Goal: Task Accomplishment & Management: Manage account settings

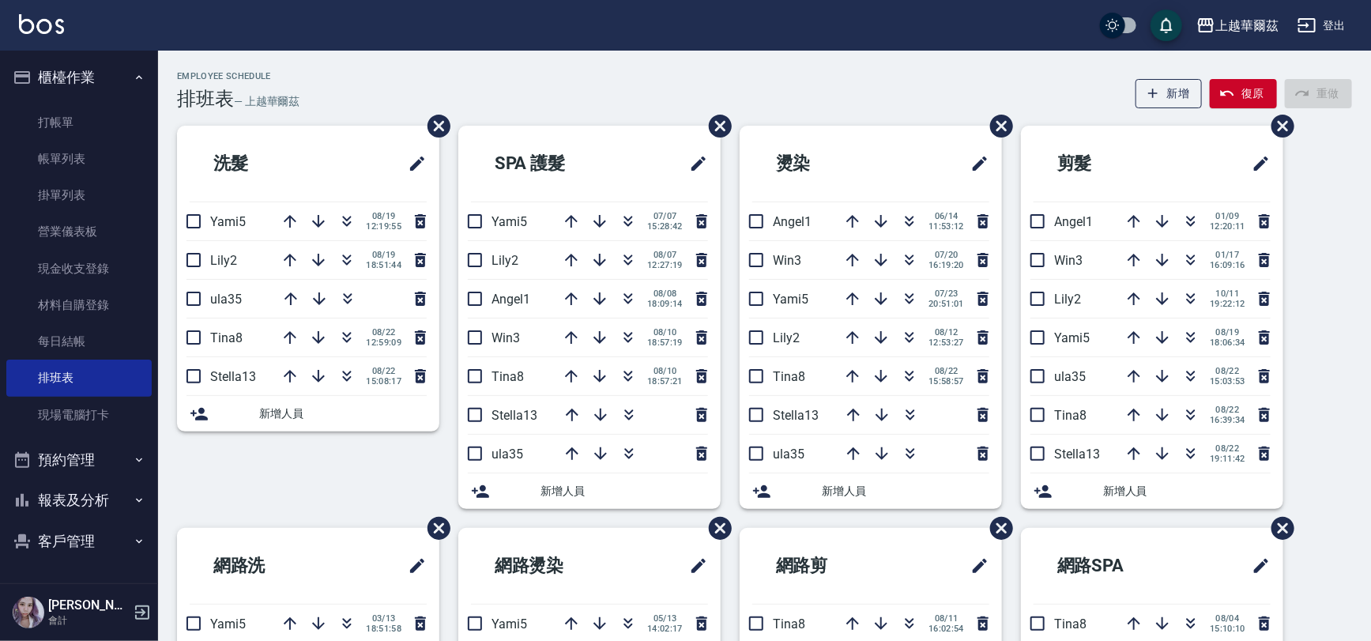
click at [64, 71] on button "櫃檯作業" at bounding box center [78, 77] width 145 height 41
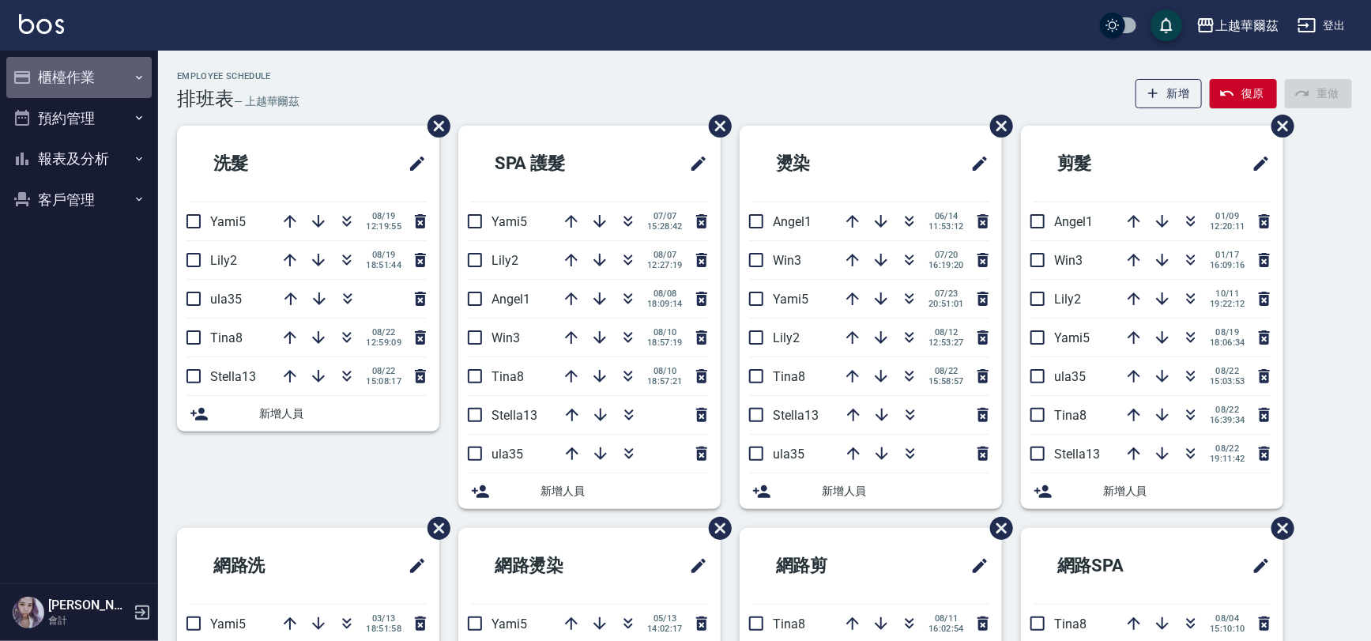
click at [81, 81] on button "櫃檯作業" at bounding box center [78, 77] width 145 height 41
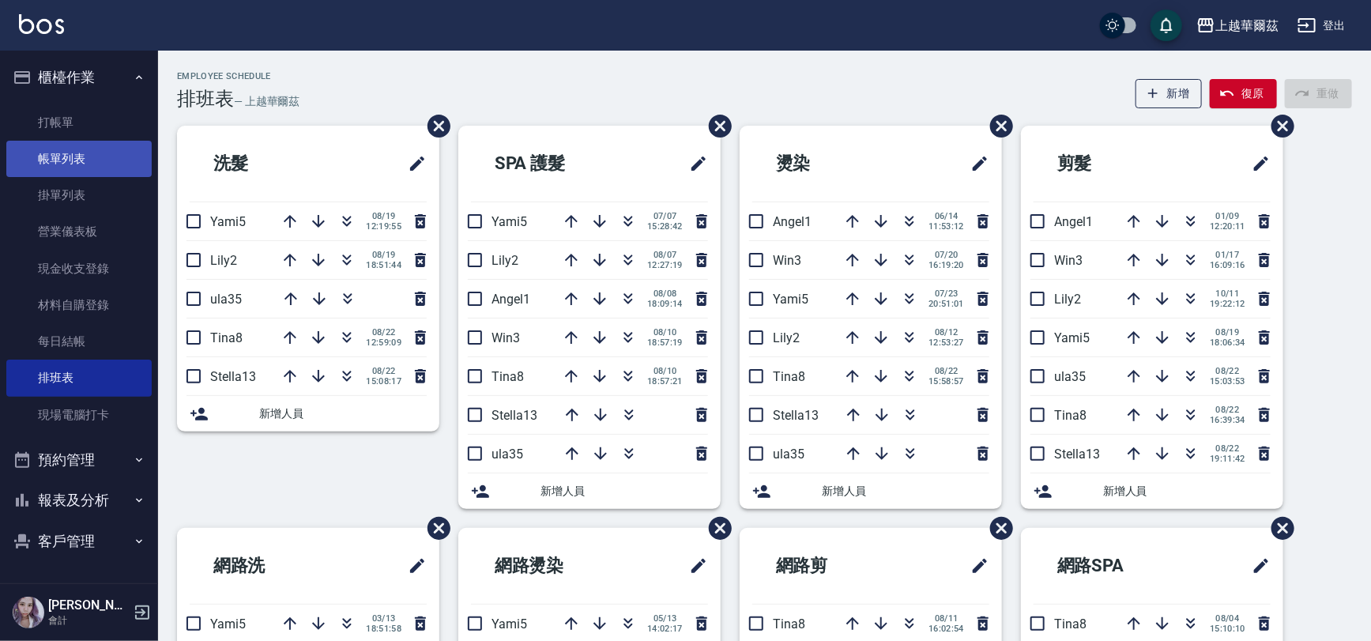
click at [55, 160] on link "帳單列表" at bounding box center [78, 159] width 145 height 36
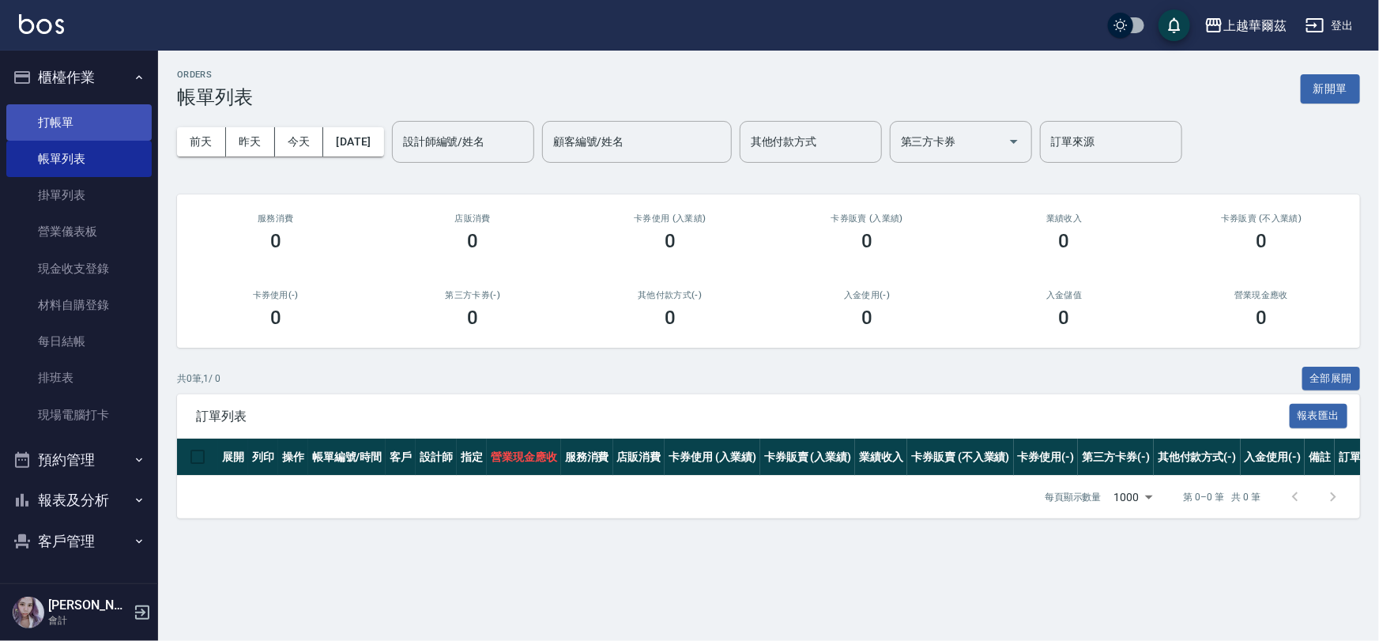
click at [62, 124] on link "打帳單" at bounding box center [78, 122] width 145 height 36
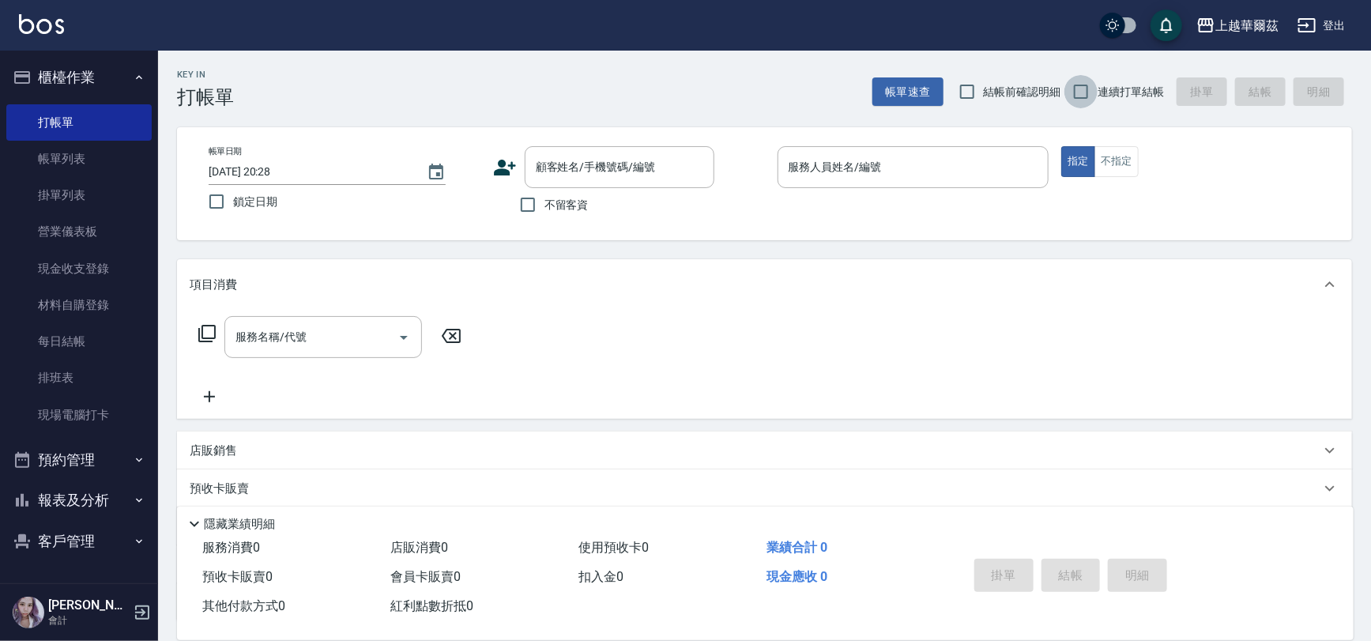
click at [1081, 88] on input "連續打單結帳" at bounding box center [1081, 91] width 33 height 33
checkbox input "true"
click at [530, 205] on input "不留客資" at bounding box center [527, 204] width 33 height 33
checkbox input "true"
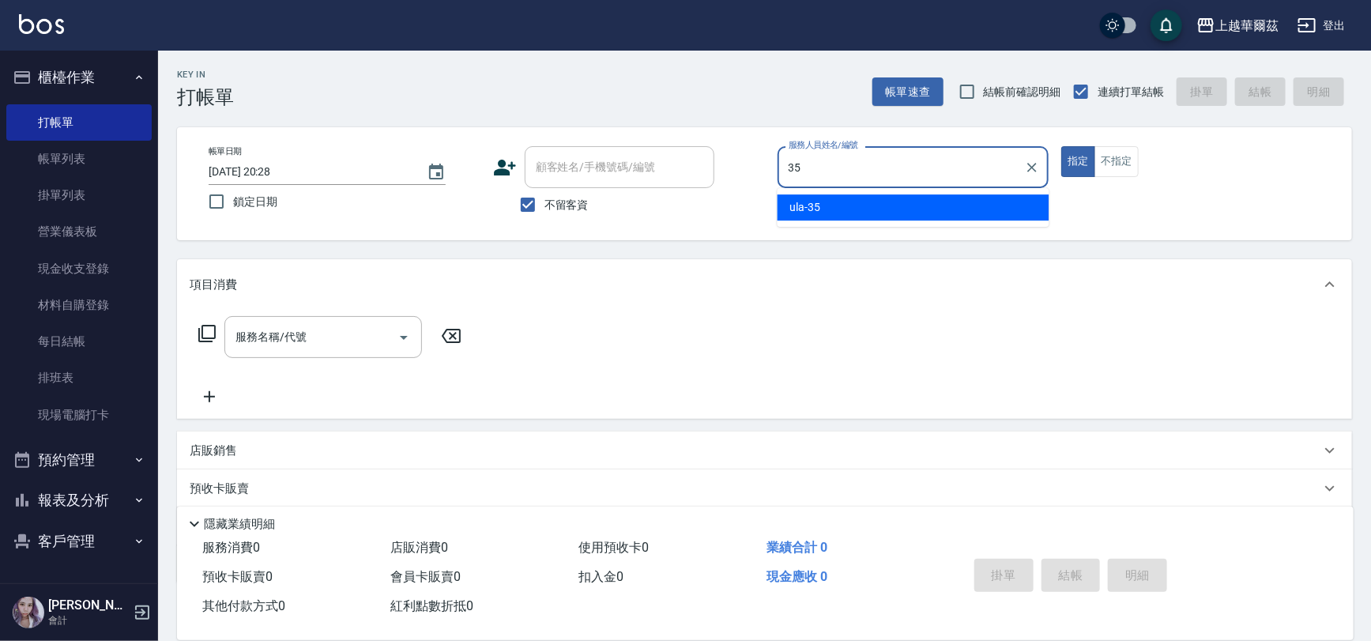
type input "ula-35"
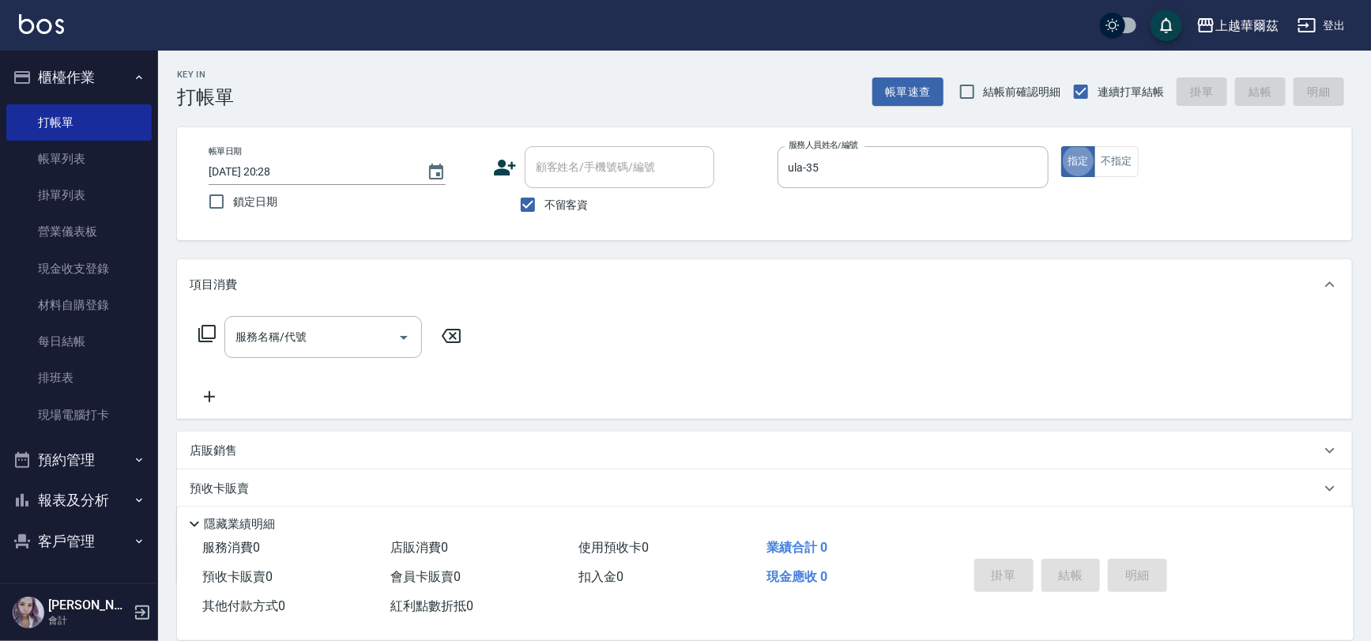
type button "true"
type input "1"
click at [84, 165] on link "帳單列表" at bounding box center [78, 159] width 145 height 36
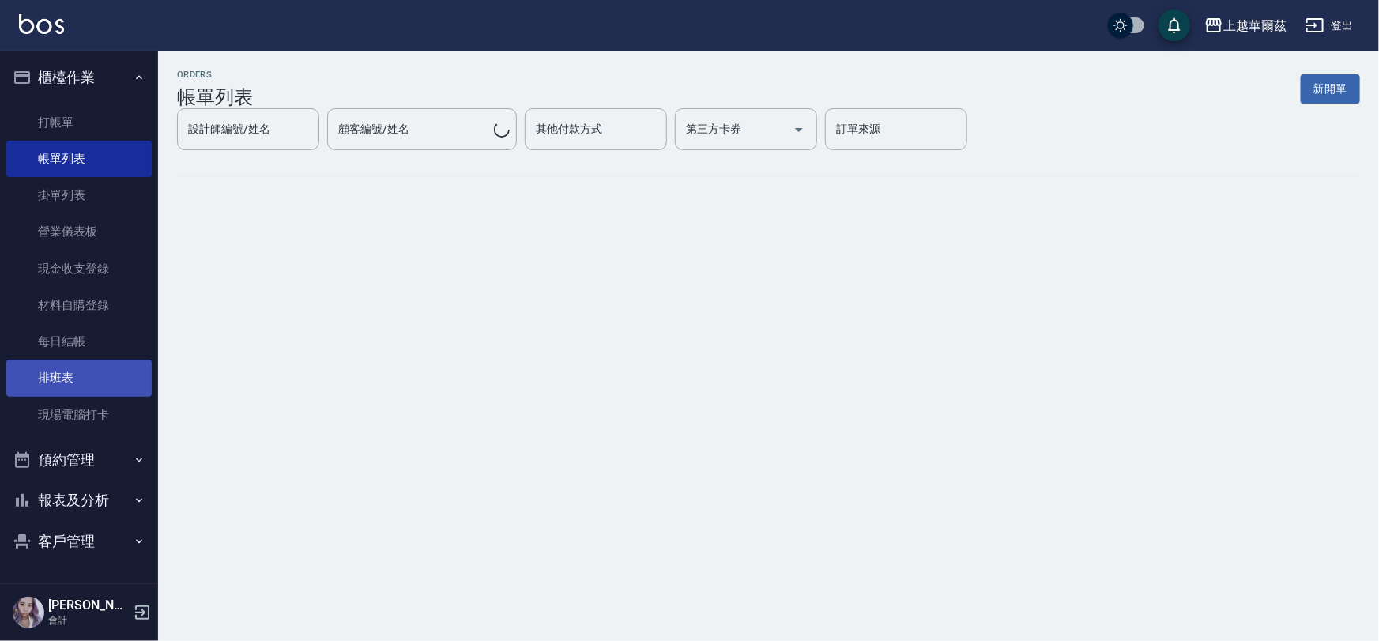
click at [66, 375] on link "排班表" at bounding box center [78, 378] width 145 height 36
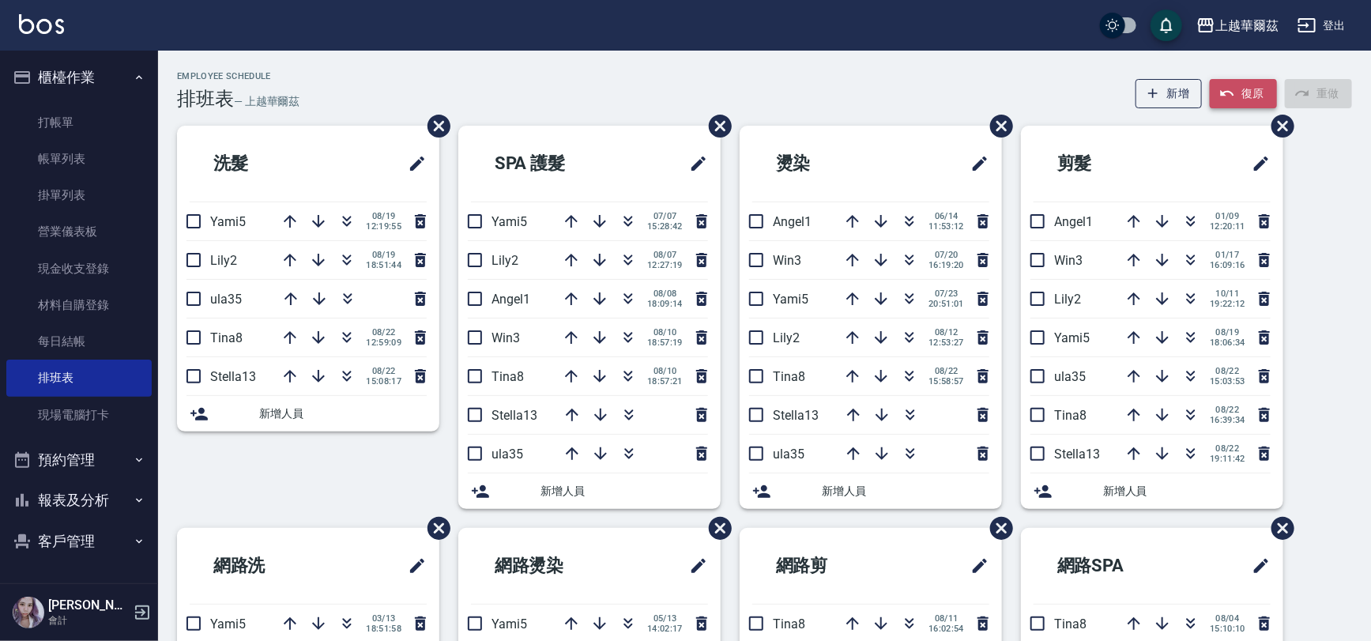
click at [1257, 96] on button "復原" at bounding box center [1243, 93] width 67 height 29
click at [1337, 19] on button "登出" at bounding box center [1321, 25] width 61 height 29
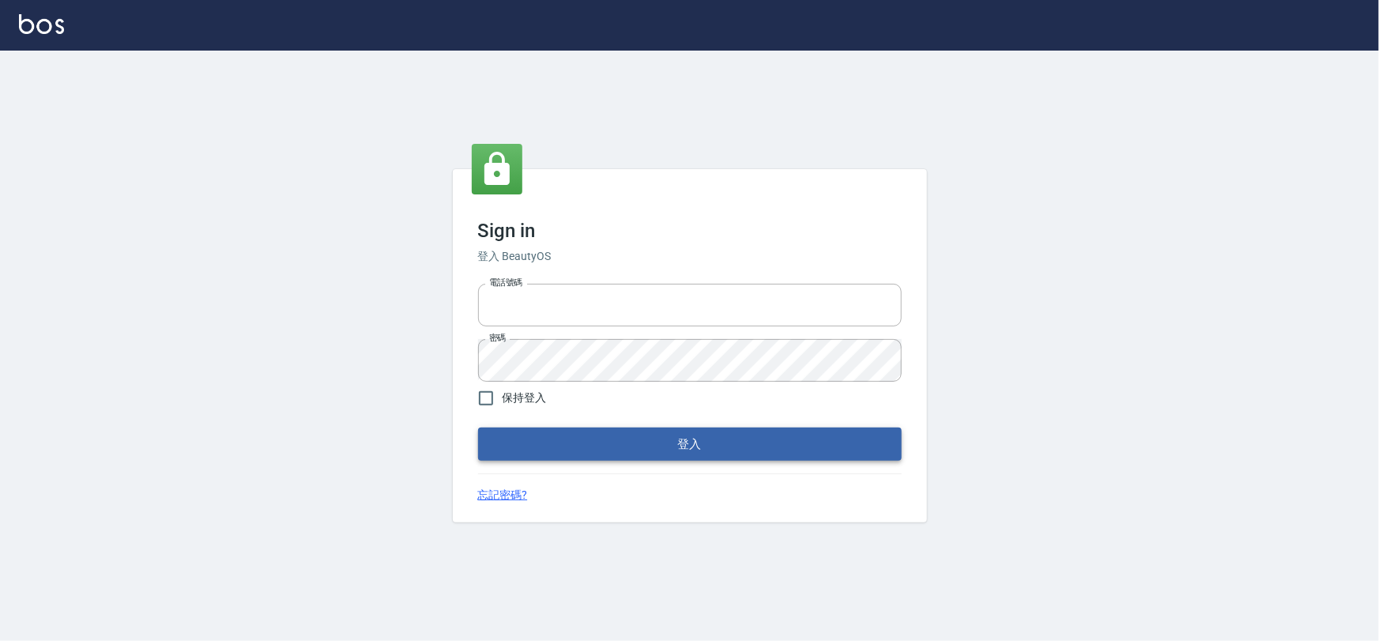
type input "0978831233"
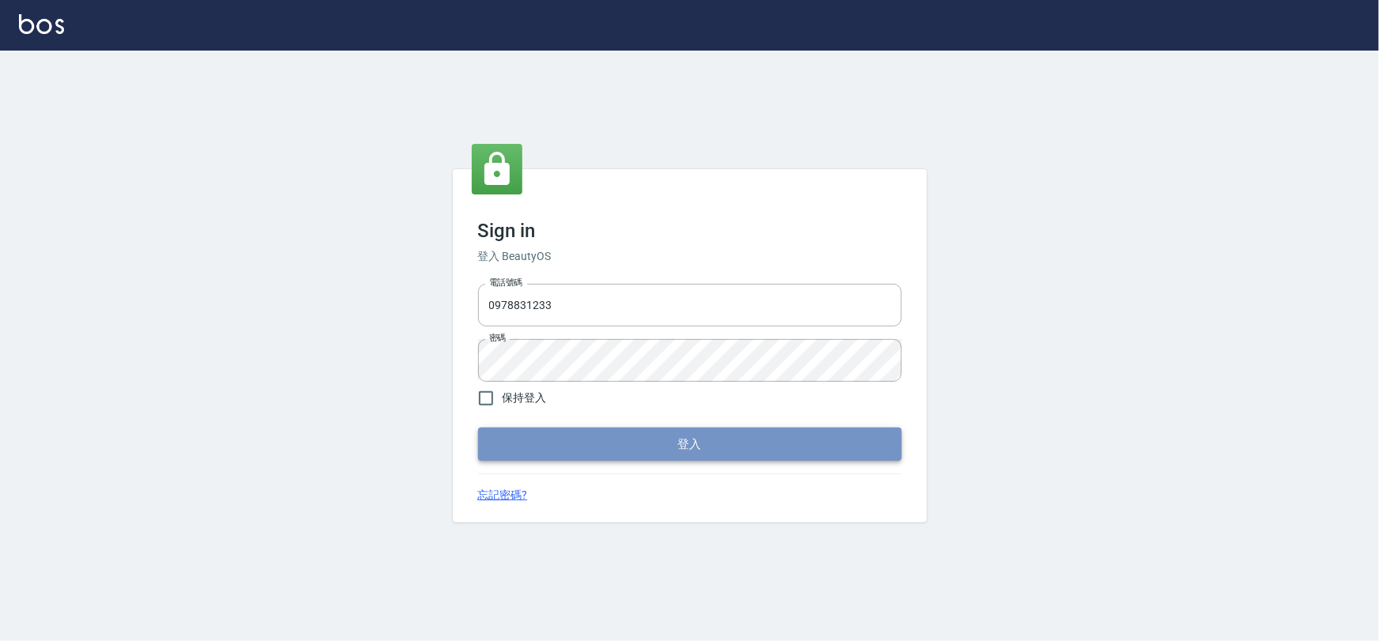
click at [693, 440] on button "登入" at bounding box center [690, 444] width 424 height 33
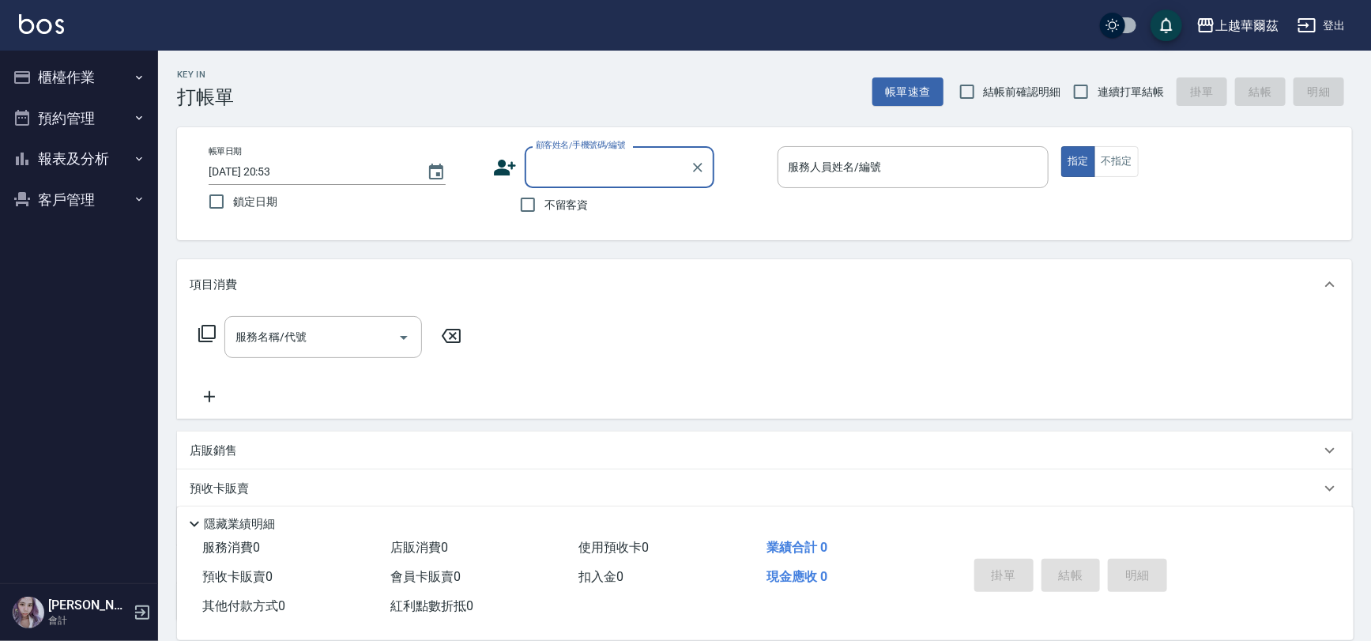
click at [98, 71] on button "櫃檯作業" at bounding box center [78, 77] width 145 height 41
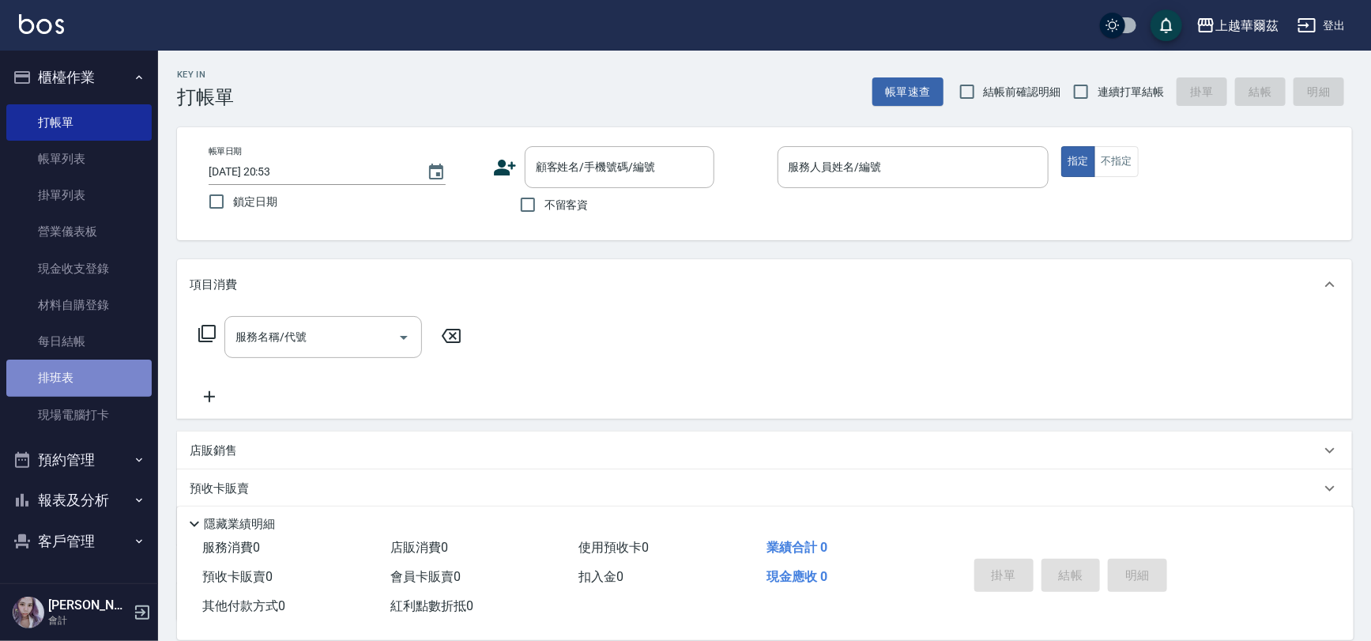
click at [85, 379] on link "排班表" at bounding box center [78, 378] width 145 height 36
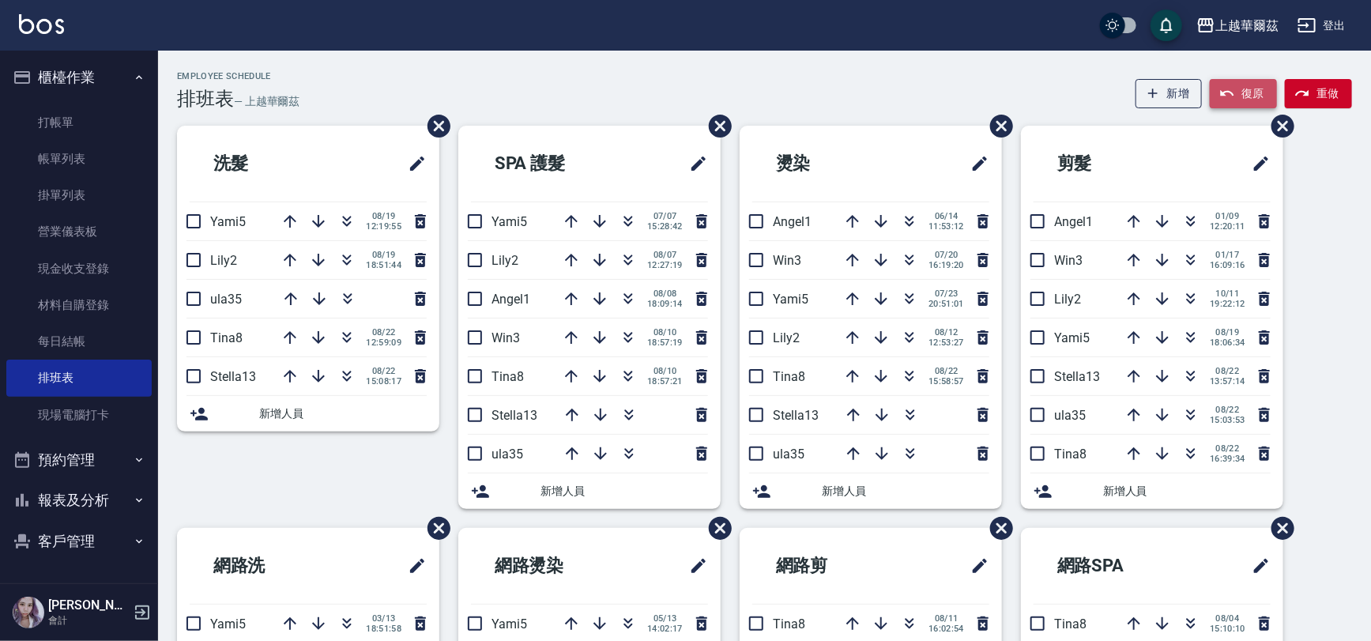
click at [1251, 89] on button "復原" at bounding box center [1243, 93] width 67 height 29
click at [420, 296] on icon "button" at bounding box center [420, 299] width 11 height 14
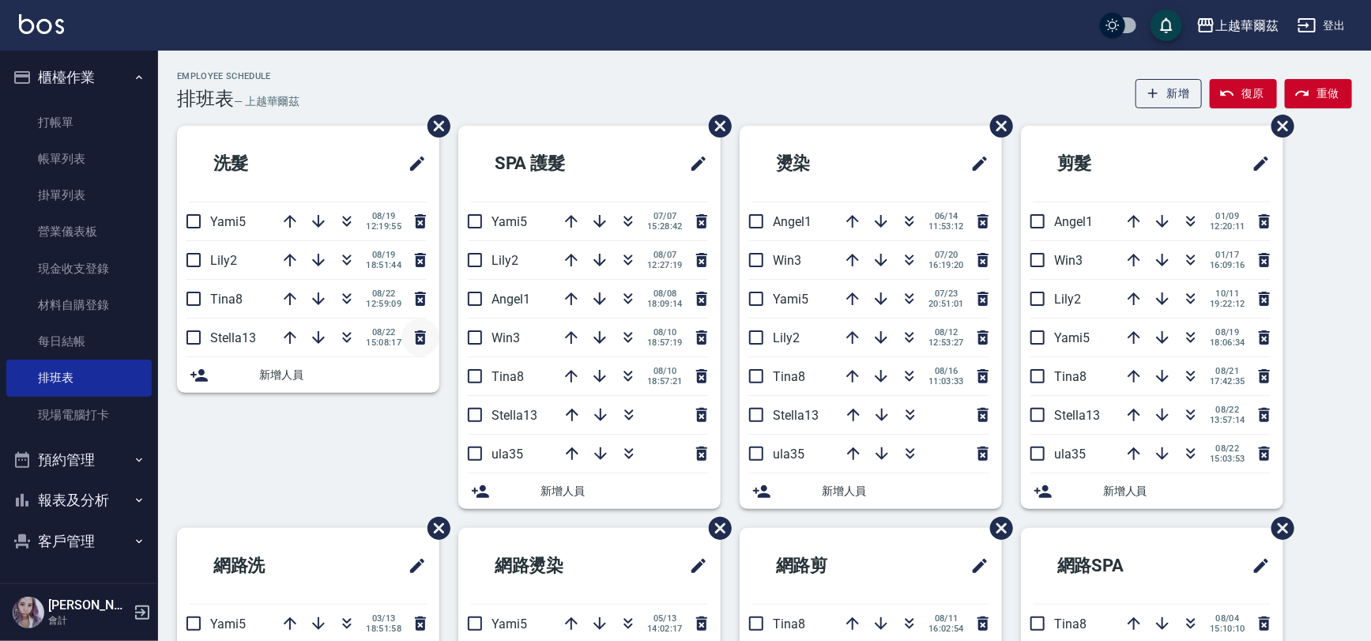
click at [420, 338] on icon "button" at bounding box center [420, 337] width 19 height 19
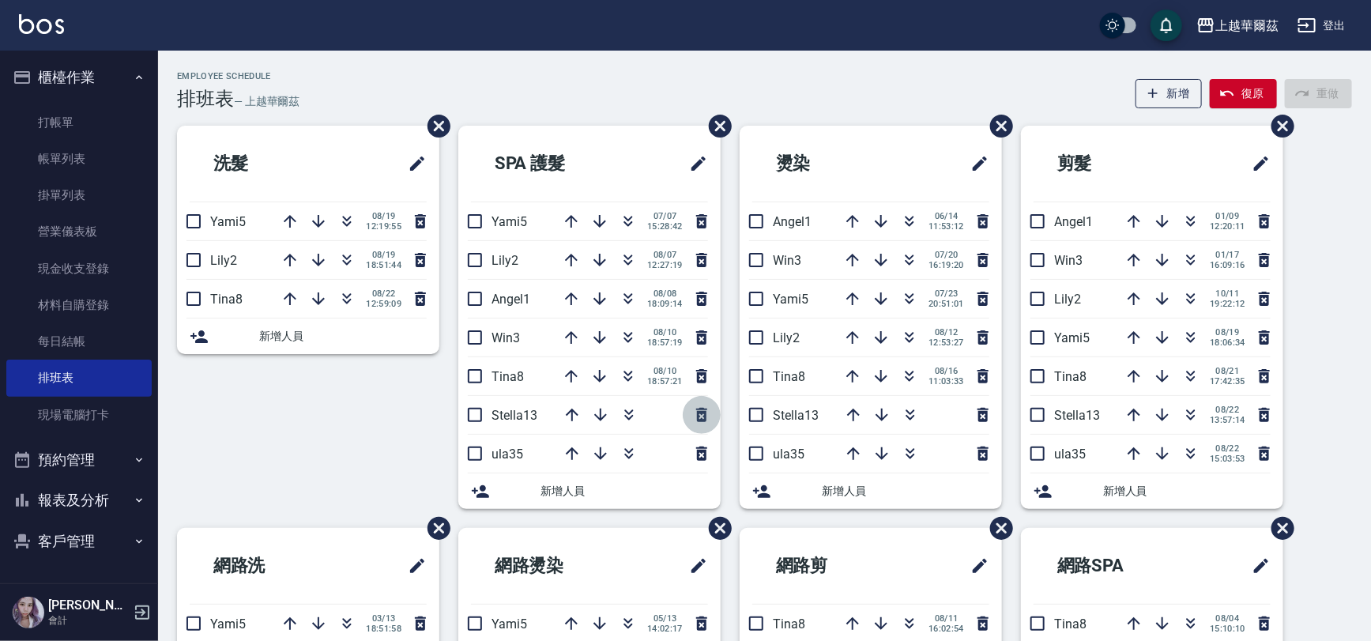
click at [704, 414] on icon "button" at bounding box center [701, 415] width 11 height 14
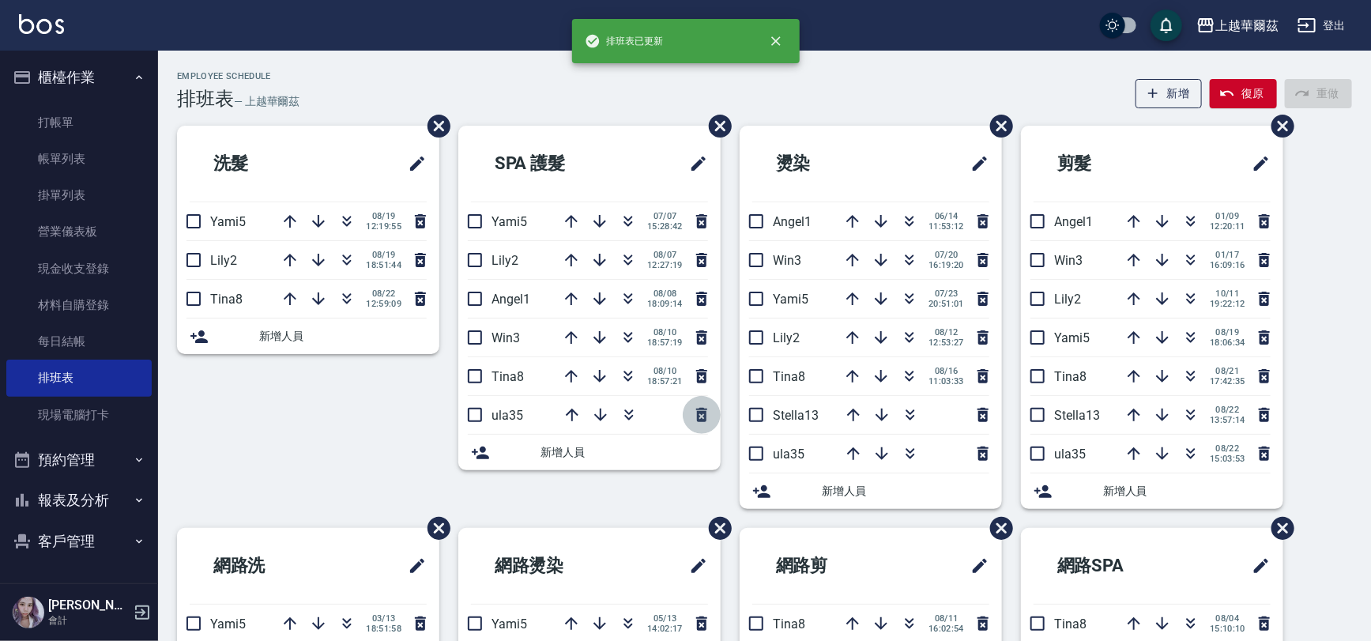
click at [703, 413] on icon "button" at bounding box center [701, 415] width 11 height 14
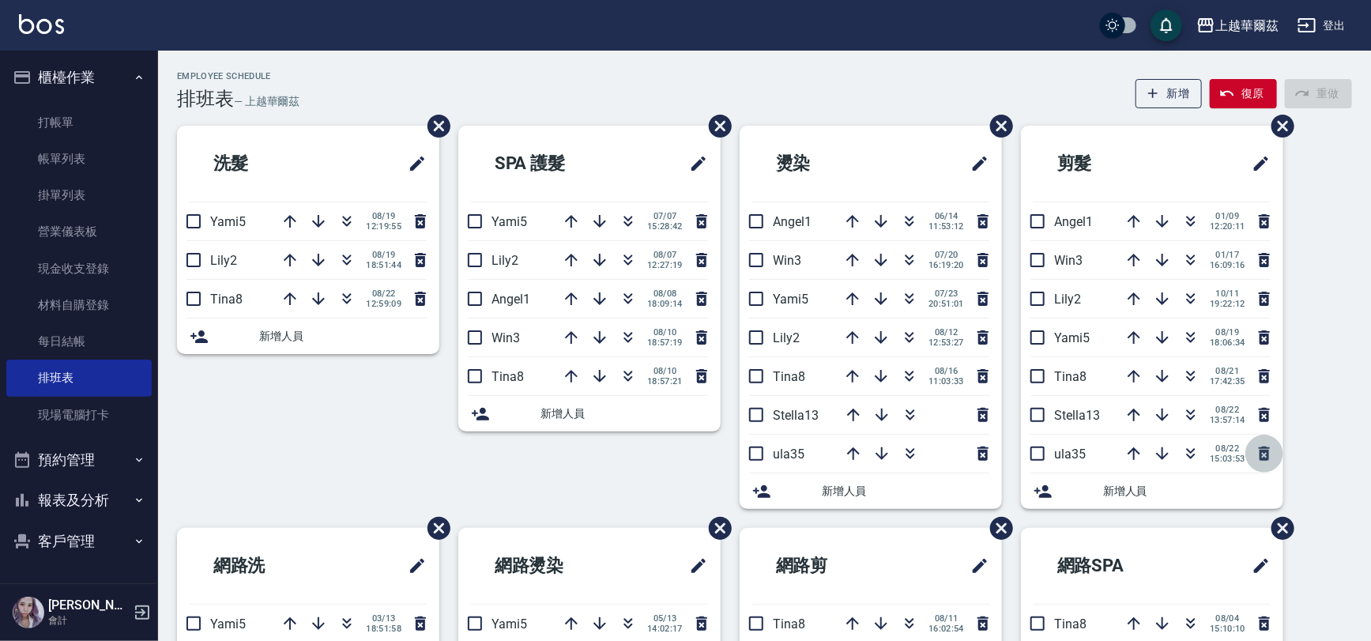
click at [1267, 452] on icon "button" at bounding box center [1264, 454] width 11 height 14
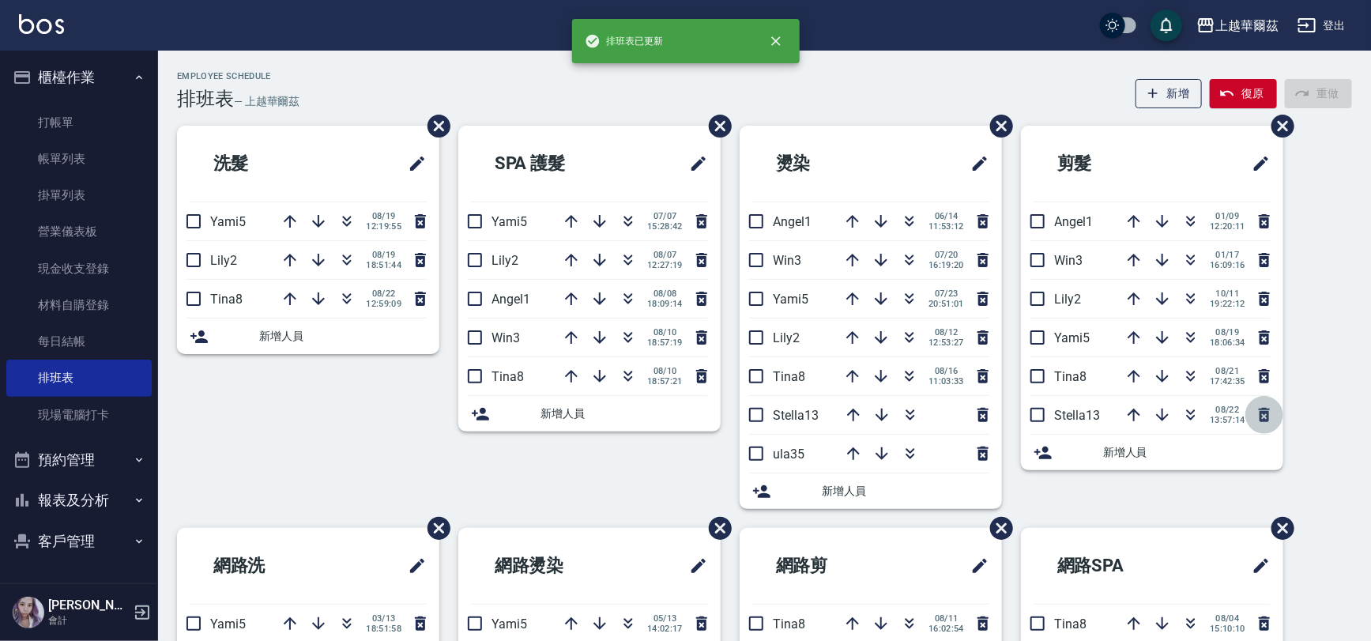
click at [1266, 413] on icon "button" at bounding box center [1264, 414] width 19 height 19
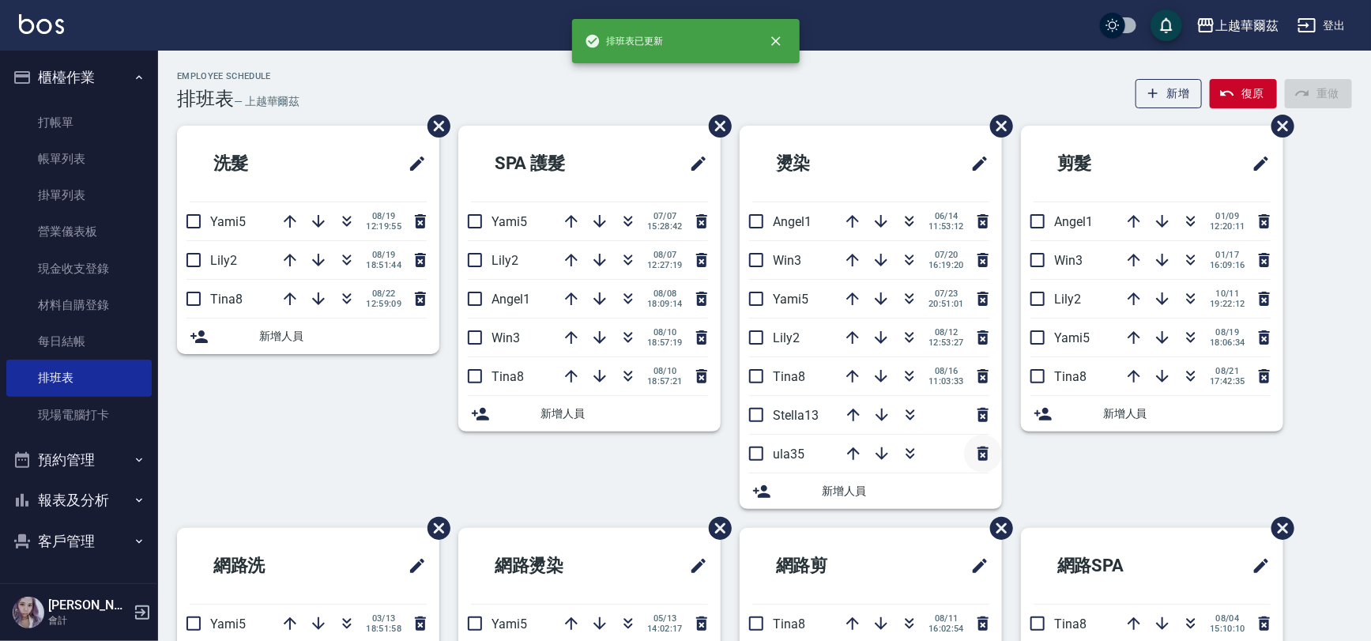
click at [978, 451] on icon "button" at bounding box center [983, 454] width 11 height 14
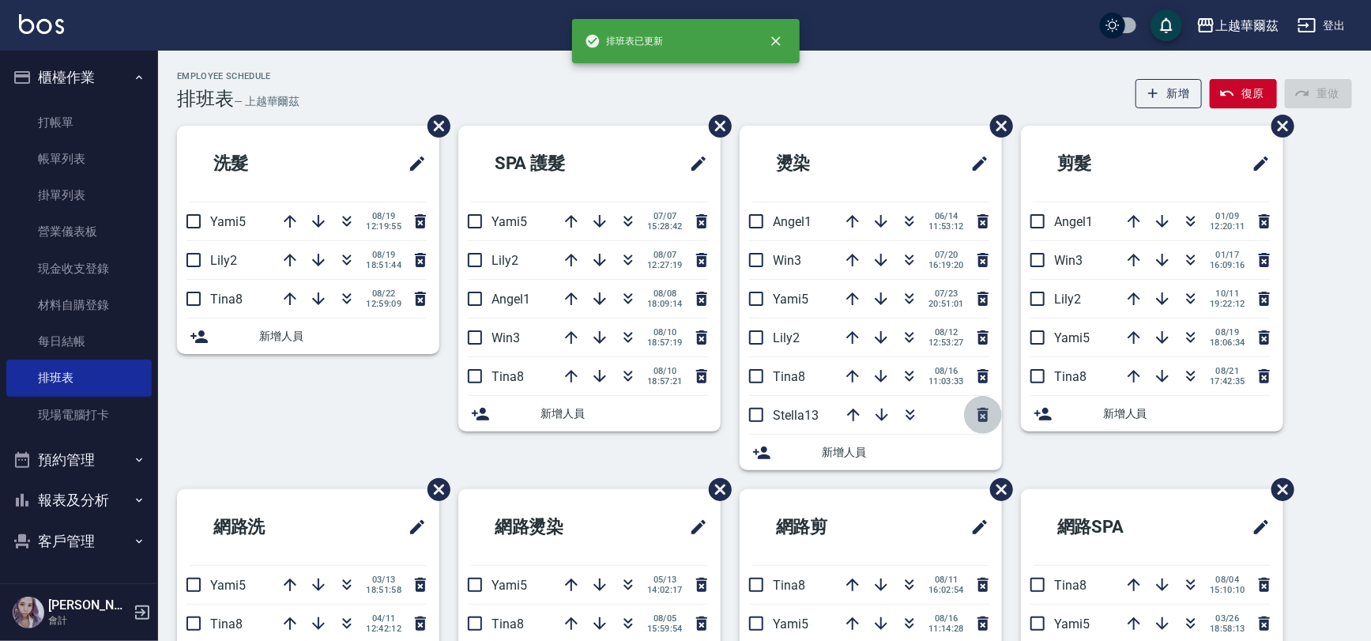
click at [980, 412] on icon "button" at bounding box center [983, 415] width 11 height 14
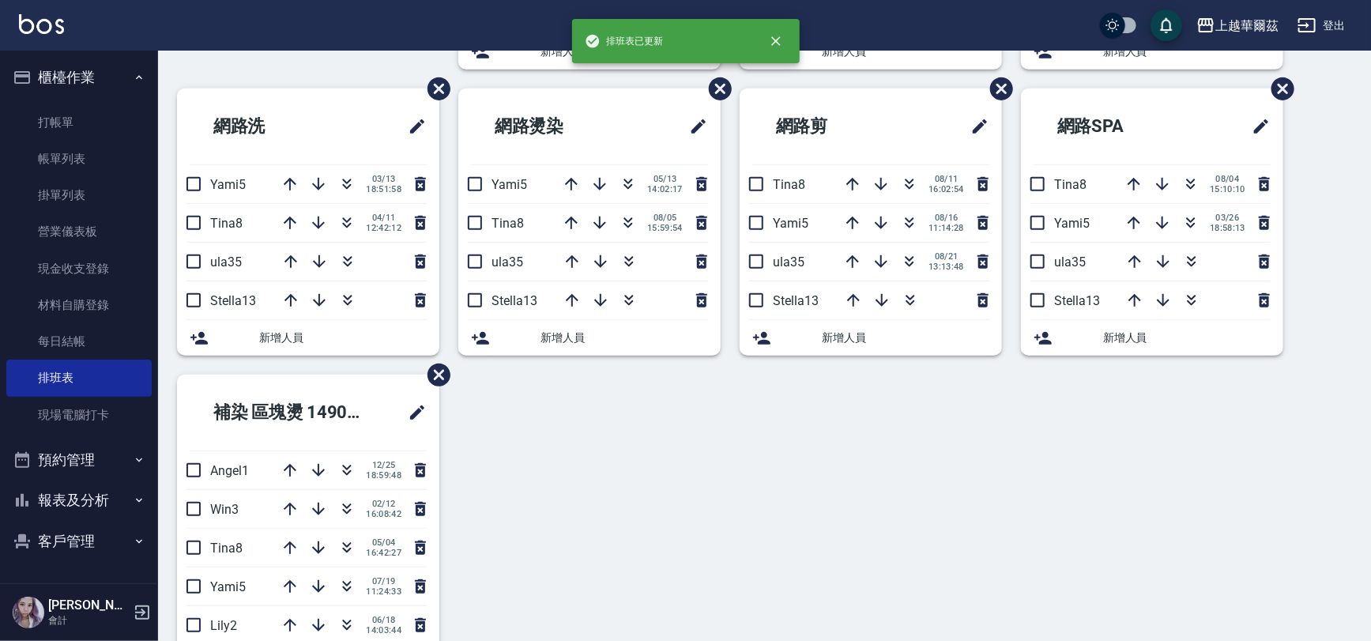
scroll to position [334, 0]
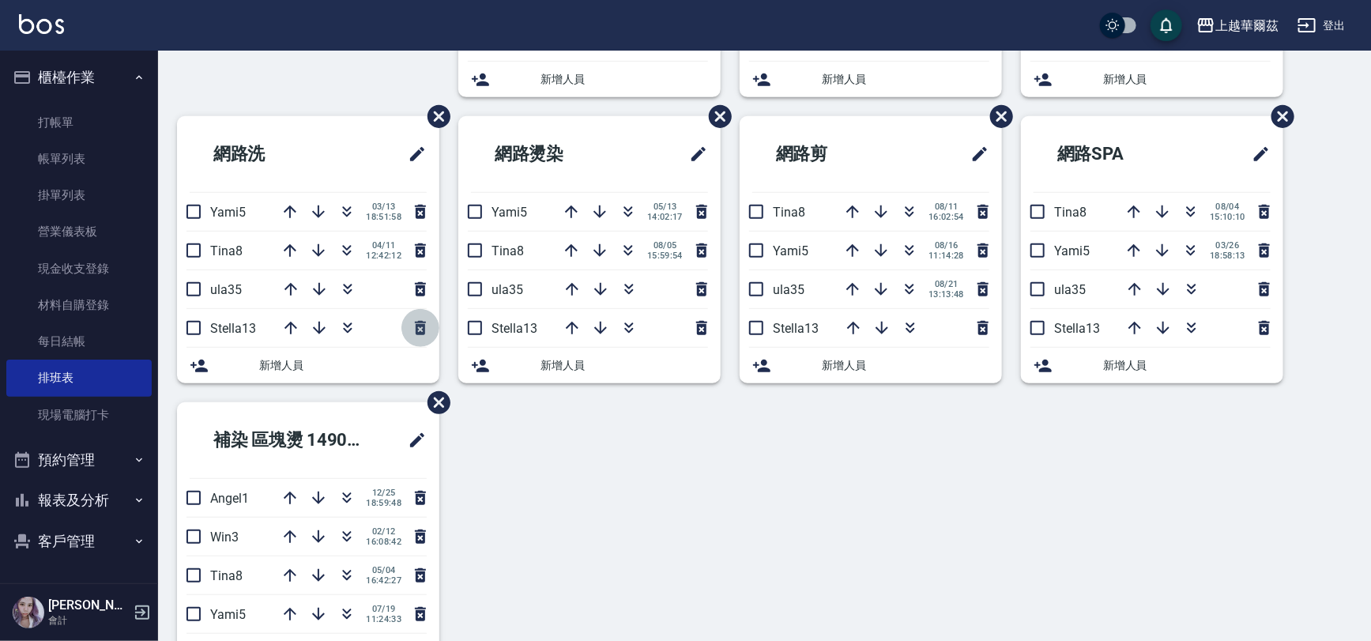
click at [420, 326] on icon "button" at bounding box center [420, 328] width 11 height 14
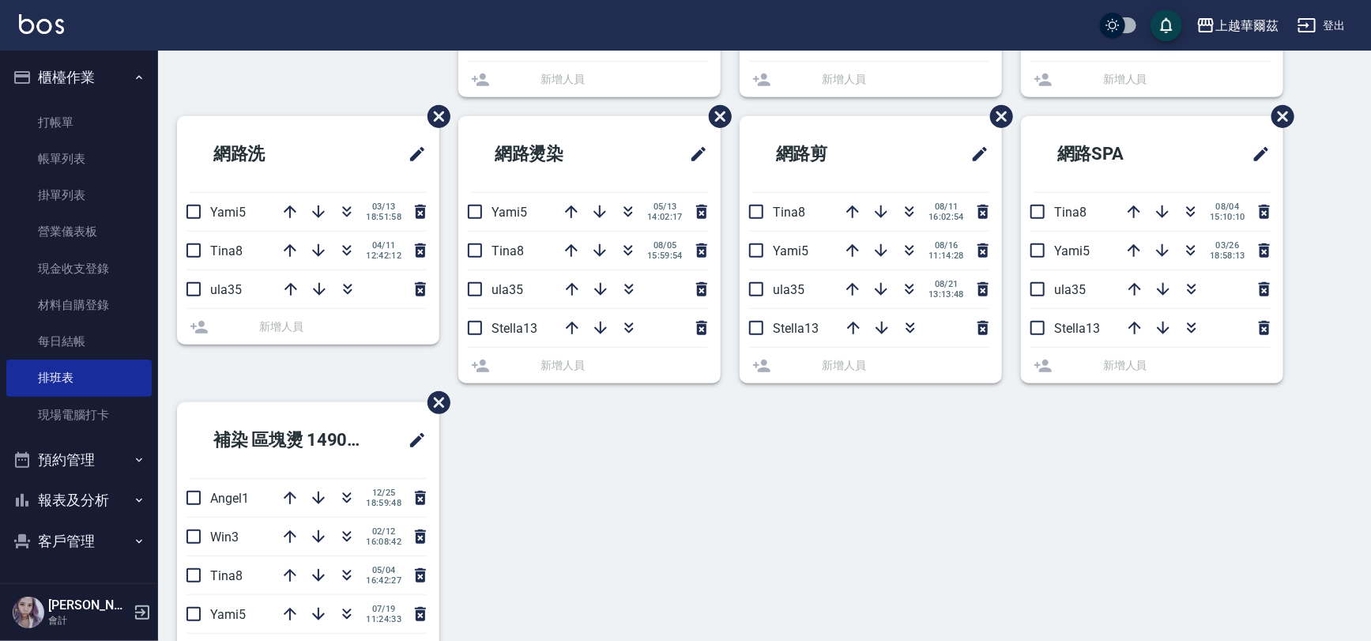
click at [420, 286] on icon "button" at bounding box center [420, 289] width 11 height 14
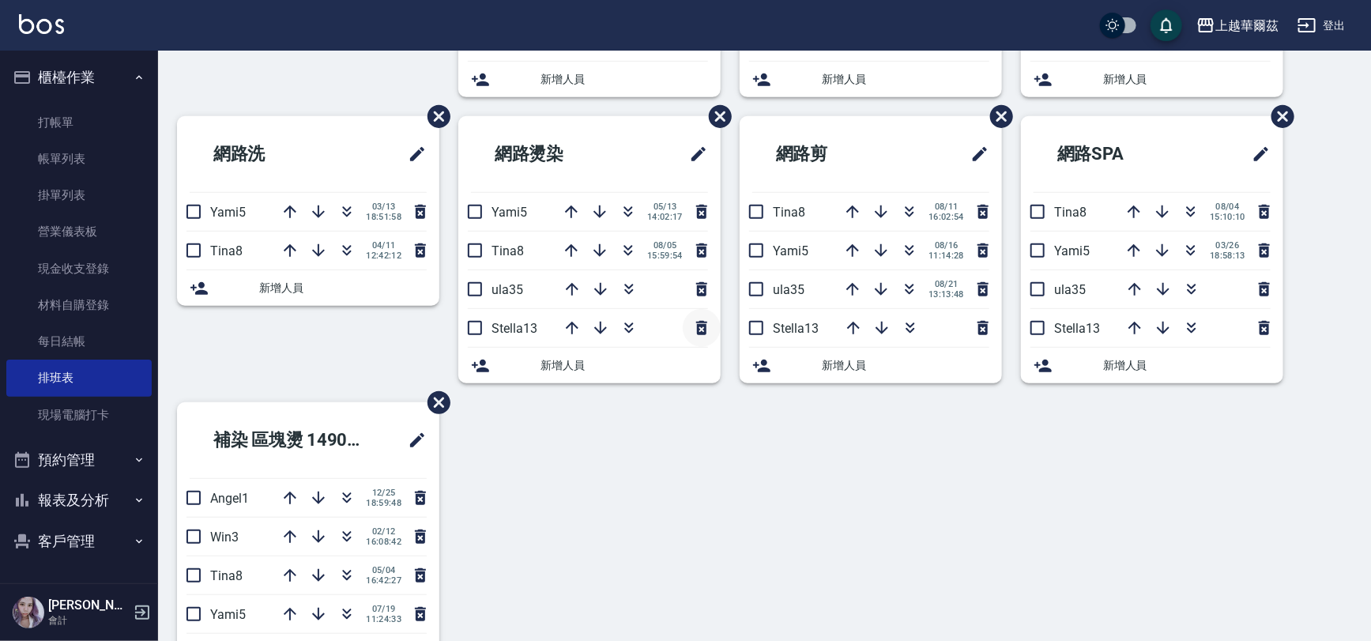
click at [703, 326] on icon "button" at bounding box center [701, 328] width 19 height 19
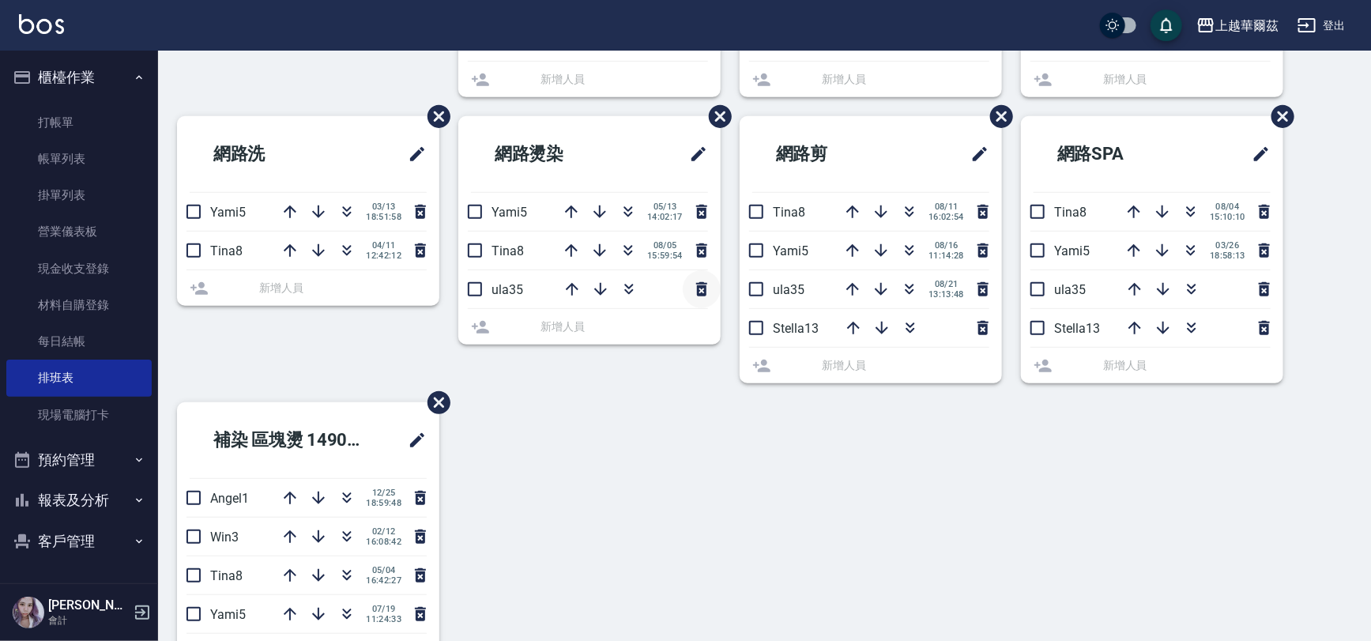
click at [703, 288] on icon "button" at bounding box center [701, 289] width 19 height 19
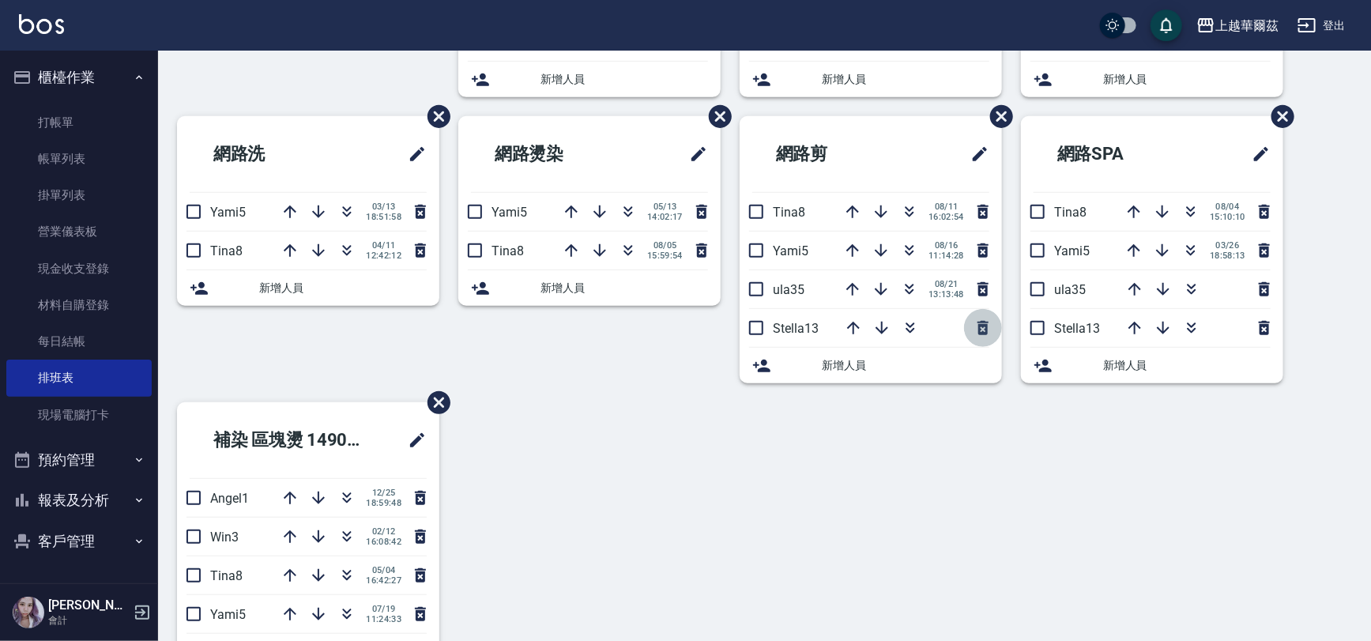
click at [978, 330] on icon "button" at bounding box center [983, 328] width 11 height 14
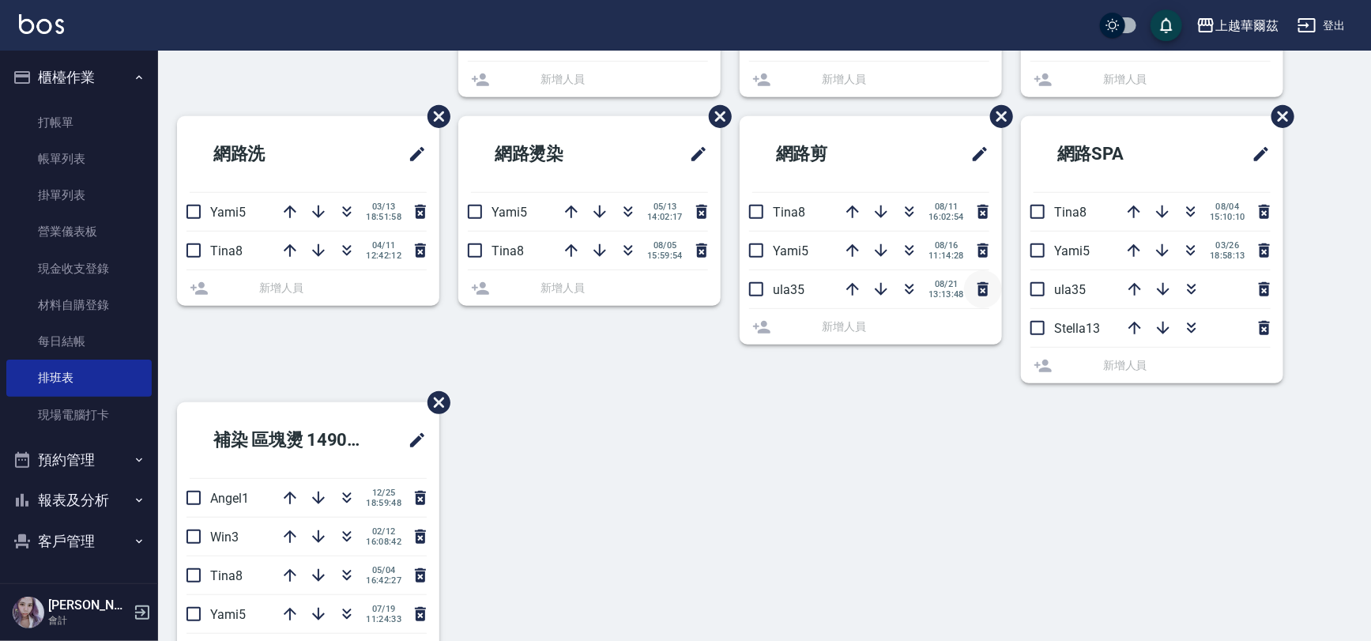
click at [978, 289] on icon "button" at bounding box center [983, 289] width 19 height 19
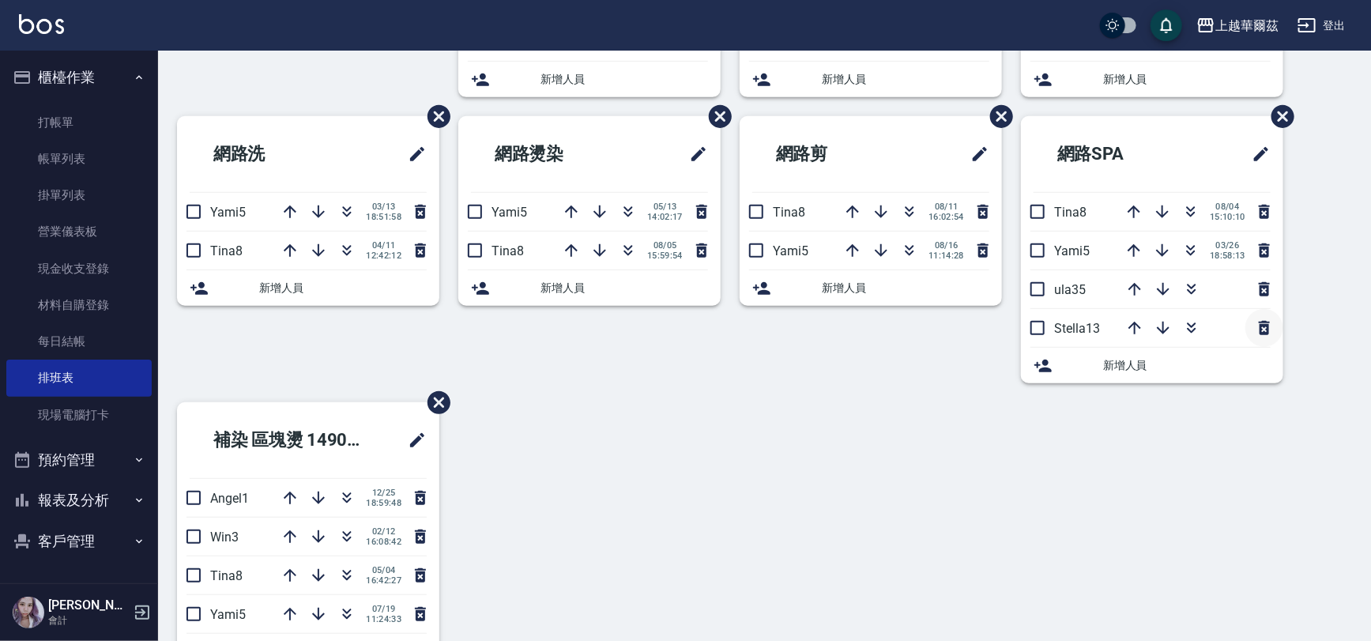
click at [1260, 324] on icon "button" at bounding box center [1264, 328] width 11 height 14
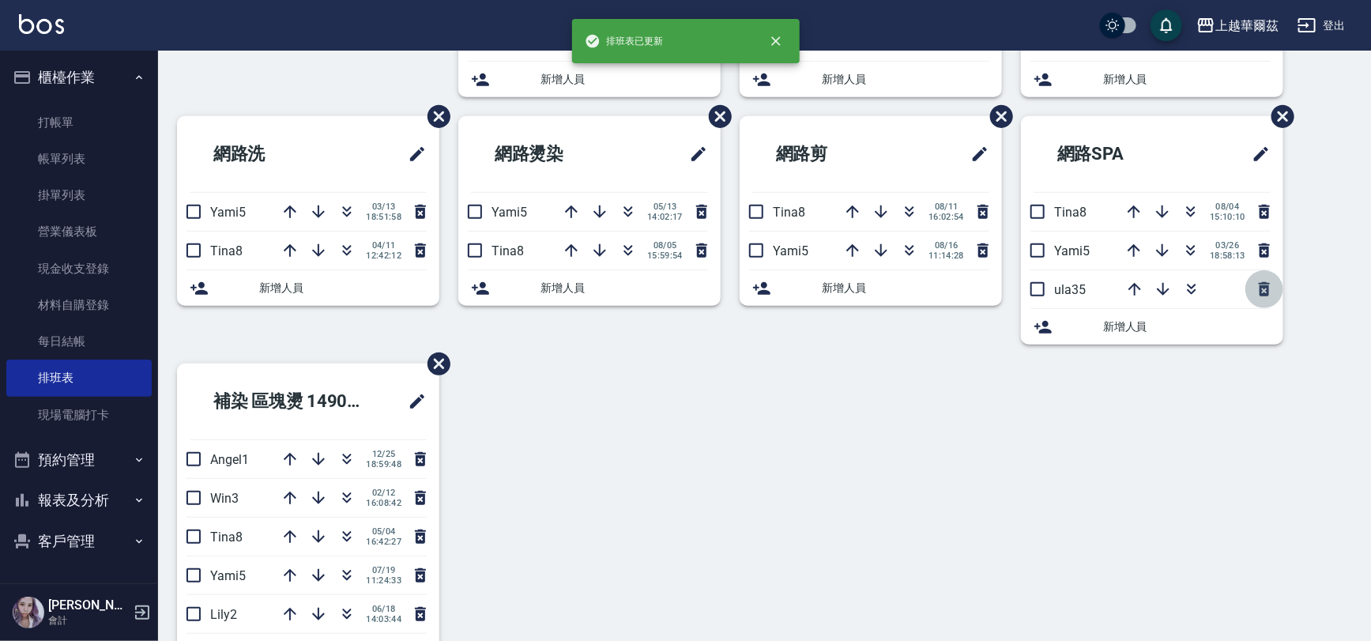
click at [1266, 287] on icon "button" at bounding box center [1264, 289] width 19 height 19
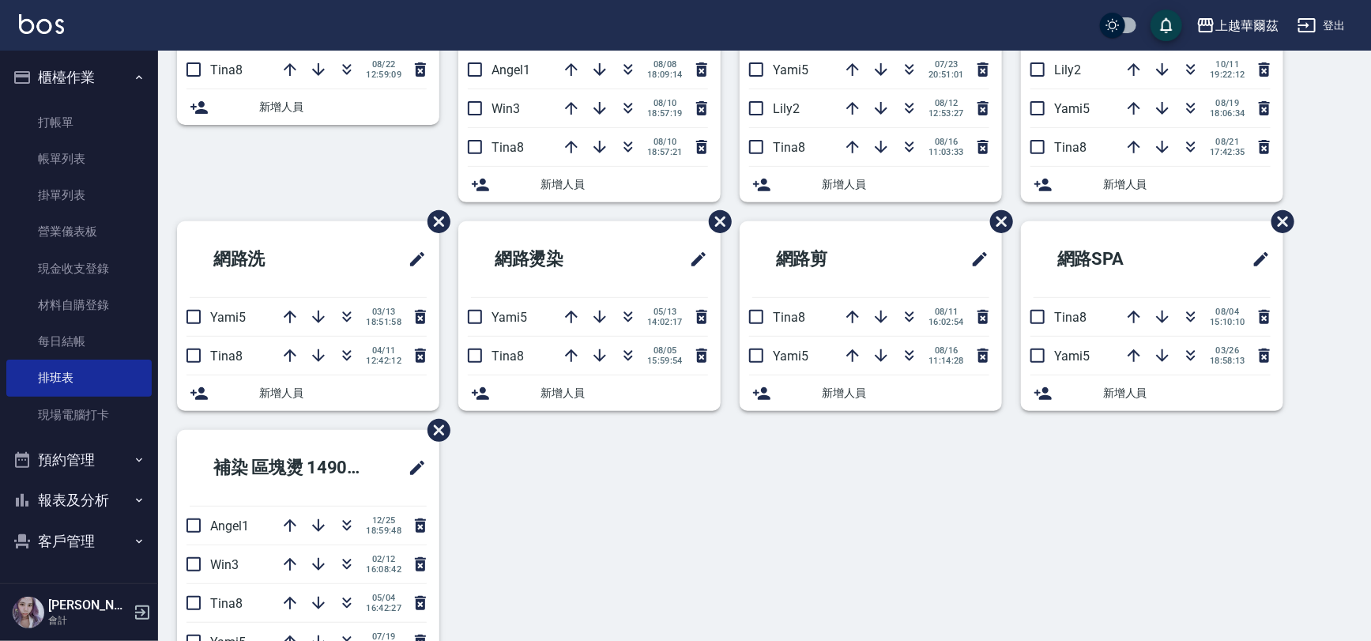
scroll to position [0, 0]
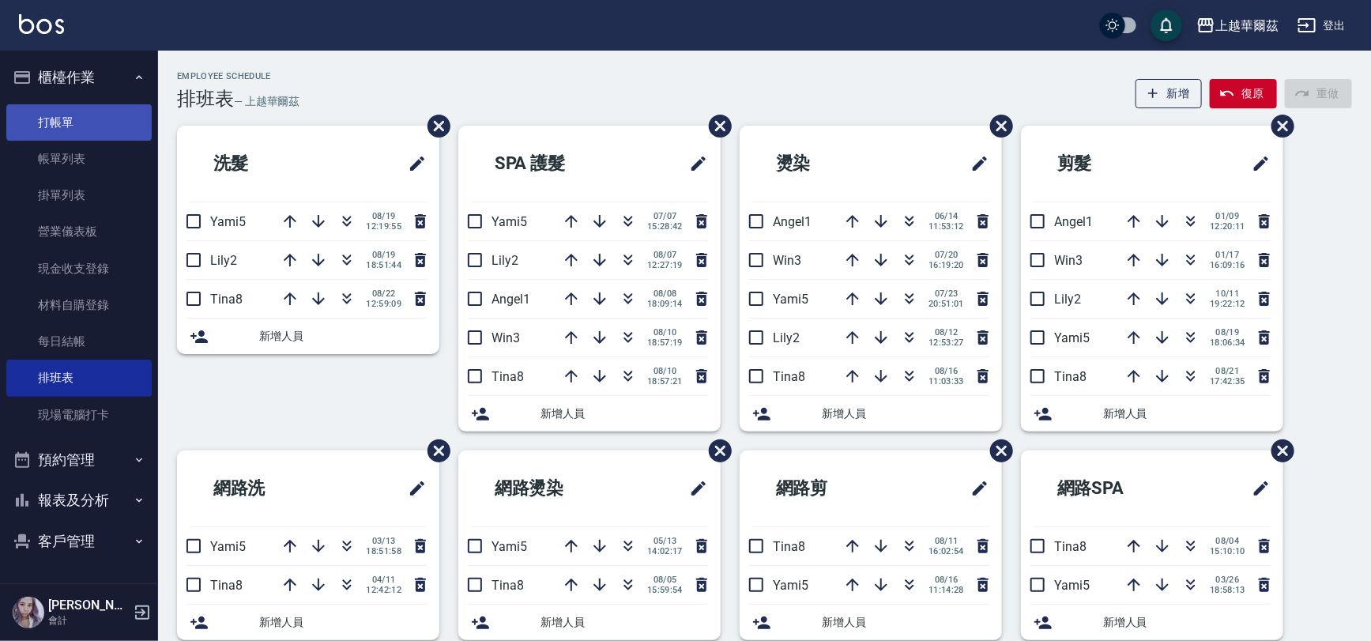
click at [74, 126] on link "打帳單" at bounding box center [78, 122] width 145 height 36
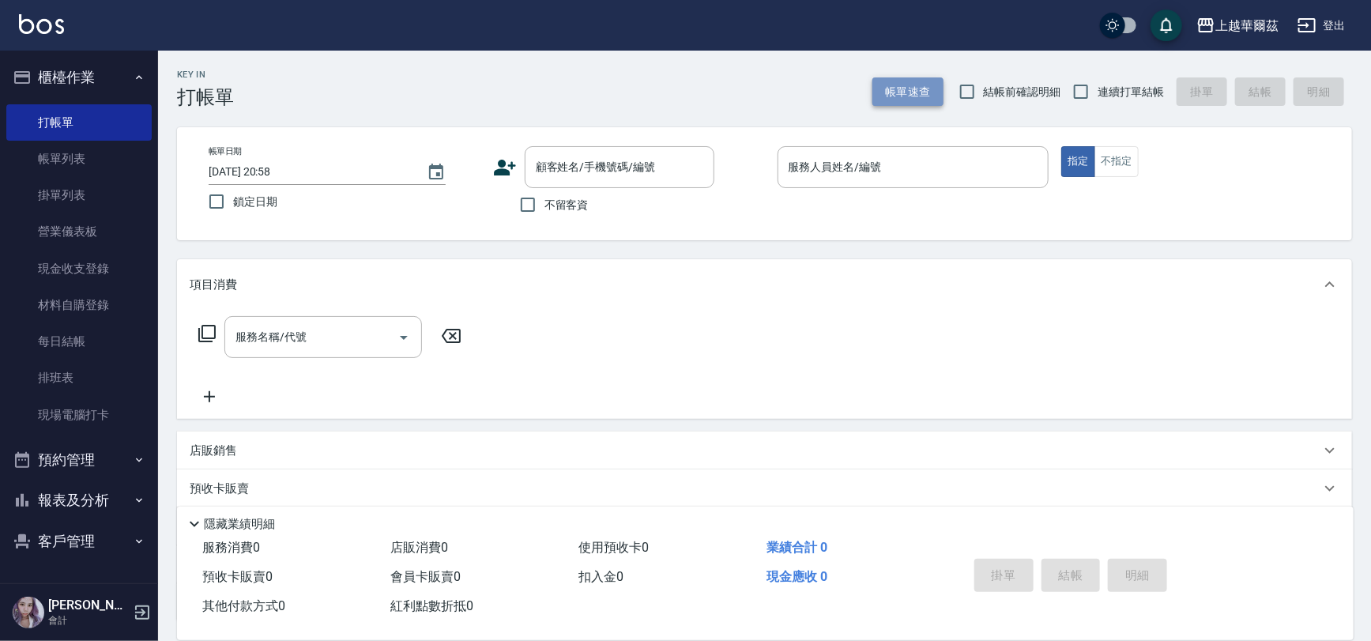
click at [926, 84] on button "帳單速查" at bounding box center [908, 91] width 71 height 29
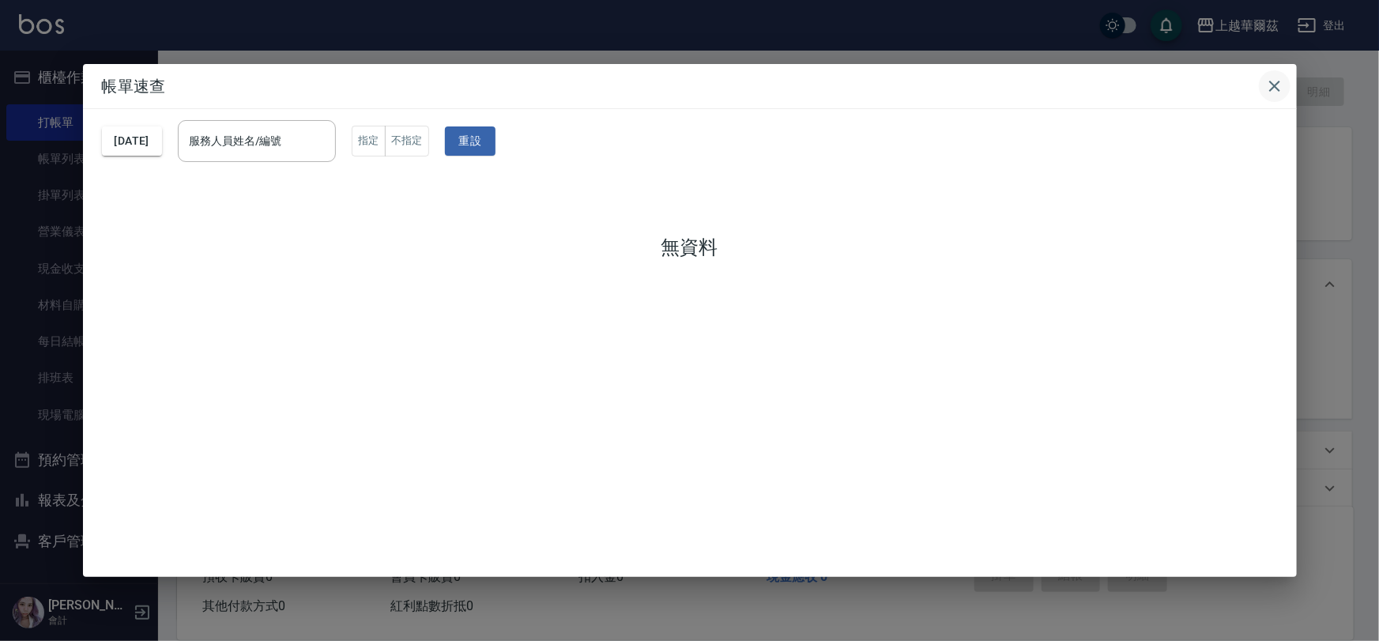
click at [1277, 91] on icon "button" at bounding box center [1274, 86] width 19 height 19
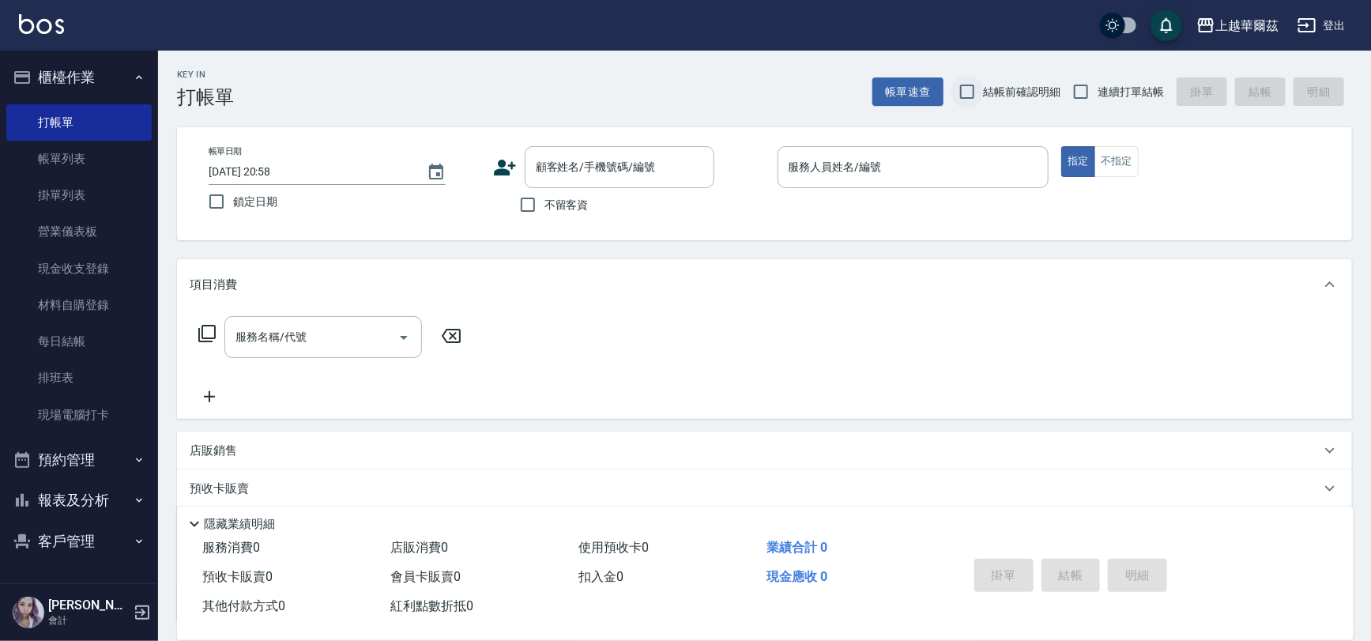
drag, startPoint x: 529, startPoint y: 202, endPoint x: 970, endPoint y: 101, distance: 452.5
click at [552, 200] on label "不留客資" at bounding box center [549, 204] width 77 height 33
click at [545, 200] on input "不留客資" at bounding box center [527, 204] width 33 height 33
checkbox input "true"
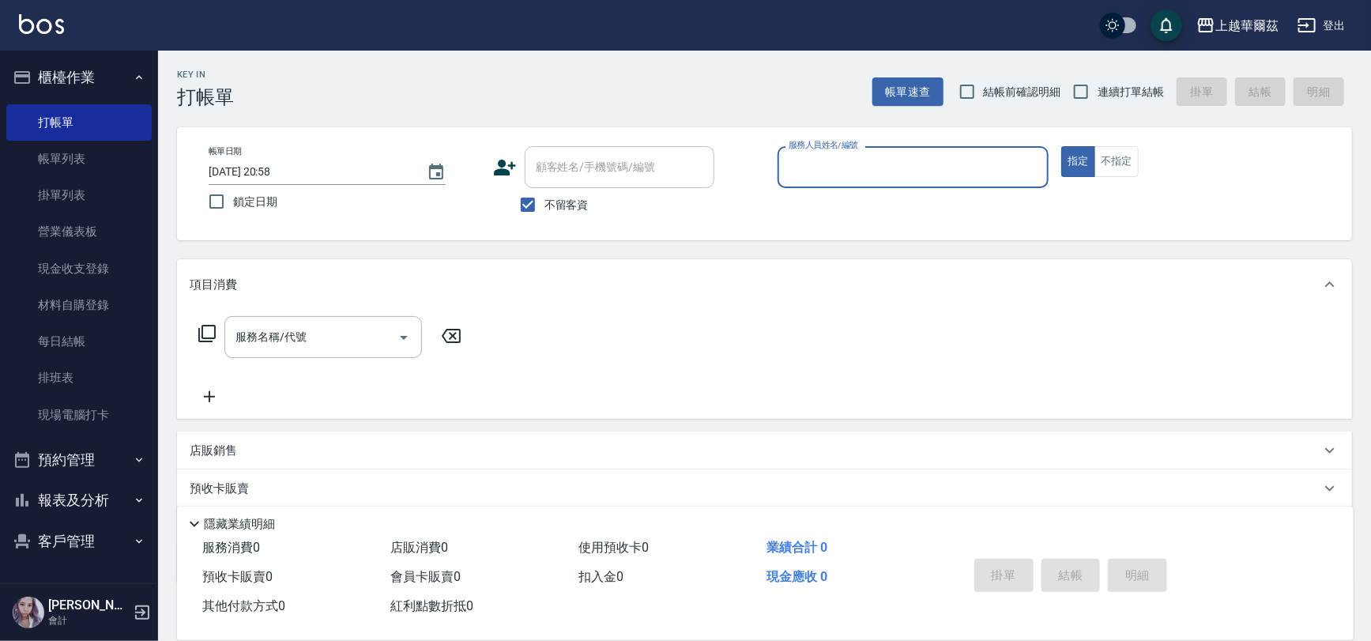
click at [1086, 93] on input "連續打單結帳" at bounding box center [1081, 91] width 33 height 33
checkbox input "true"
click at [873, 172] on div "服務人員姓名/編號 服務人員姓名/編號" at bounding box center [914, 167] width 272 height 42
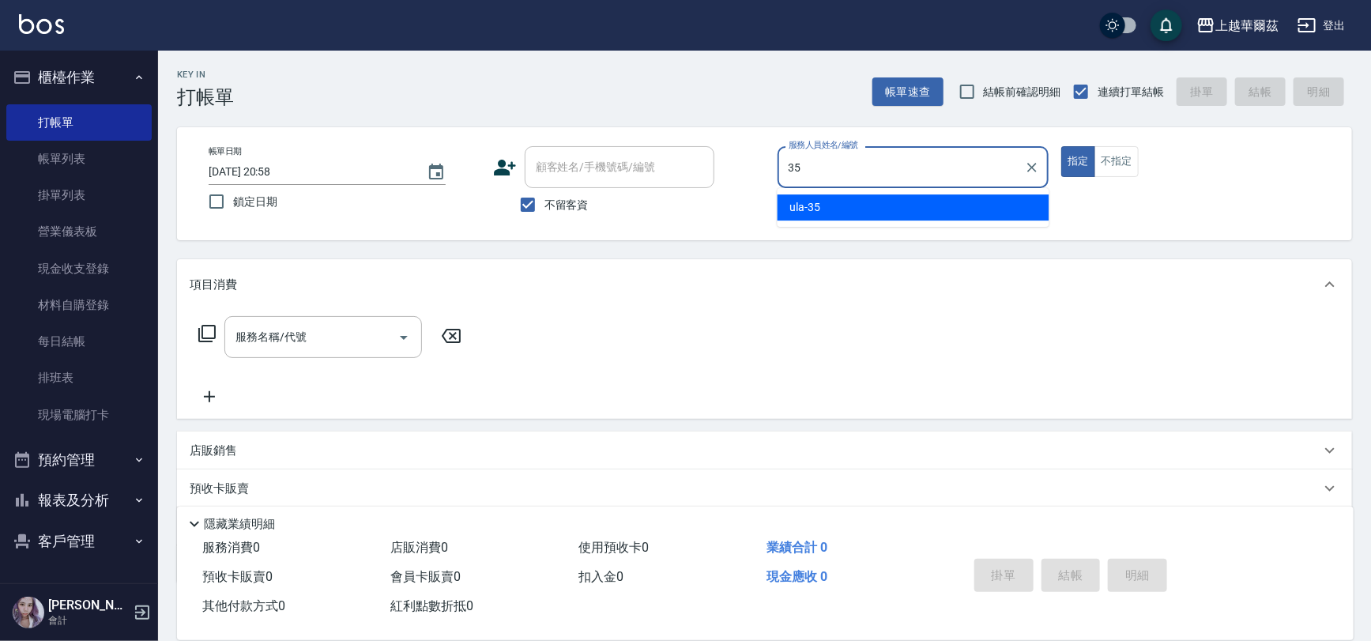
type input "ula-35"
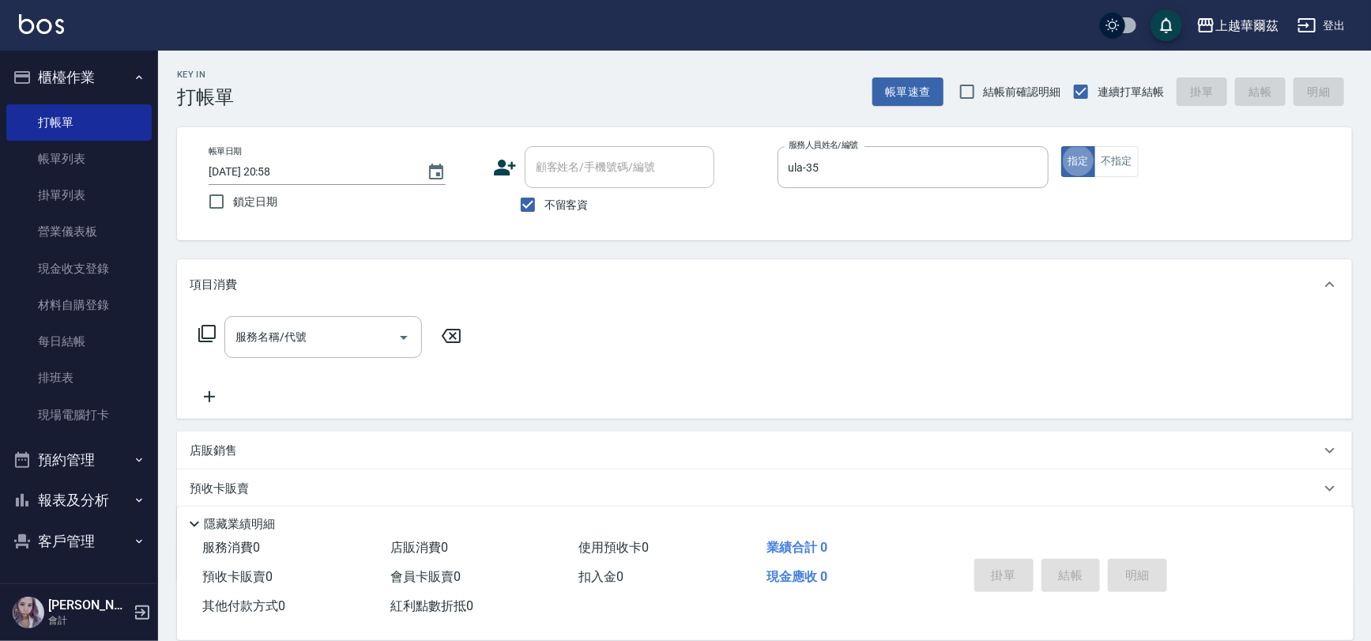
type button "true"
type input "w"
click at [295, 323] on input "服務名稱/代號" at bounding box center [312, 337] width 160 height 28
type input "w"
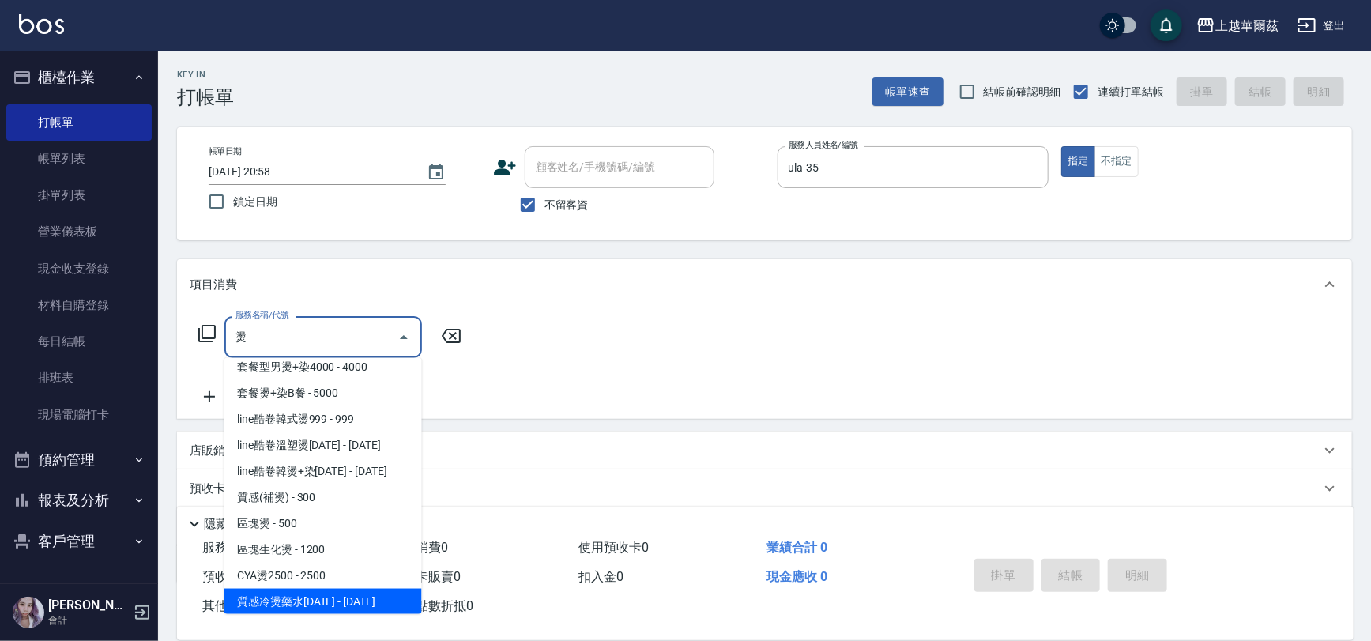
scroll to position [193, 0]
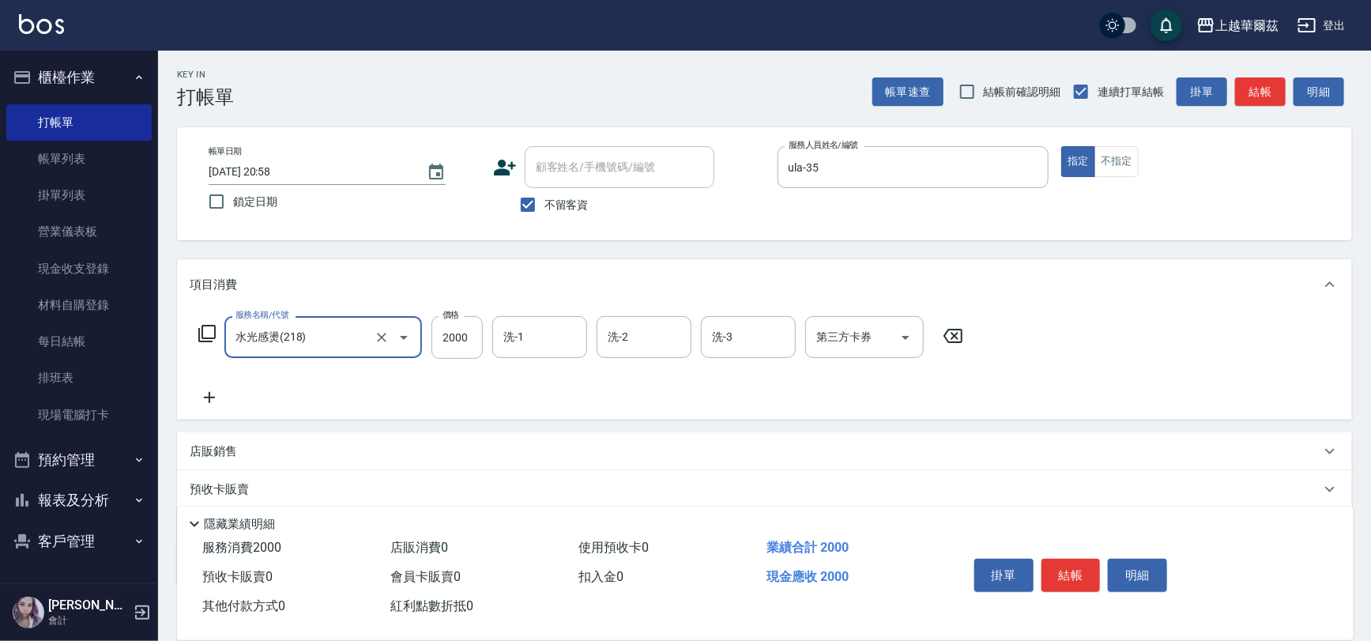
type input "水光感燙(218)"
type input "1299"
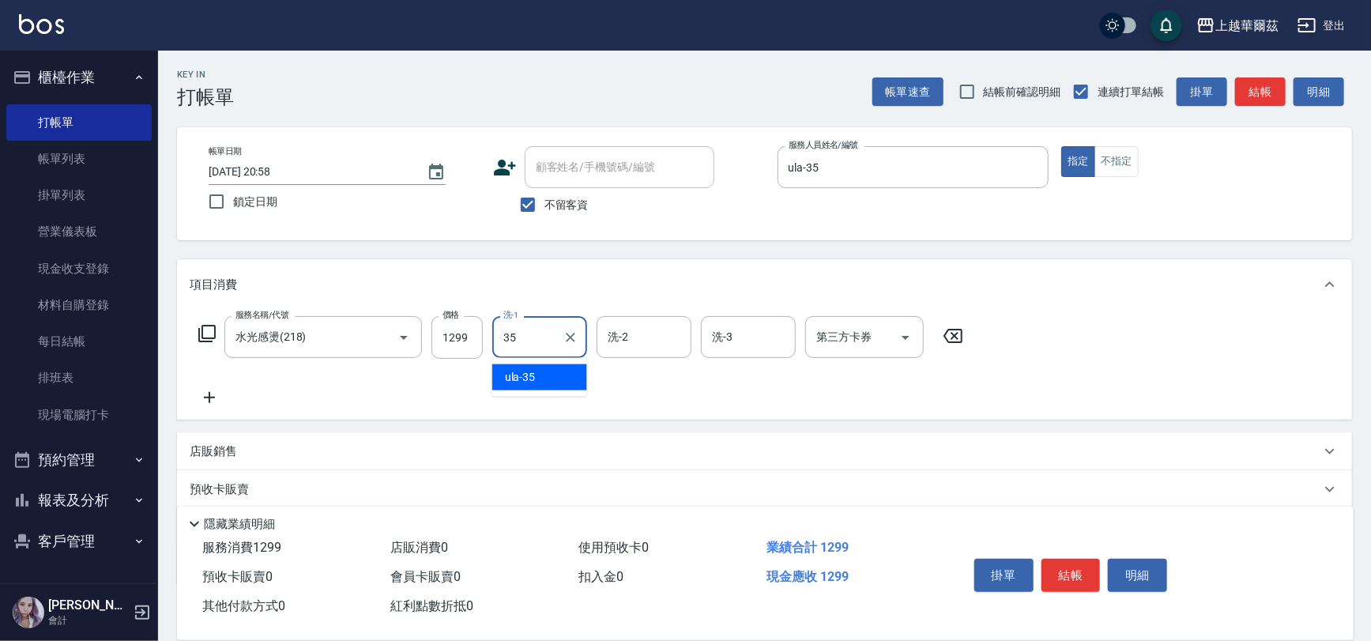
type input "ula-35"
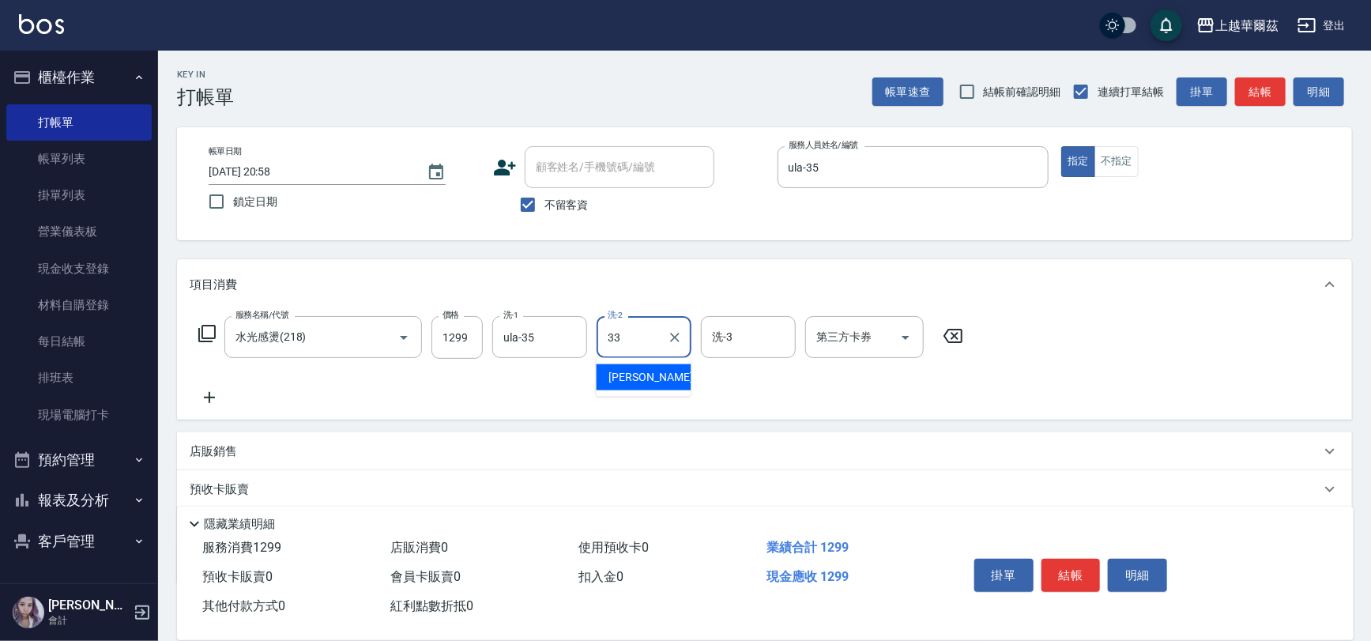
type input "[PERSON_NAME]-33"
click at [1081, 577] on button "結帳" at bounding box center [1071, 575] width 59 height 33
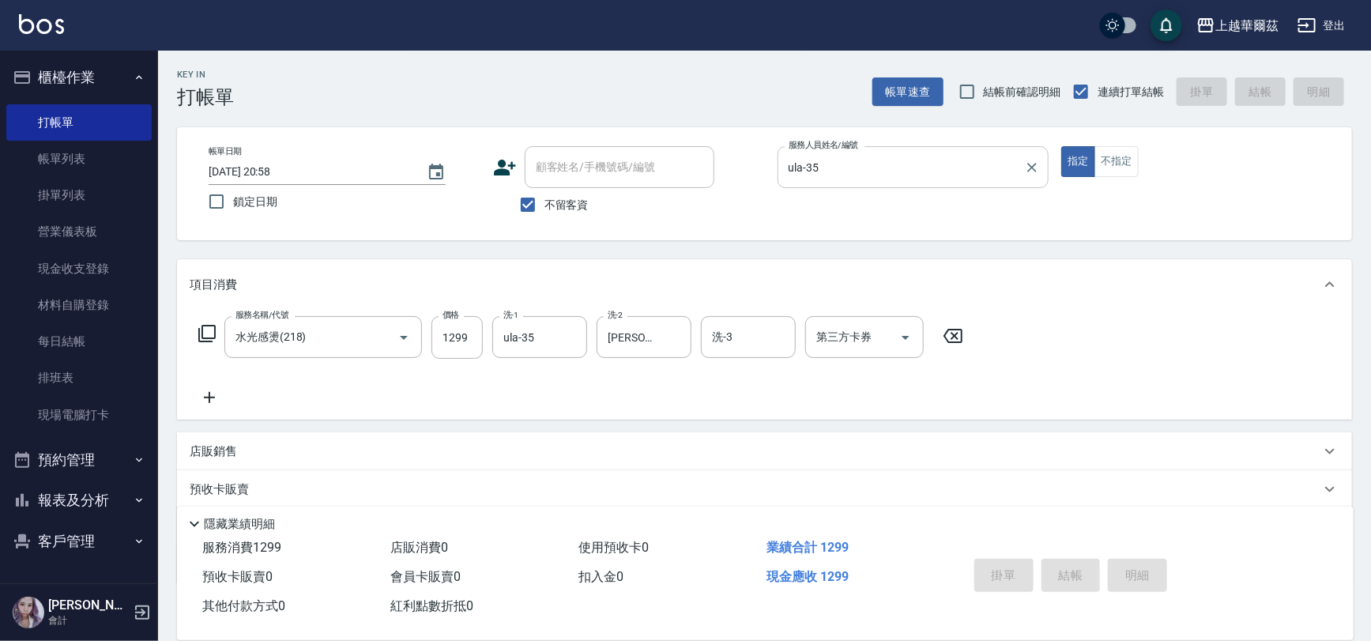
type input "[DATE] 21:00"
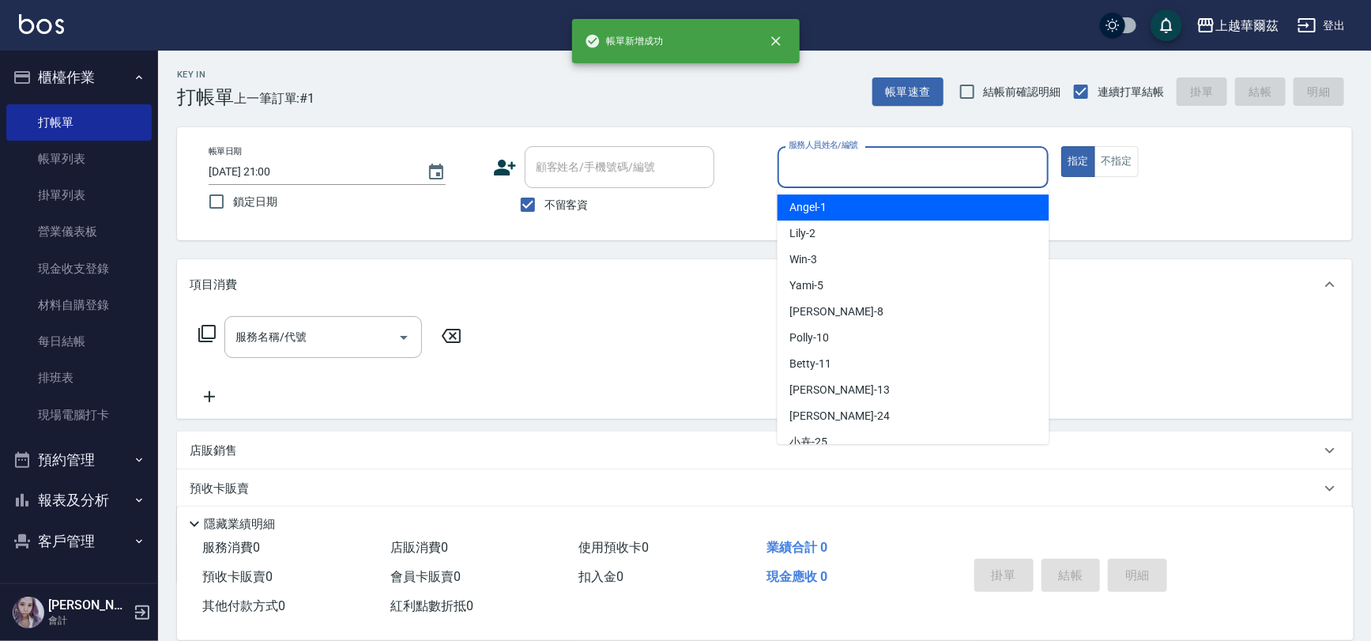
click at [857, 159] on input "服務人員姓名/編號" at bounding box center [914, 167] width 258 height 28
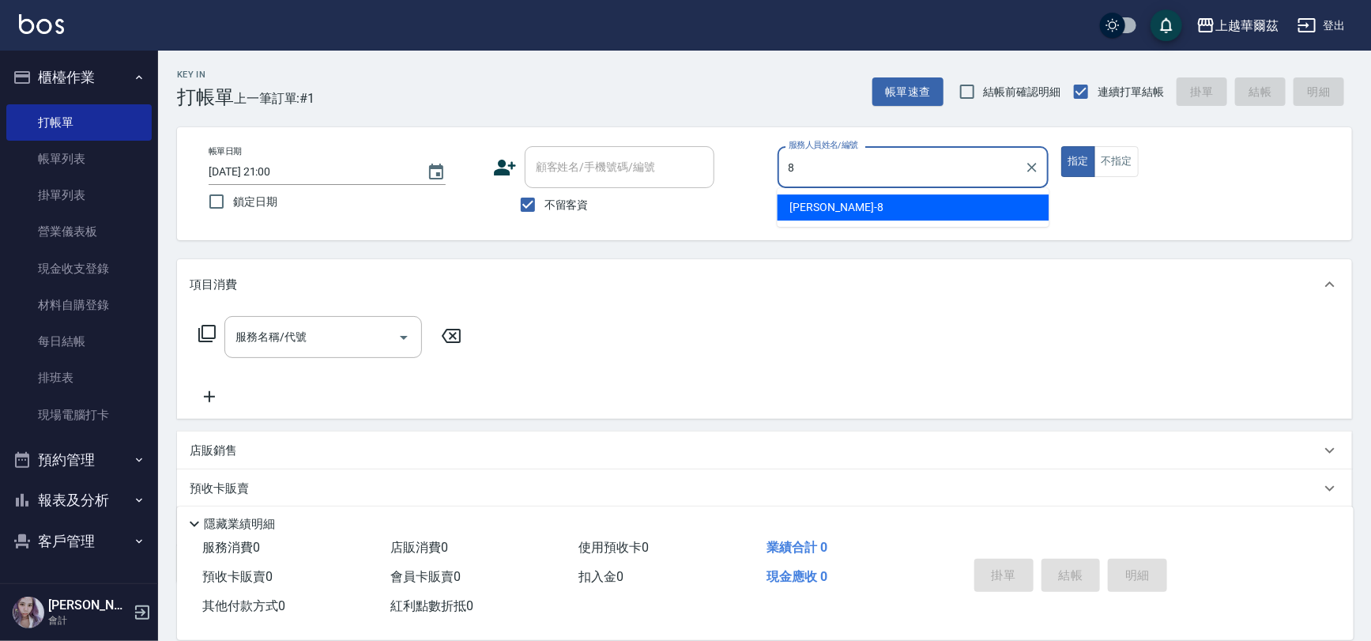
type input "[PERSON_NAME]-8"
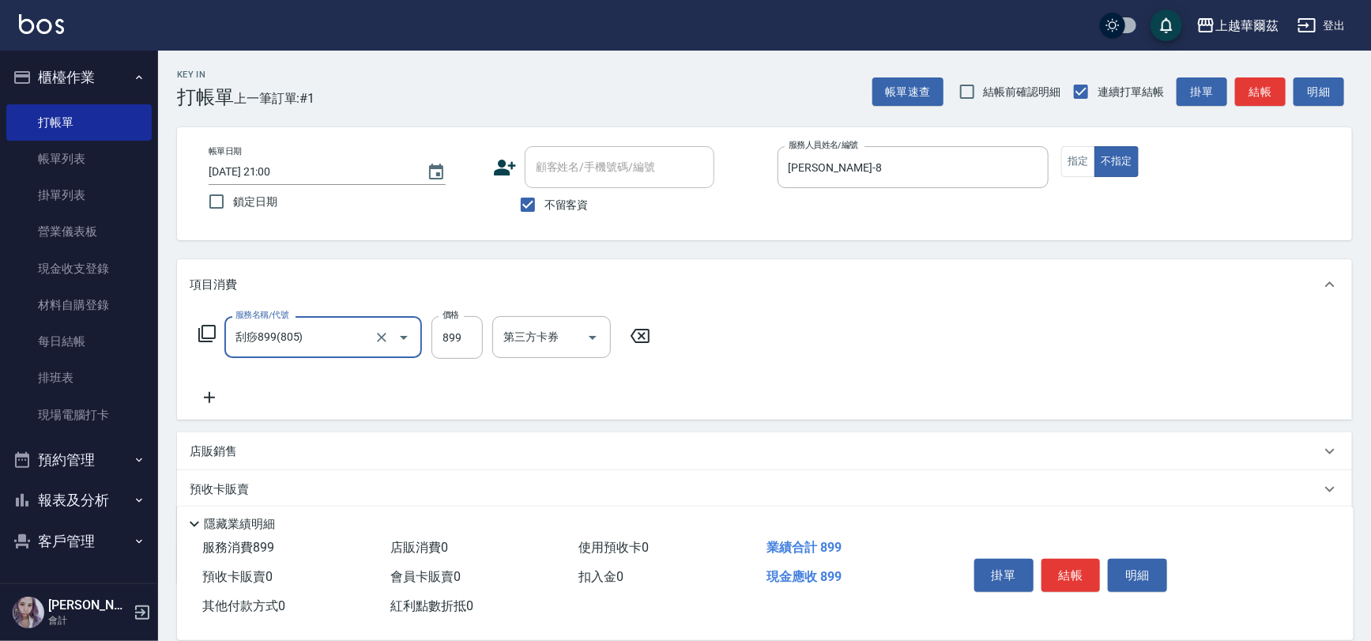
type input "刮痧899(805)"
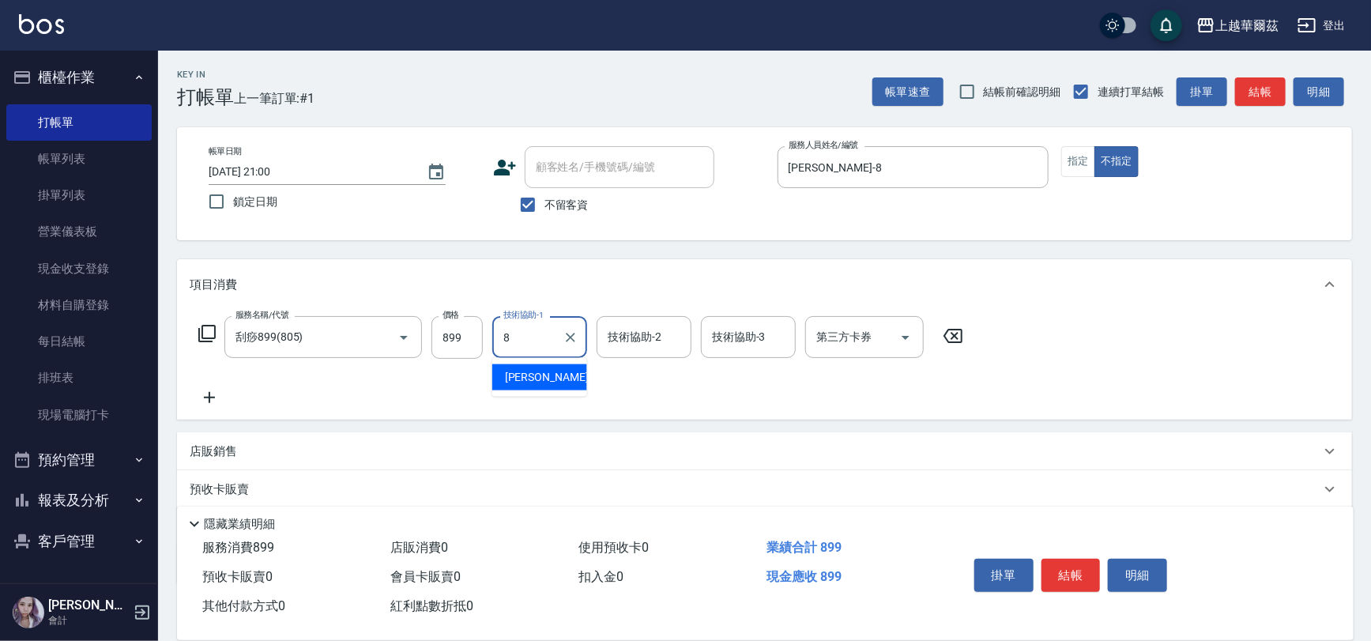
type input "[PERSON_NAME]-8"
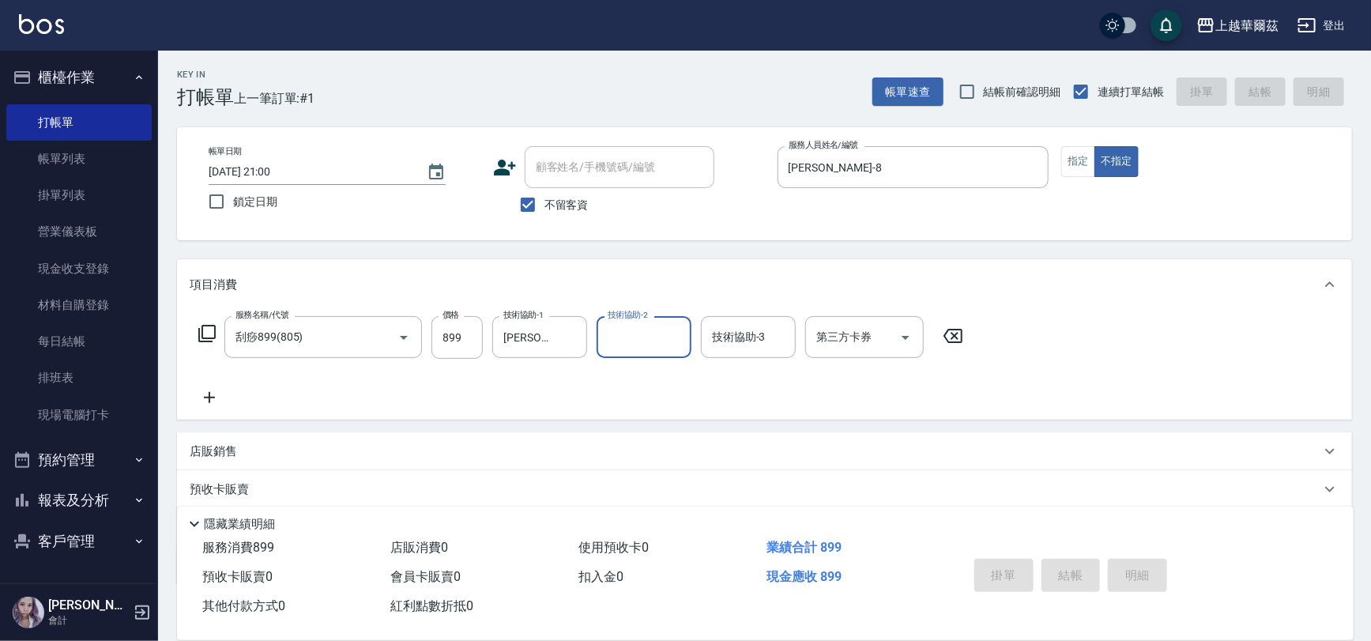
type input "[DATE] 21:01"
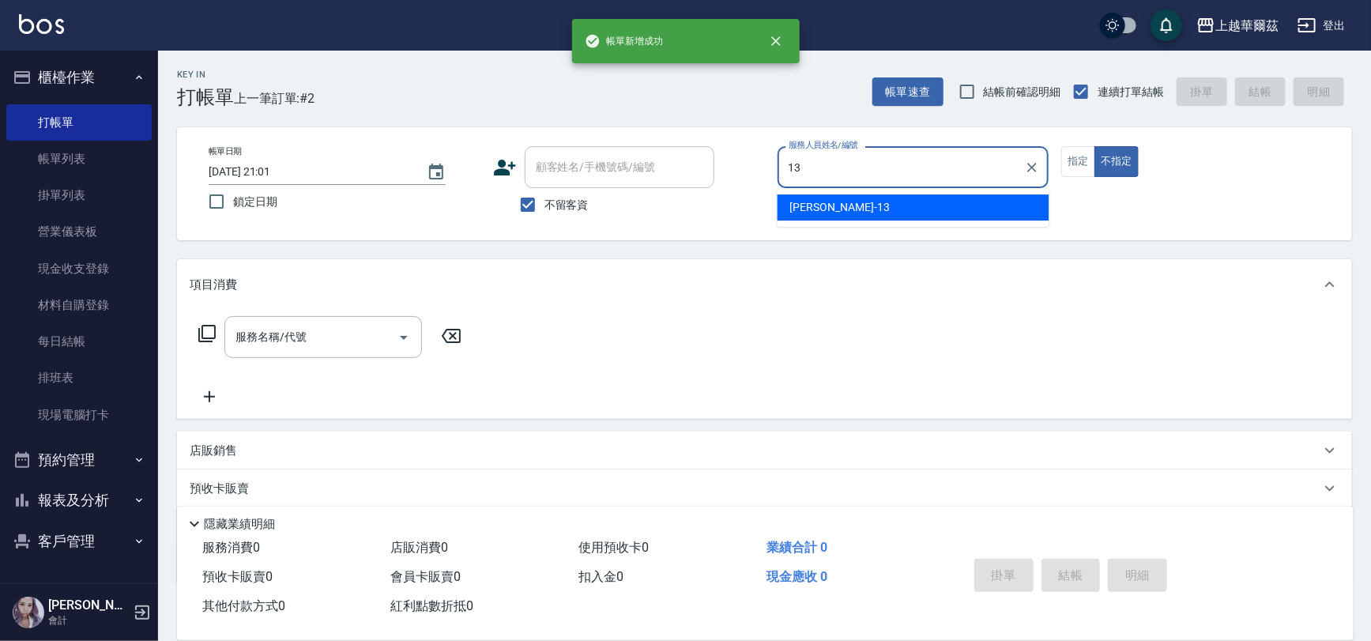
type input "Stella-13"
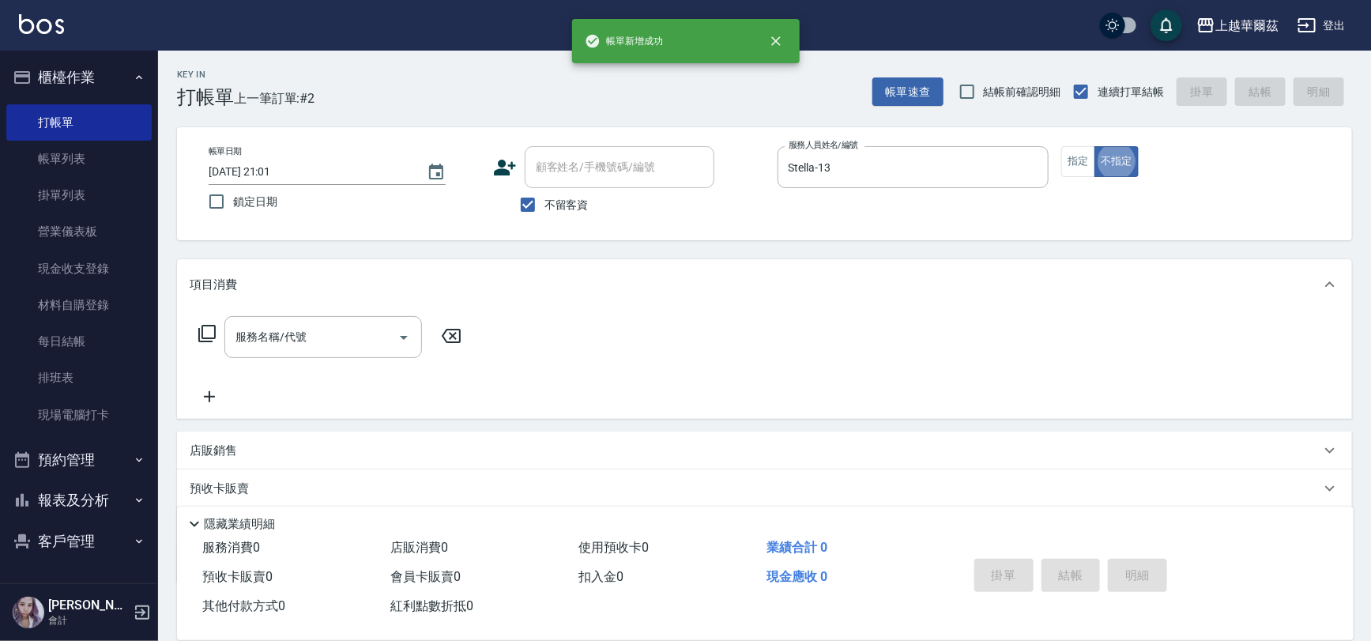
type button "false"
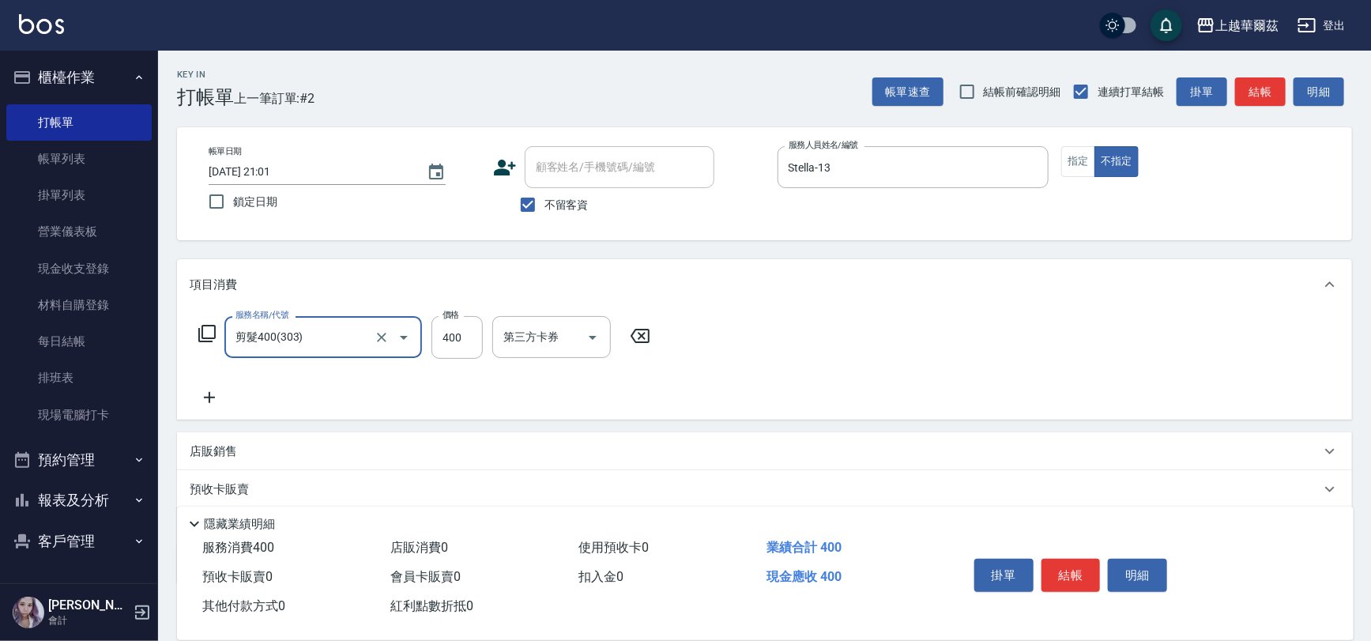
type input "剪髮400(303)"
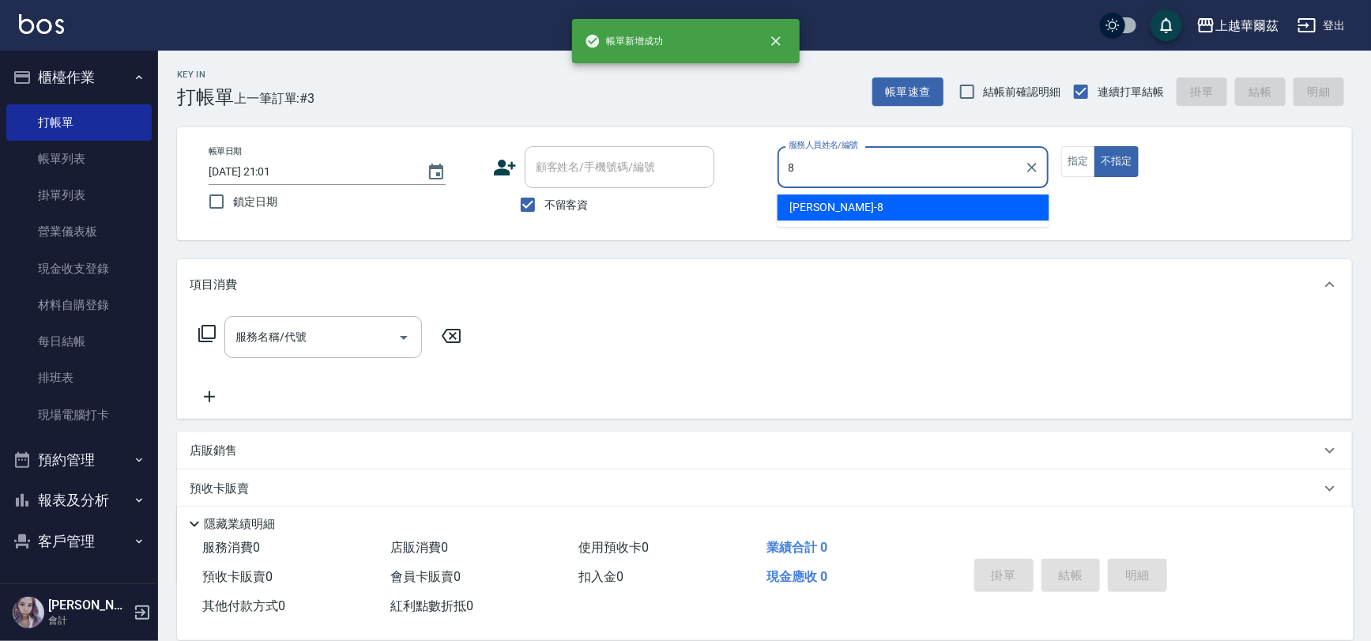
type input "[PERSON_NAME]-8"
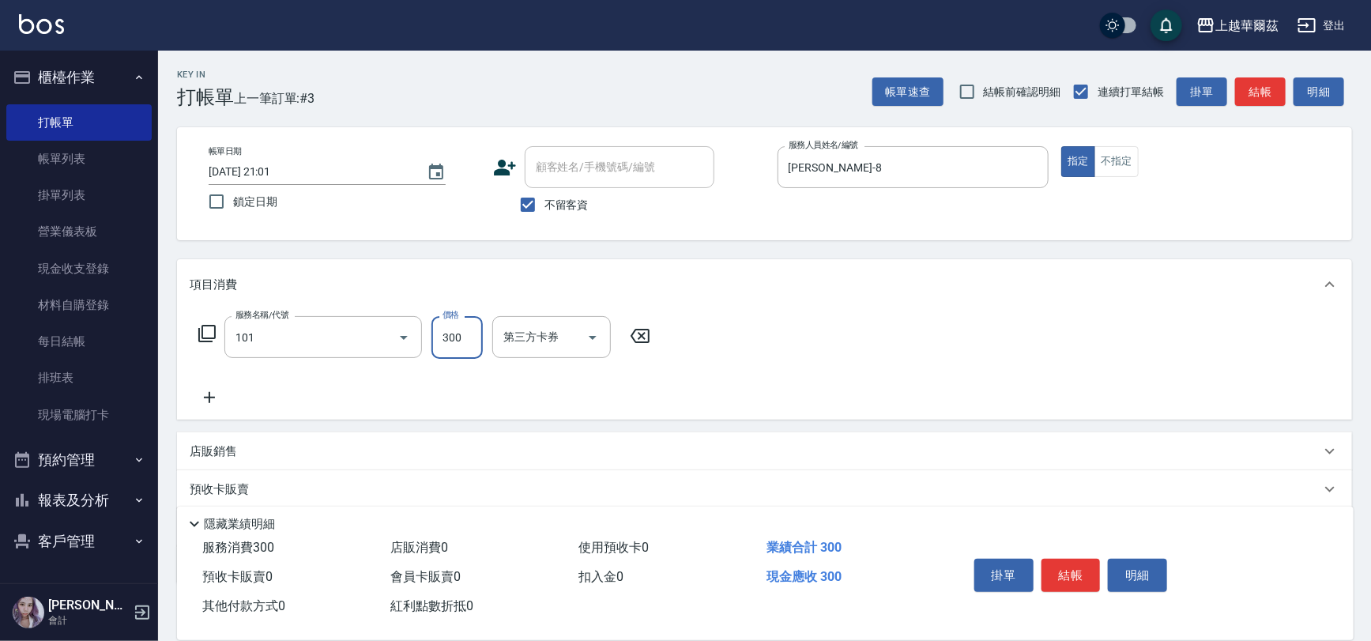
type input "洗髮300(101)"
type input "[PERSON_NAME]-8"
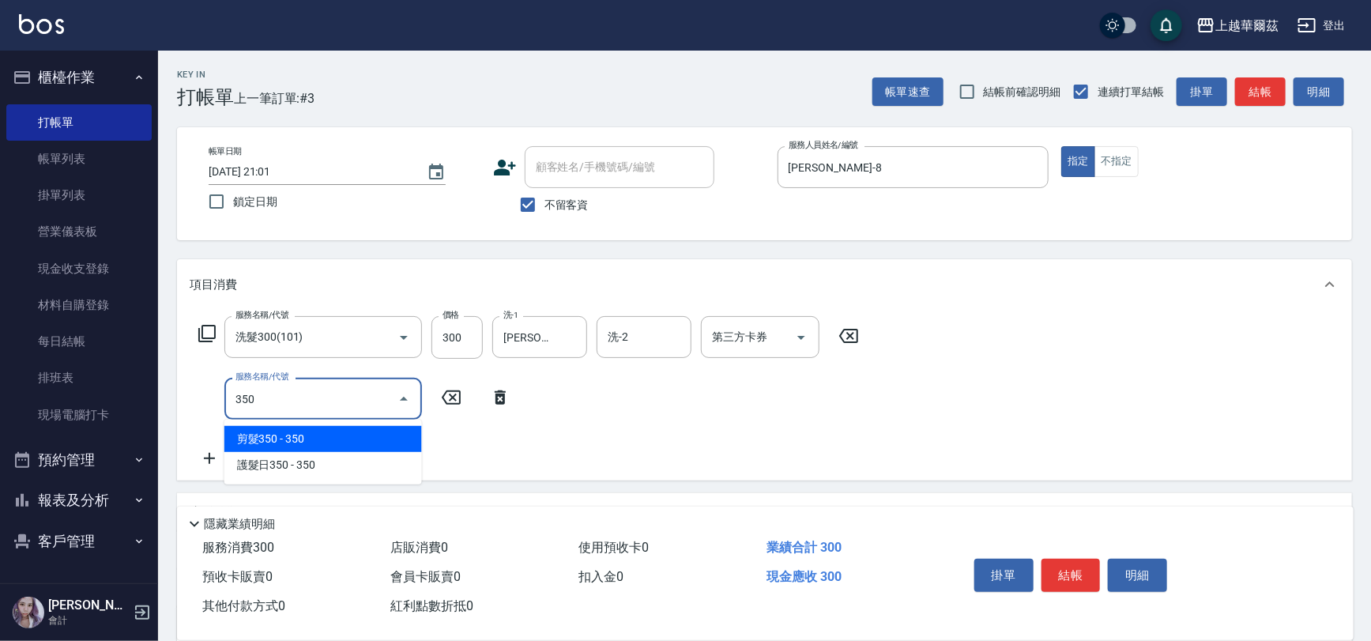
type input "剪髮350(304)"
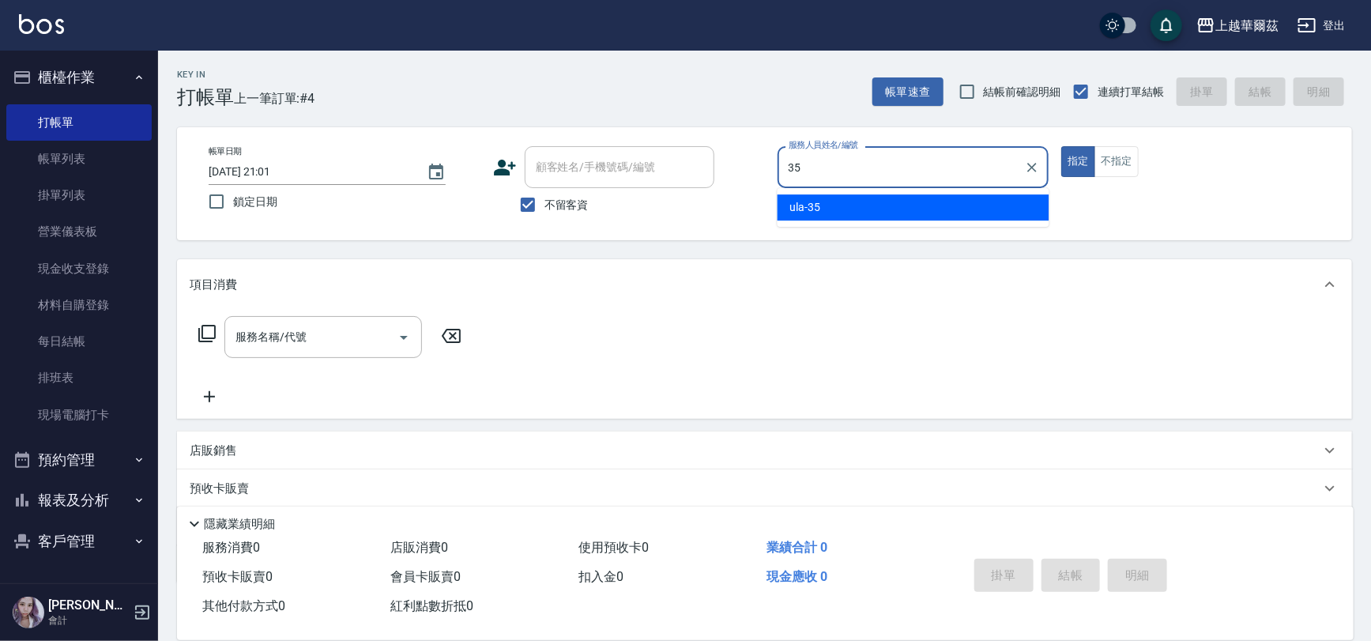
type input "ula-35"
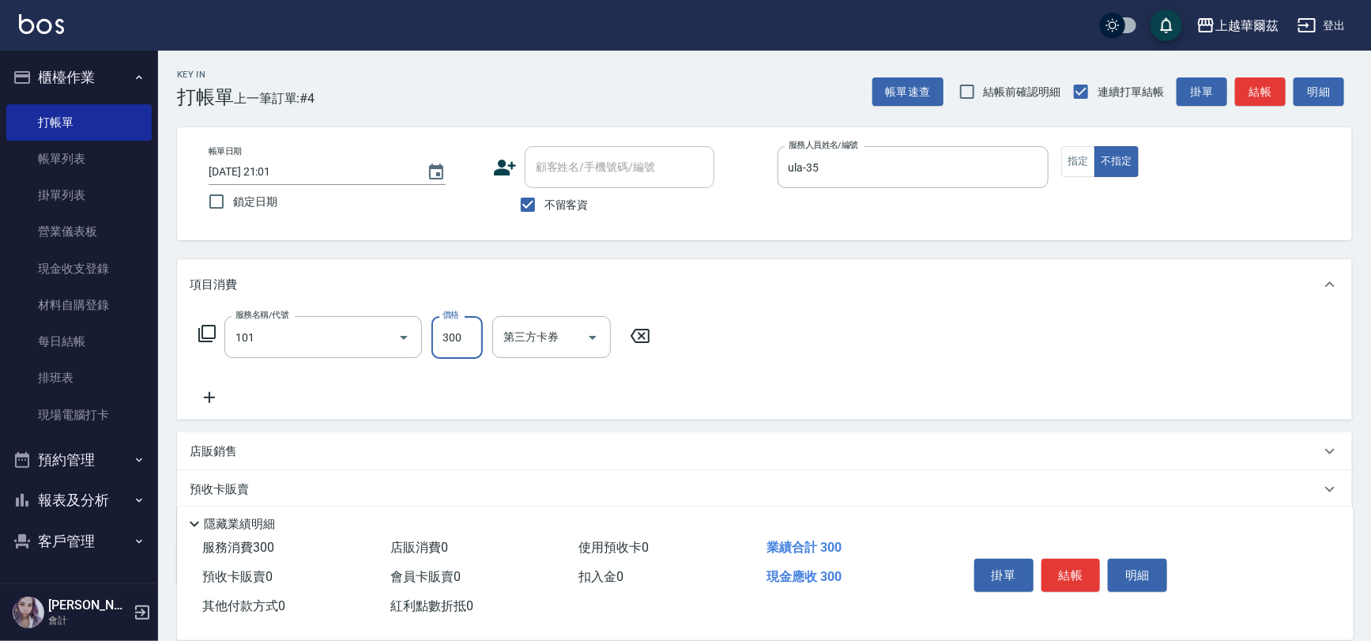
type input "洗髮300(101)"
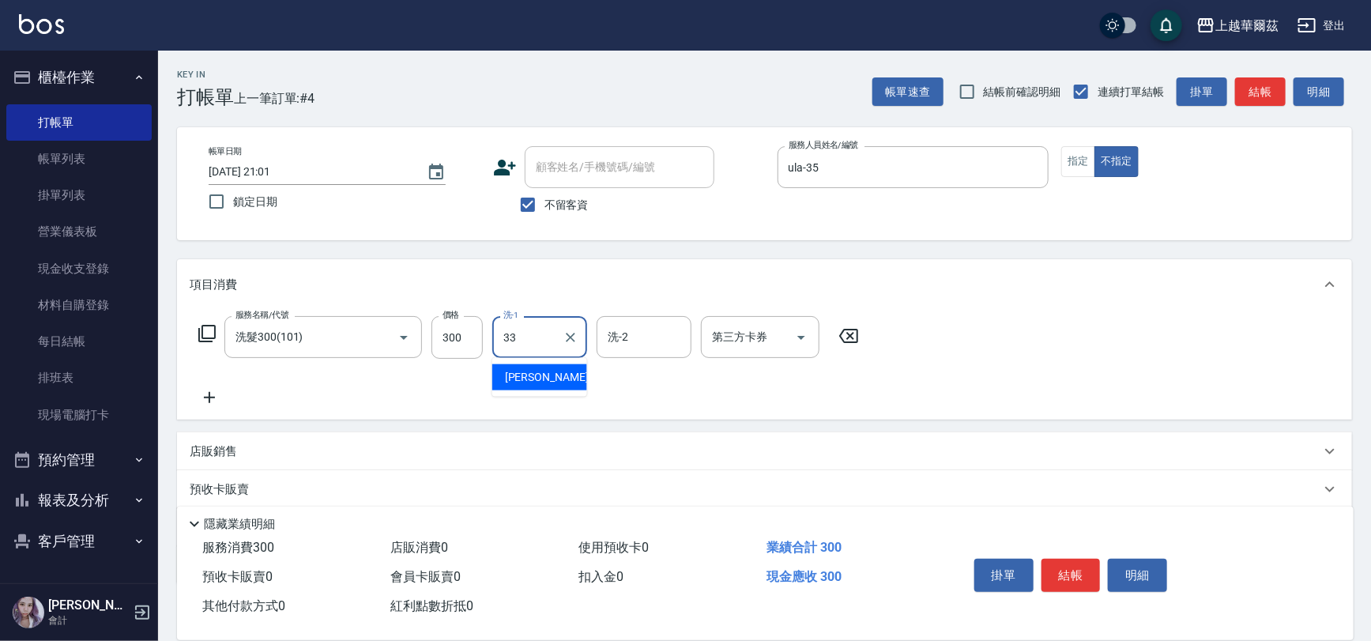
type input "[PERSON_NAME]-33"
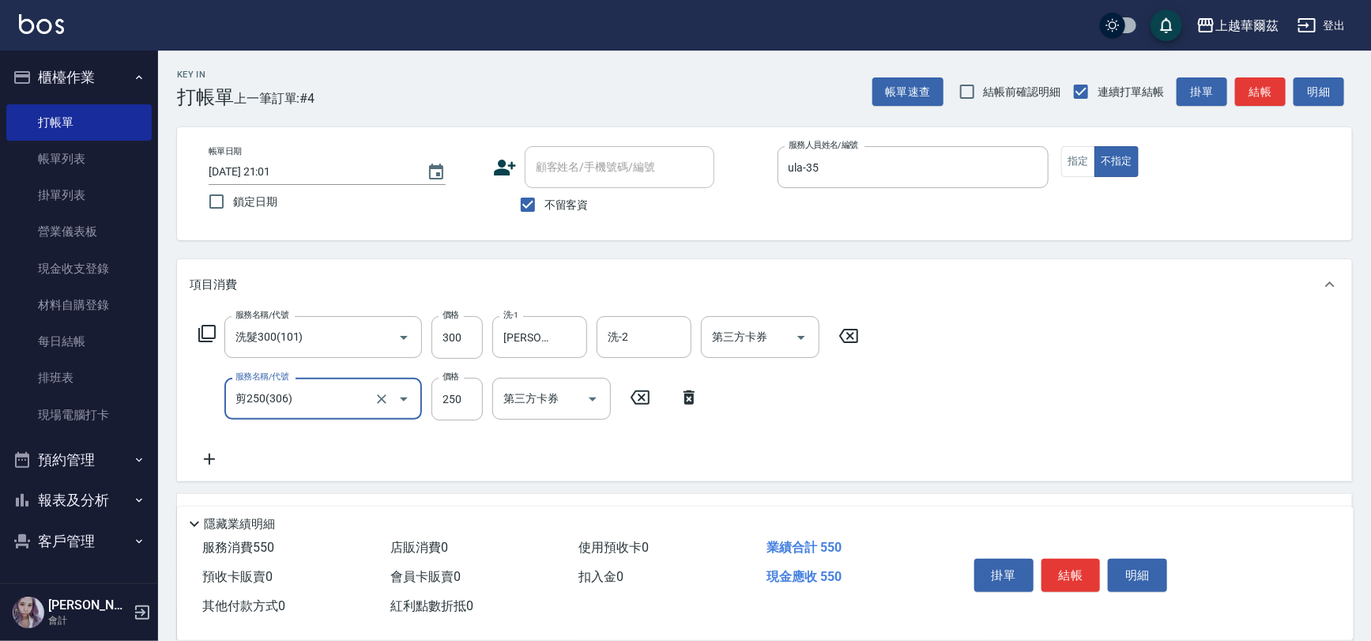
type input "剪250(306)"
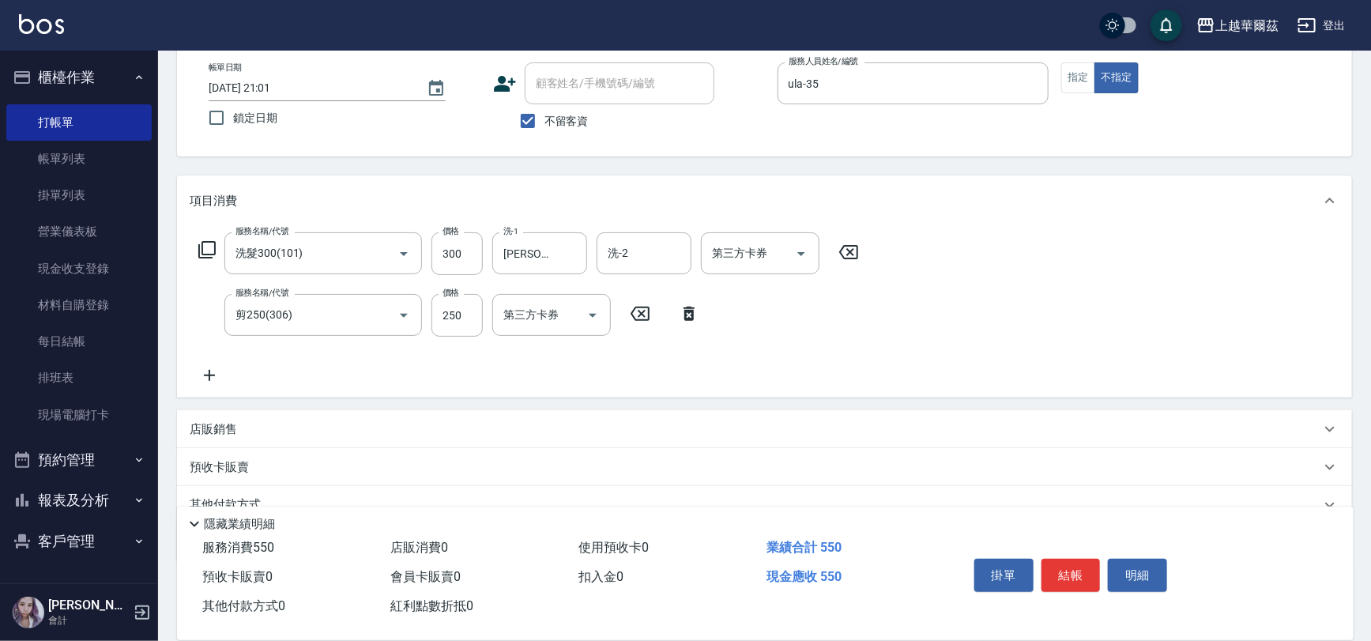
scroll to position [153, 0]
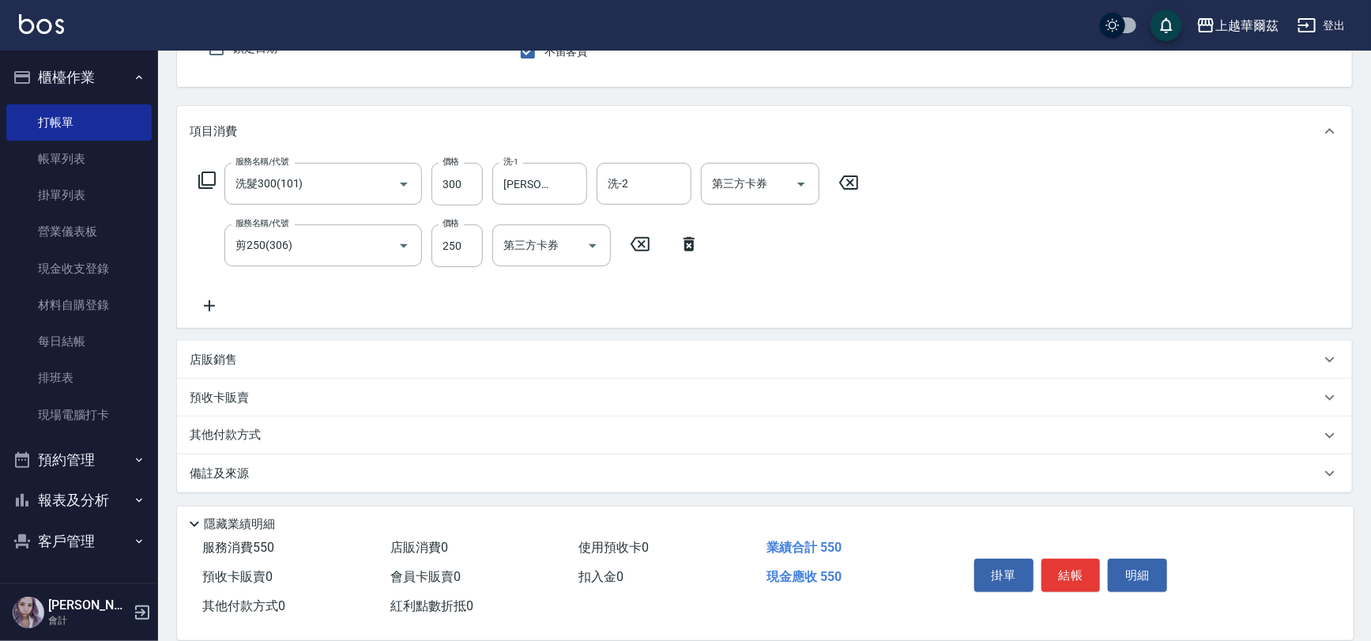
click at [462, 364] on div "店販銷售" at bounding box center [755, 360] width 1131 height 17
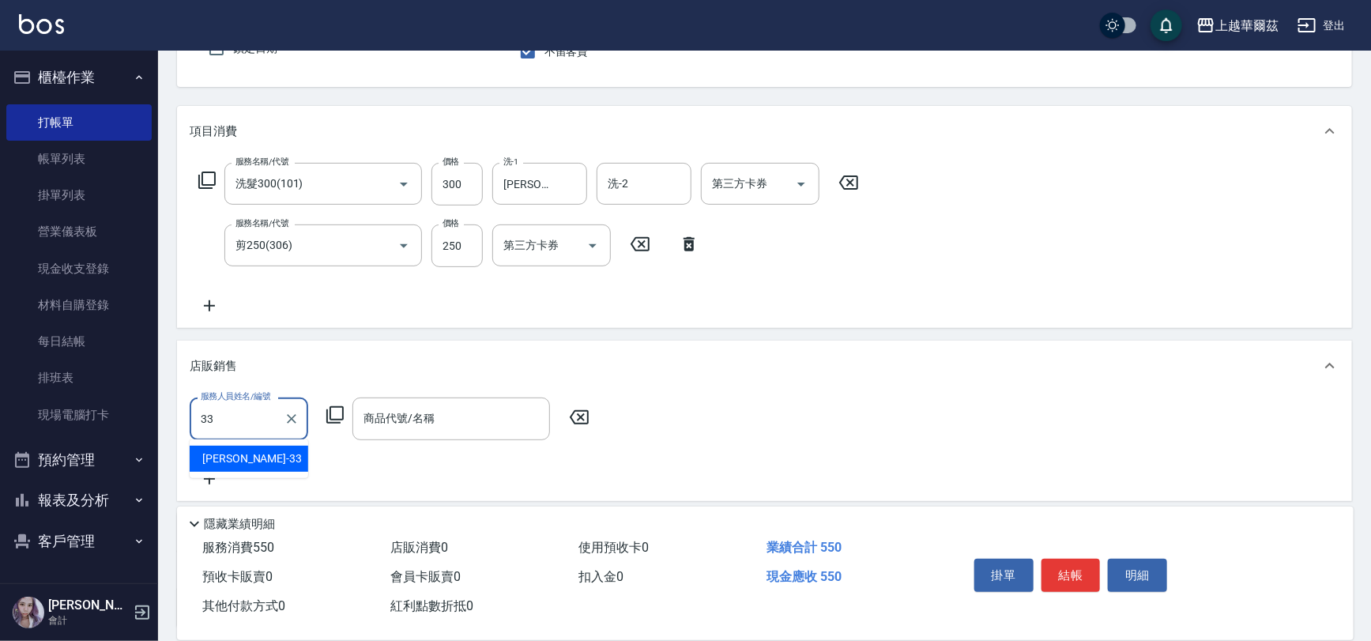
type input "[PERSON_NAME]-33"
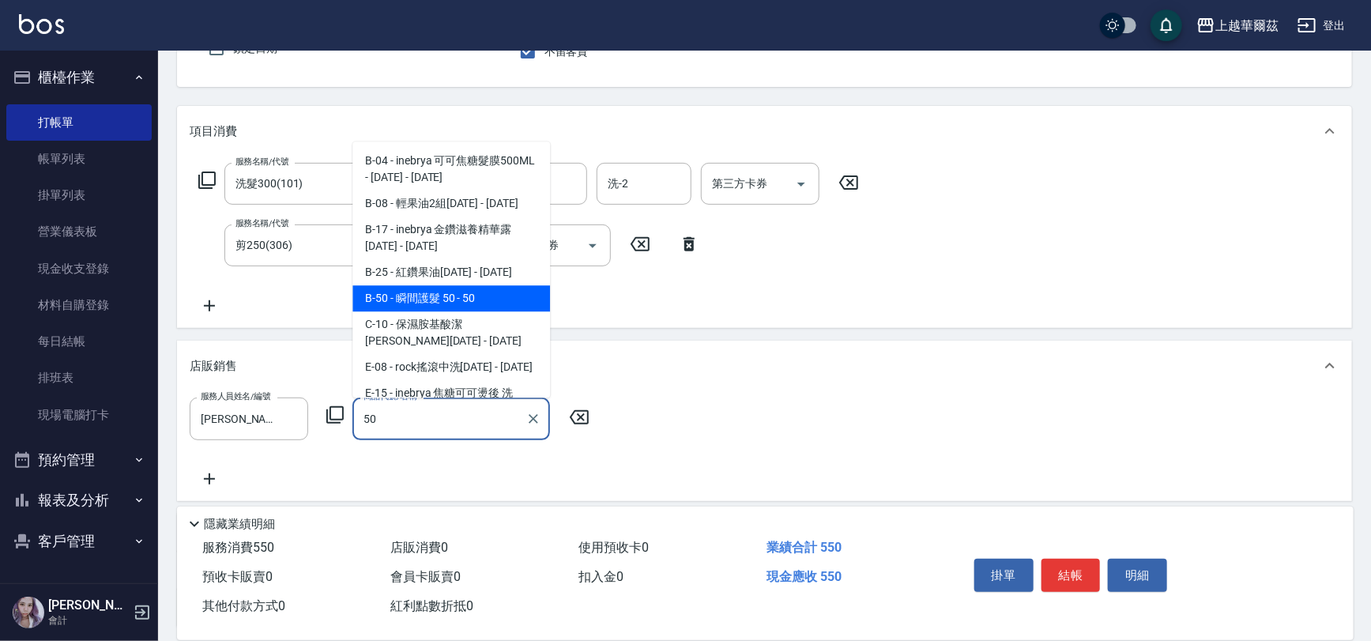
type input "瞬間護髮 50"
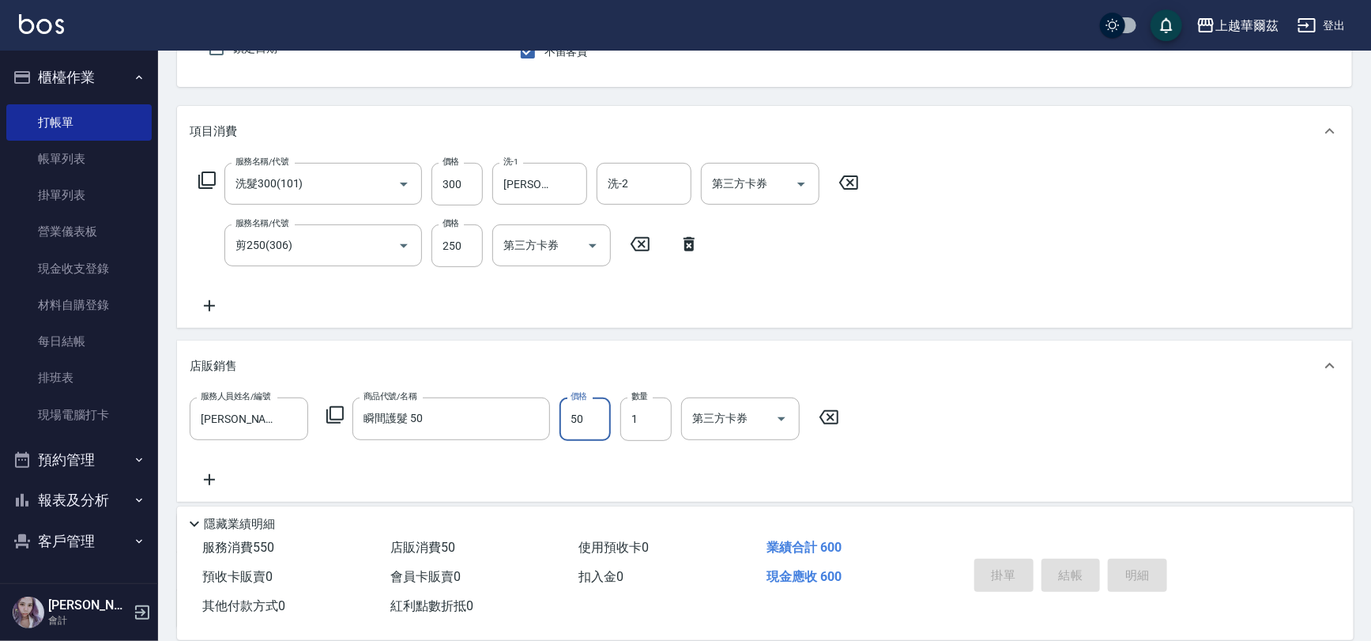
type input "[DATE] 21:02"
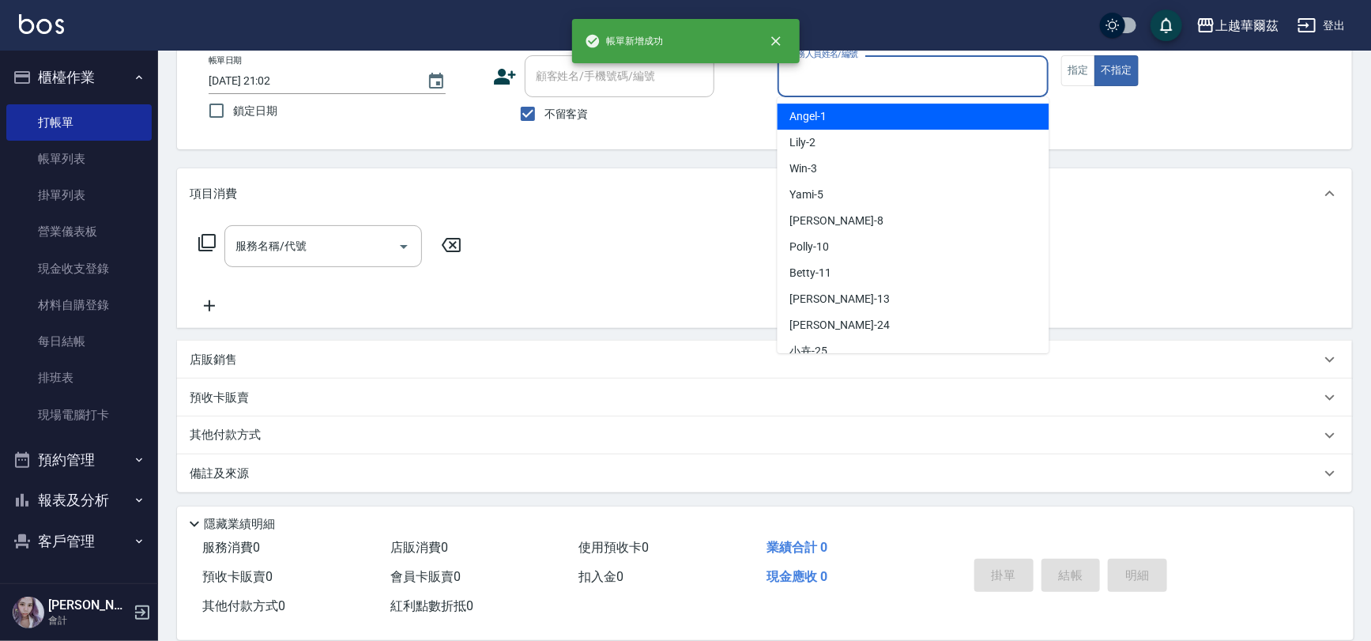
click at [880, 73] on input "服務人員姓名/編號" at bounding box center [914, 76] width 258 height 28
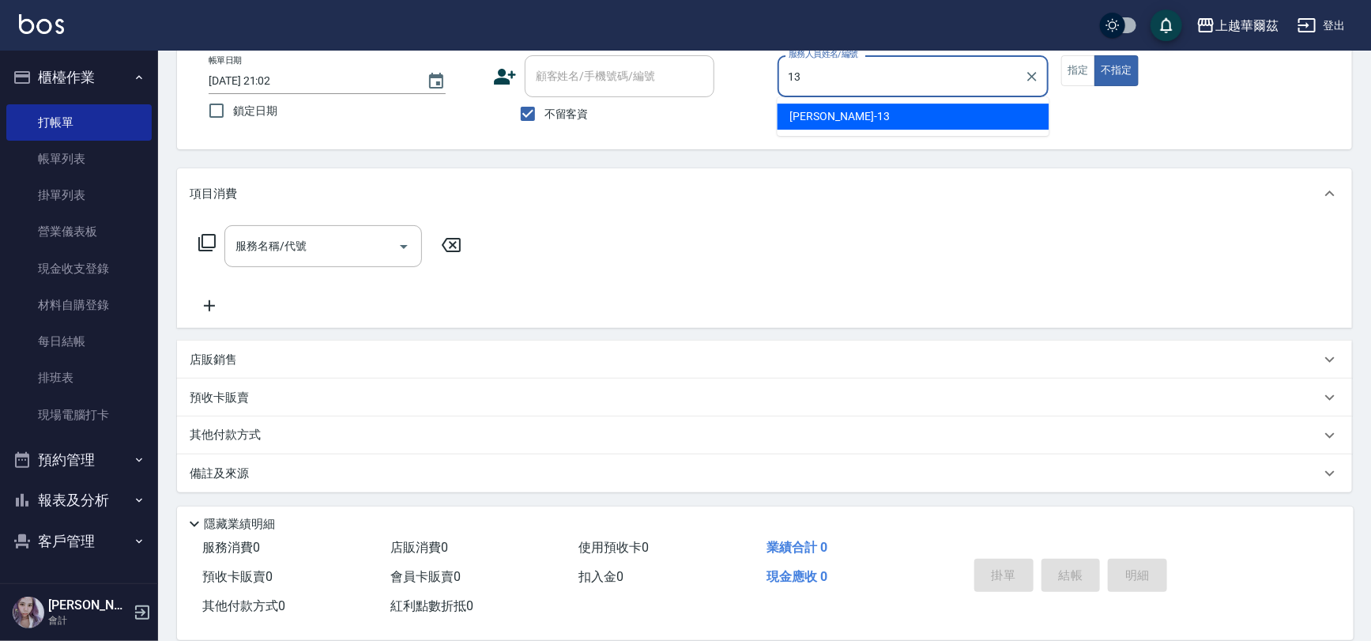
type input "Stella-13"
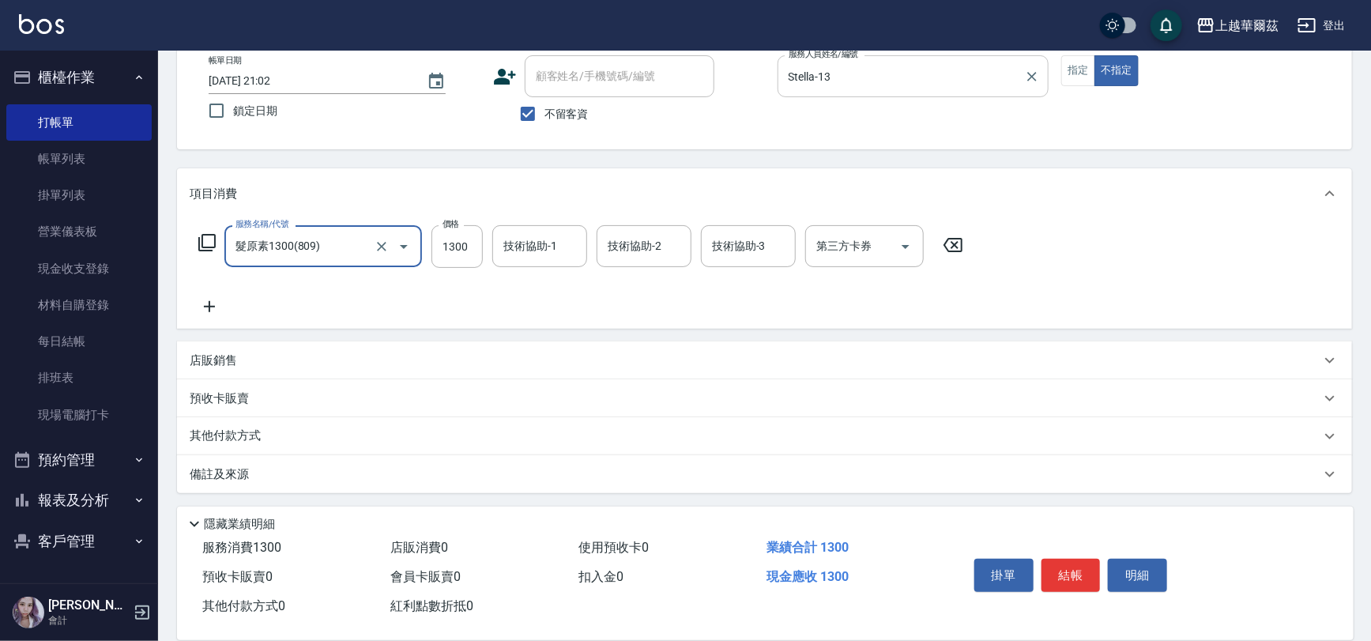
type input "髮原素1300(809)"
click at [386, 245] on icon "Clear" at bounding box center [382, 247] width 16 height 16
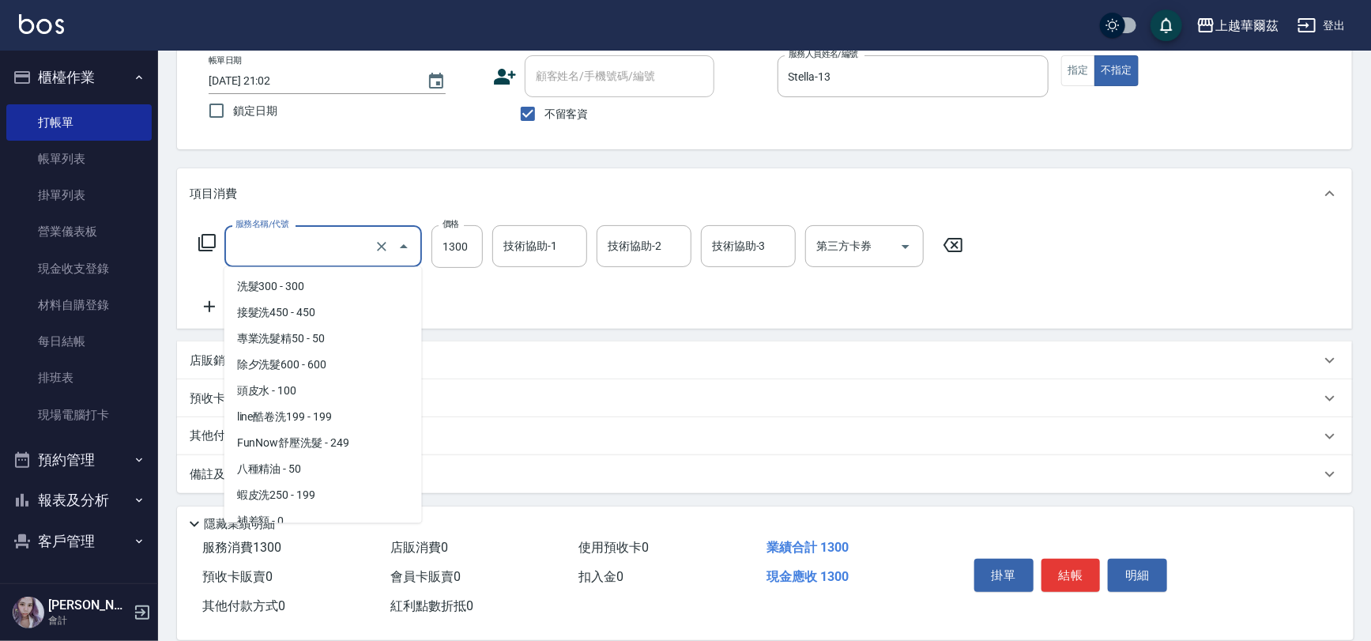
click at [355, 237] on input "服務名稱/代號" at bounding box center [301, 246] width 139 height 28
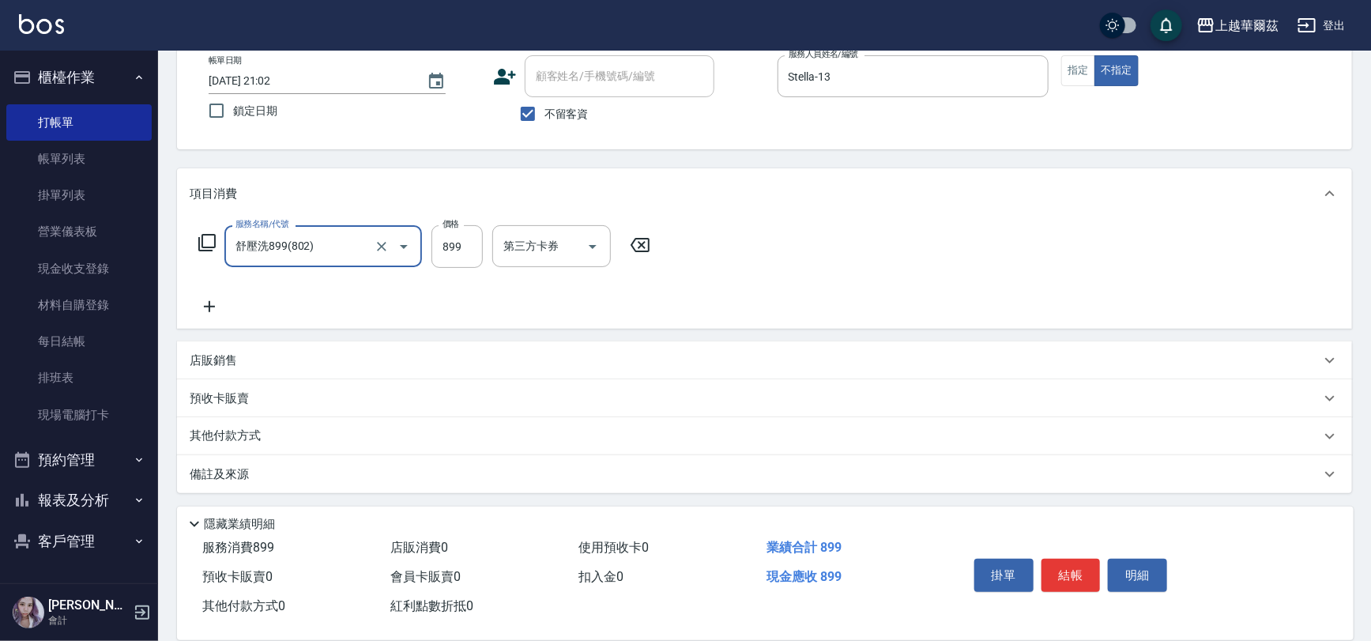
type input "舒壓洗899(802)"
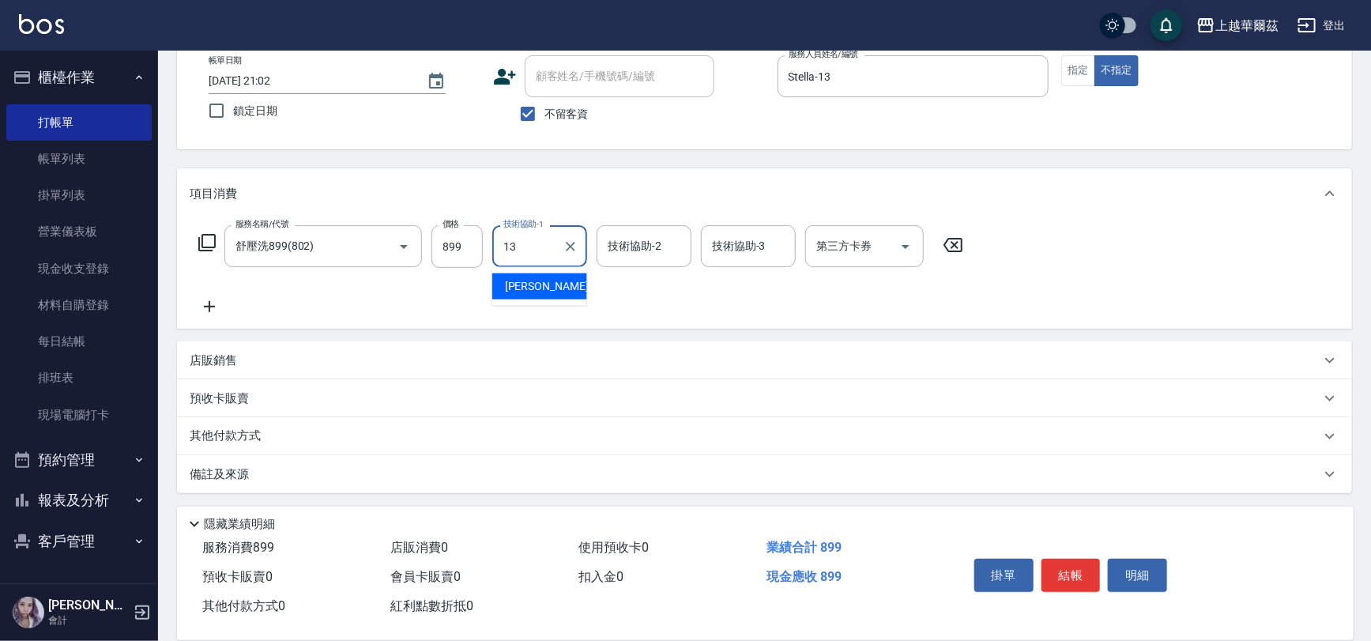
type input "Stella-13"
click at [1079, 571] on button "結帳" at bounding box center [1071, 575] width 59 height 33
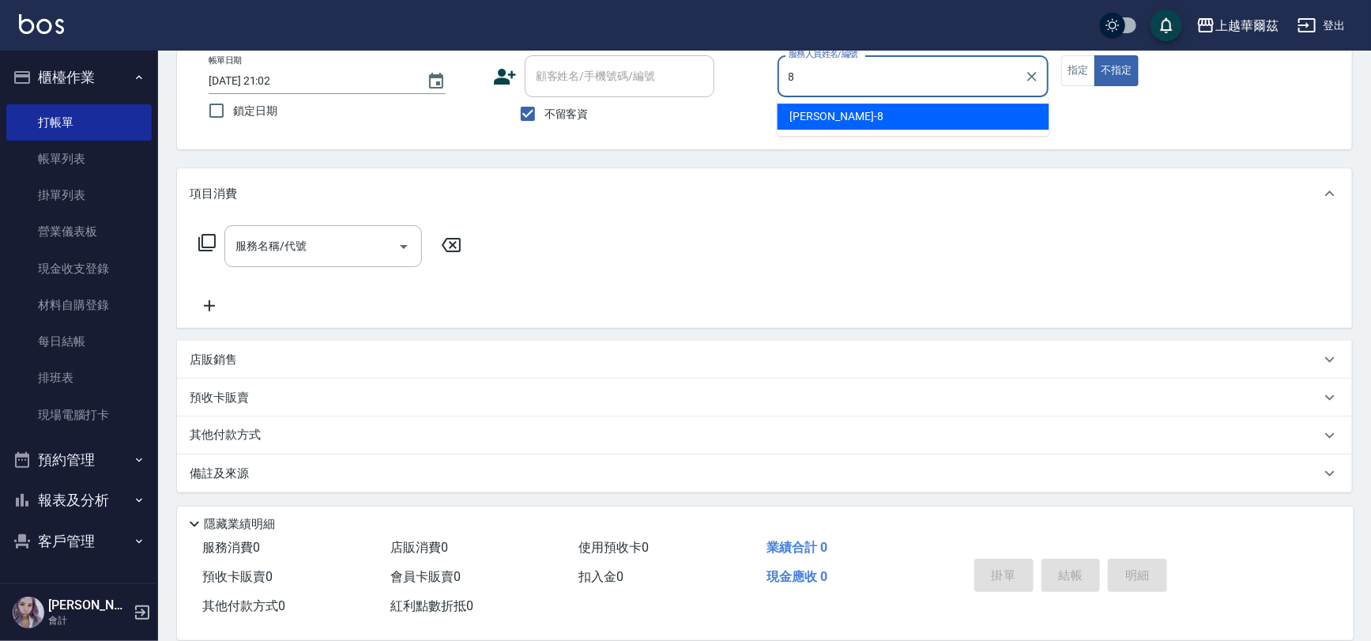
type input "[PERSON_NAME]-8"
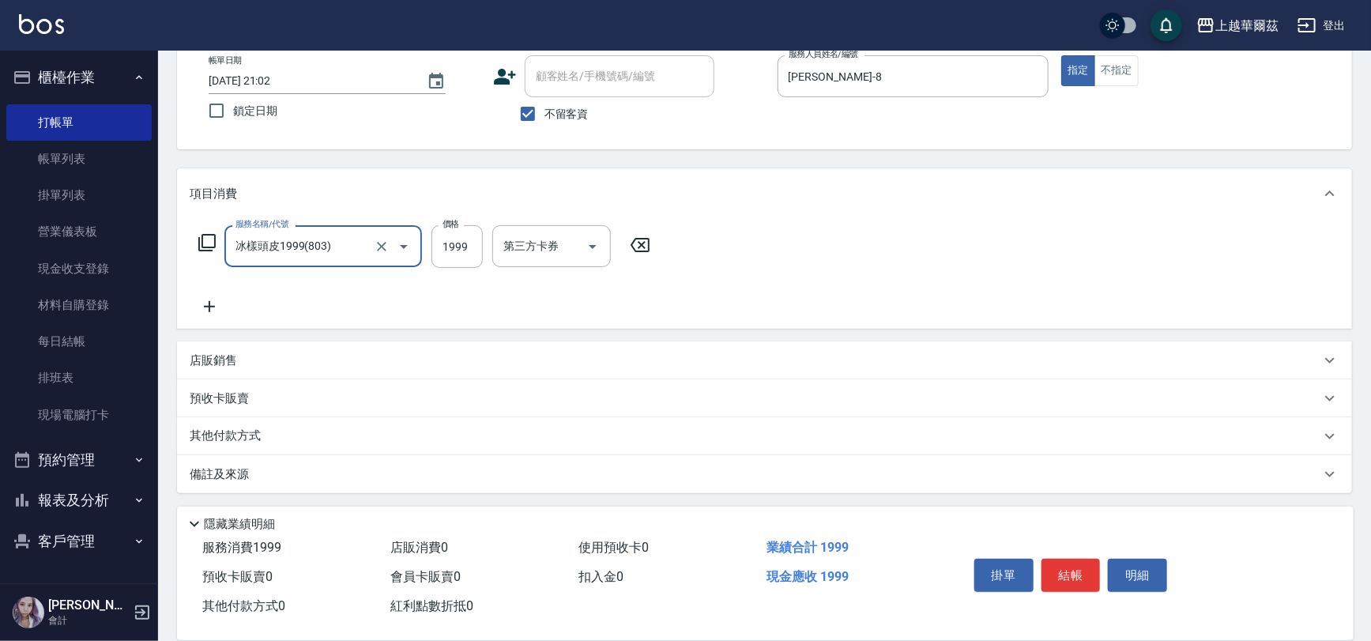
type input "冰樣頭皮1999(803)"
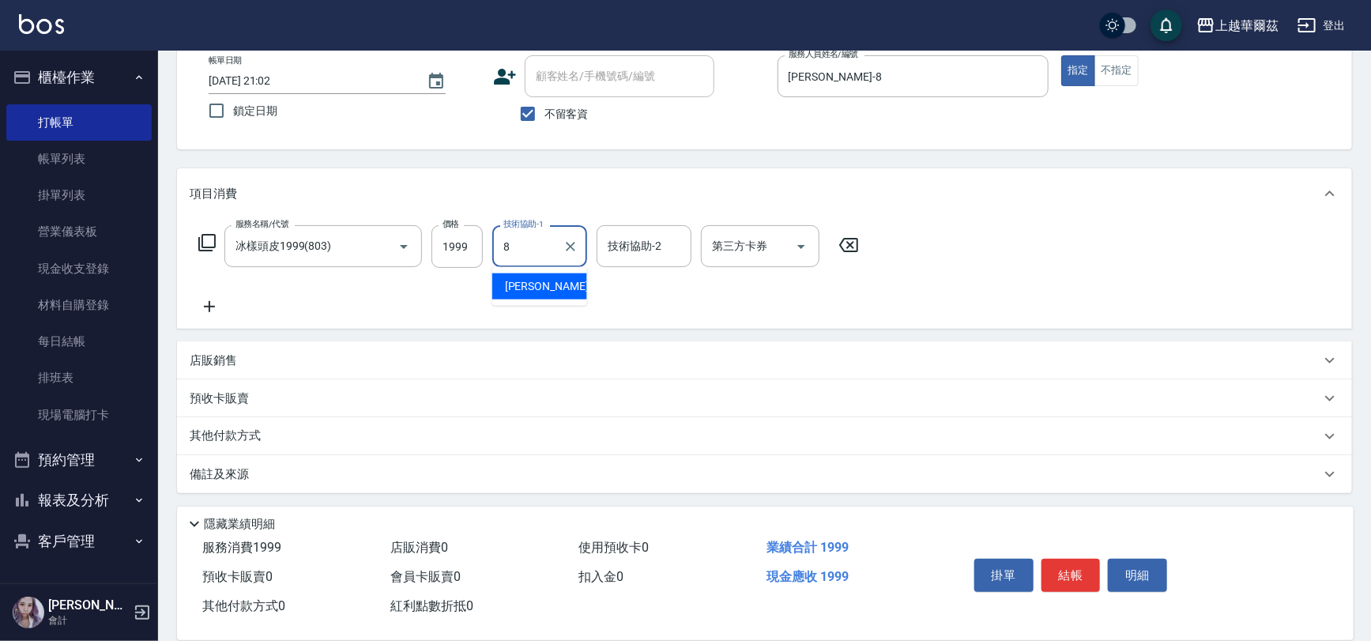
type input "[PERSON_NAME]-8"
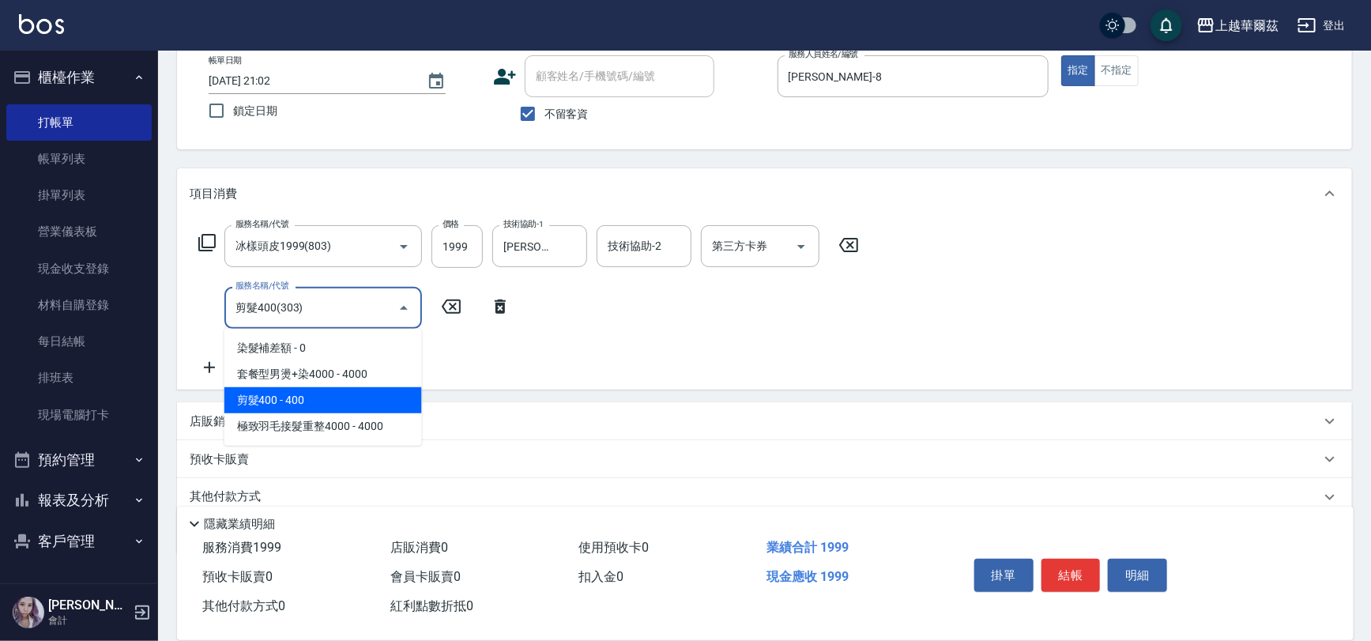
type input "剪髮400(303)"
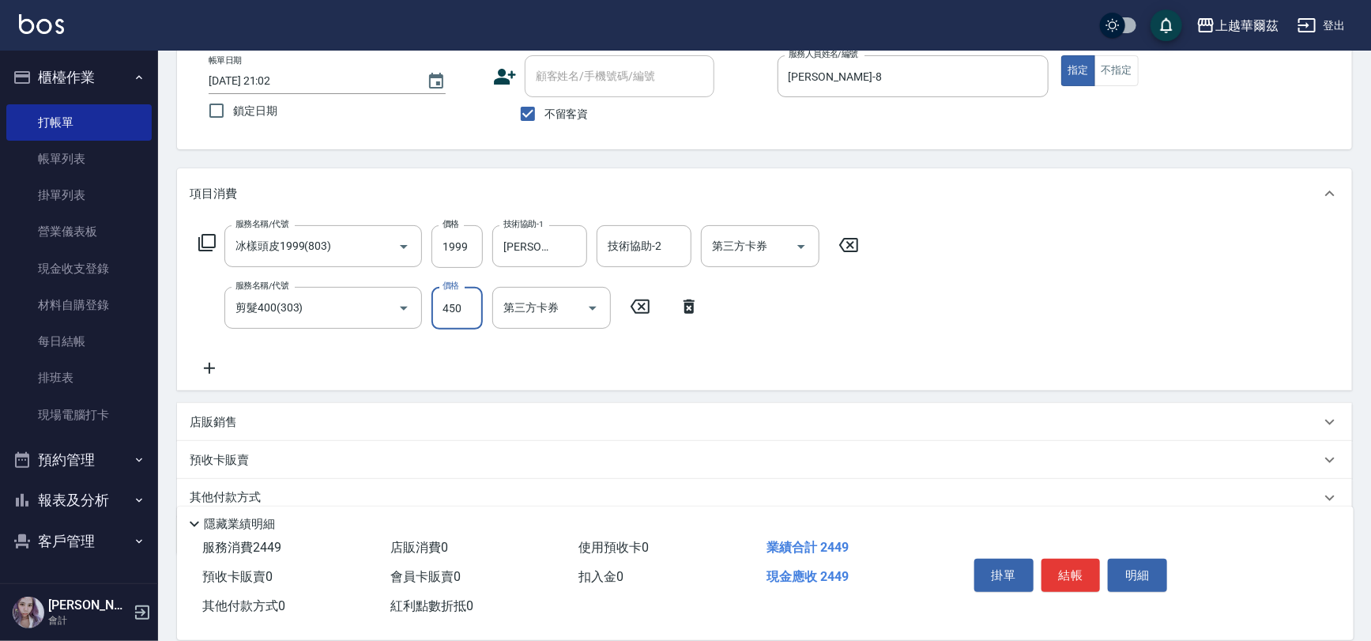
type input "450"
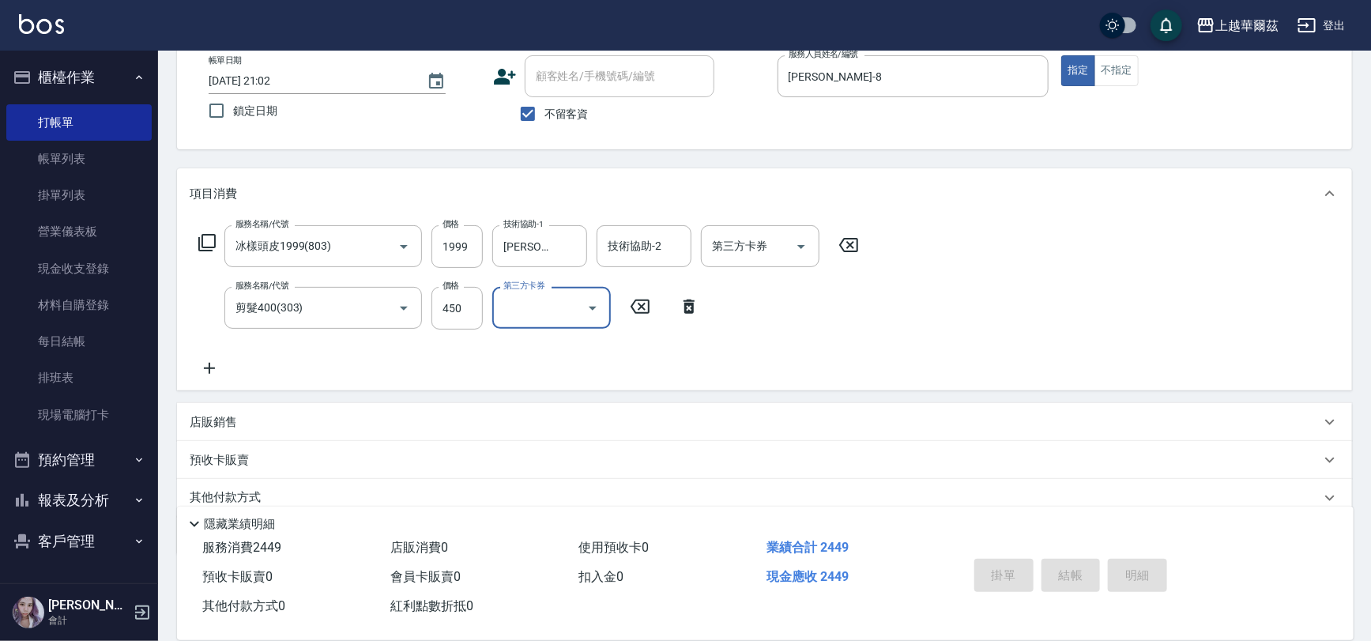
type input "[DATE] 21:03"
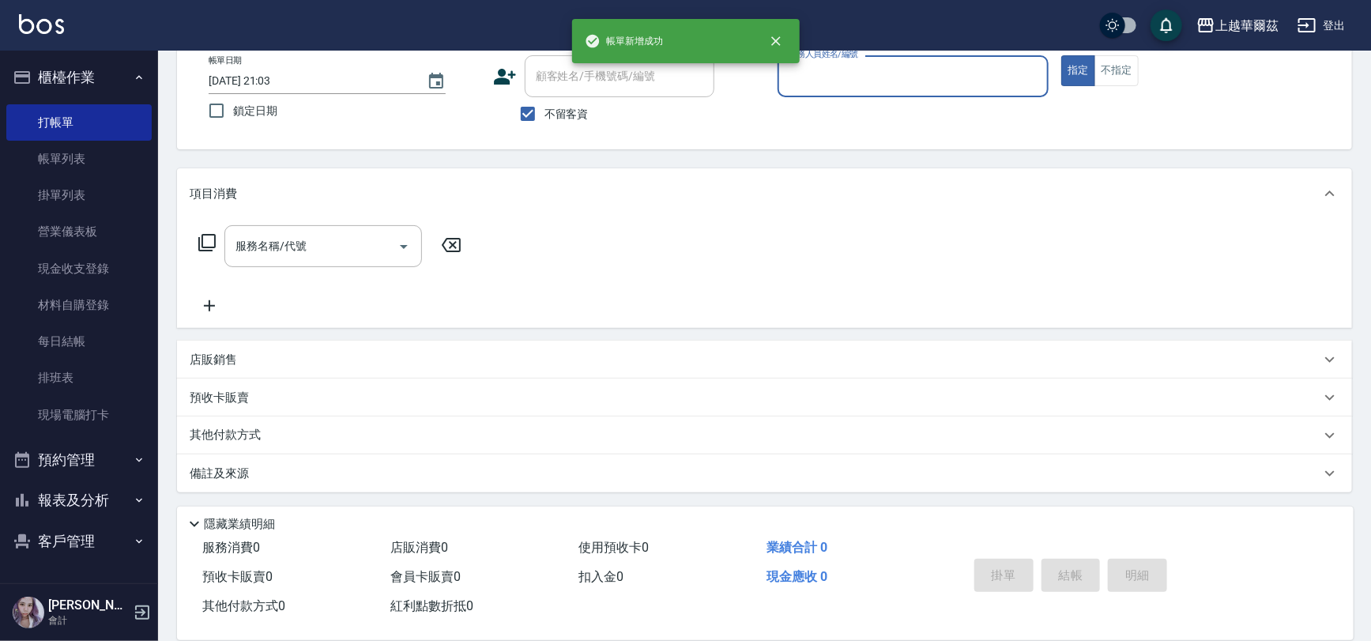
drag, startPoint x: 708, startPoint y: 146, endPoint x: 715, endPoint y: 136, distance: 12.5
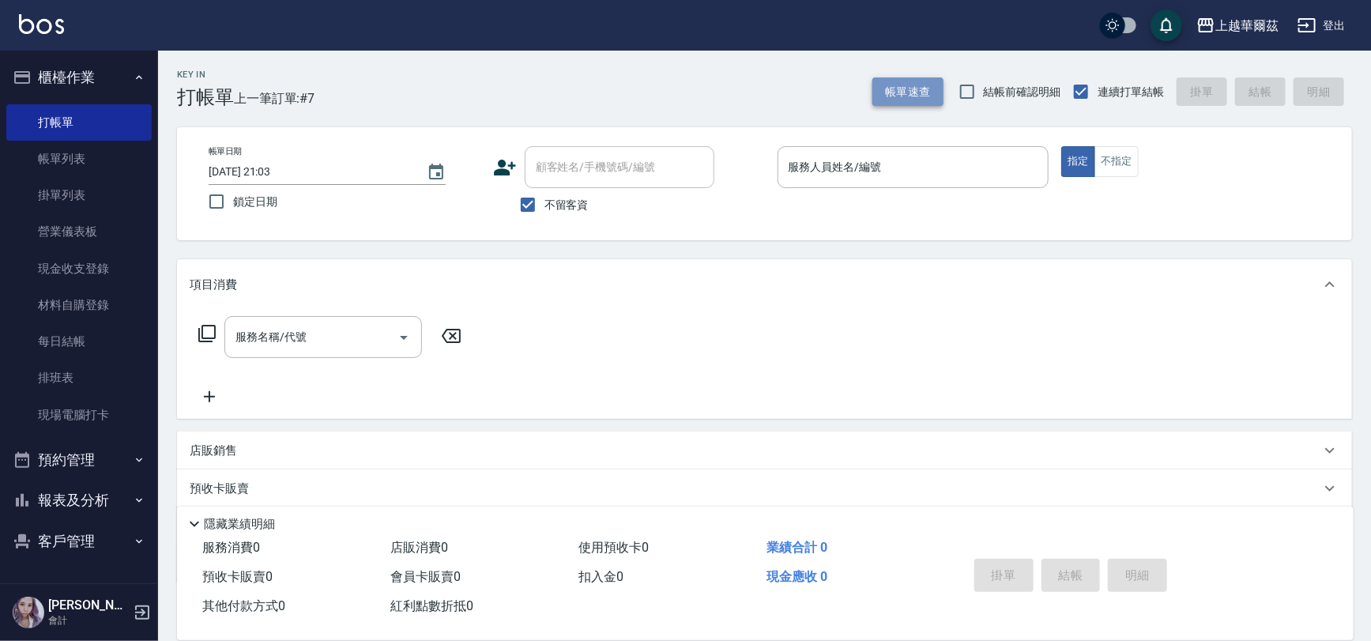
click at [915, 90] on button "帳單速查" at bounding box center [908, 91] width 71 height 29
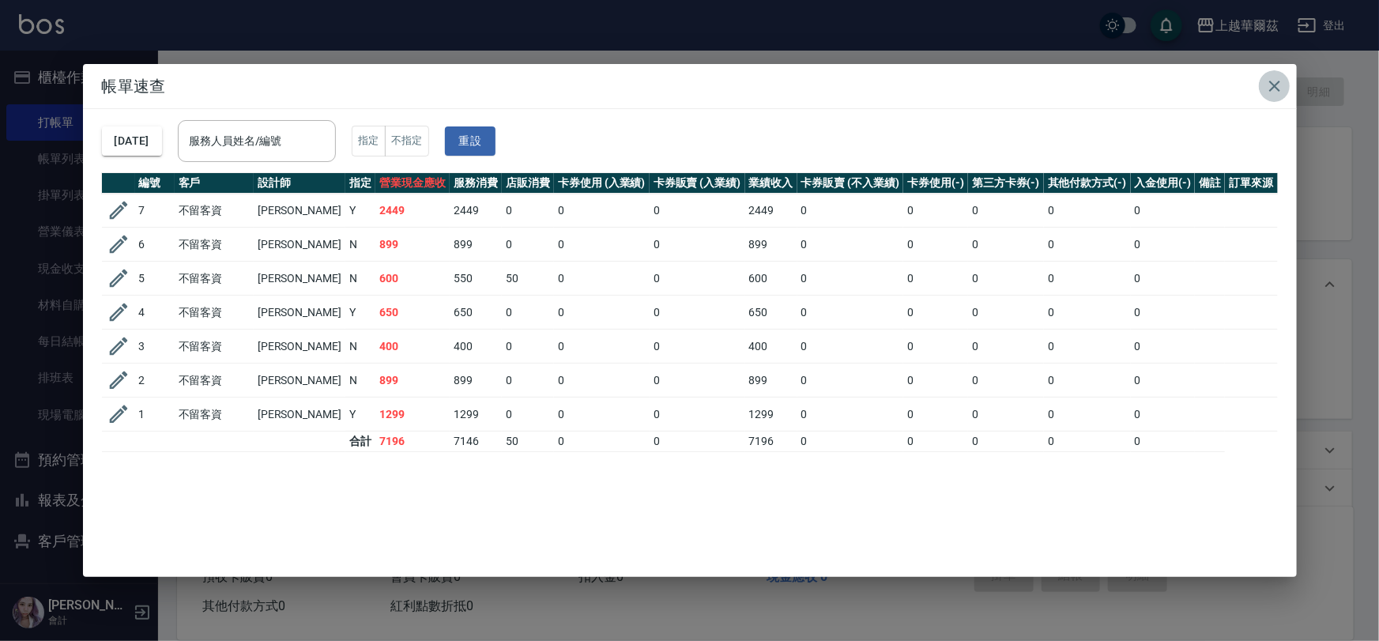
click at [1276, 89] on icon "button" at bounding box center [1274, 86] width 11 height 11
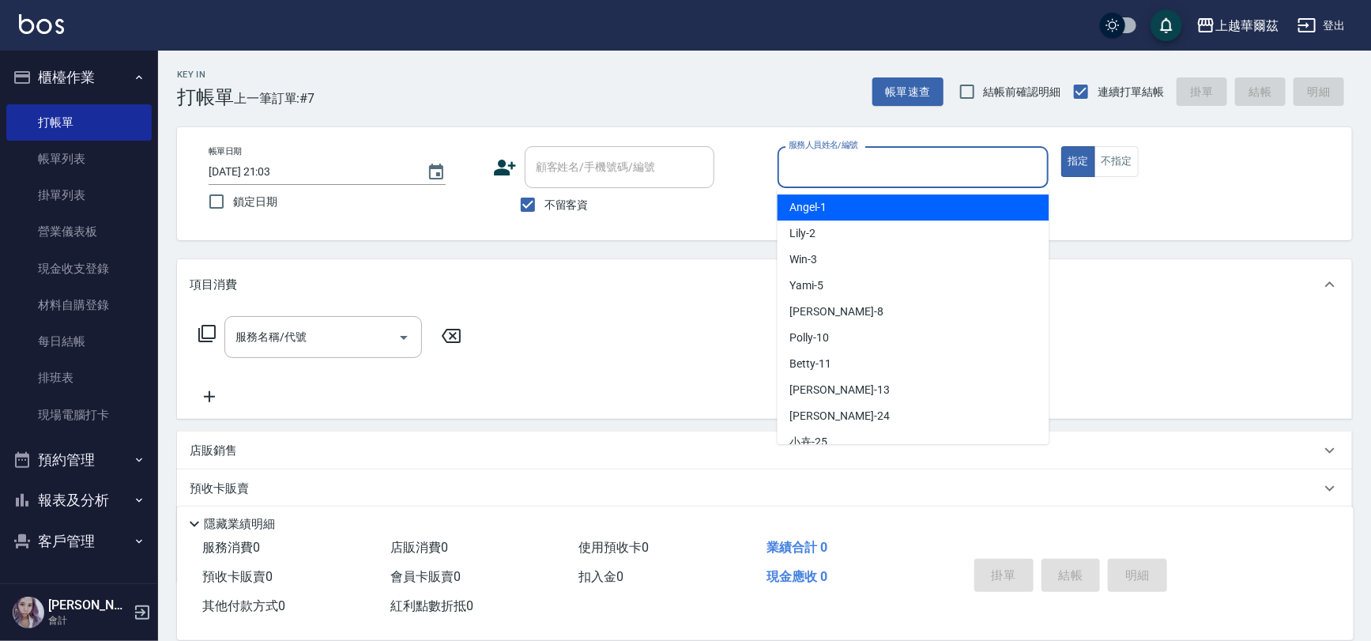
drag, startPoint x: 948, startPoint y: 162, endPoint x: 1086, endPoint y: 194, distance: 141.9
click at [952, 162] on input "服務人員姓名/編號" at bounding box center [914, 167] width 258 height 28
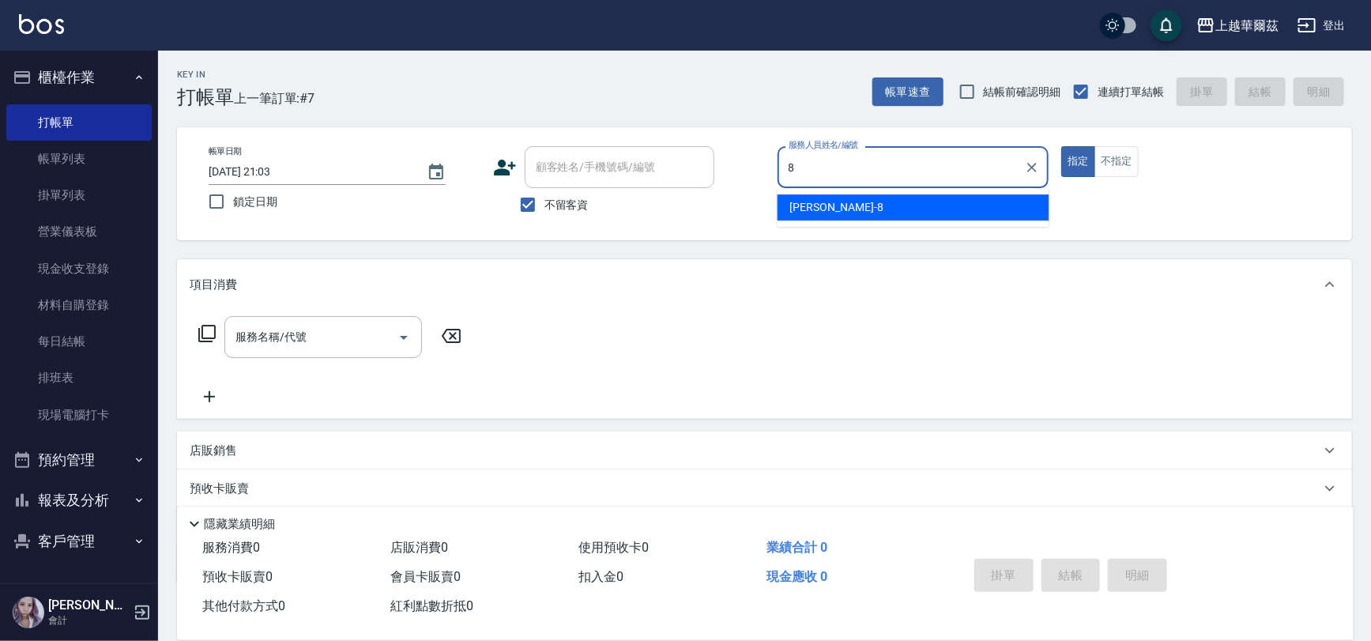
type input "[PERSON_NAME]-8"
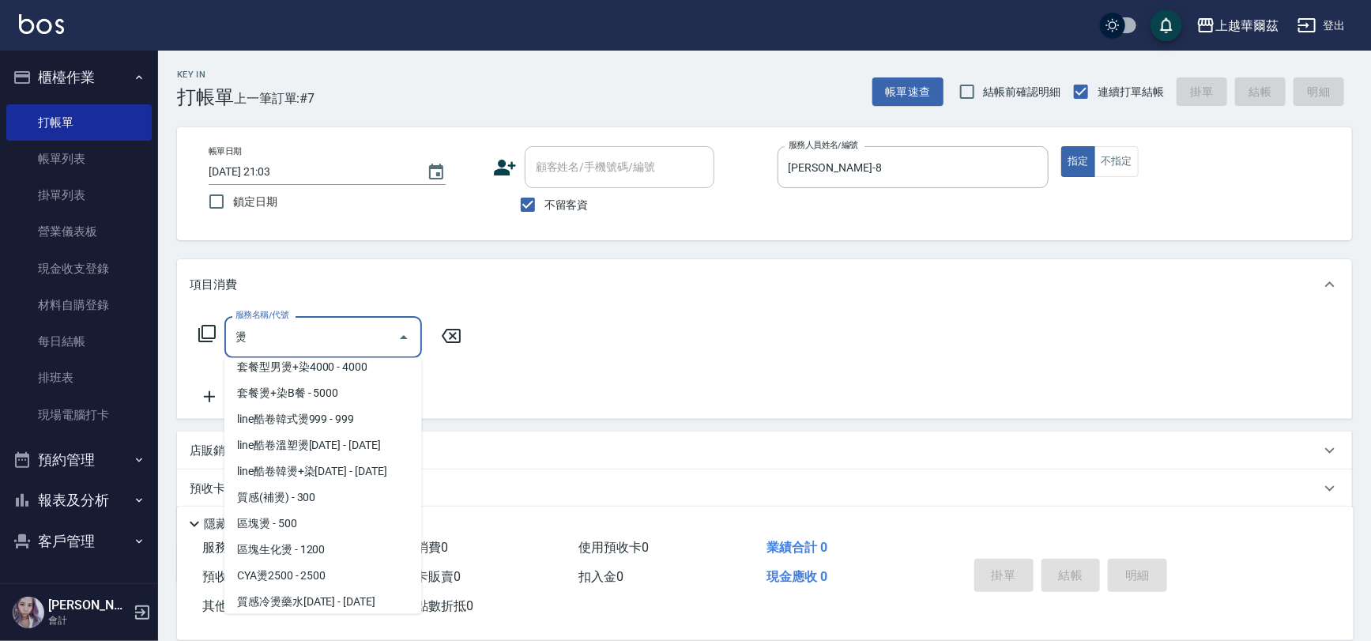
scroll to position [193, 0]
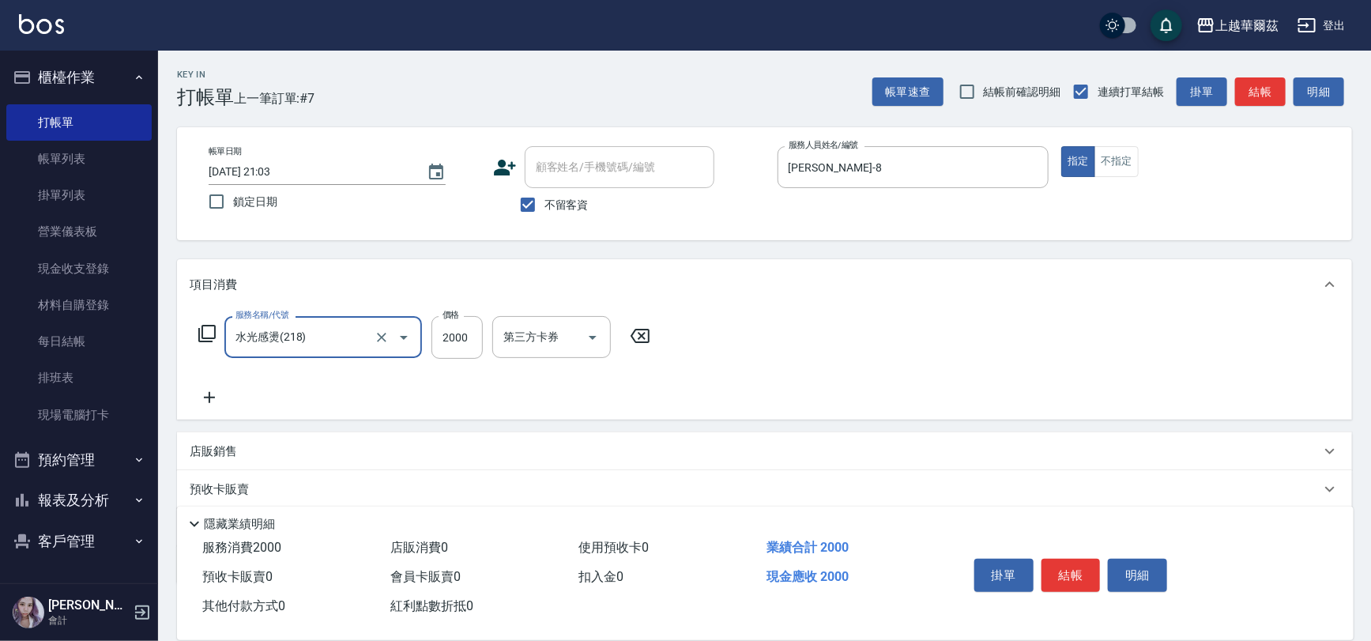
type input "水光感燙(218)"
type input "4599"
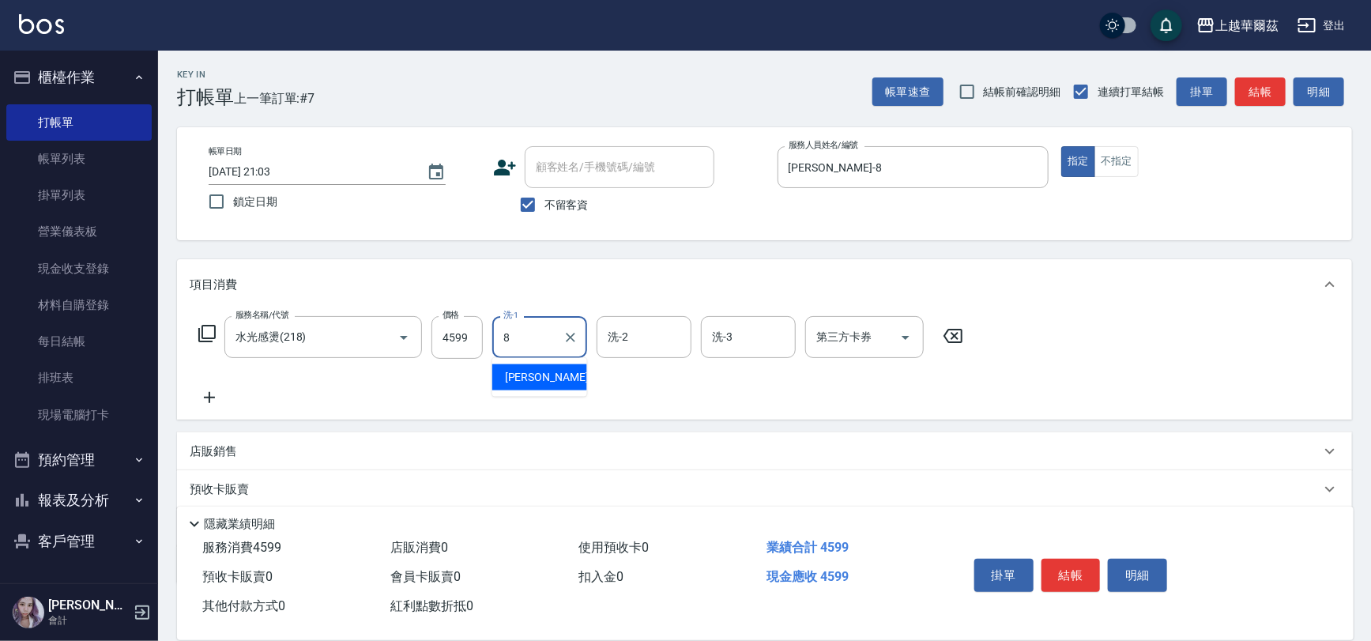
type input "[PERSON_NAME]-8"
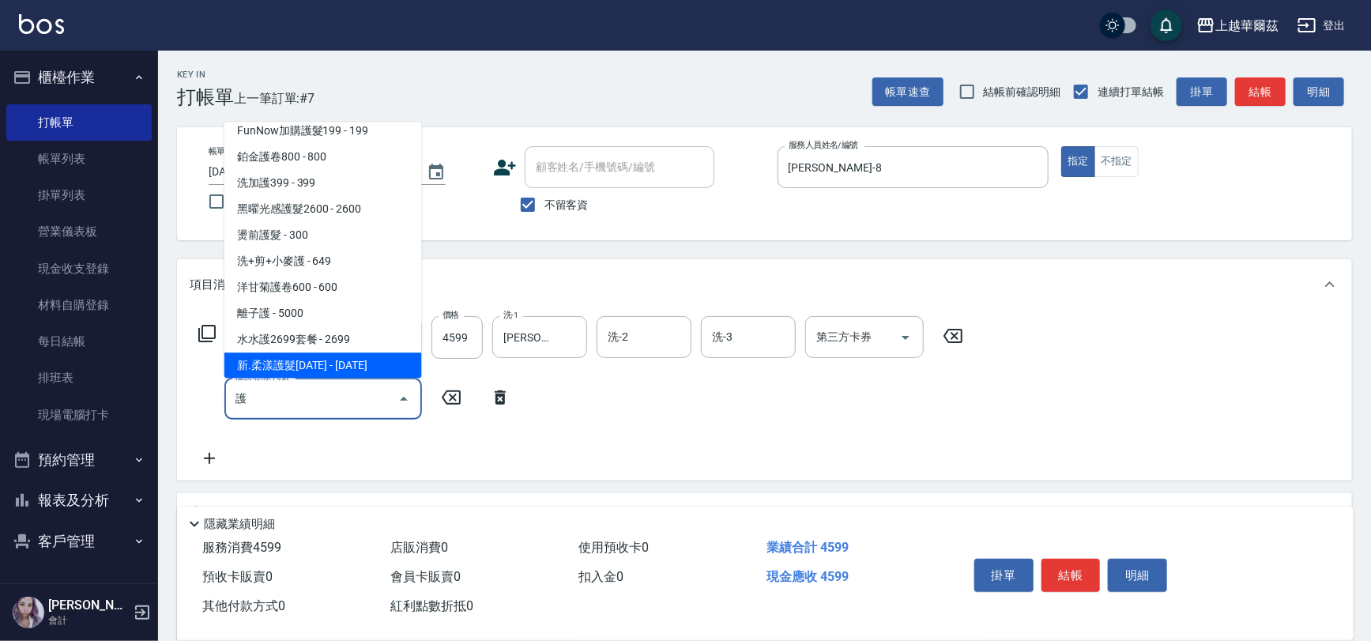
scroll to position [557, 0]
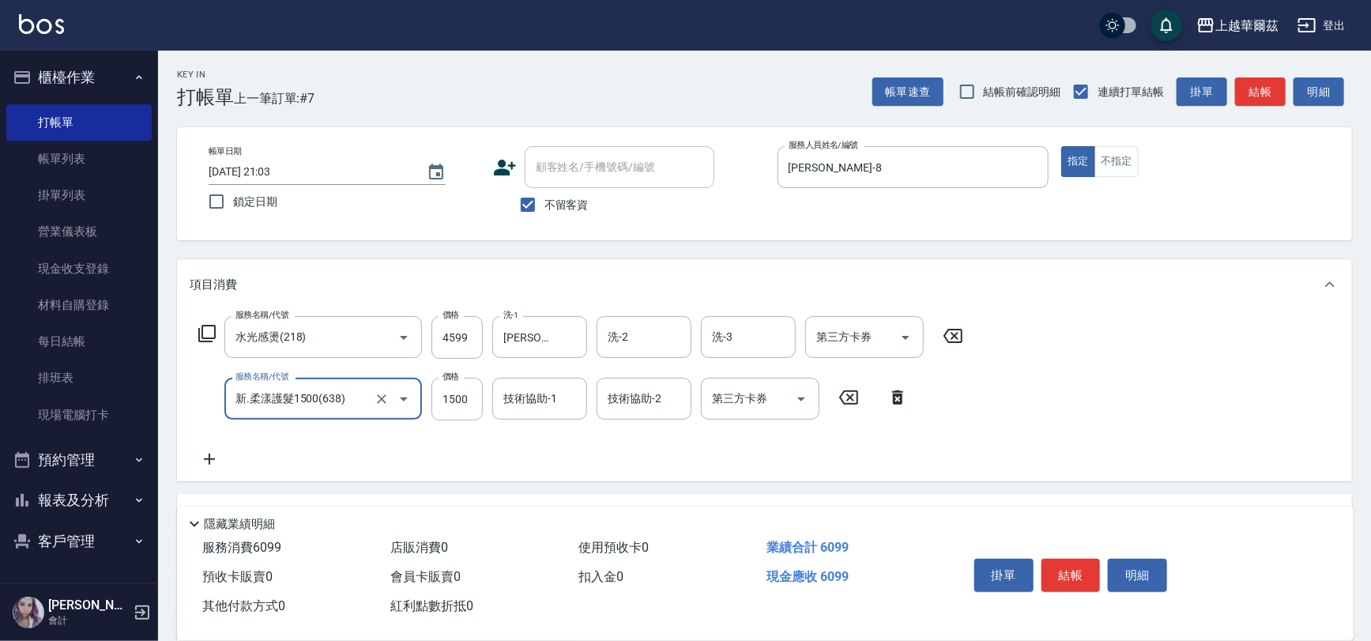
type input "新.柔漾護髮1500(638)"
type input "2300"
type input "[PERSON_NAME]-33"
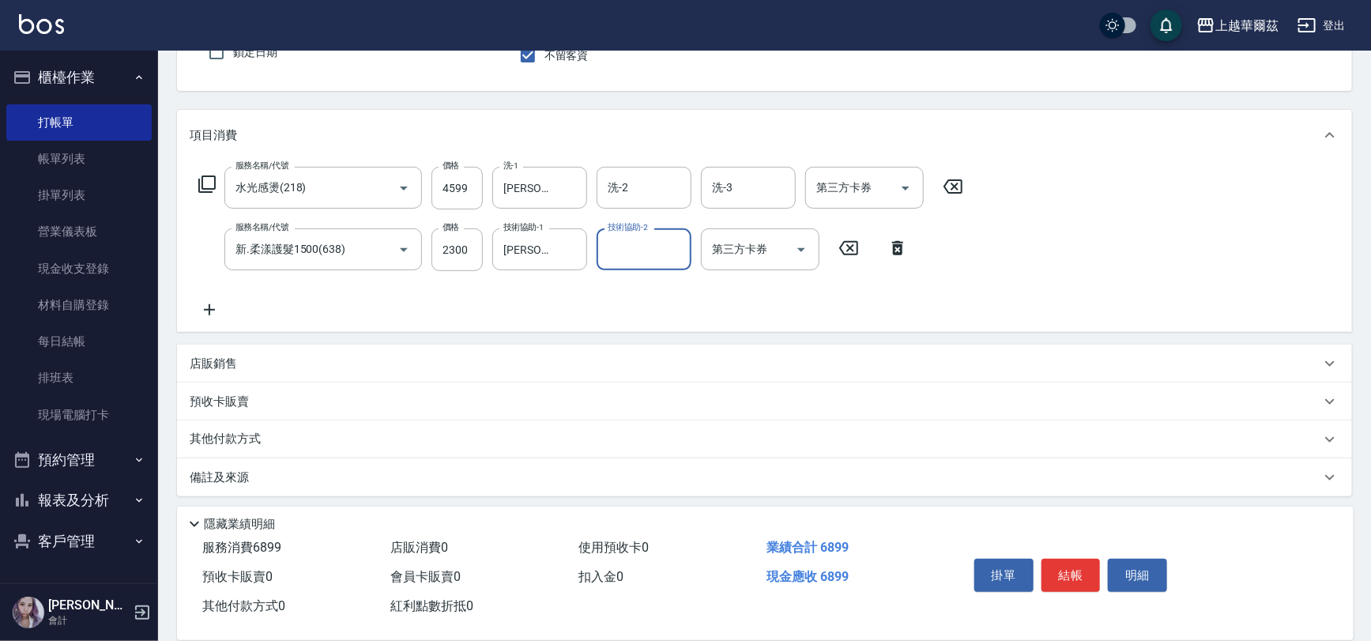
scroll to position [153, 0]
click at [659, 190] on input "洗-2" at bounding box center [644, 184] width 81 height 28
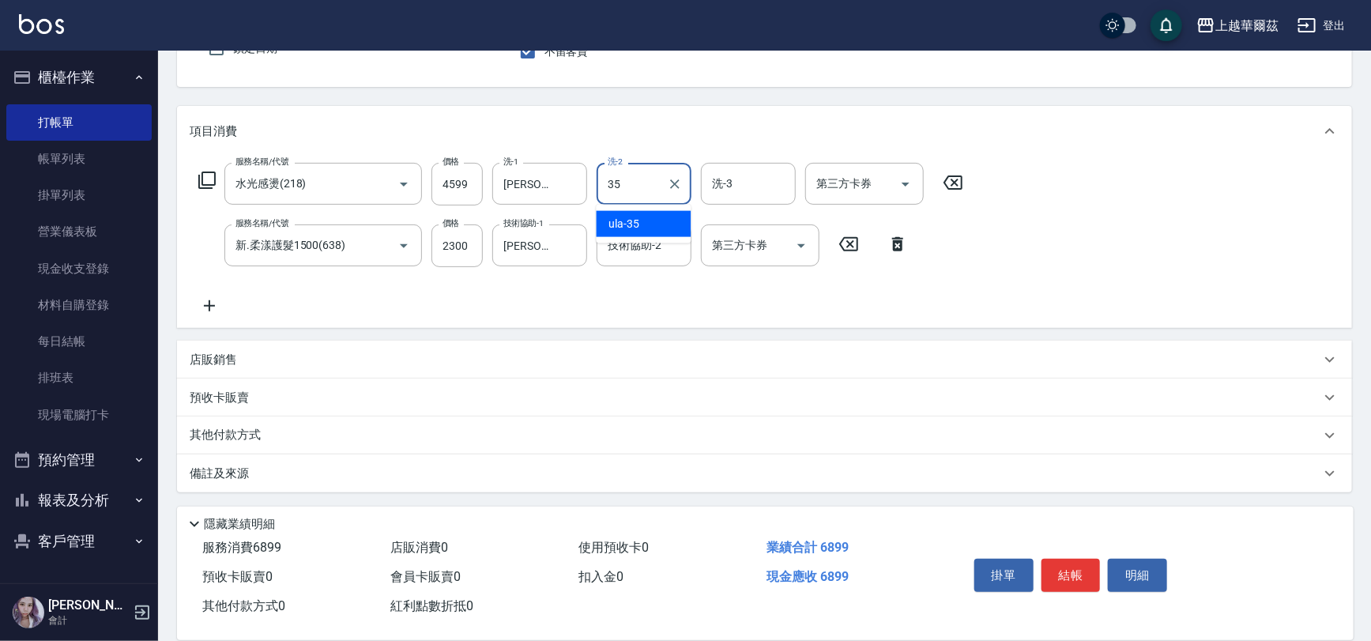
type input "ula-35"
click at [1063, 575] on button "結帳" at bounding box center [1071, 575] width 59 height 33
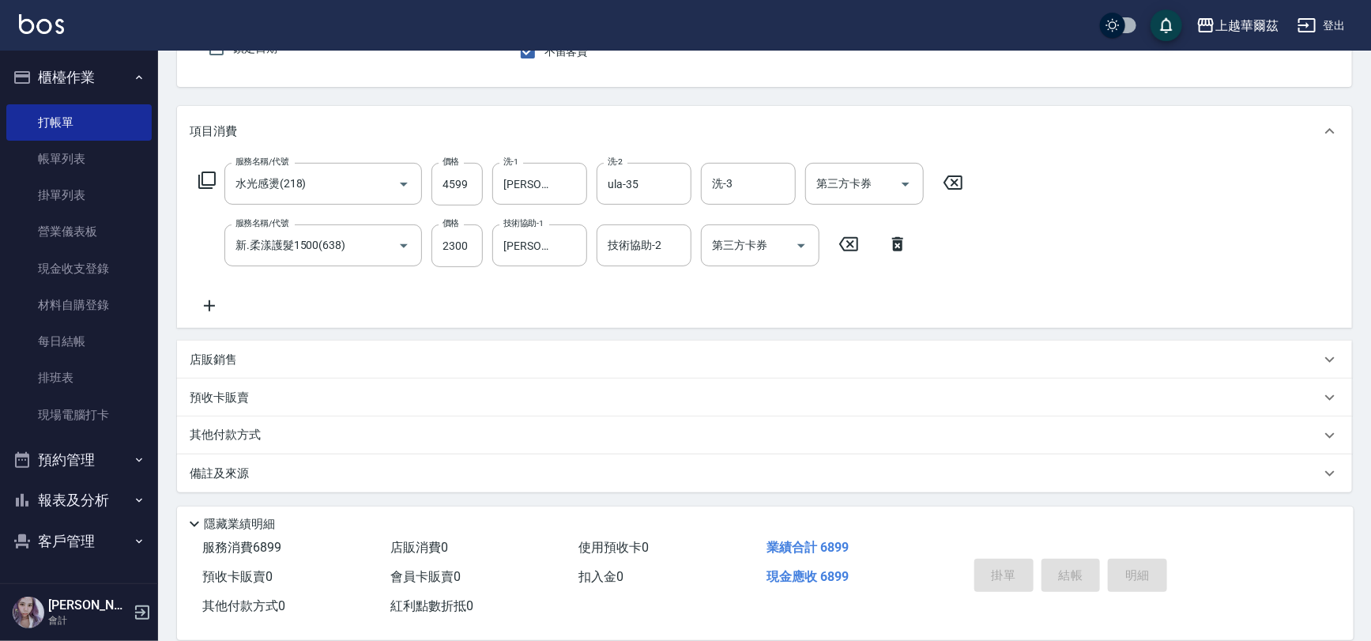
type input "[DATE] 21:04"
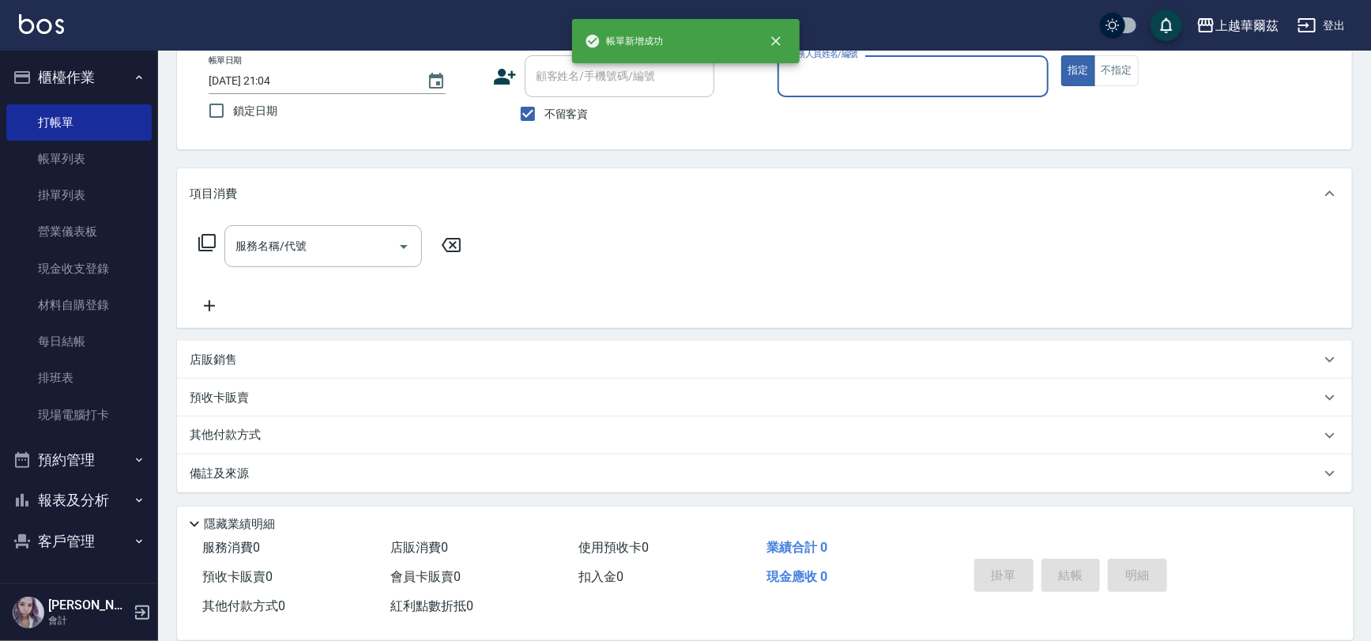
scroll to position [91, 0]
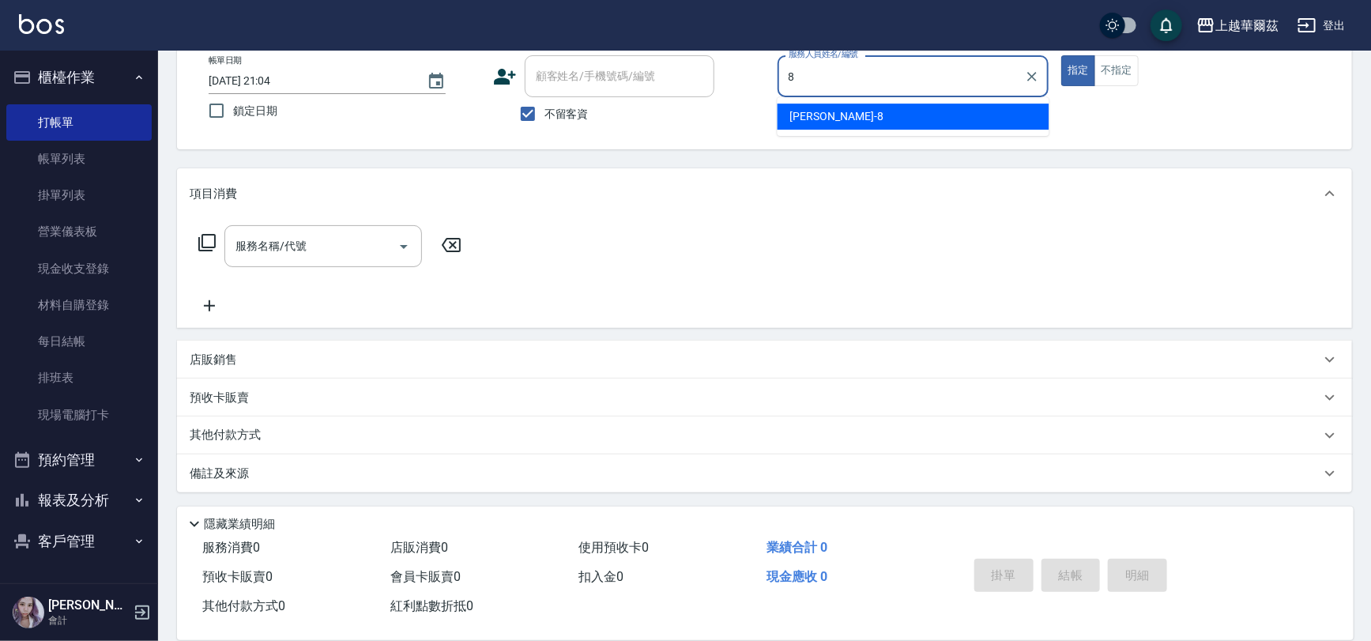
type input "[PERSON_NAME]-8"
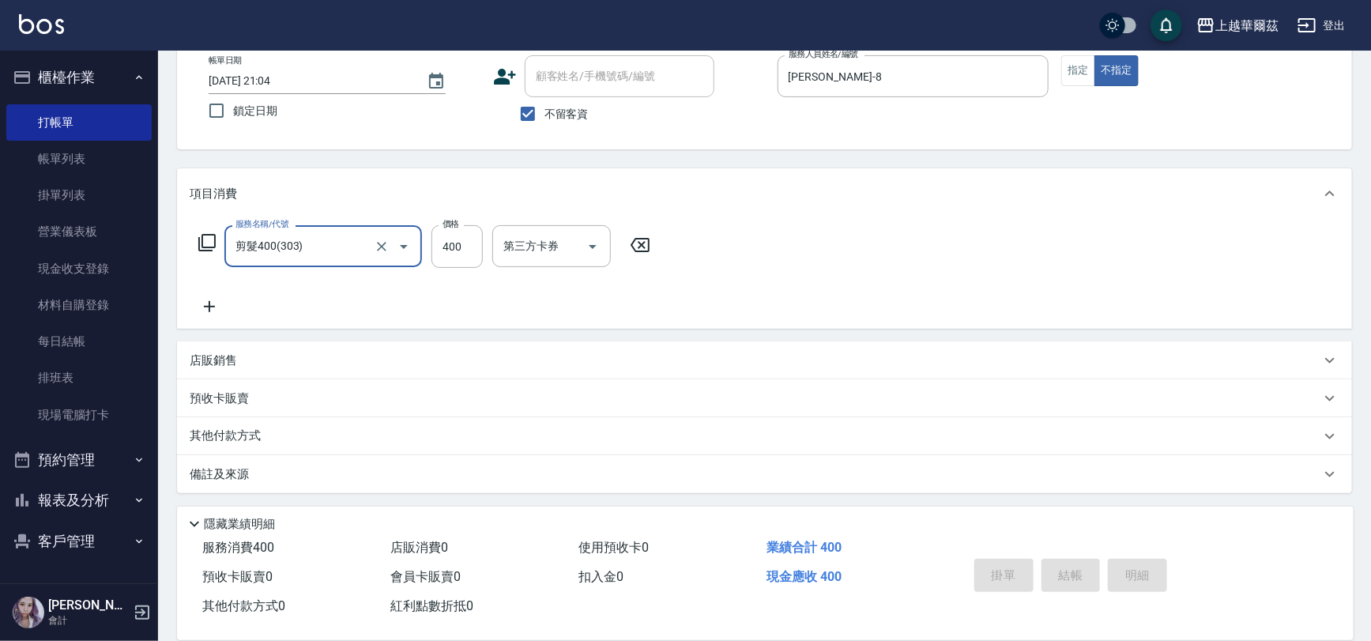
type input "剪髮400(303)"
type input "[DATE] 21:05"
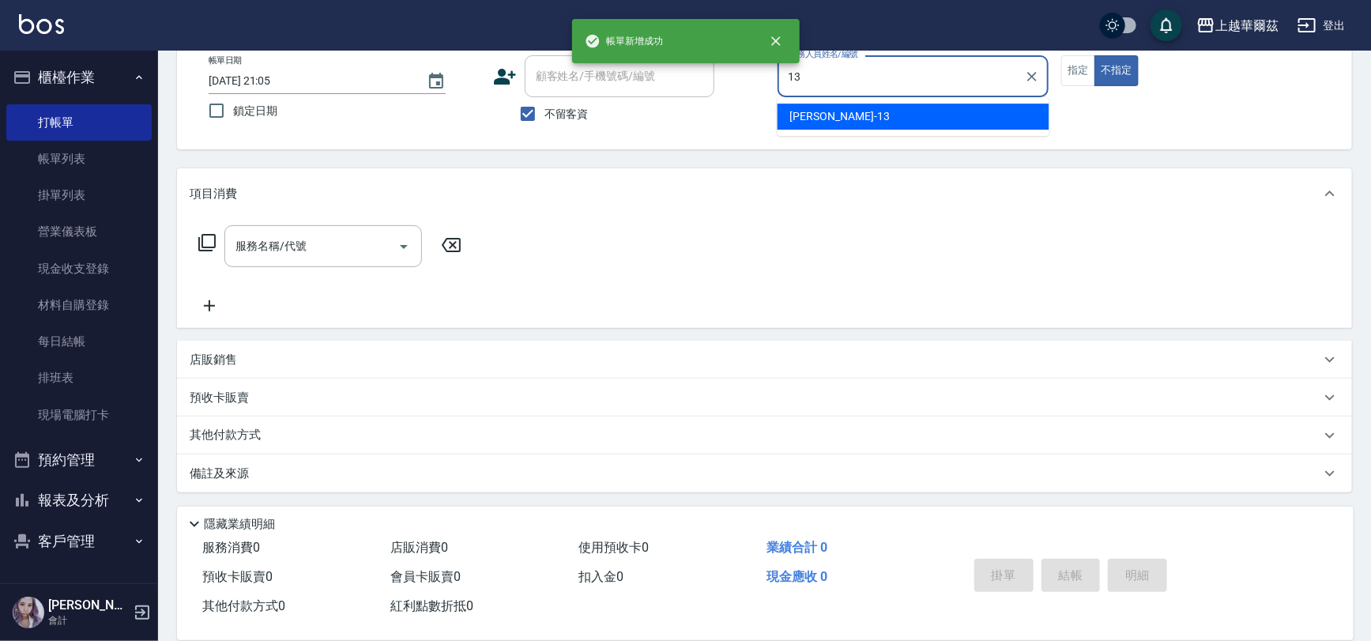
type input "Stella-13"
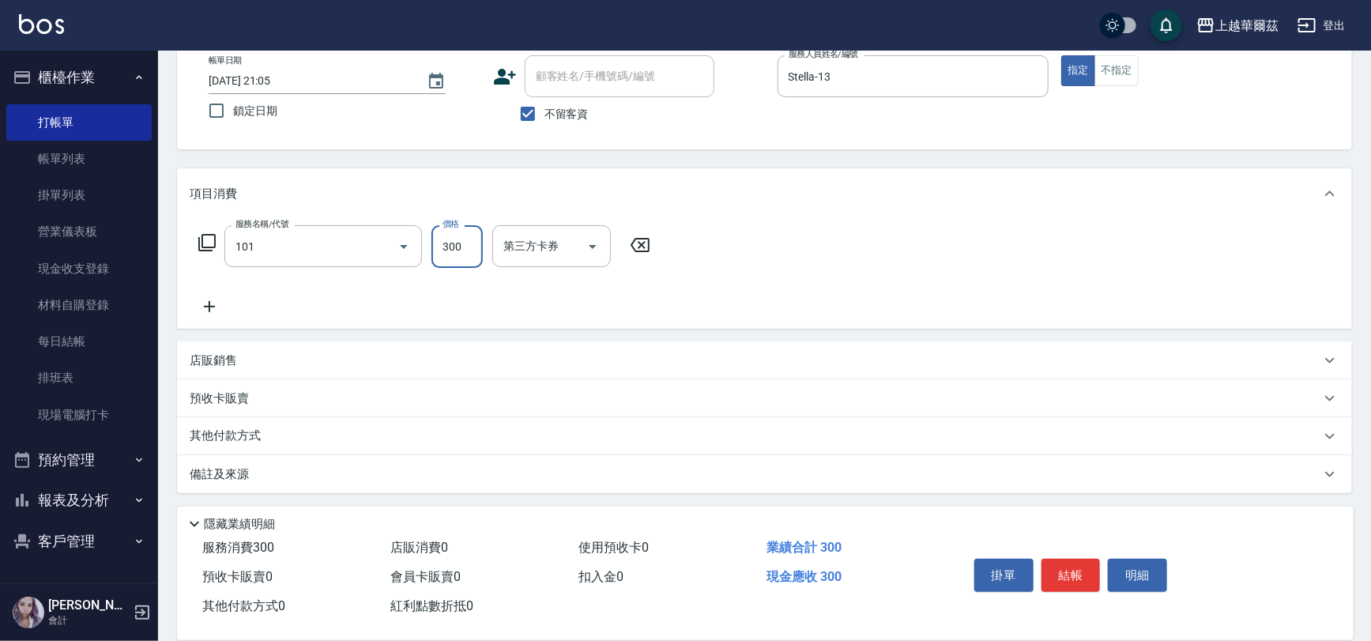
type input "洗髮300(101)"
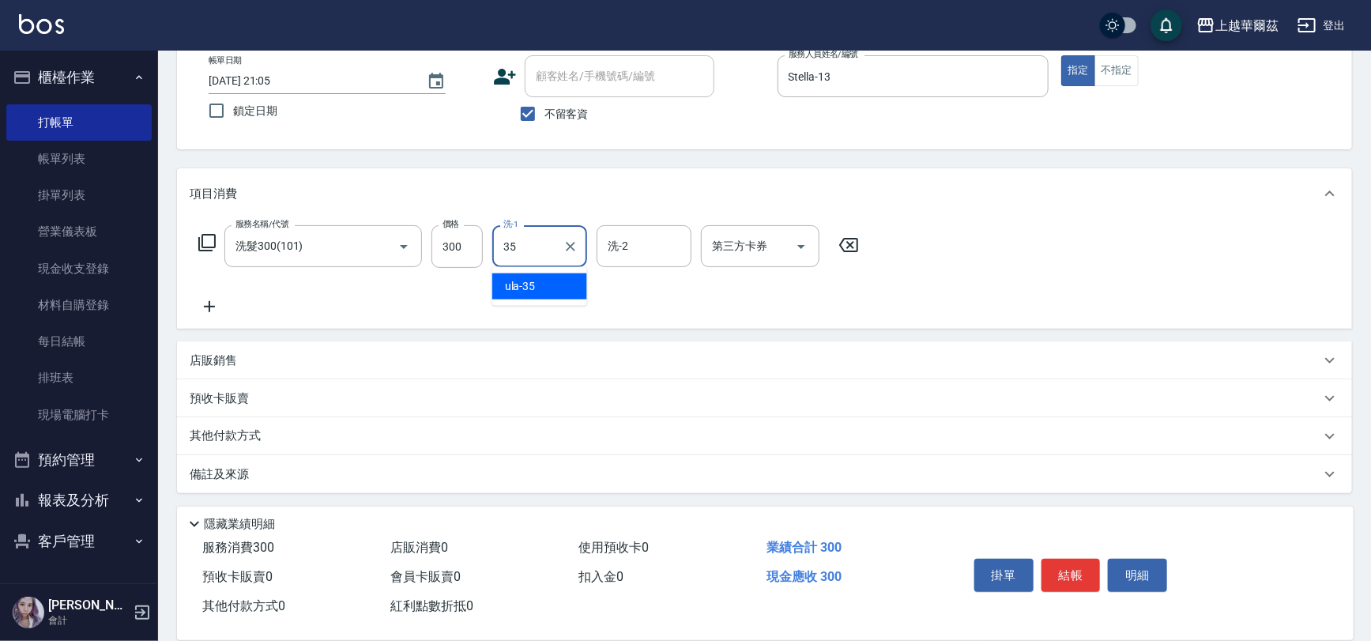
type input "ula-35"
click at [568, 239] on icon "Clear" at bounding box center [571, 247] width 16 height 16
type input "Stella-13"
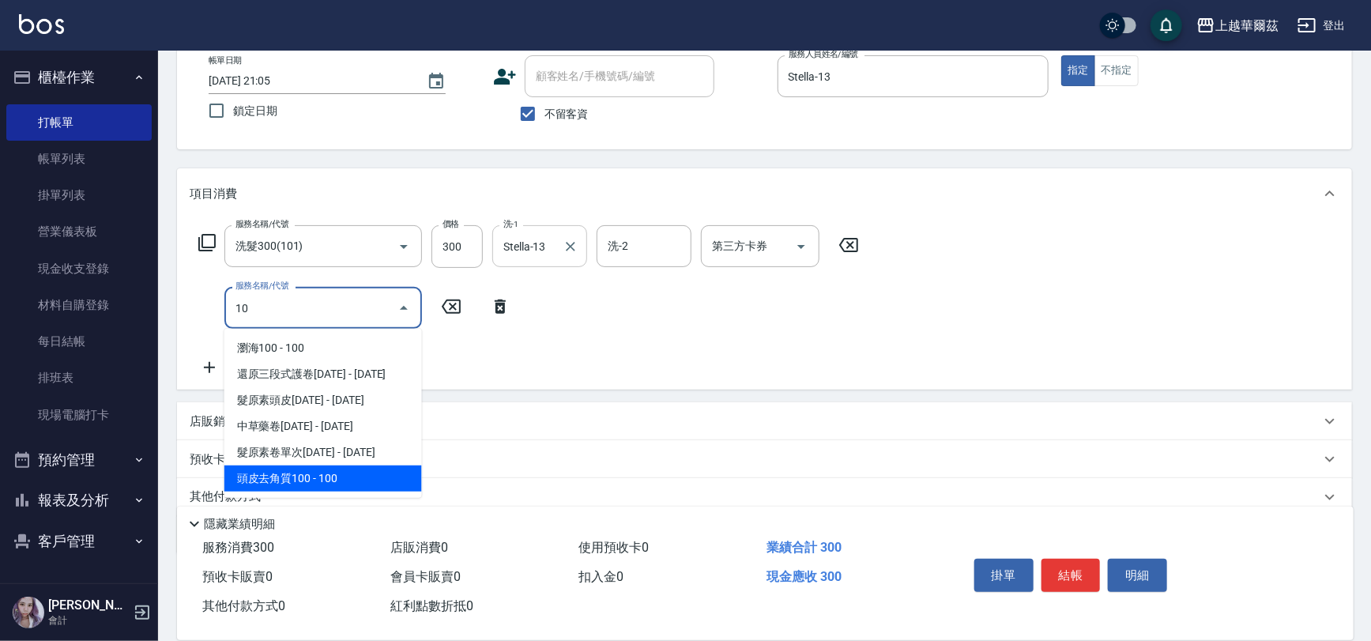
type input "1"
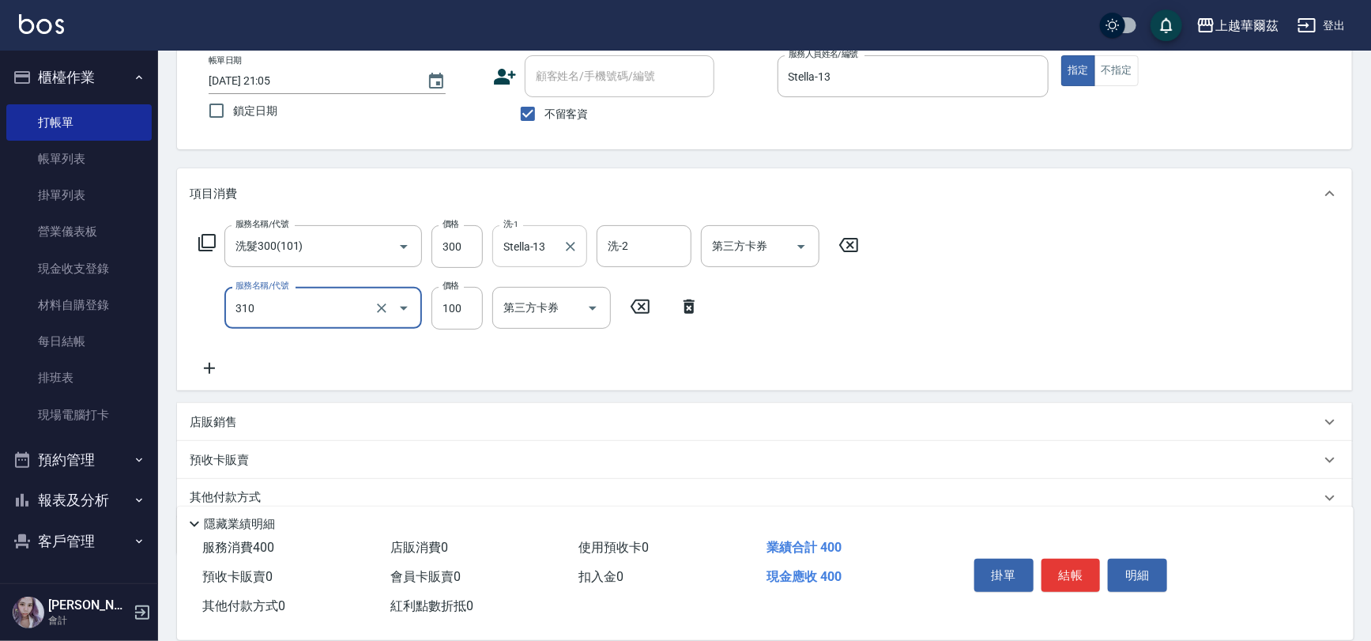
type input "瀏海100(310)"
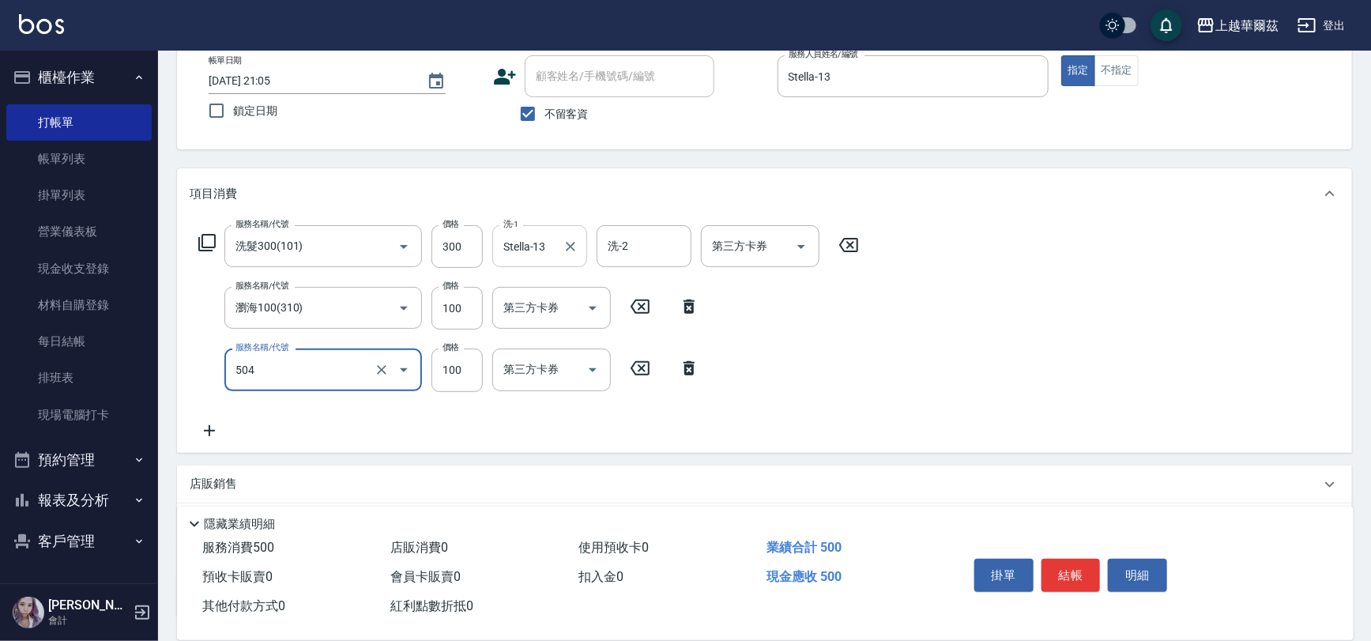
type input "電棒造型(504)"
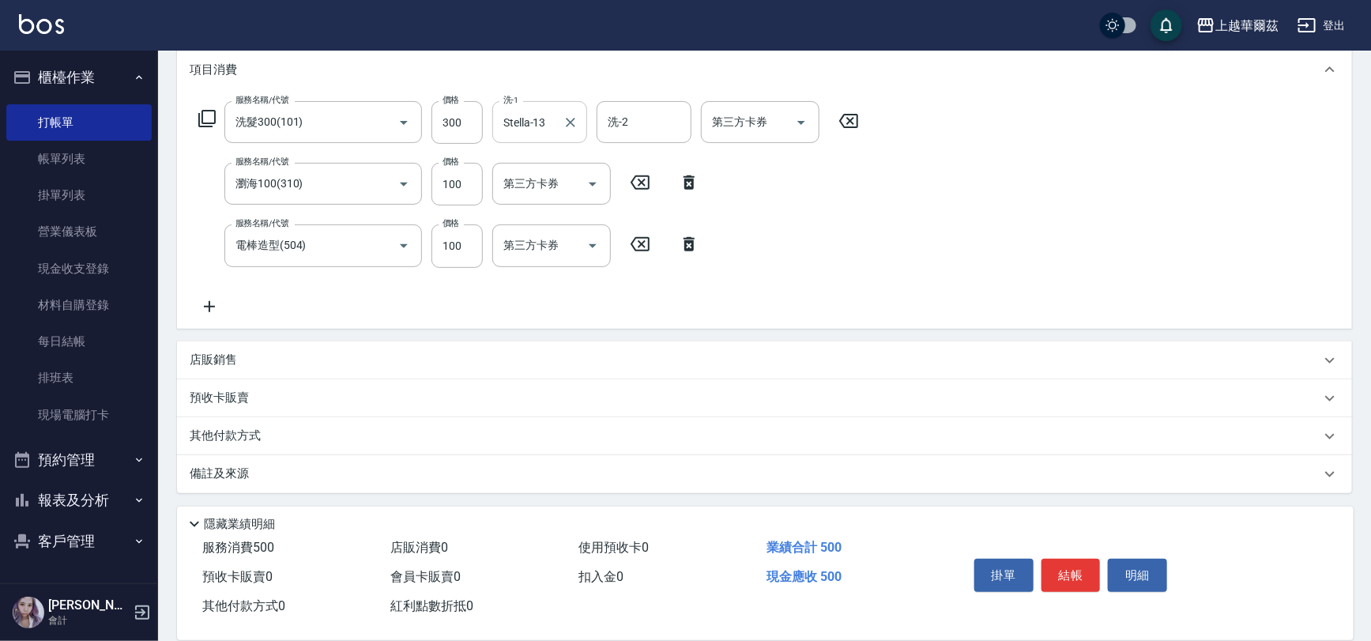
drag, startPoint x: 471, startPoint y: 356, endPoint x: 537, endPoint y: 320, distance: 74.6
click at [476, 354] on div "店販銷售" at bounding box center [755, 360] width 1131 height 17
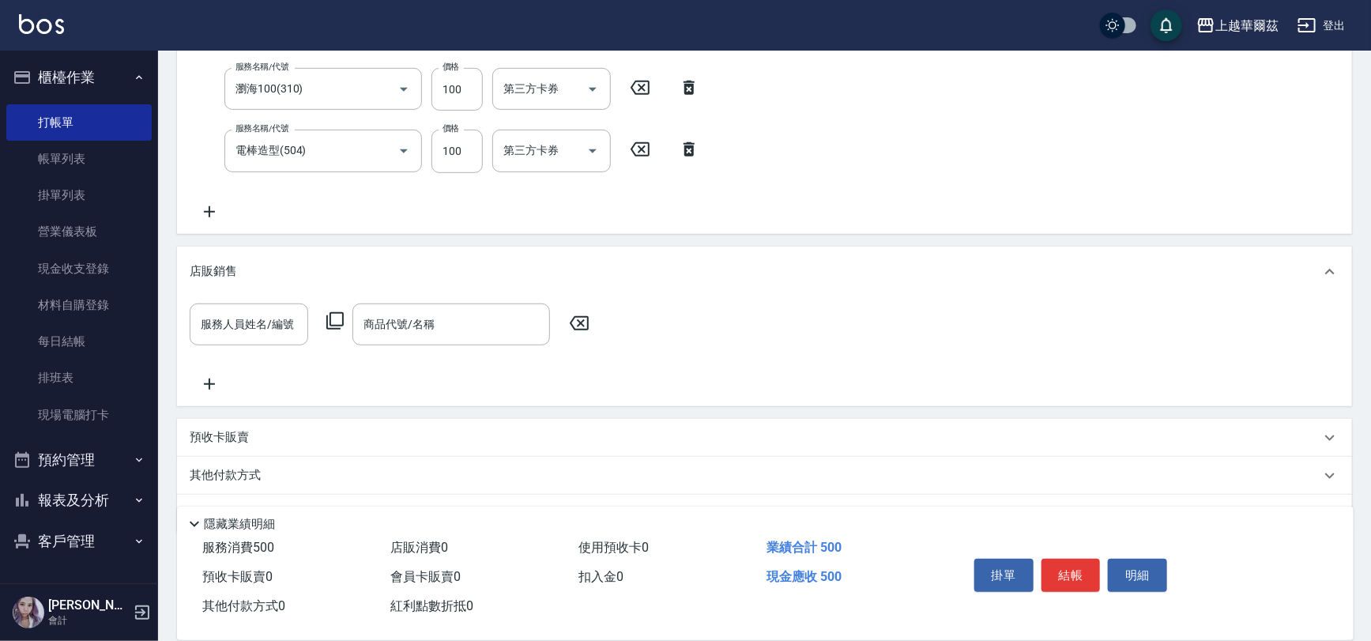
scroll to position [349, 0]
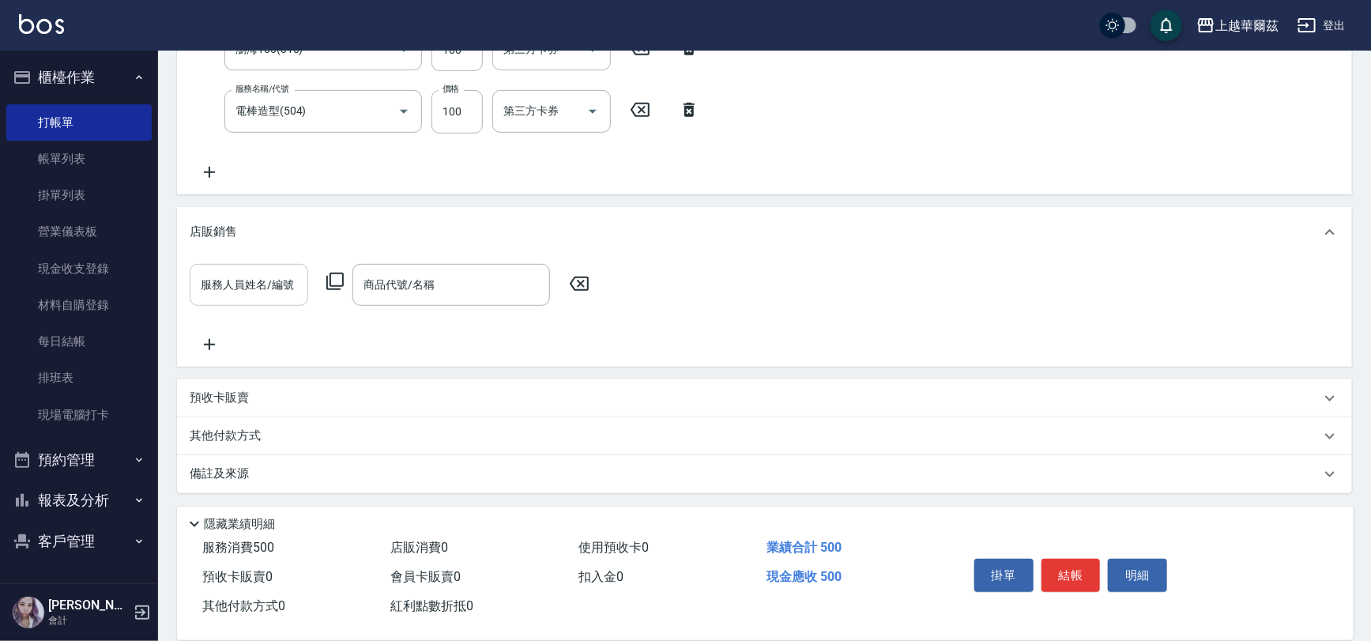
drag, startPoint x: 213, startPoint y: 269, endPoint x: 273, endPoint y: 289, distance: 63.5
click at [223, 274] on div "服務人員姓名/編號 服務人員姓名/編號" at bounding box center [249, 285] width 119 height 42
type input "Stella-13"
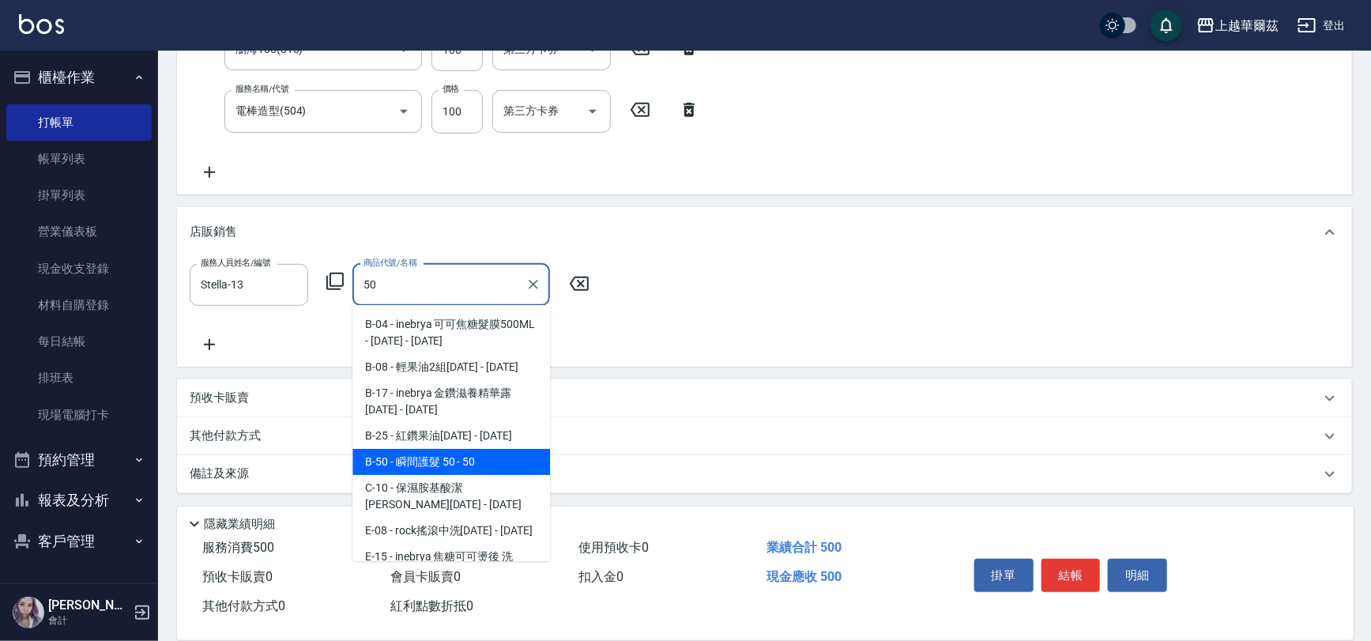
type input "瞬間護髮 50"
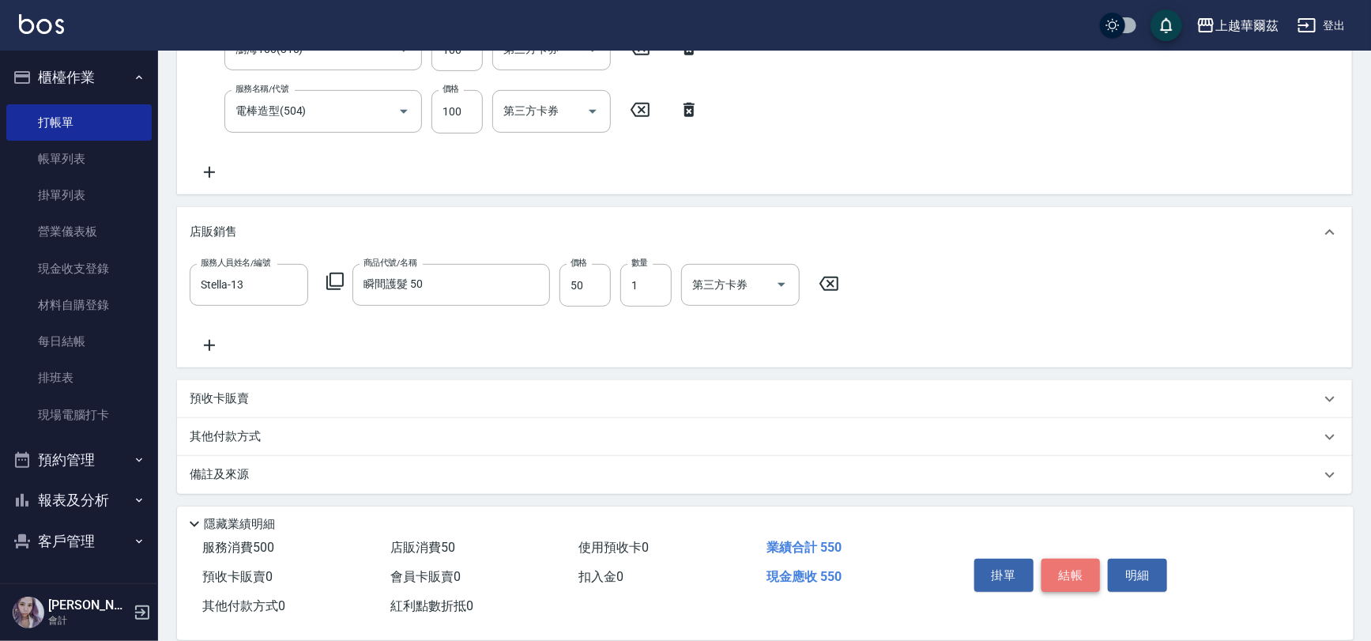
click at [1067, 570] on button "結帳" at bounding box center [1071, 575] width 59 height 33
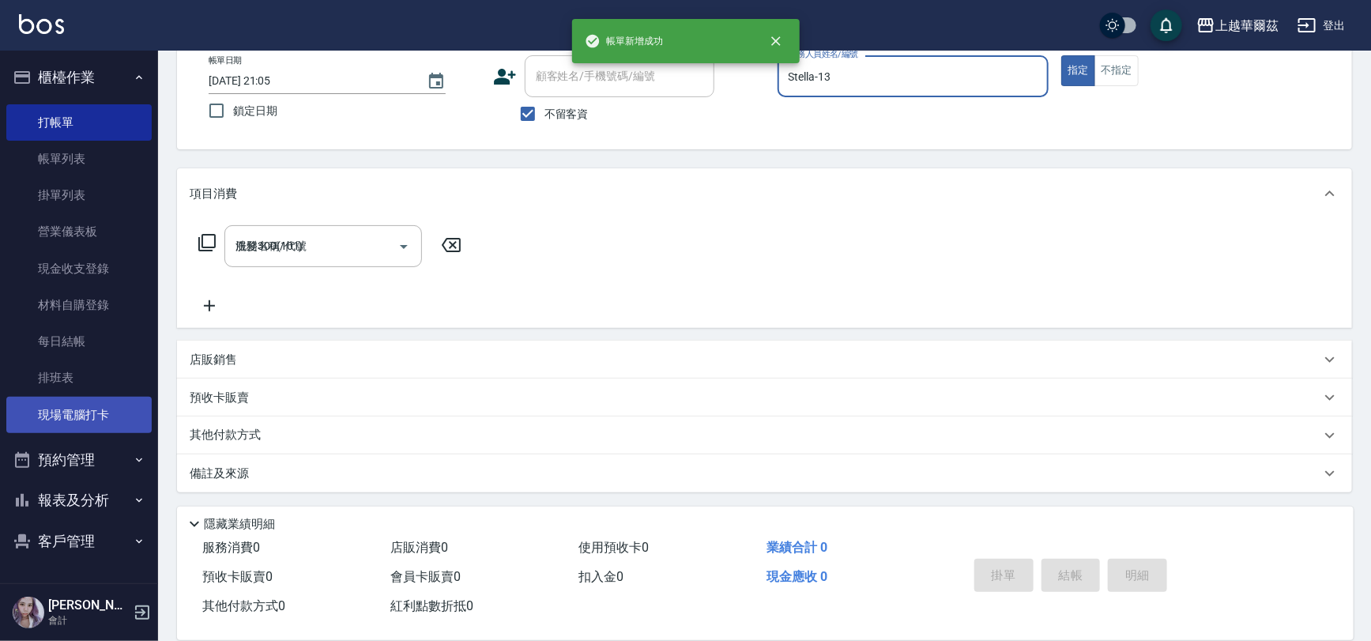
type input "[DATE] 21:06"
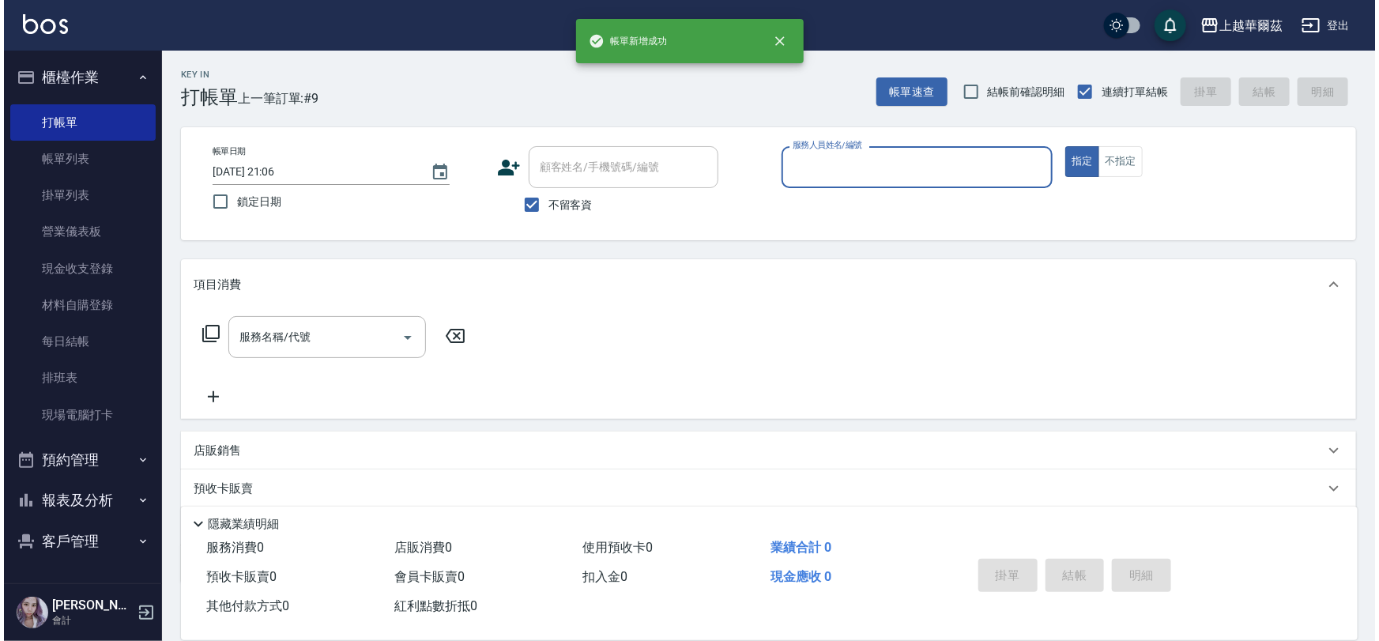
scroll to position [0, 0]
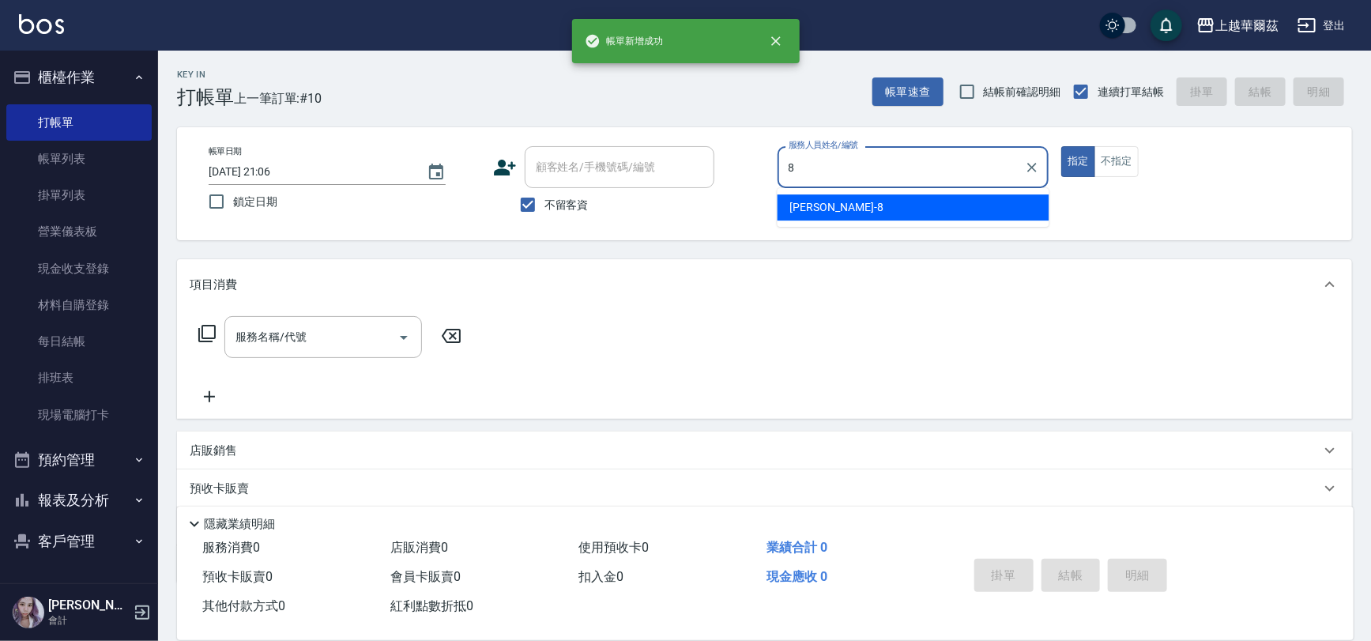
type input "[PERSON_NAME]-8"
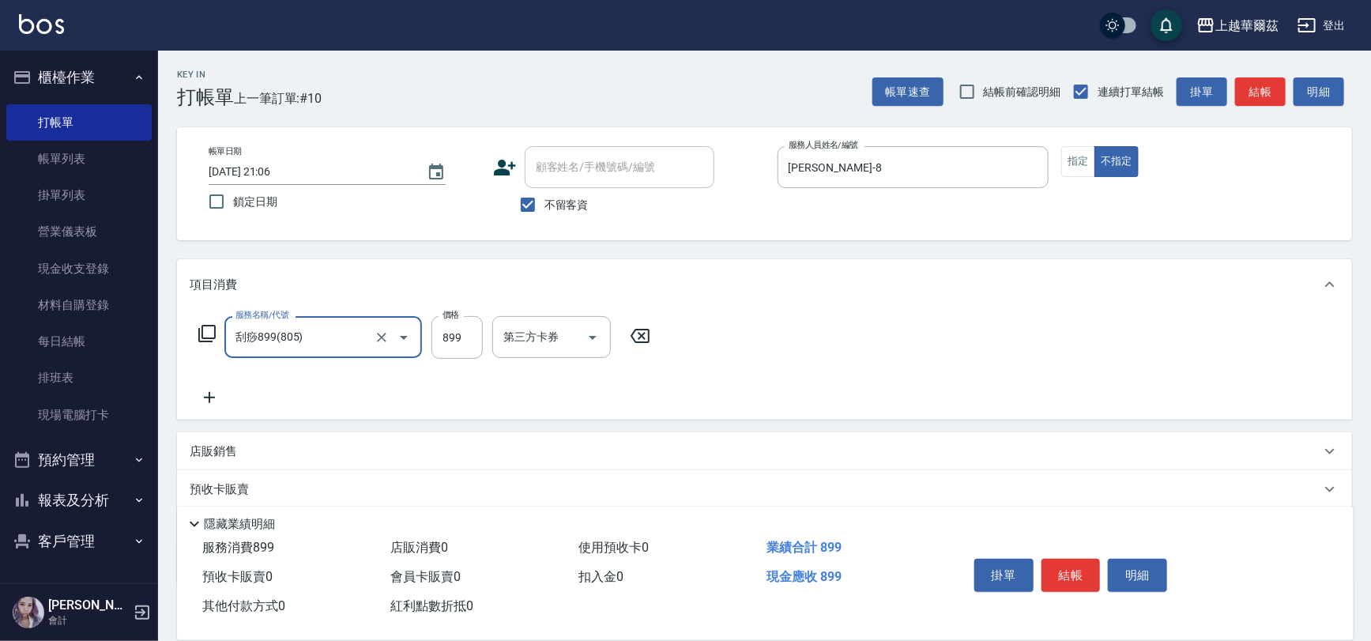
type input "刮痧899(805)"
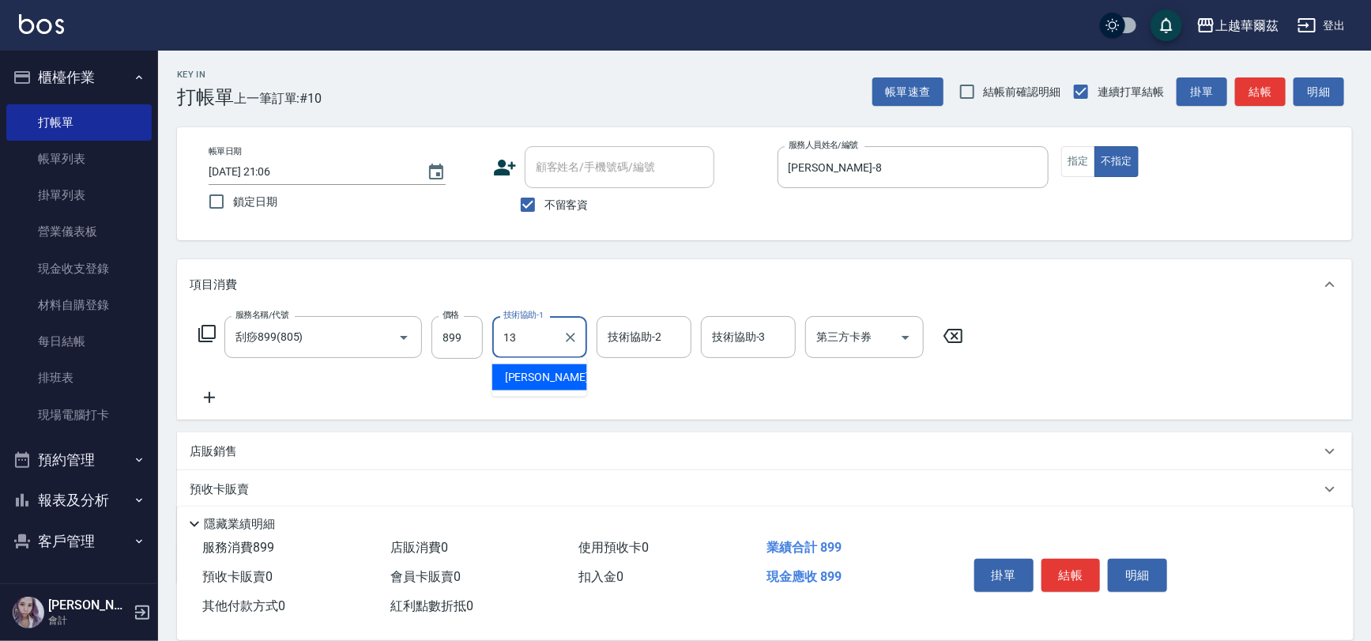
type input "Stella-13"
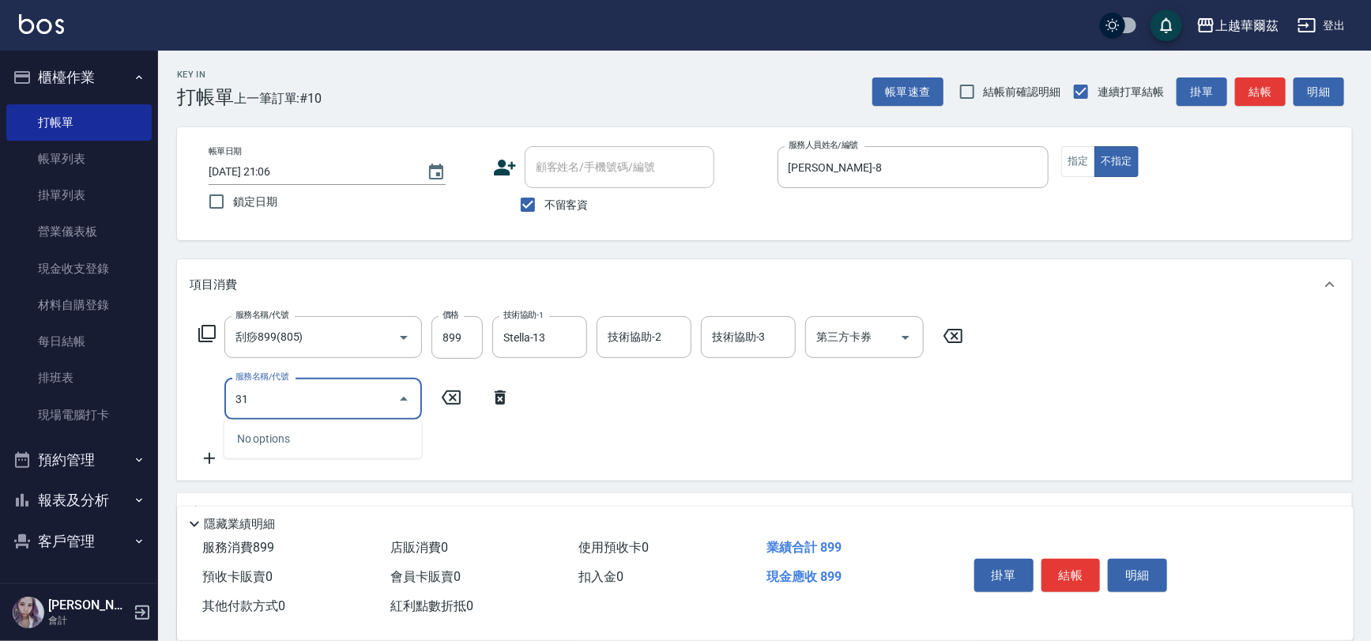
type input "310"
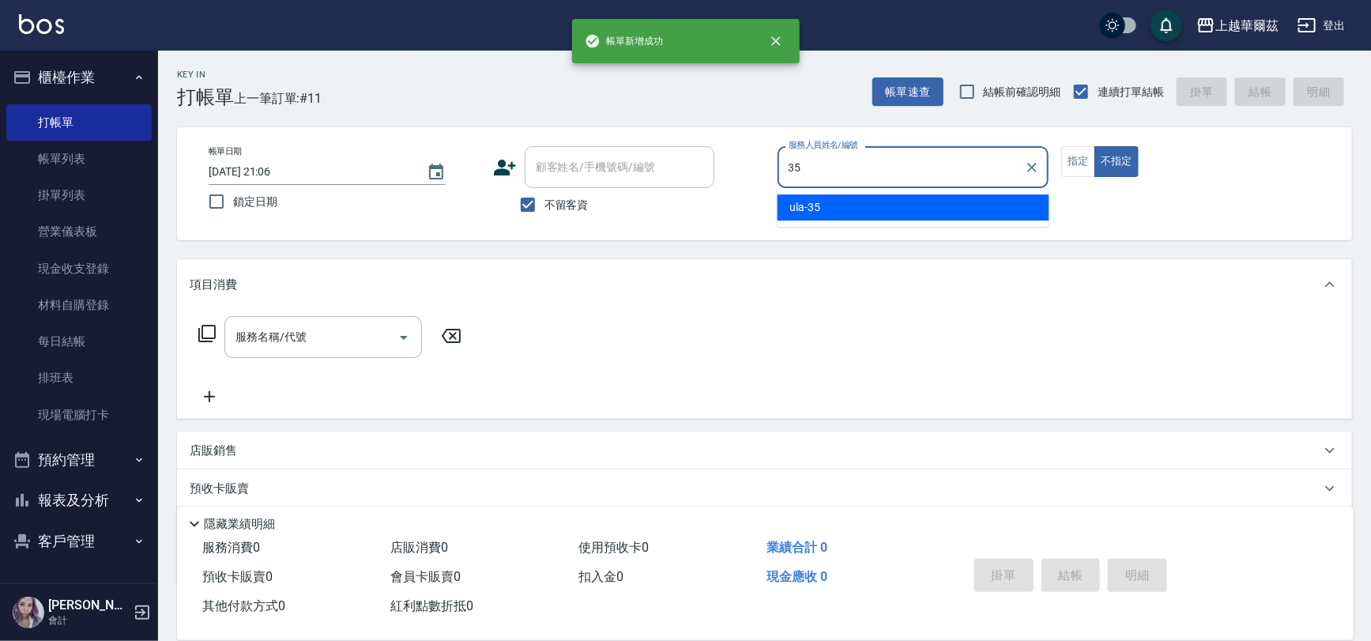
type input "ula-35"
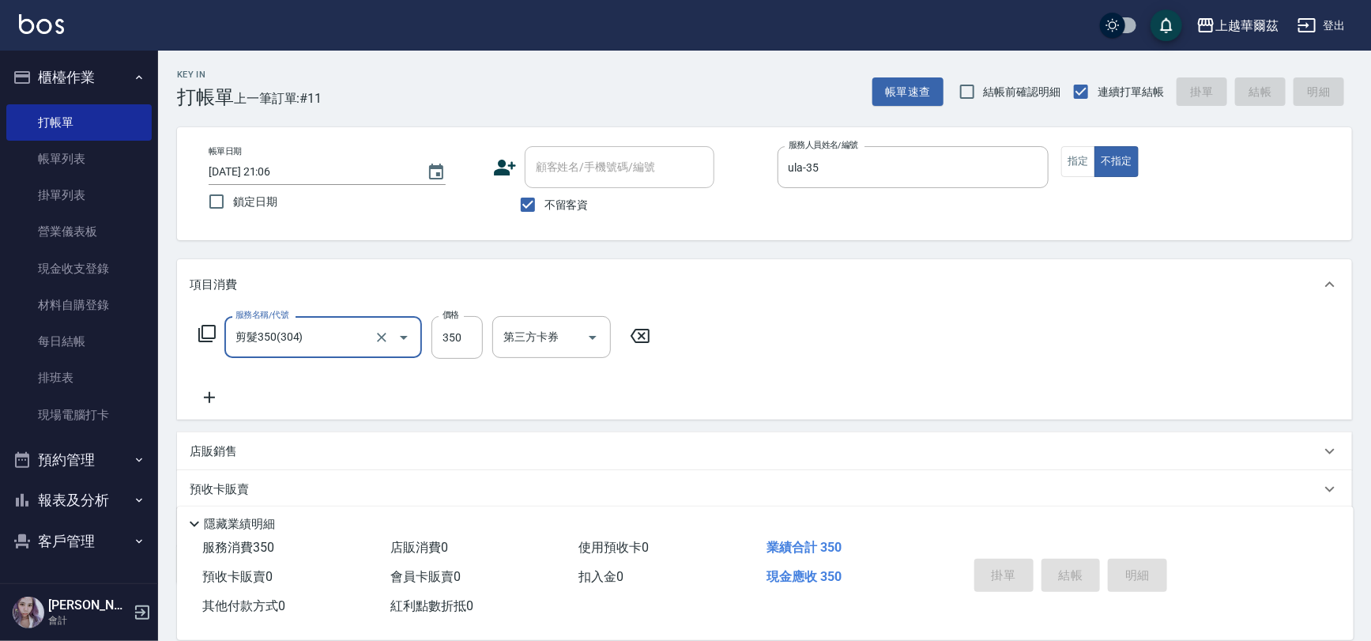
type input "剪髮350(304)"
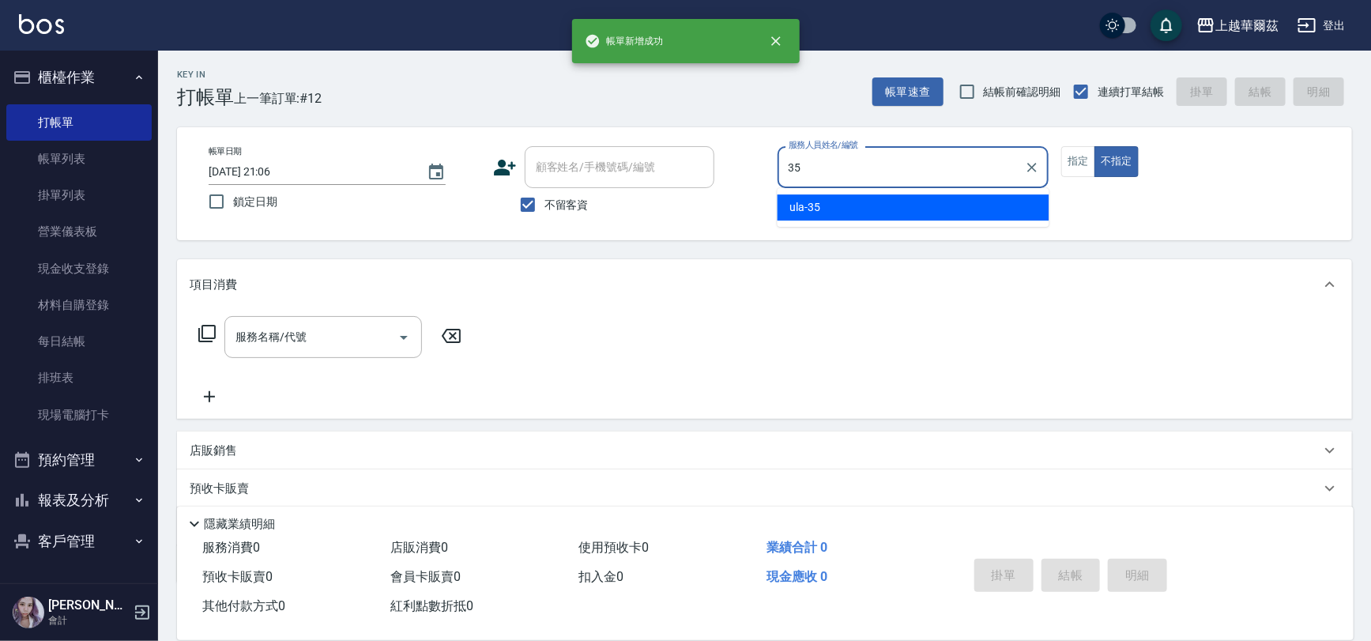
type input "ula-35"
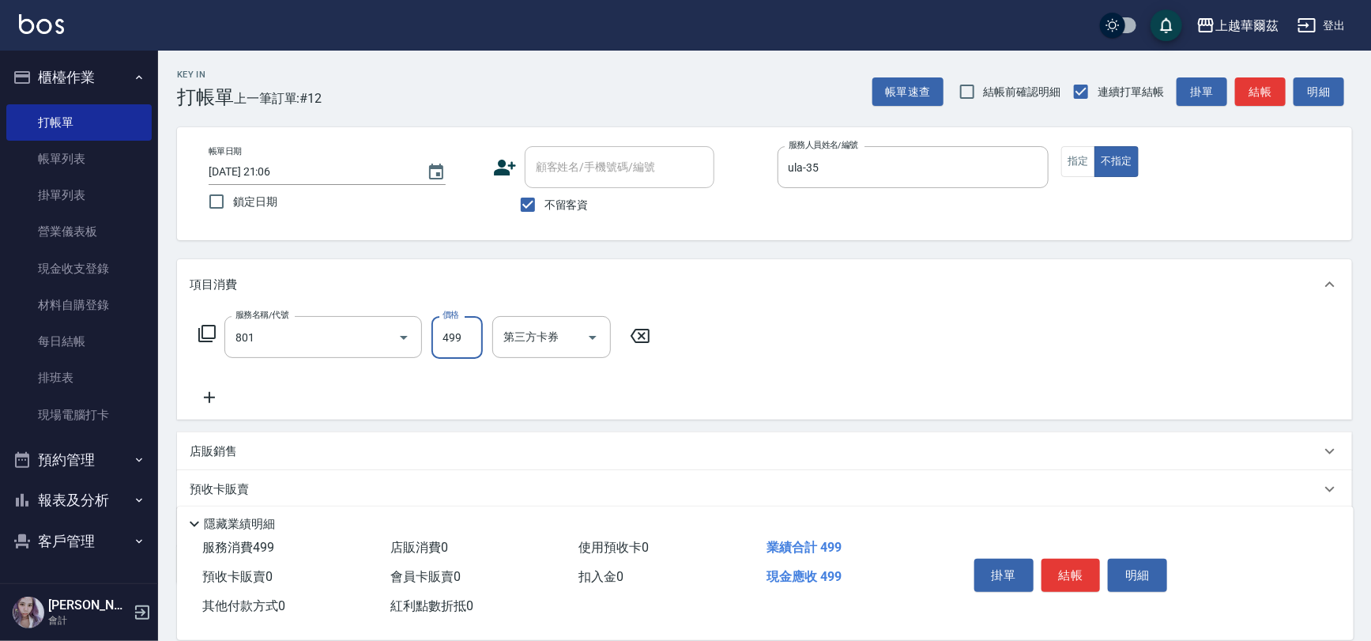
type input "舒壓洗499(801)"
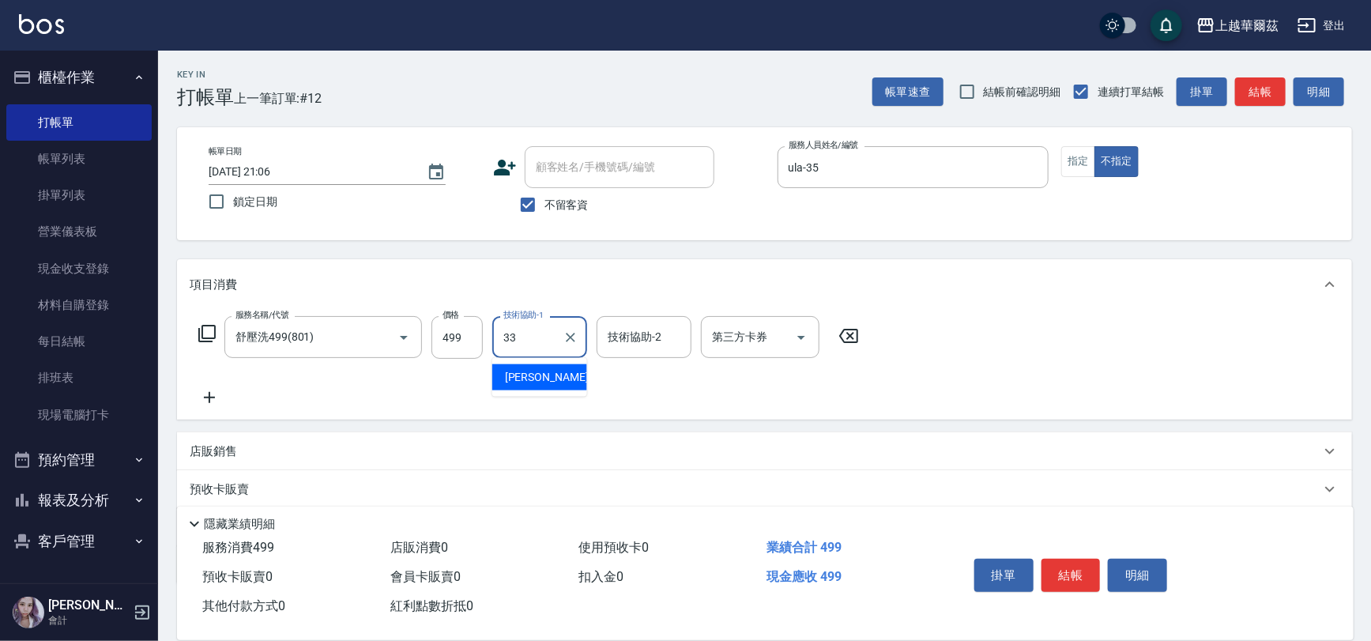
type input "[PERSON_NAME]-33"
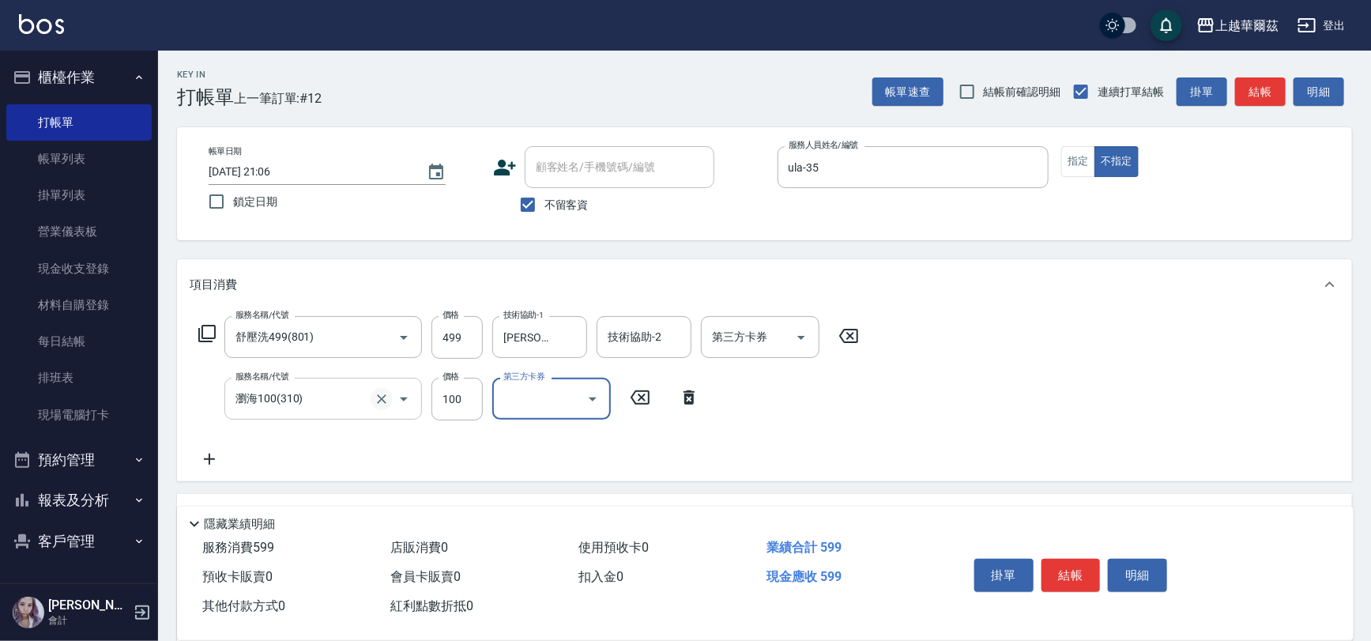
click at [382, 397] on icon "Clear" at bounding box center [382, 399] width 16 height 16
type input "瀏海100(310)"
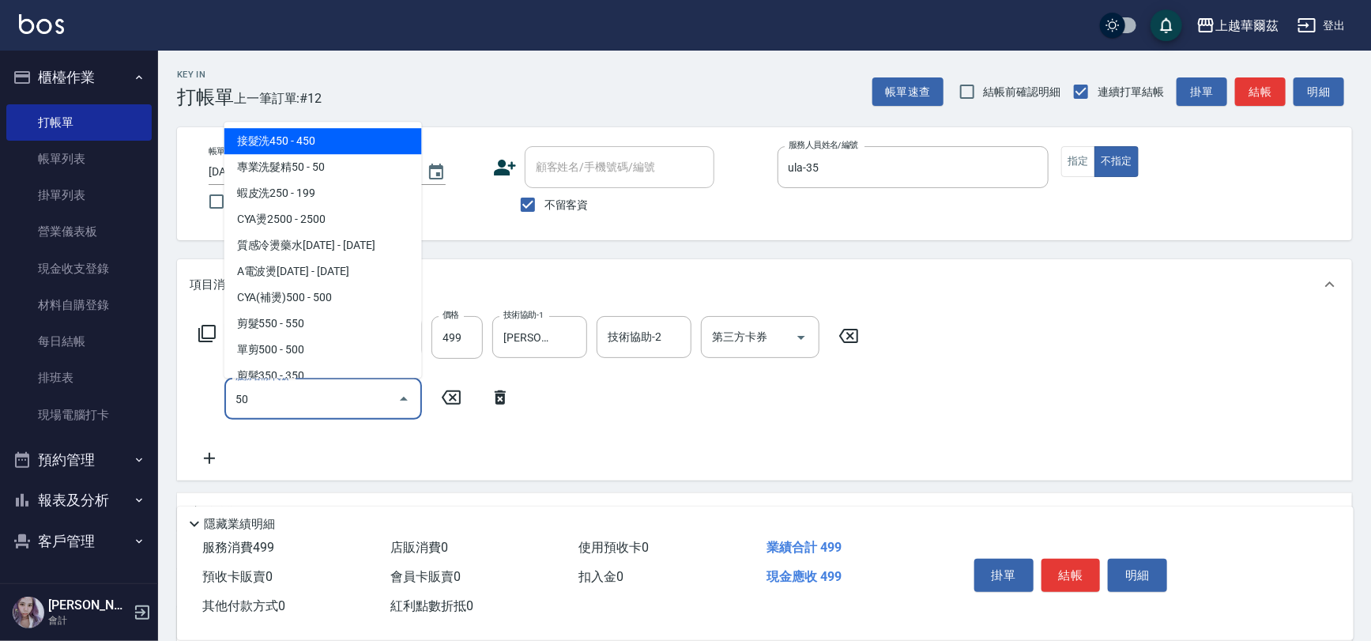
type input "504"
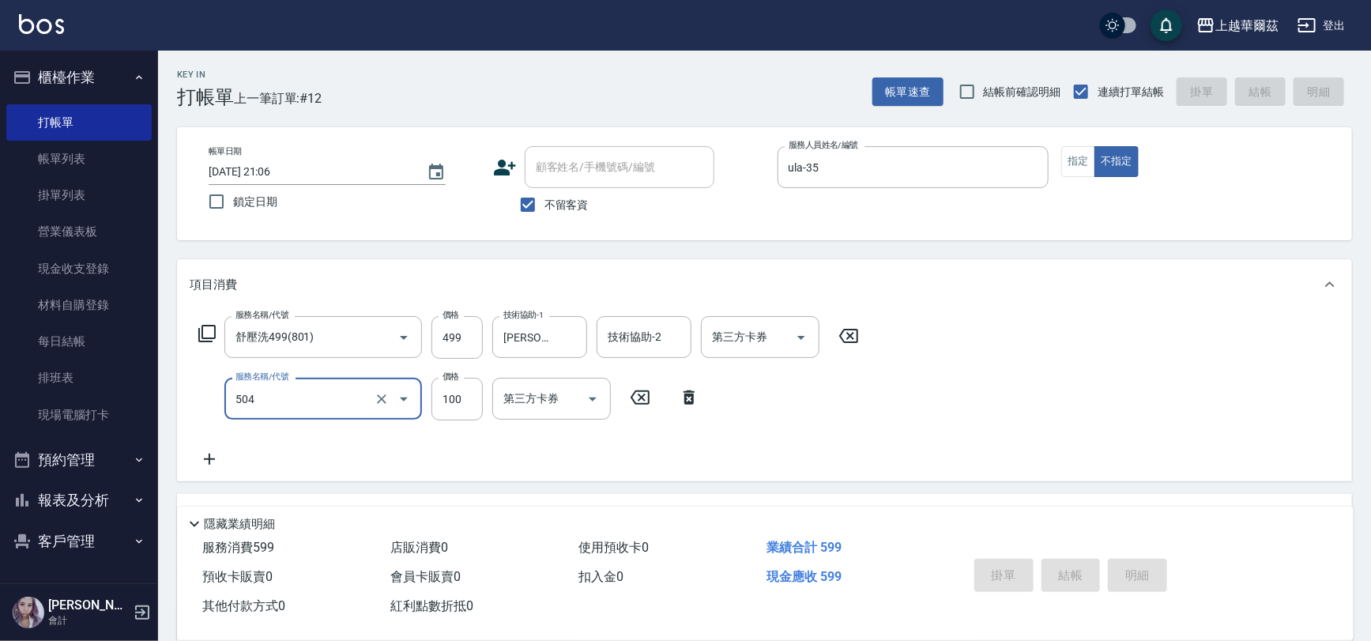
type input "[DATE] 21:07"
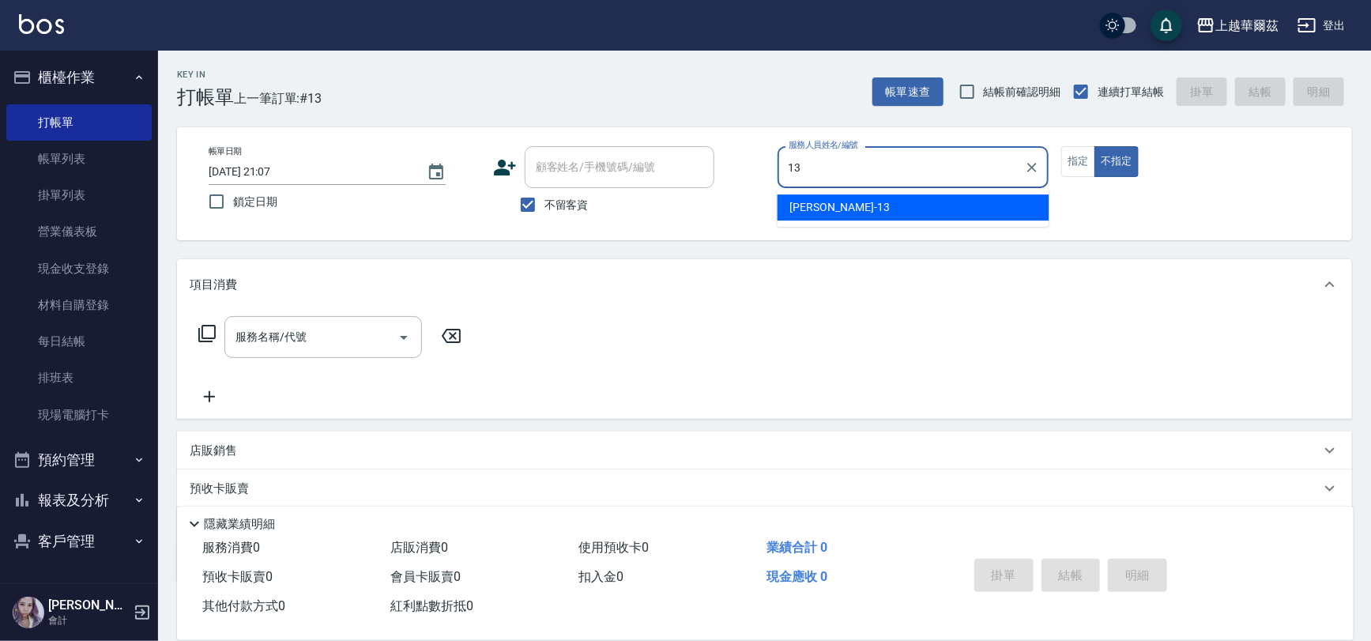
type input "Stella-13"
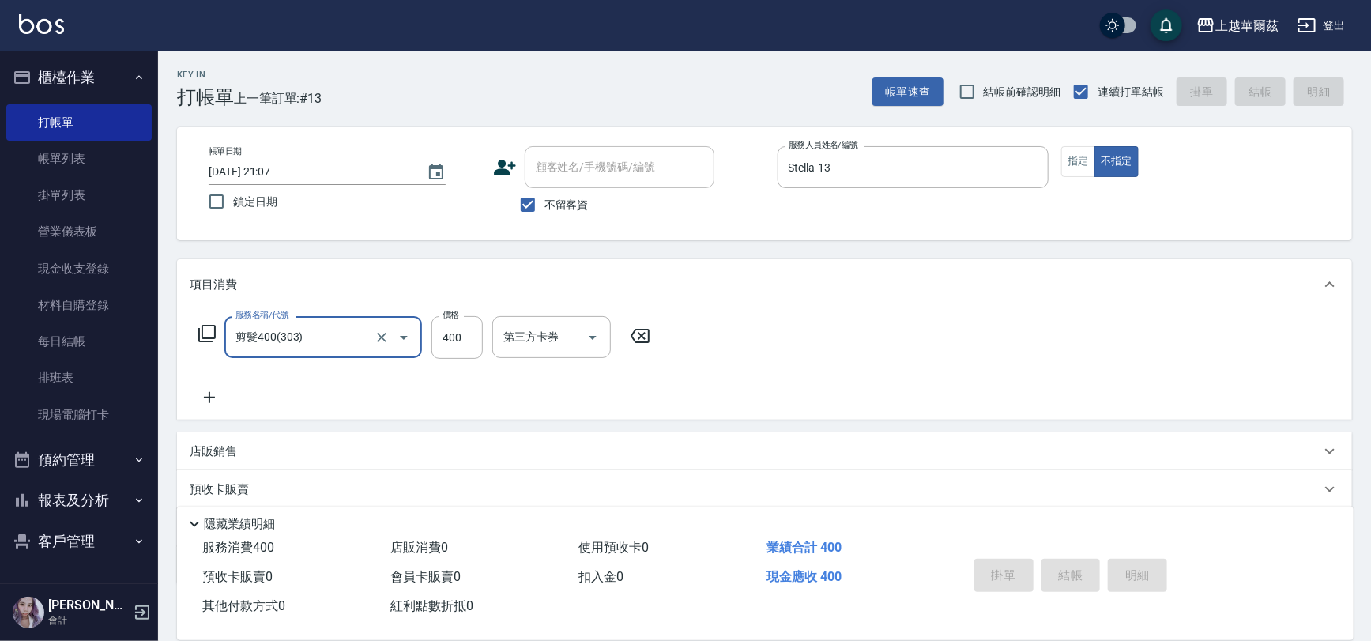
type input "剪髮400(303)"
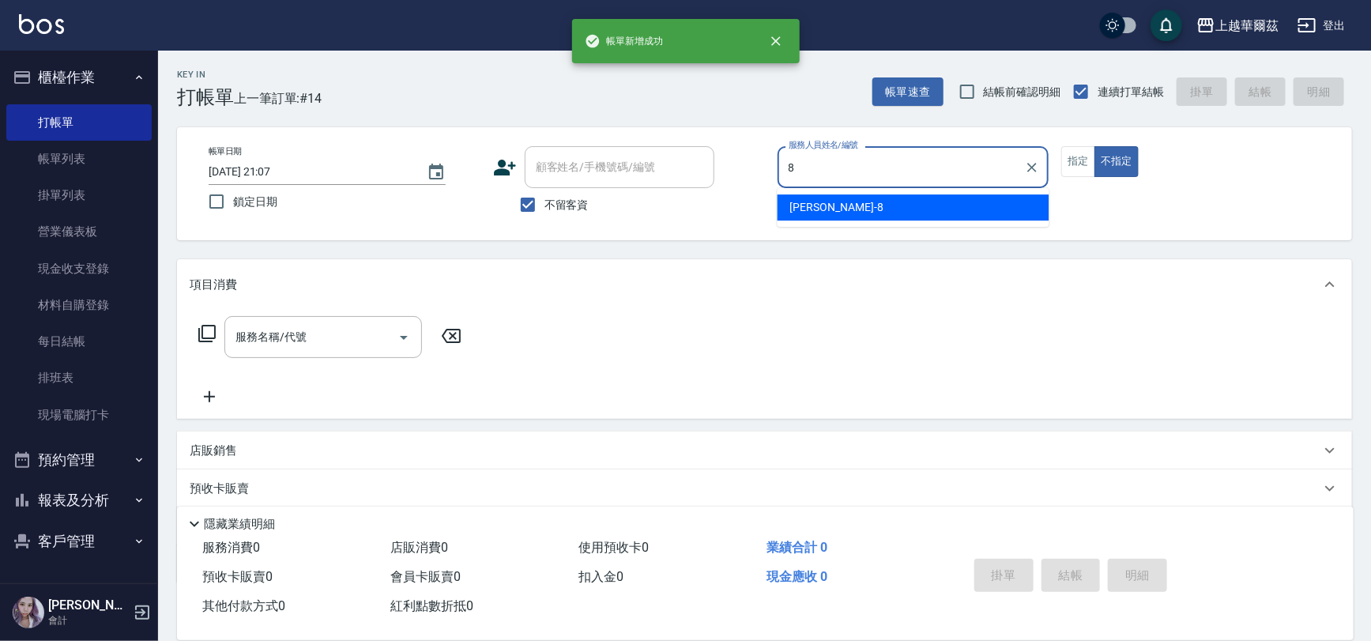
type input "[PERSON_NAME]-8"
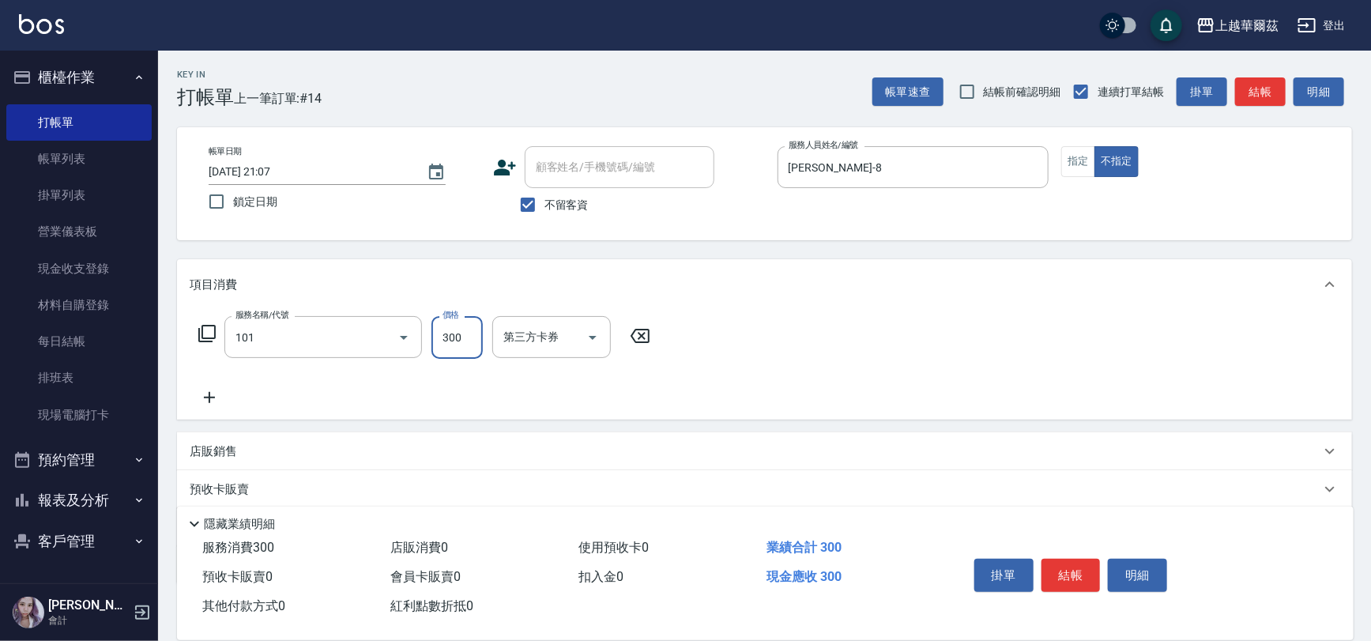
type input "洗髮300(101)"
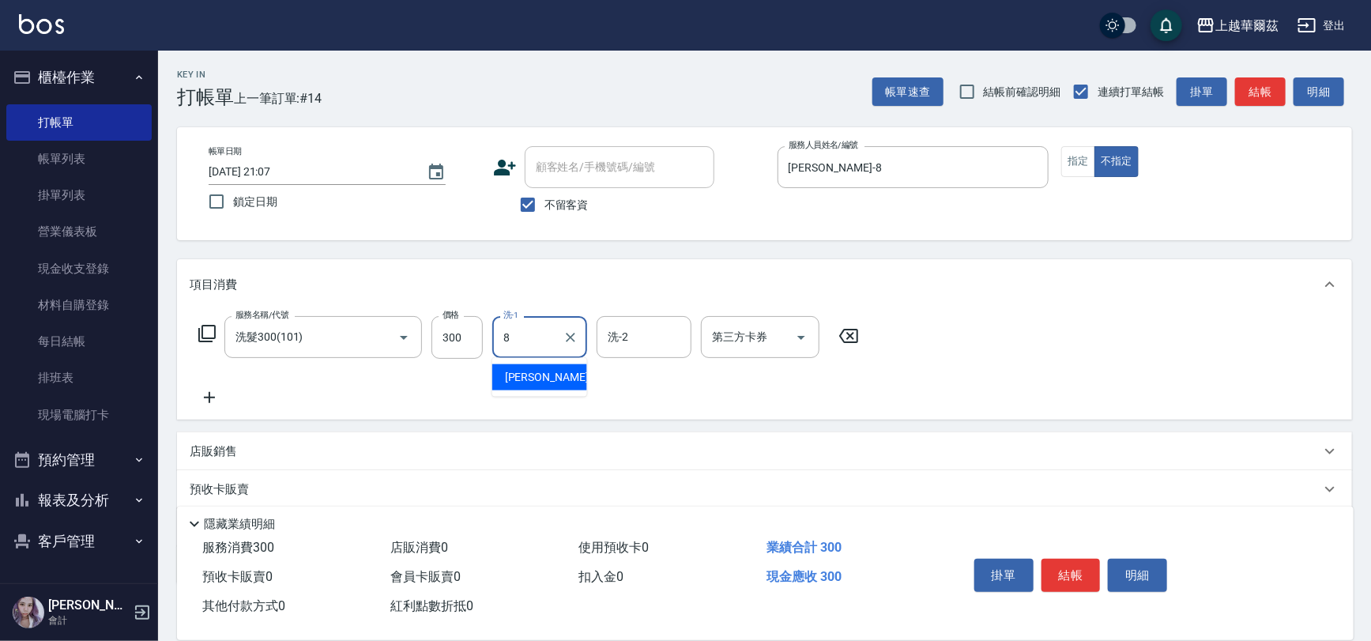
type input "[PERSON_NAME]-8"
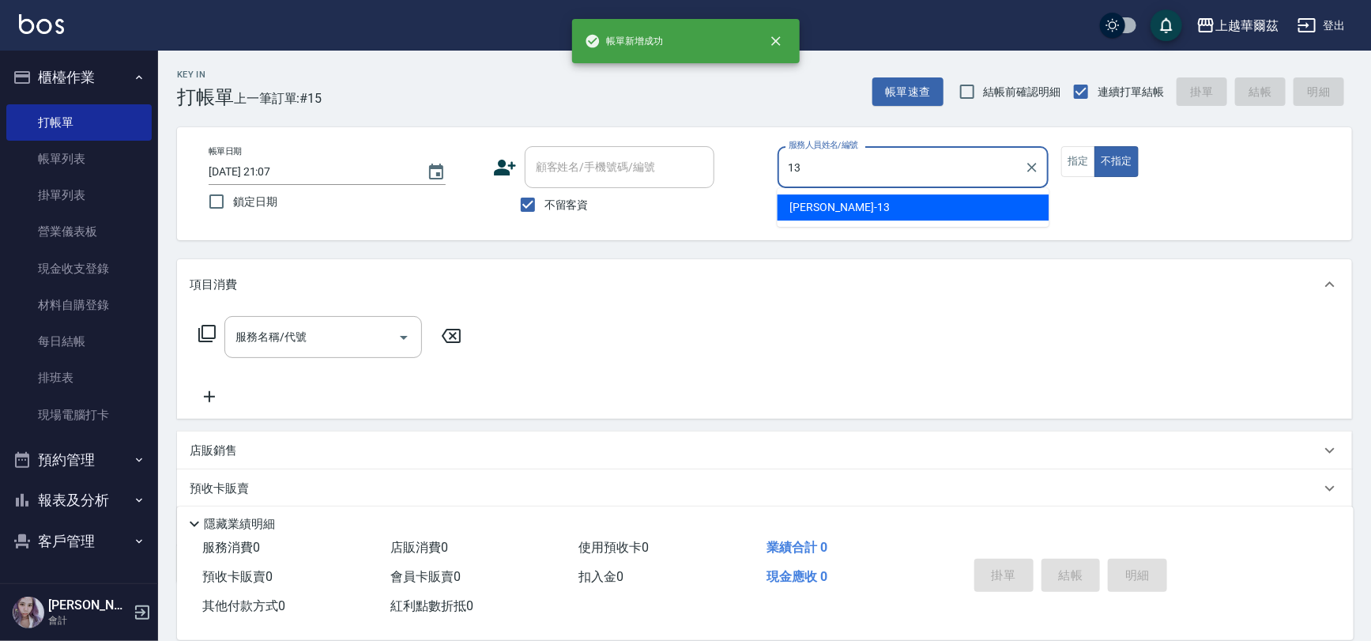
type input "Stella-13"
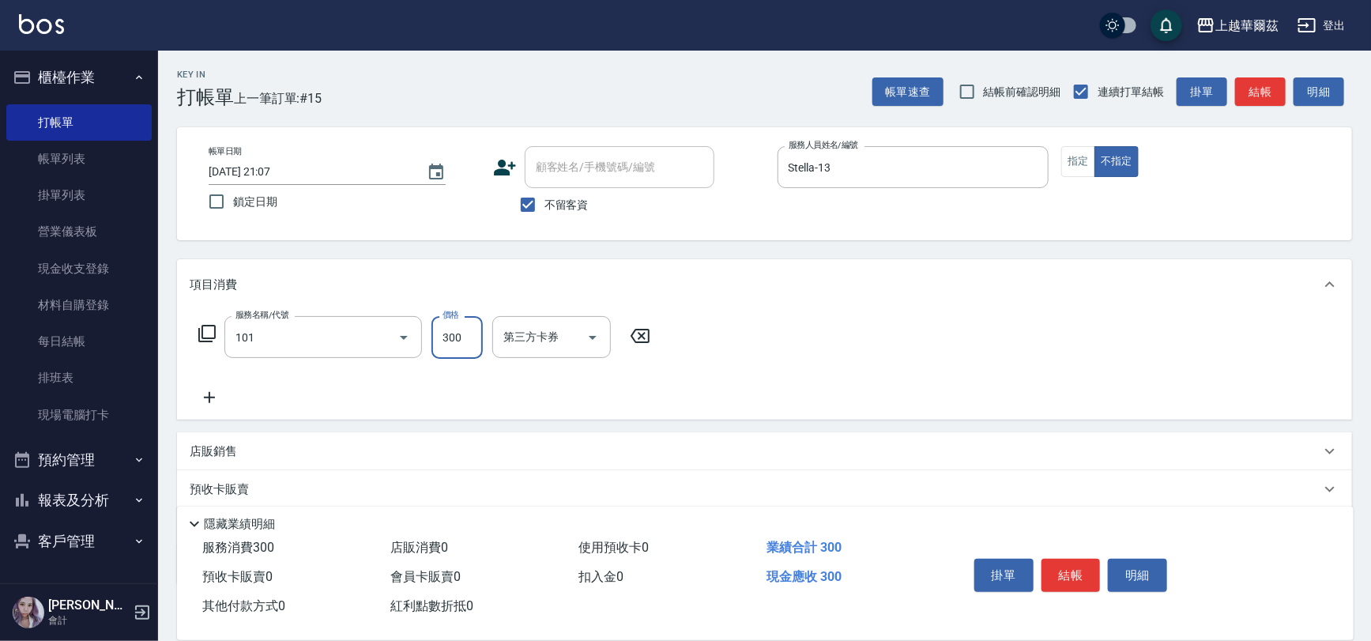
type input "洗髮300(101)"
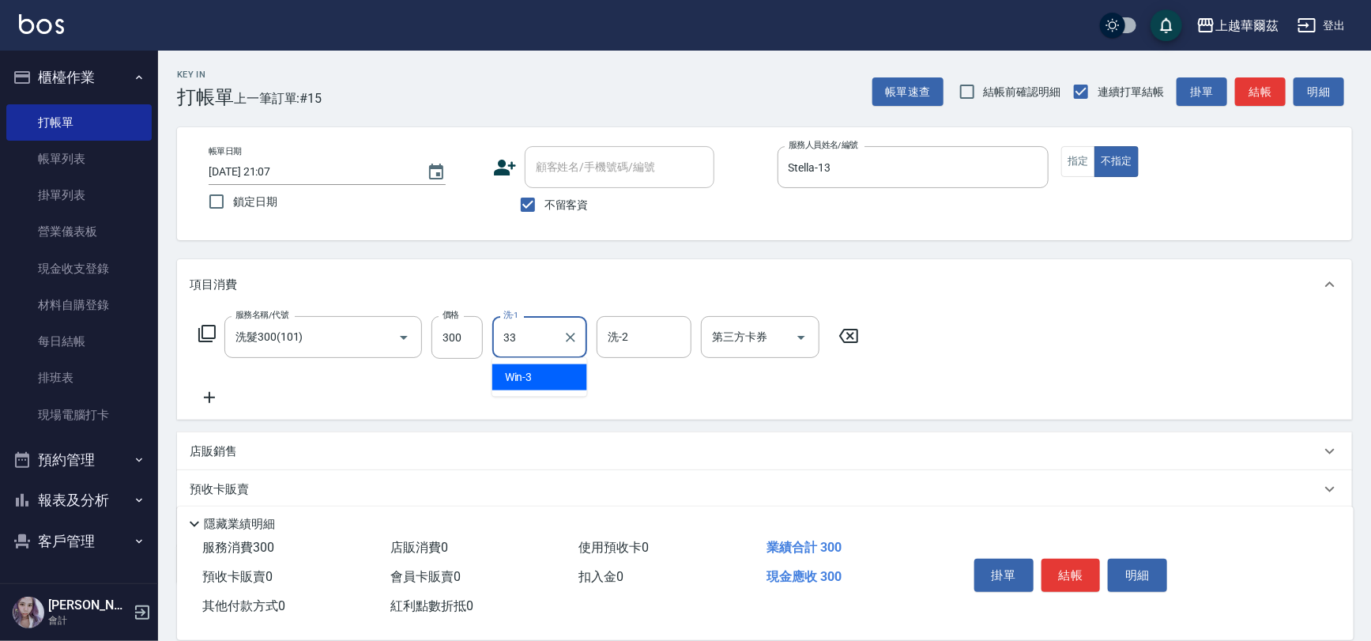
type input "[PERSON_NAME]-33"
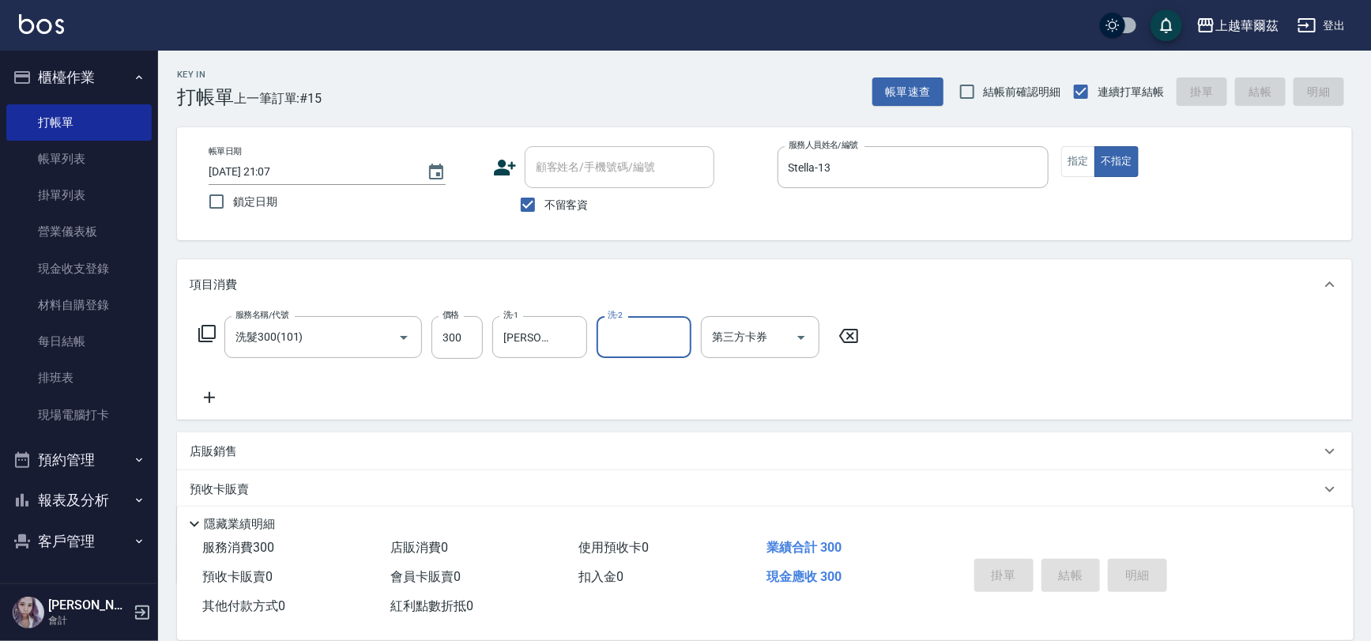
type input "[DATE] 21:08"
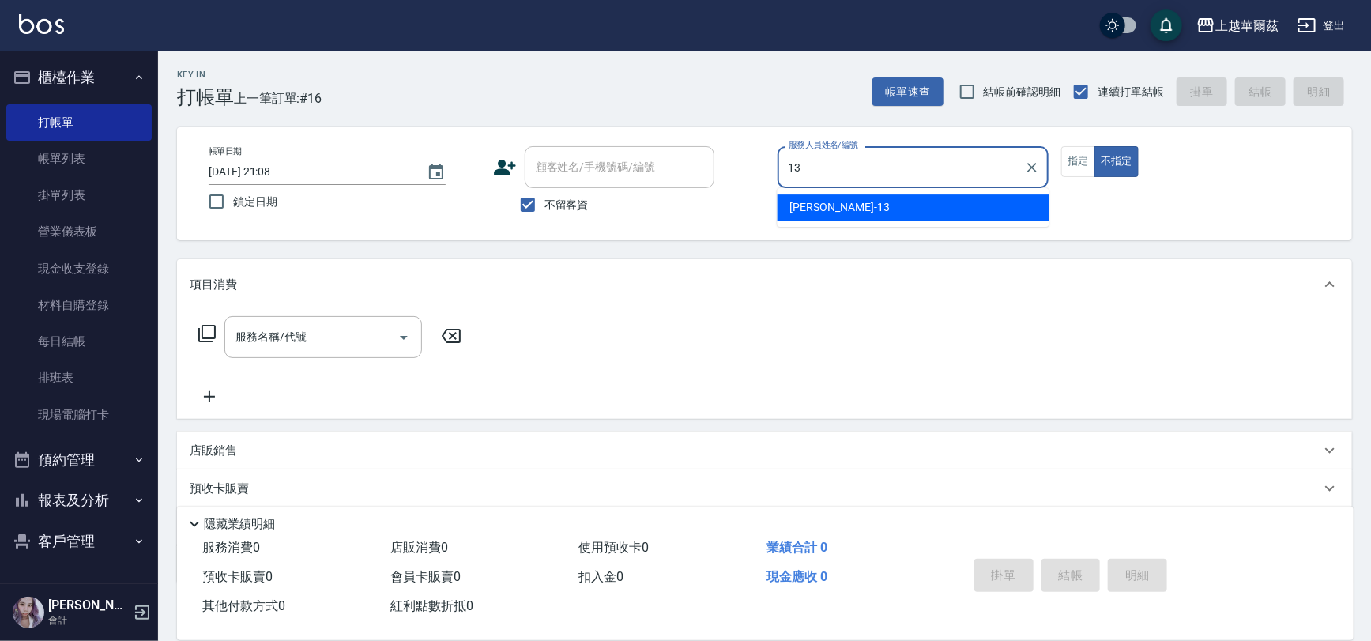
type input "Stella-13"
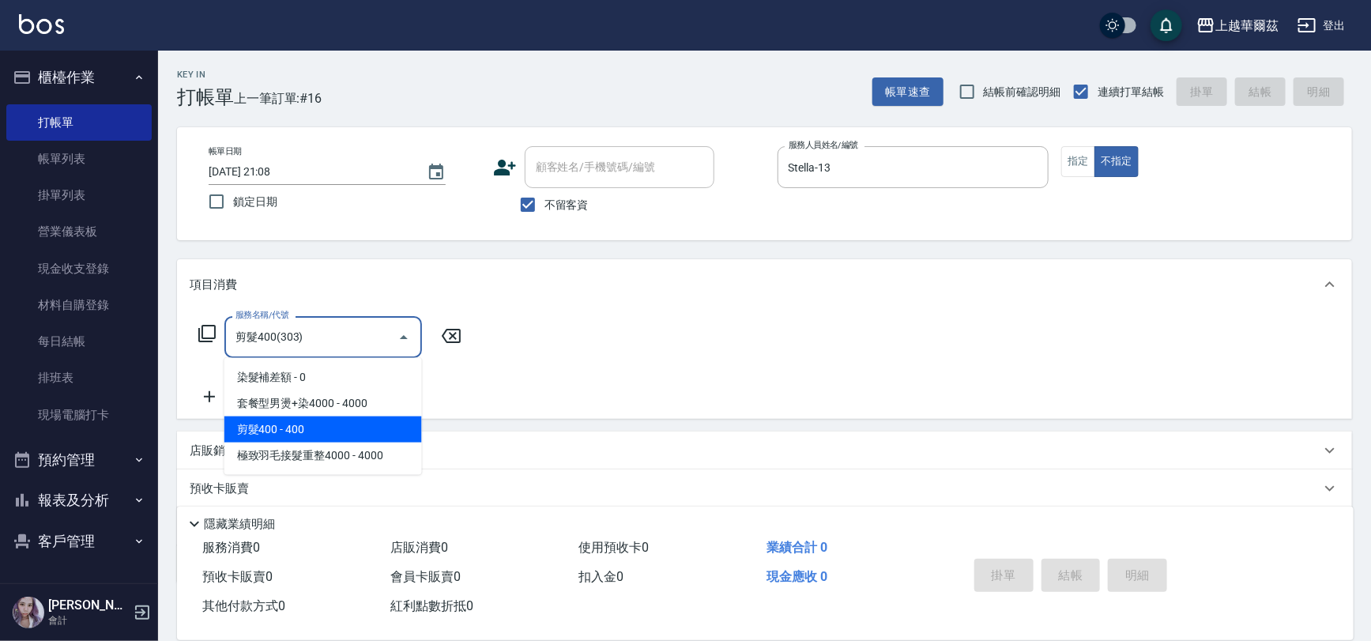
type input "剪髮400(303)"
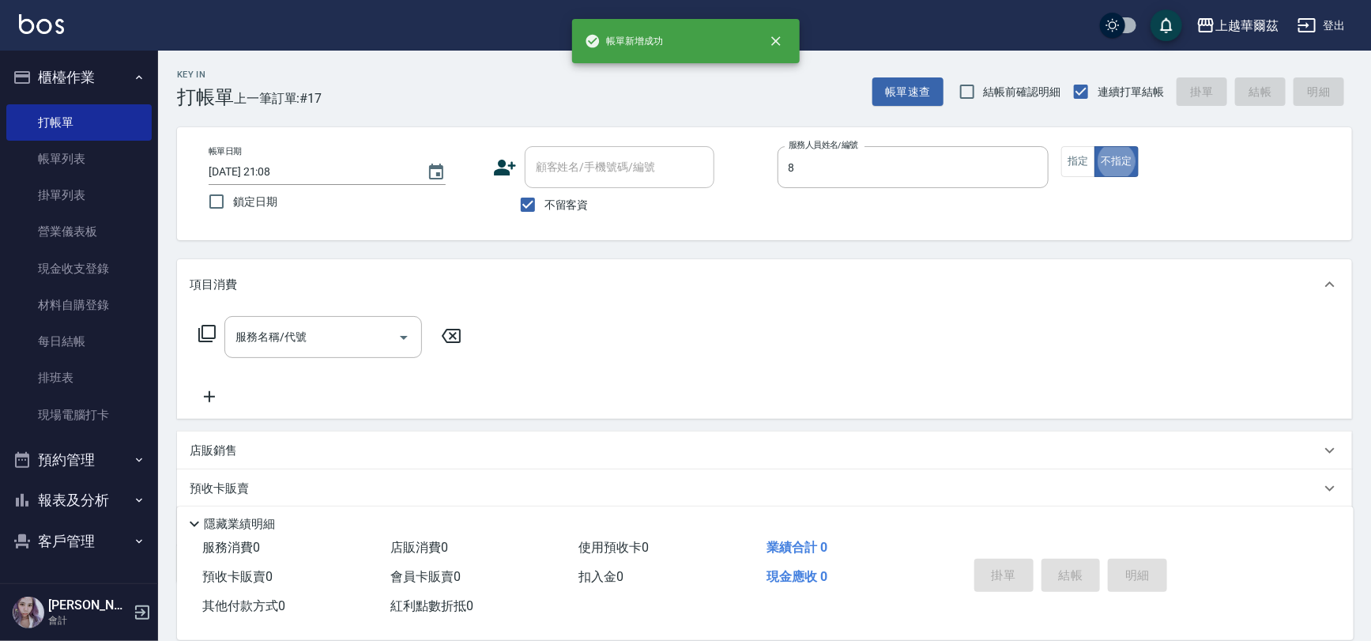
type input "[PERSON_NAME]-8"
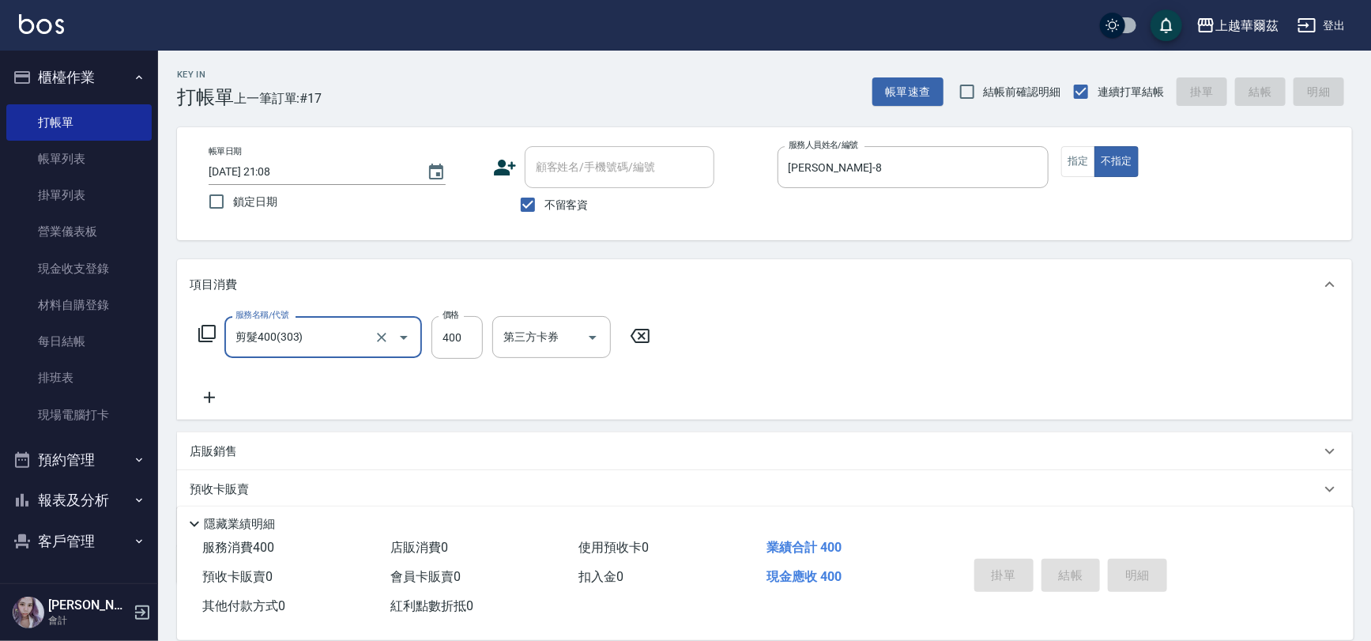
type input "剪髮400(303)"
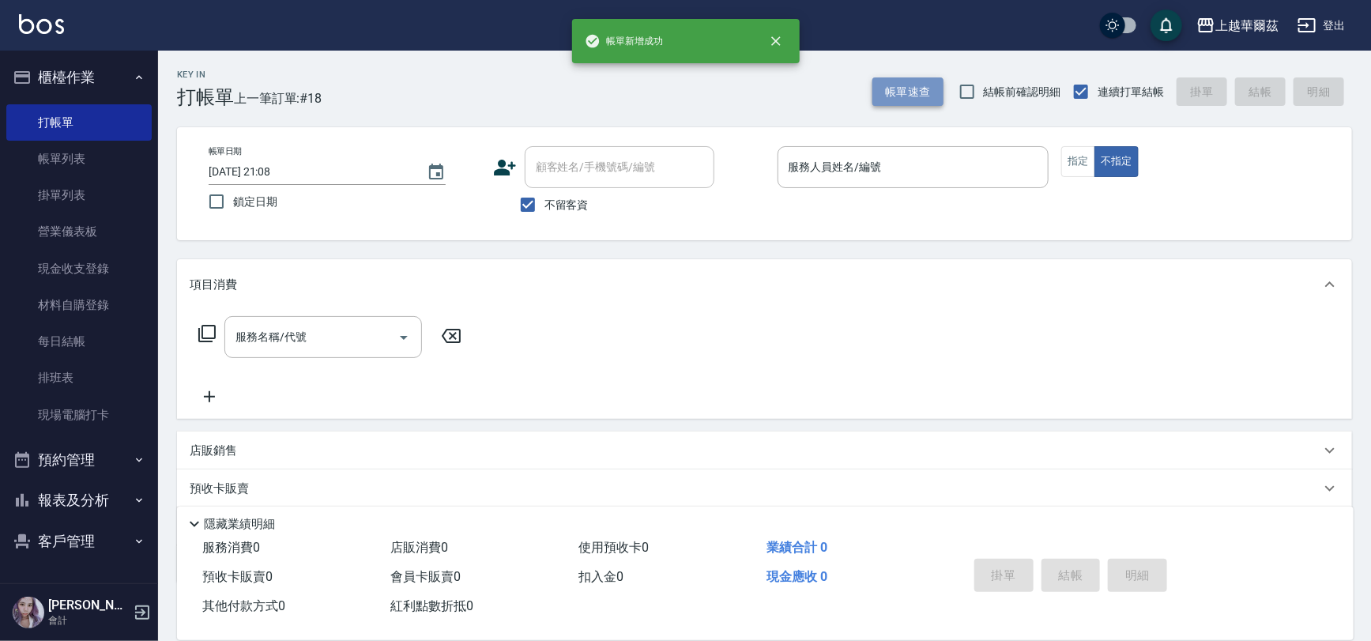
click at [917, 82] on button "帳單速查" at bounding box center [908, 91] width 71 height 29
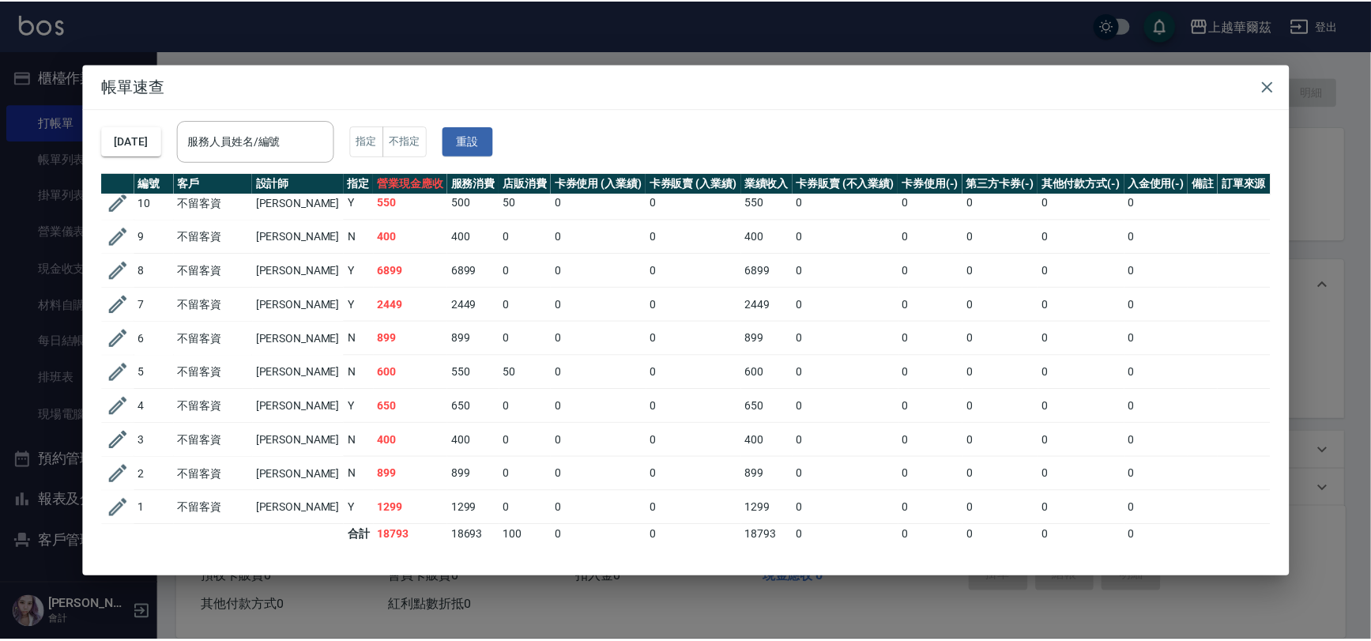
scroll to position [281, 0]
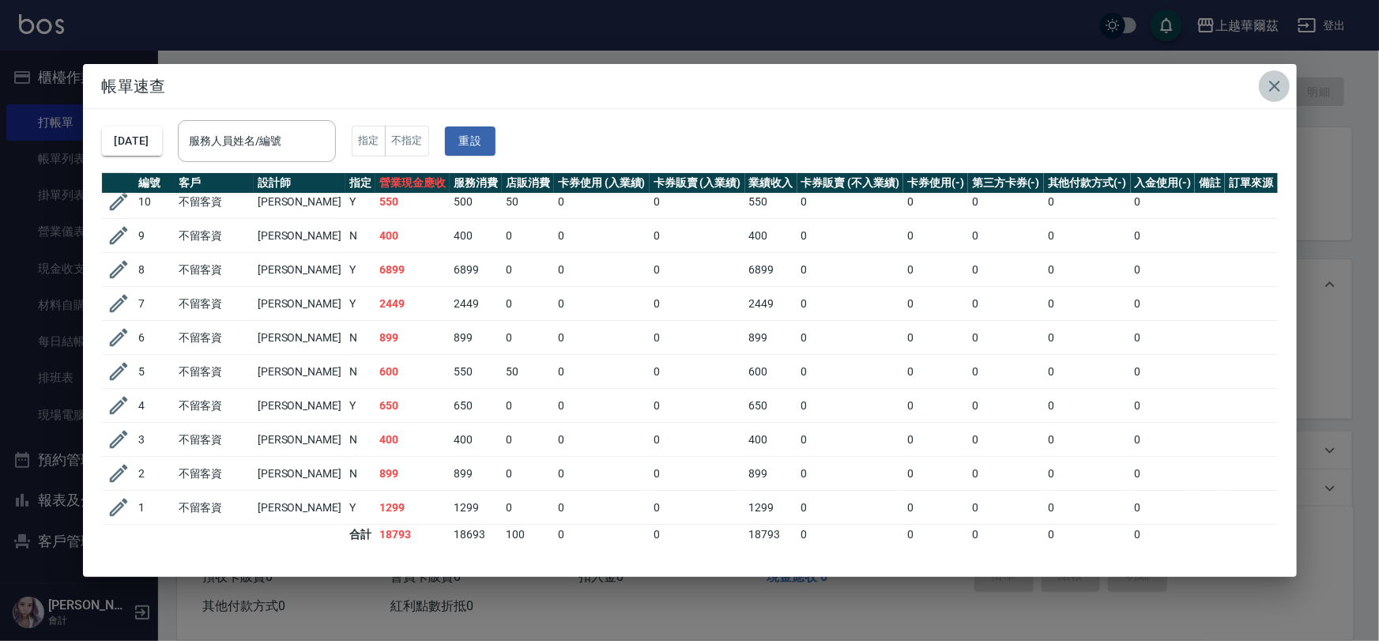
click at [1276, 81] on icon "button" at bounding box center [1274, 86] width 19 height 19
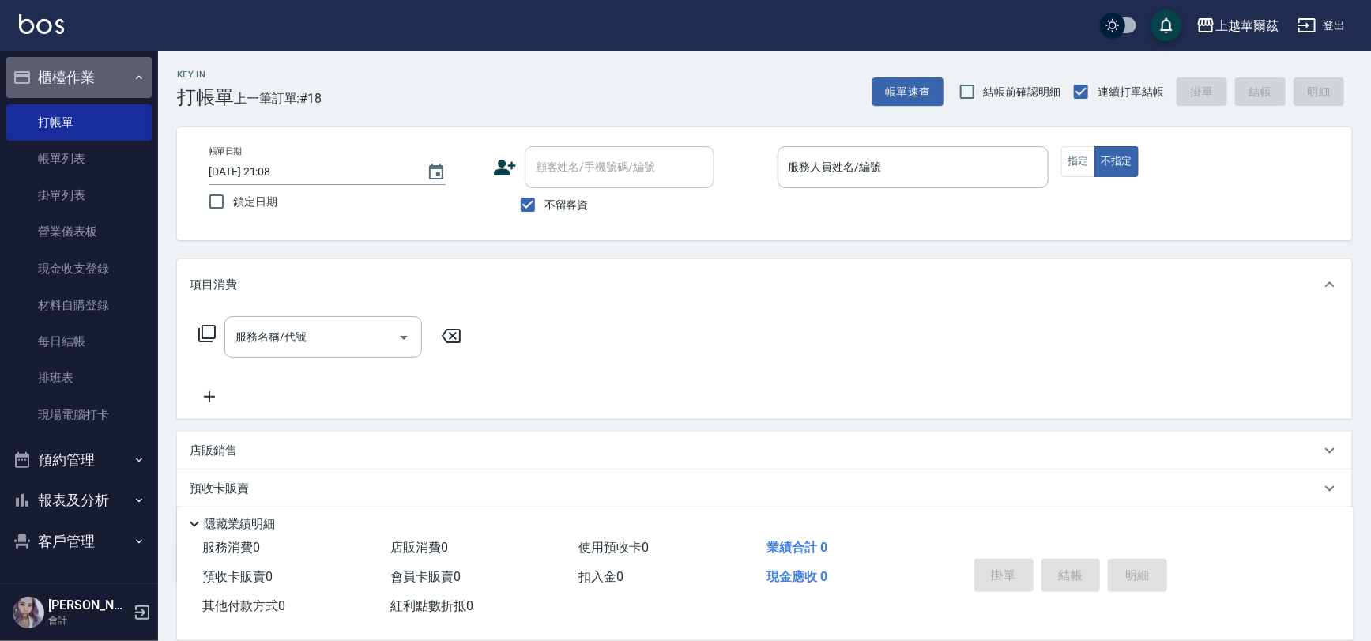
click at [80, 77] on button "櫃檯作業" at bounding box center [78, 77] width 145 height 41
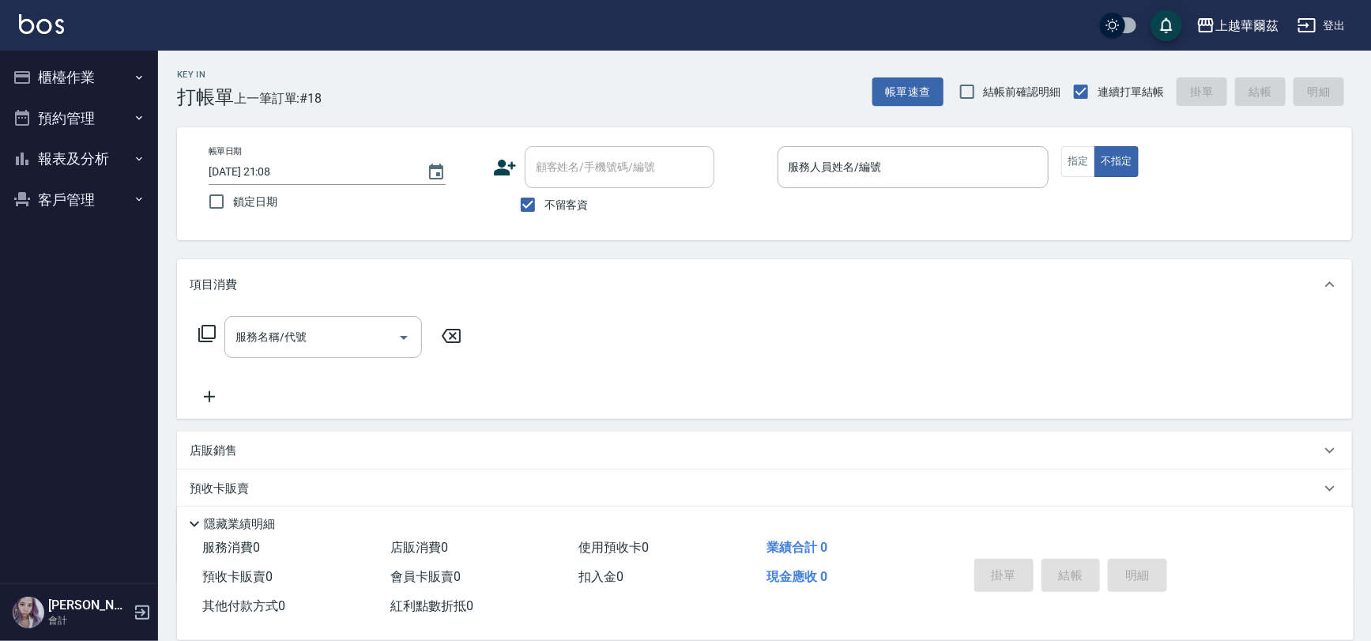
click at [65, 156] on button "報表及分析" at bounding box center [78, 158] width 145 height 41
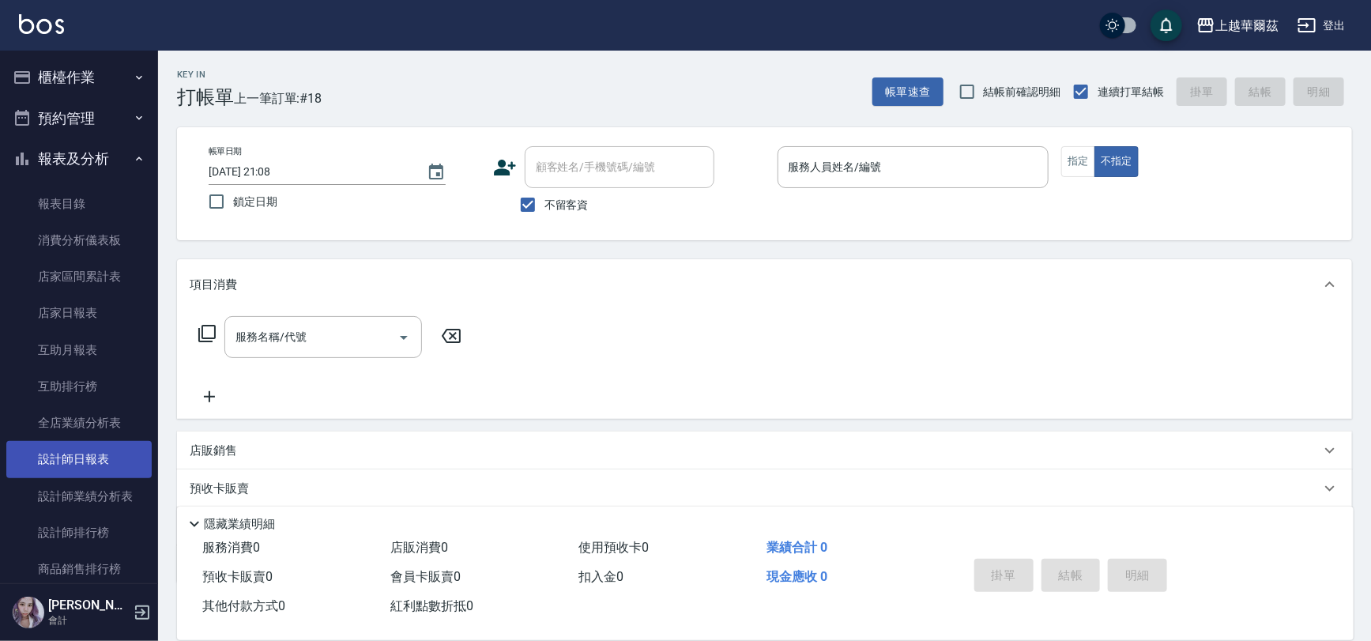
click at [83, 461] on link "設計師日報表" at bounding box center [78, 459] width 145 height 36
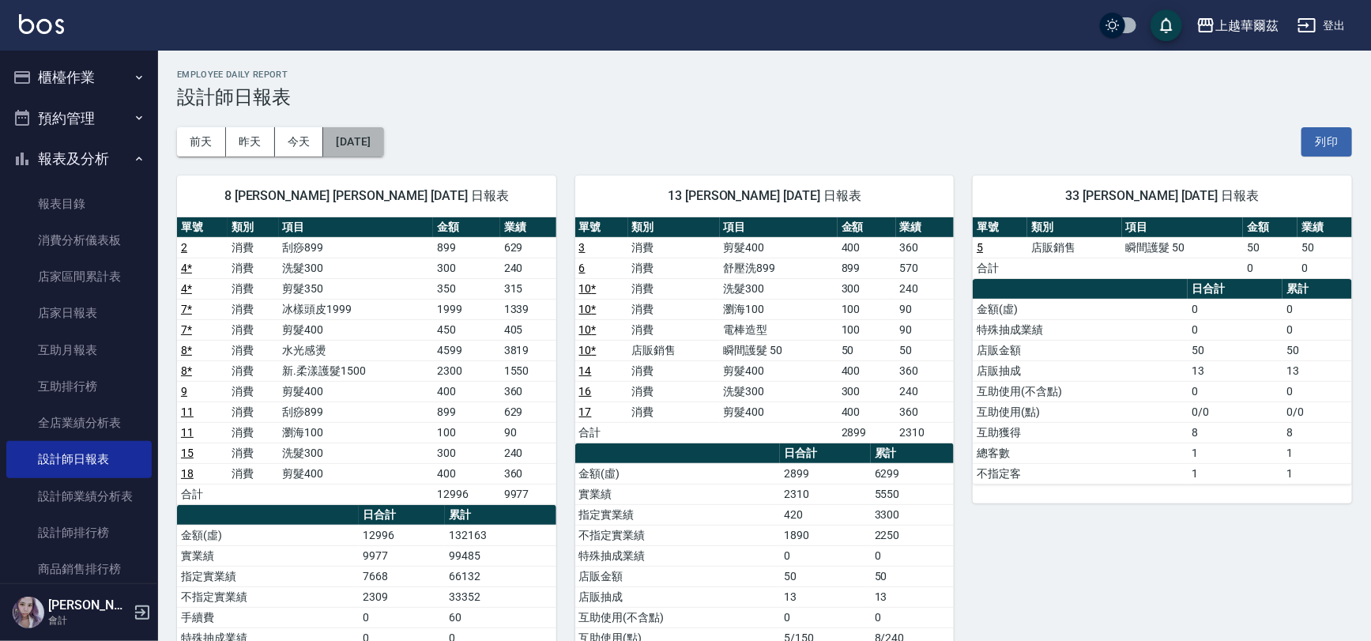
click at [367, 141] on button "[DATE]" at bounding box center [353, 141] width 60 height 29
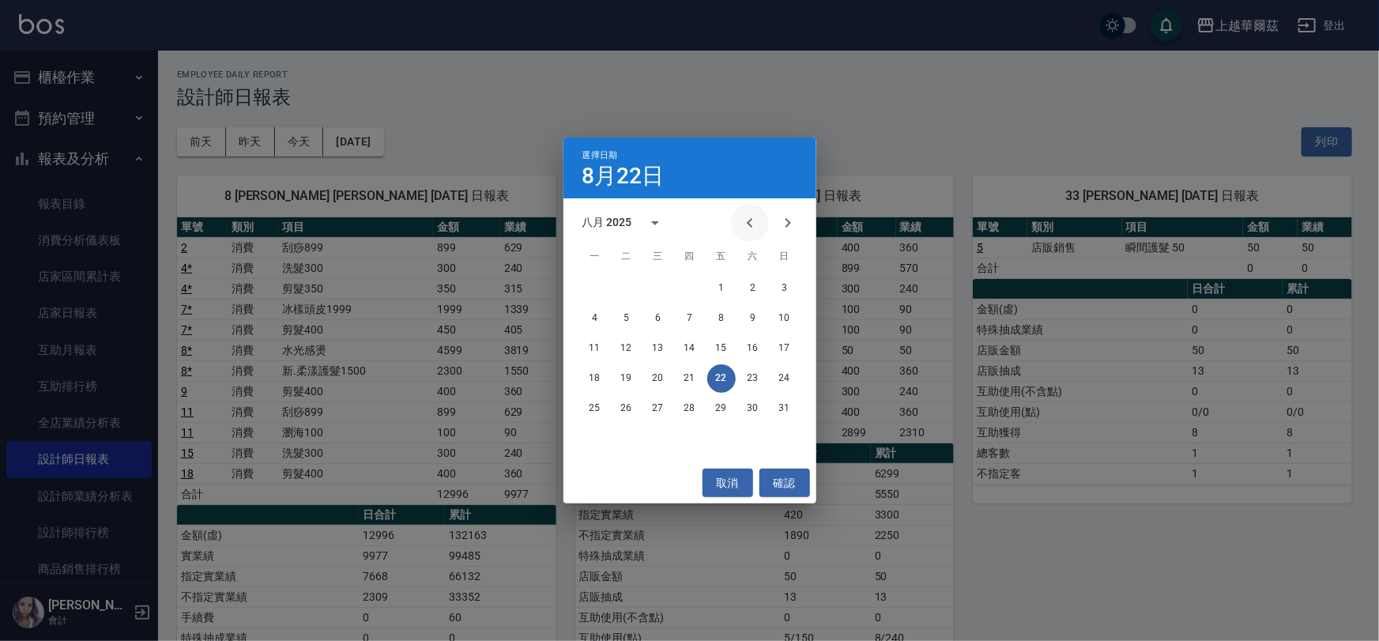
click at [741, 223] on icon "Previous month" at bounding box center [750, 222] width 19 height 19
drag, startPoint x: 625, startPoint y: 381, endPoint x: 707, endPoint y: 366, distance: 82.8
click at [624, 379] on button "22" at bounding box center [627, 378] width 28 height 28
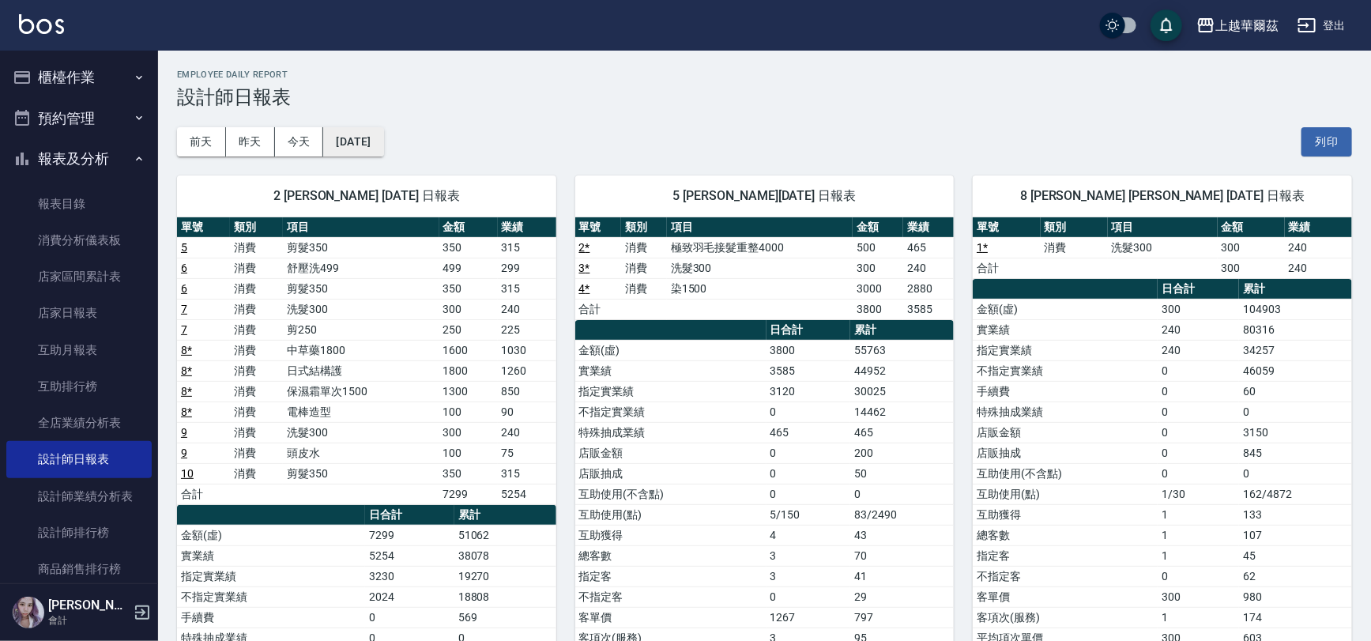
click at [363, 138] on button "[DATE]" at bounding box center [353, 141] width 60 height 29
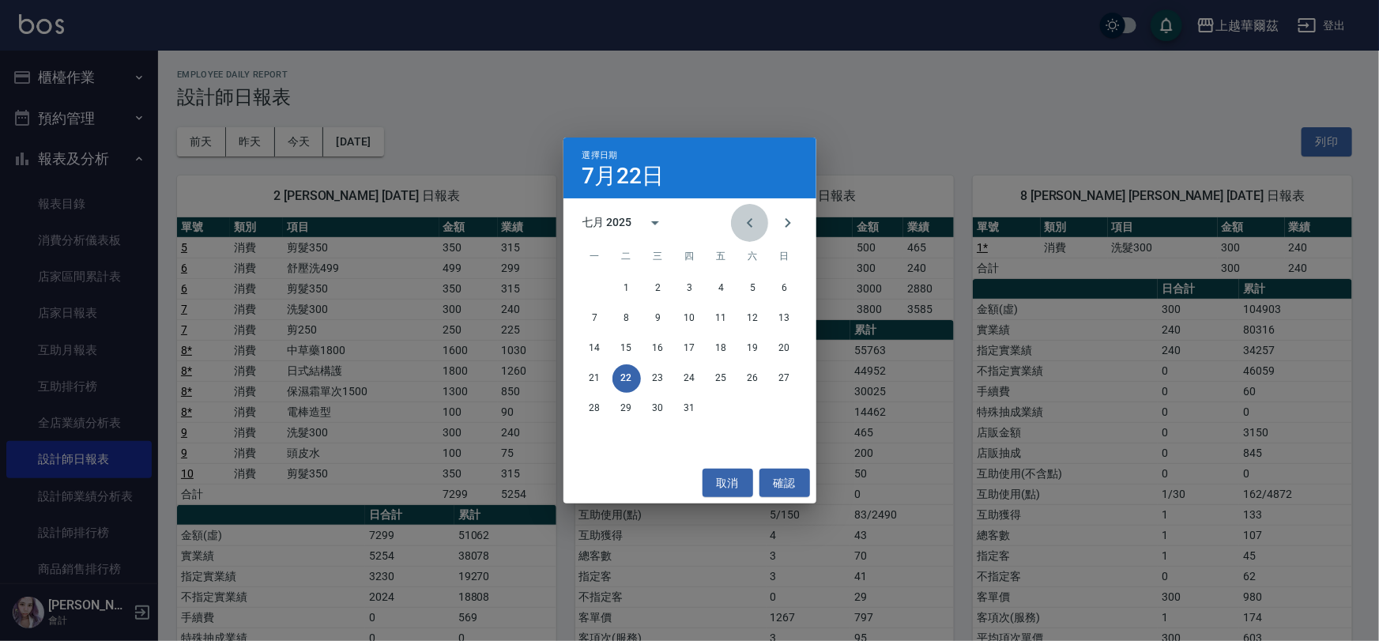
click at [738, 227] on button "Previous month" at bounding box center [750, 223] width 38 height 38
click at [779, 371] on button "22" at bounding box center [785, 378] width 28 height 28
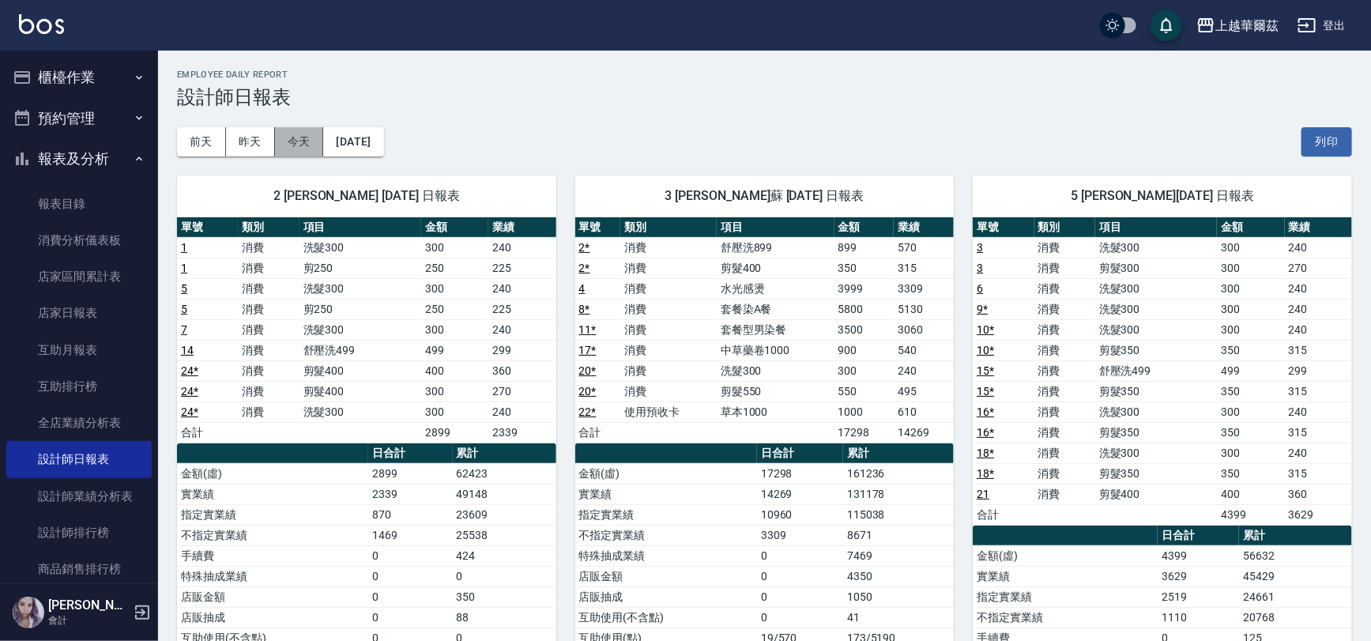
click at [301, 145] on button "今天" at bounding box center [299, 141] width 49 height 29
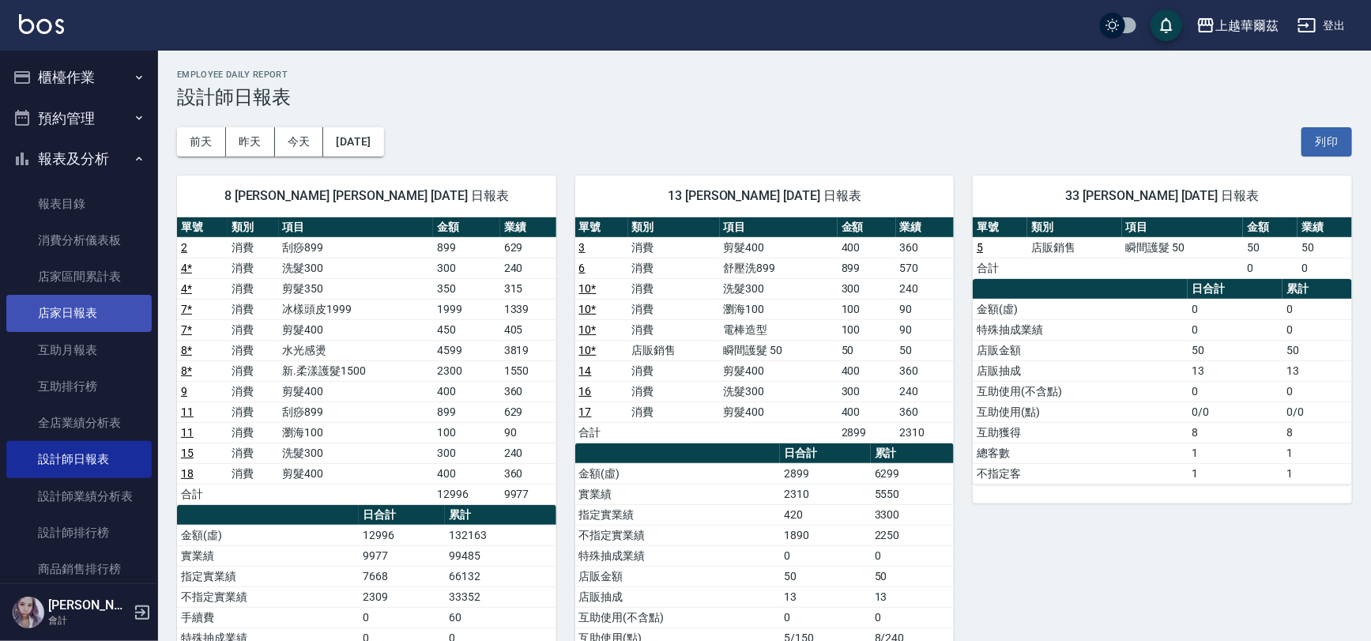
click at [84, 311] on link "店家日報表" at bounding box center [78, 313] width 145 height 36
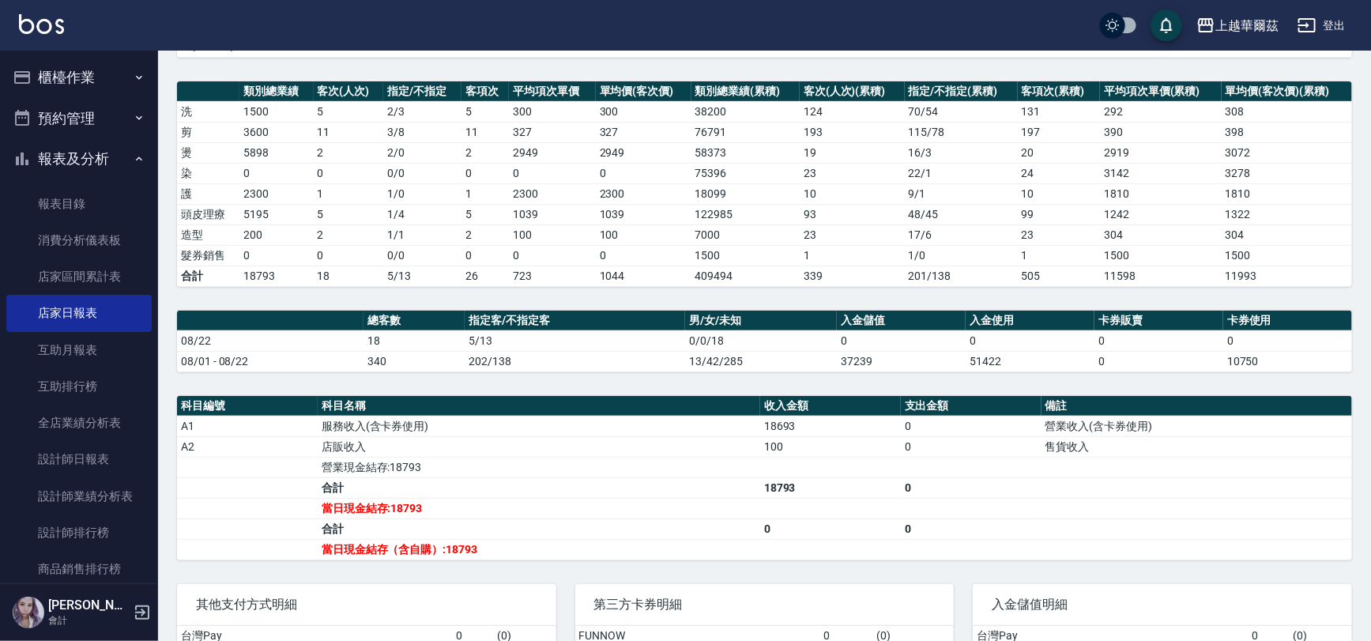
scroll to position [358, 0]
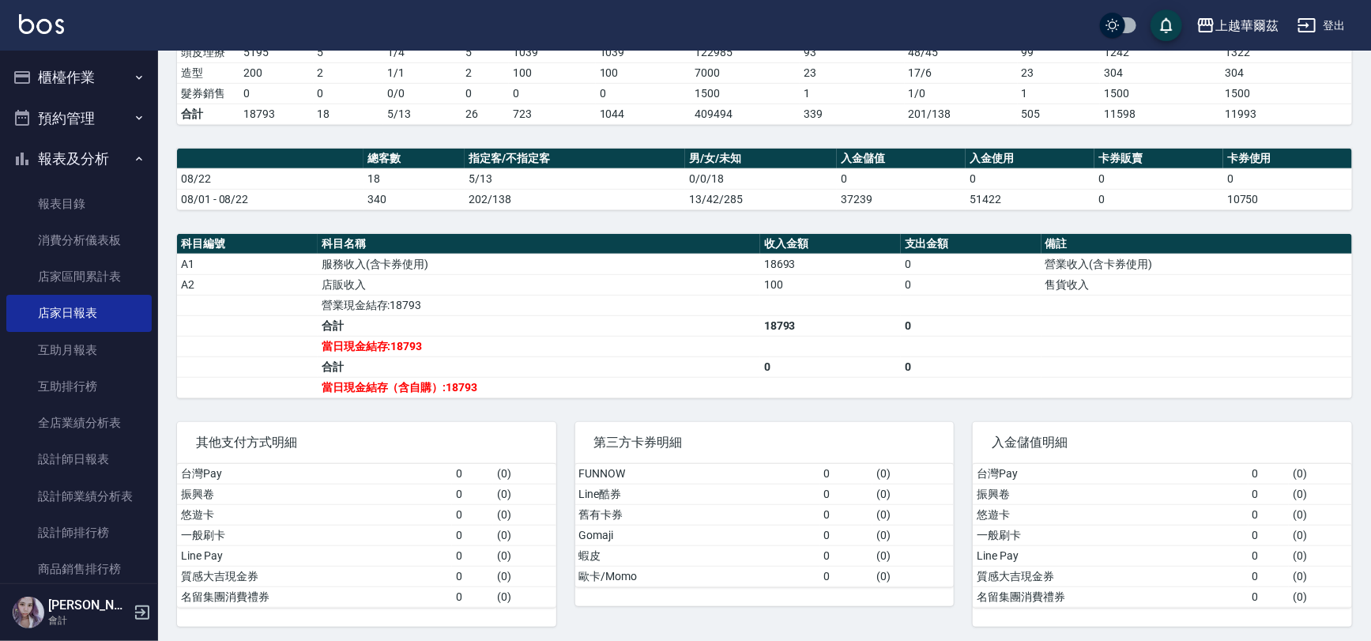
click at [113, 159] on button "報表及分析" at bounding box center [78, 158] width 145 height 41
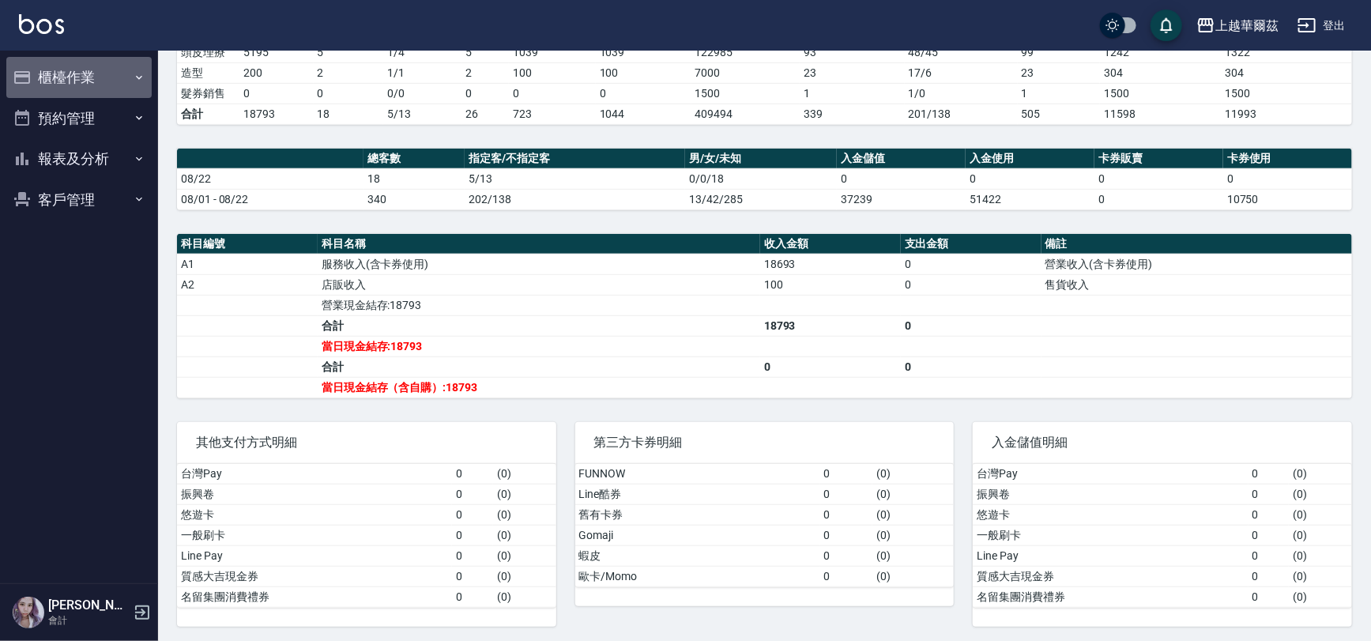
click at [95, 74] on button "櫃檯作業" at bounding box center [78, 77] width 145 height 41
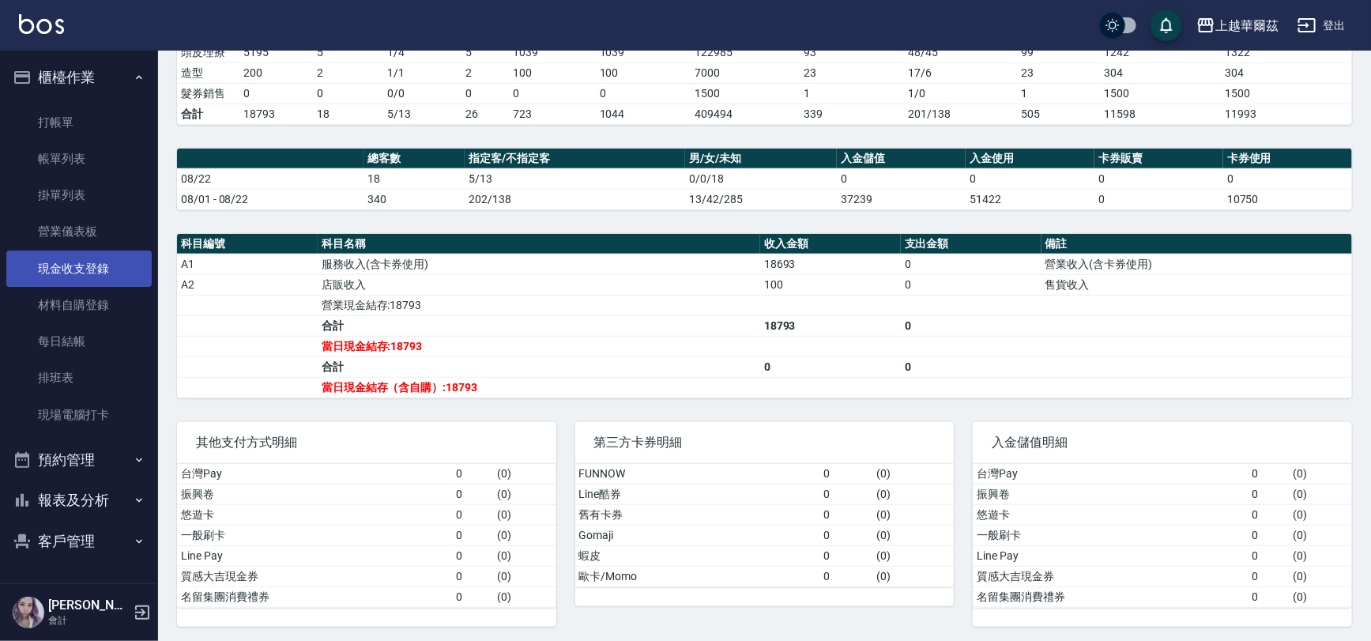
click at [81, 267] on link "現金收支登錄" at bounding box center [78, 269] width 145 height 36
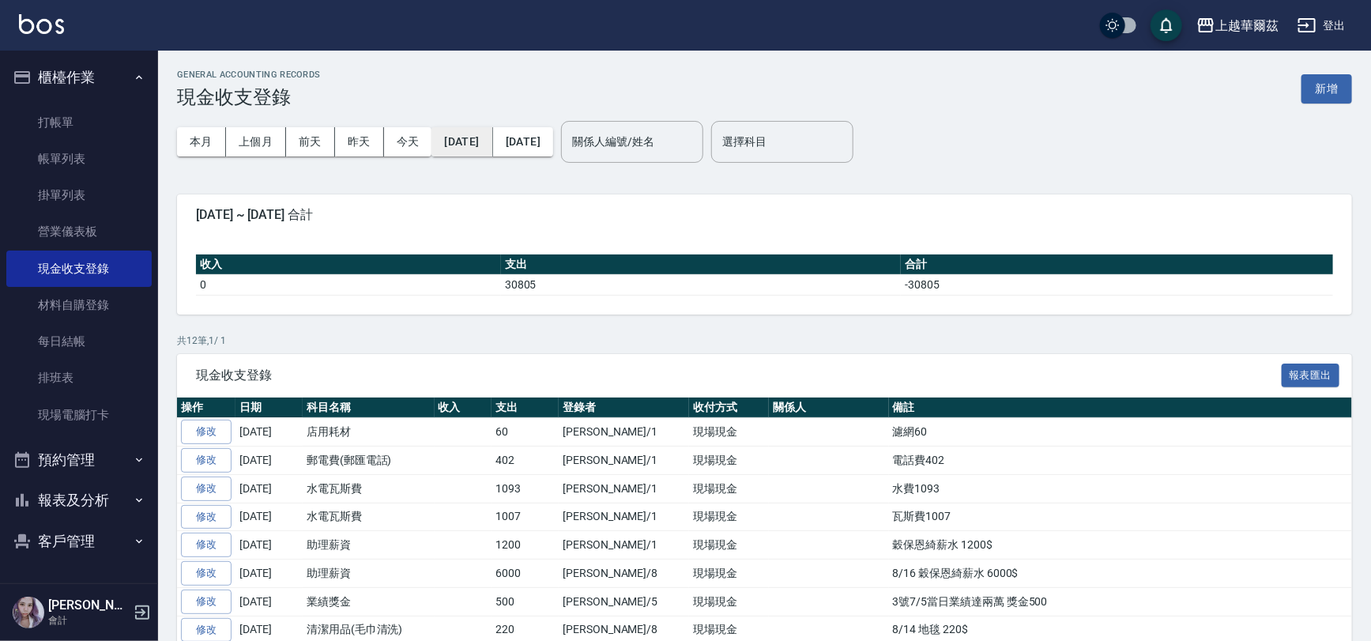
click at [472, 140] on button "[DATE]" at bounding box center [462, 141] width 61 height 29
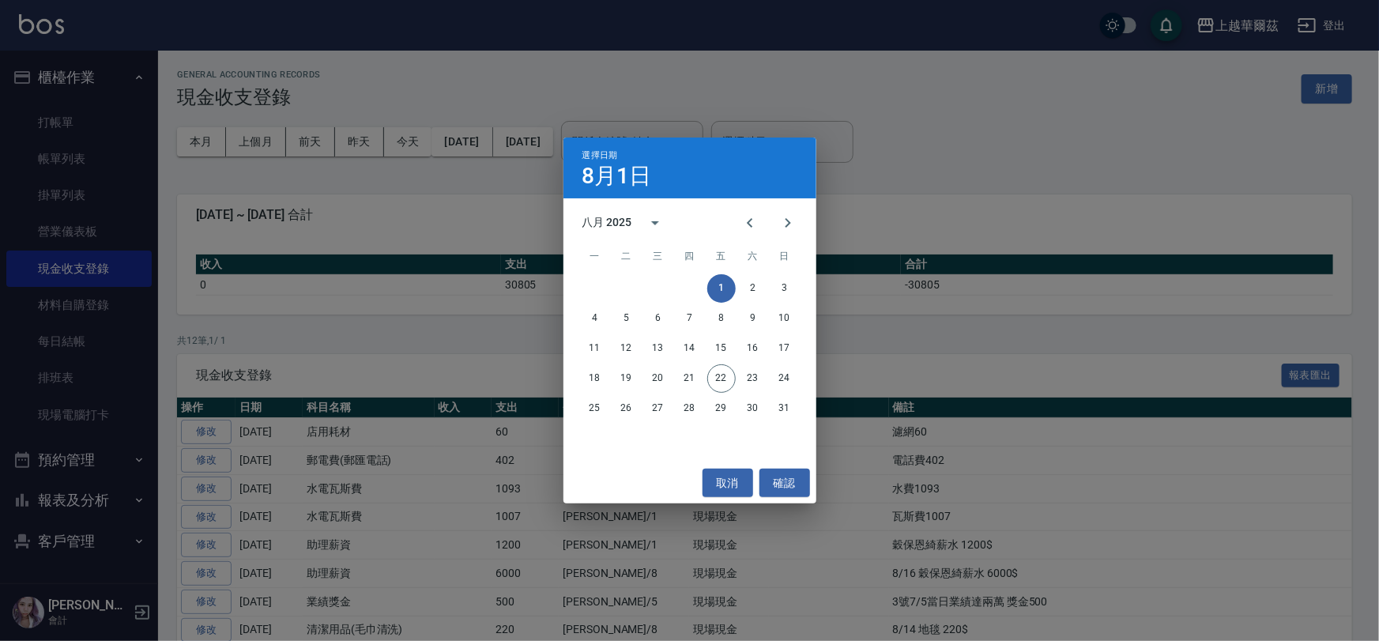
click at [621, 89] on div "選擇日期 8月1日 八月 2025 一 二 三 四 五 六 日 1 2 3 4 5 6 7 8 9 10 11 12 13 14 15 16 17 18 19…" at bounding box center [689, 320] width 1379 height 641
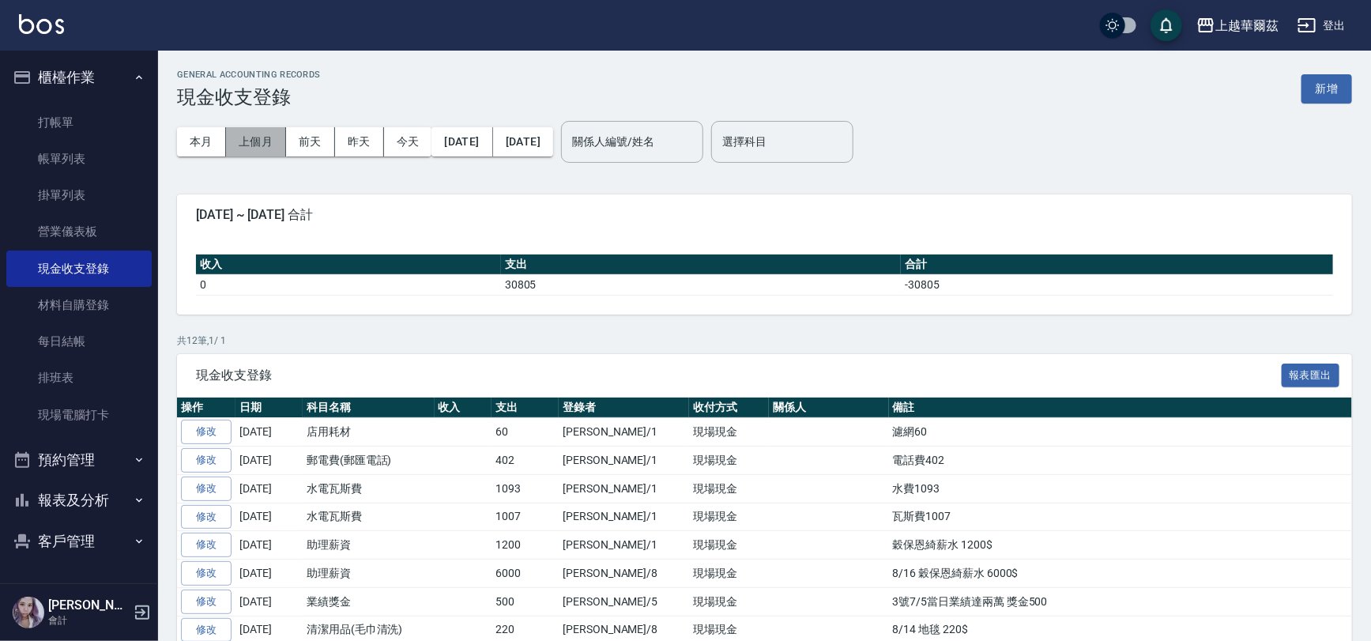
click at [261, 147] on button "上個月" at bounding box center [256, 141] width 60 height 29
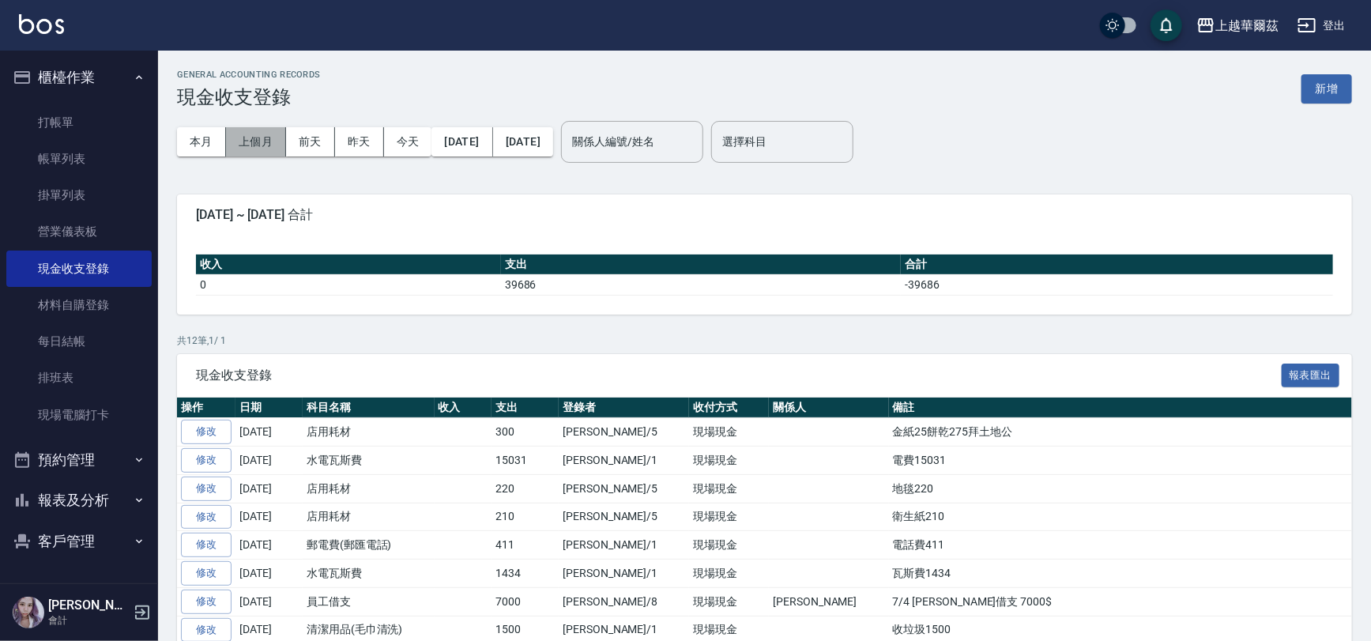
click at [247, 134] on button "上個月" at bounding box center [256, 141] width 60 height 29
click at [251, 142] on button "上個月" at bounding box center [256, 141] width 60 height 29
click at [483, 137] on button "[DATE]" at bounding box center [462, 141] width 61 height 29
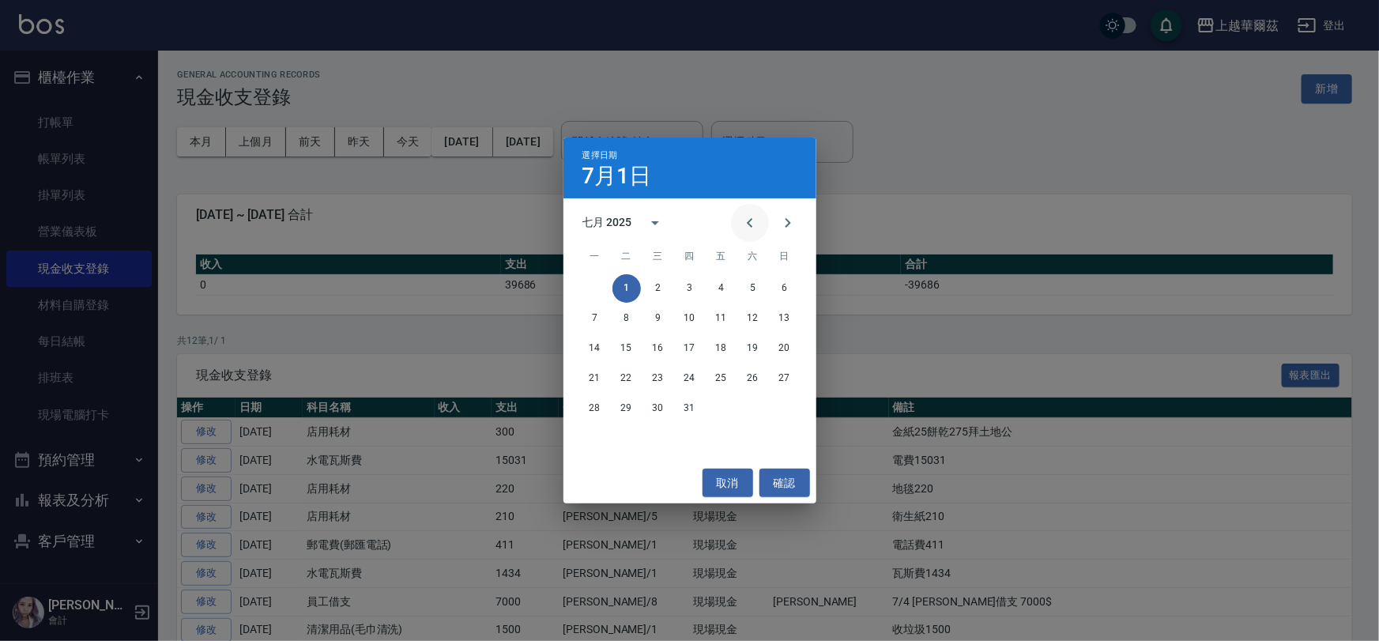
click at [741, 221] on icon "Previous month" at bounding box center [750, 222] width 19 height 19
click at [782, 285] on button "1" at bounding box center [785, 288] width 28 height 28
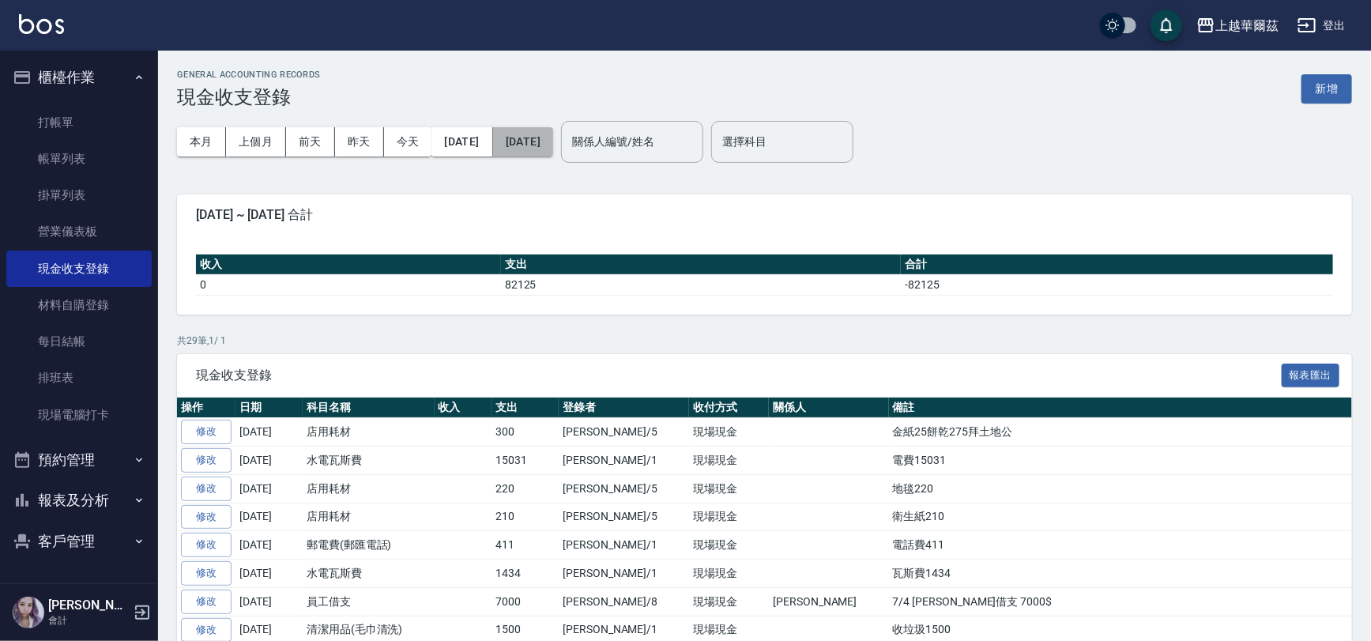
click at [553, 134] on button "[DATE]" at bounding box center [523, 141] width 60 height 29
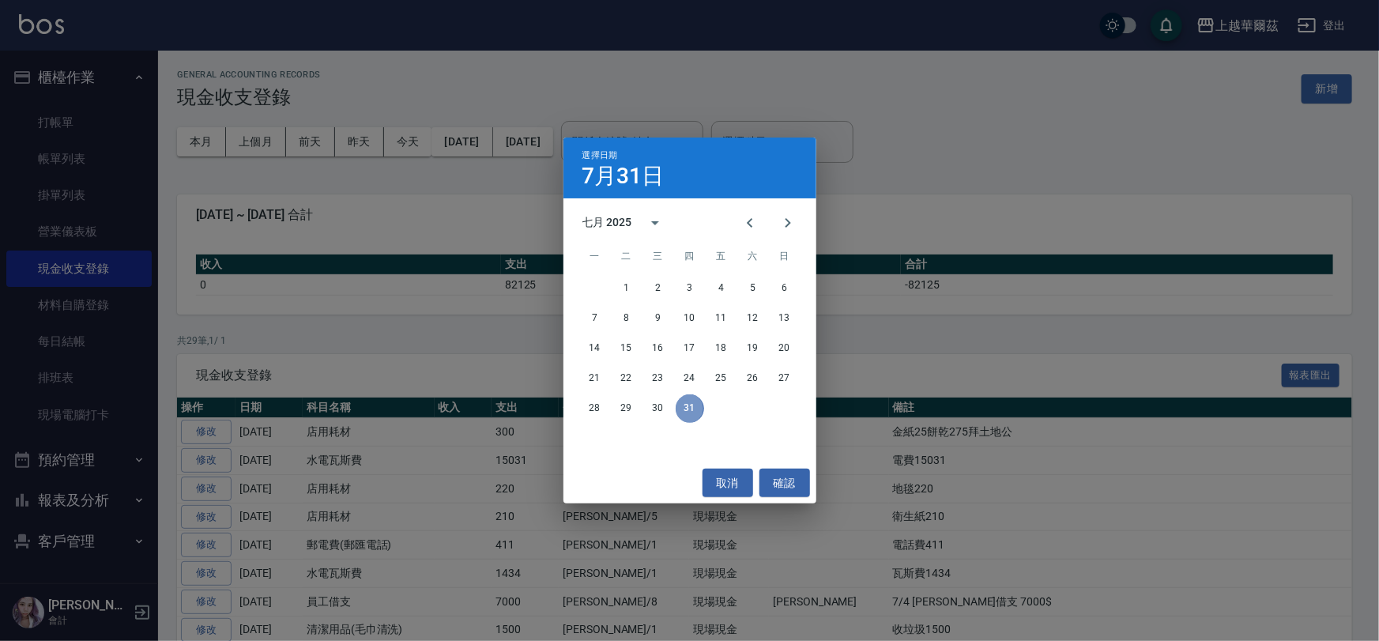
click at [688, 409] on button "31" at bounding box center [690, 408] width 28 height 28
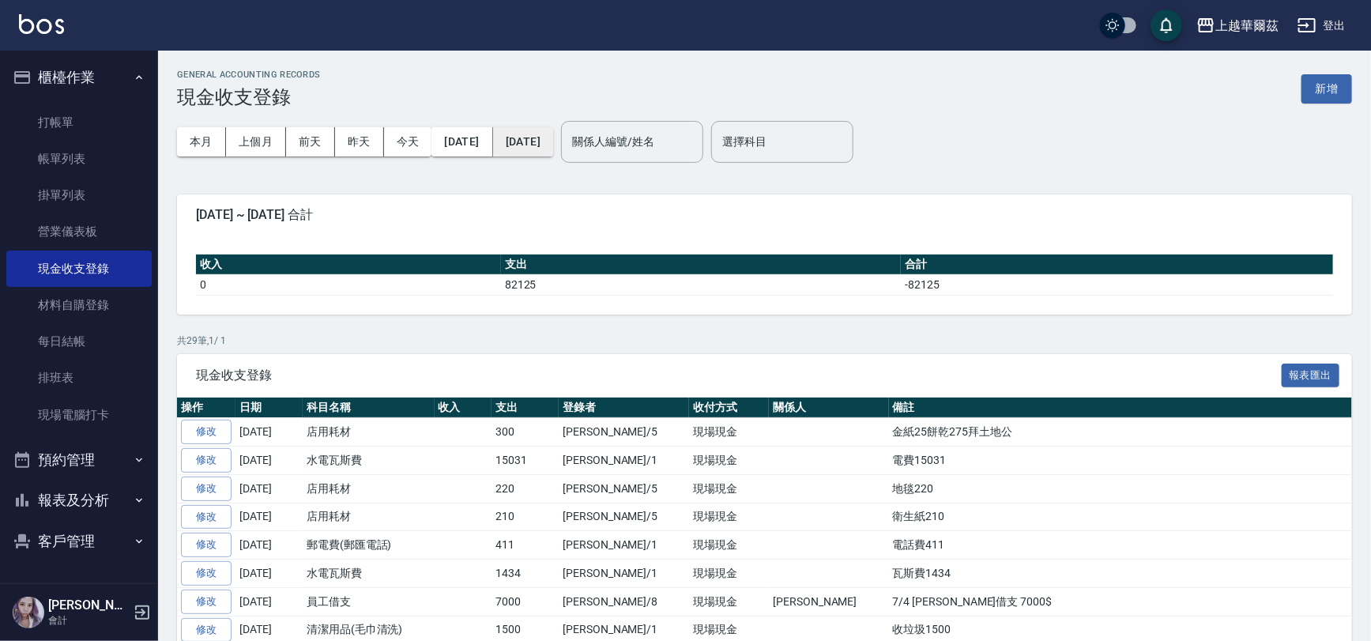
click at [553, 142] on button "[DATE]" at bounding box center [523, 141] width 60 height 29
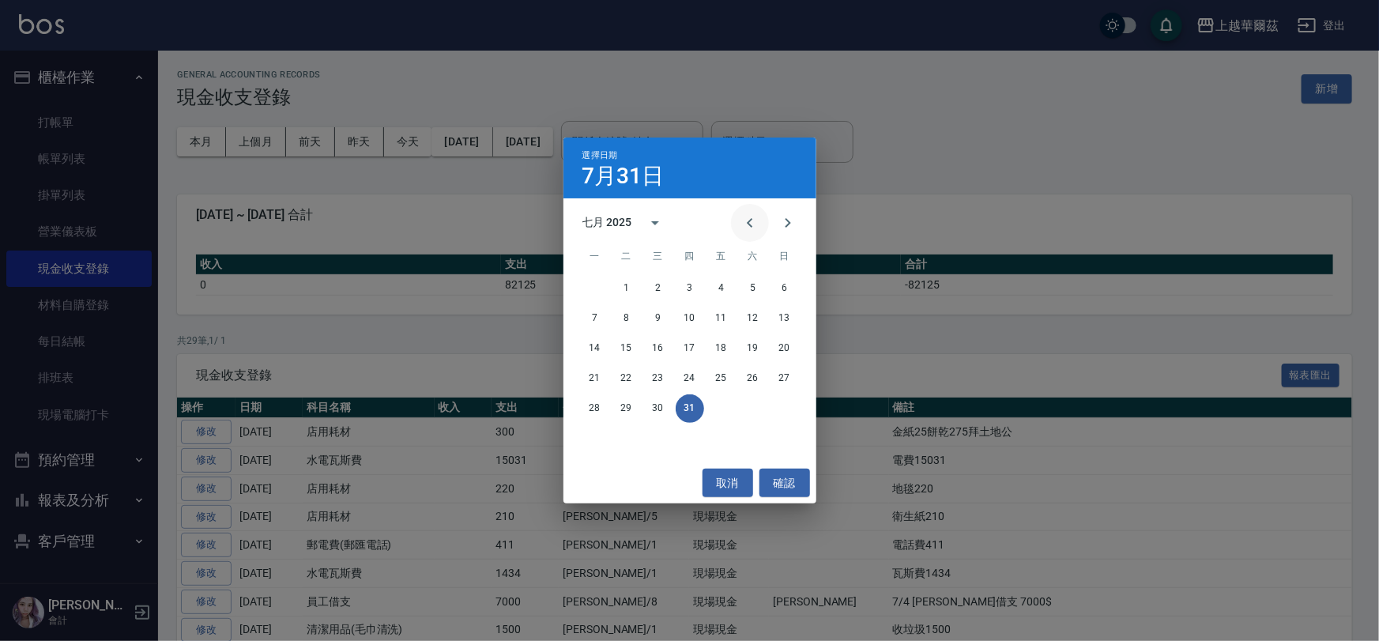
click at [743, 224] on icon "Previous month" at bounding box center [750, 222] width 19 height 19
click at [591, 439] on button "30" at bounding box center [595, 438] width 28 height 28
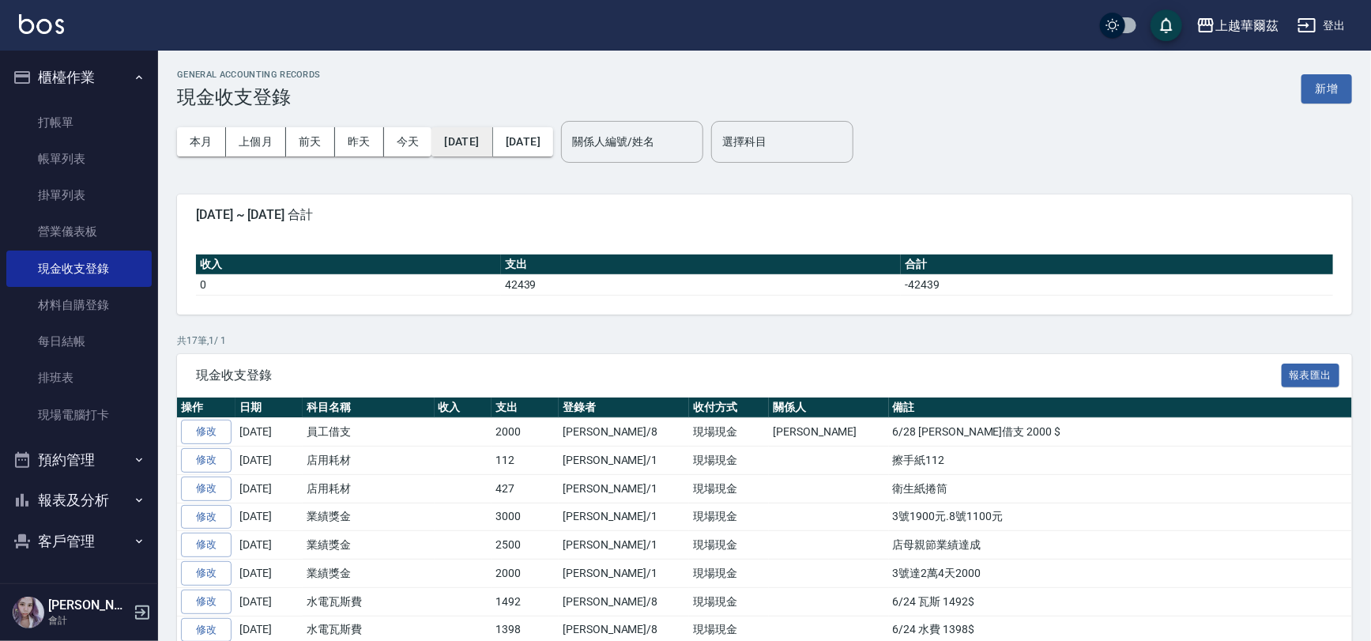
click at [469, 141] on button "[DATE]" at bounding box center [462, 141] width 61 height 29
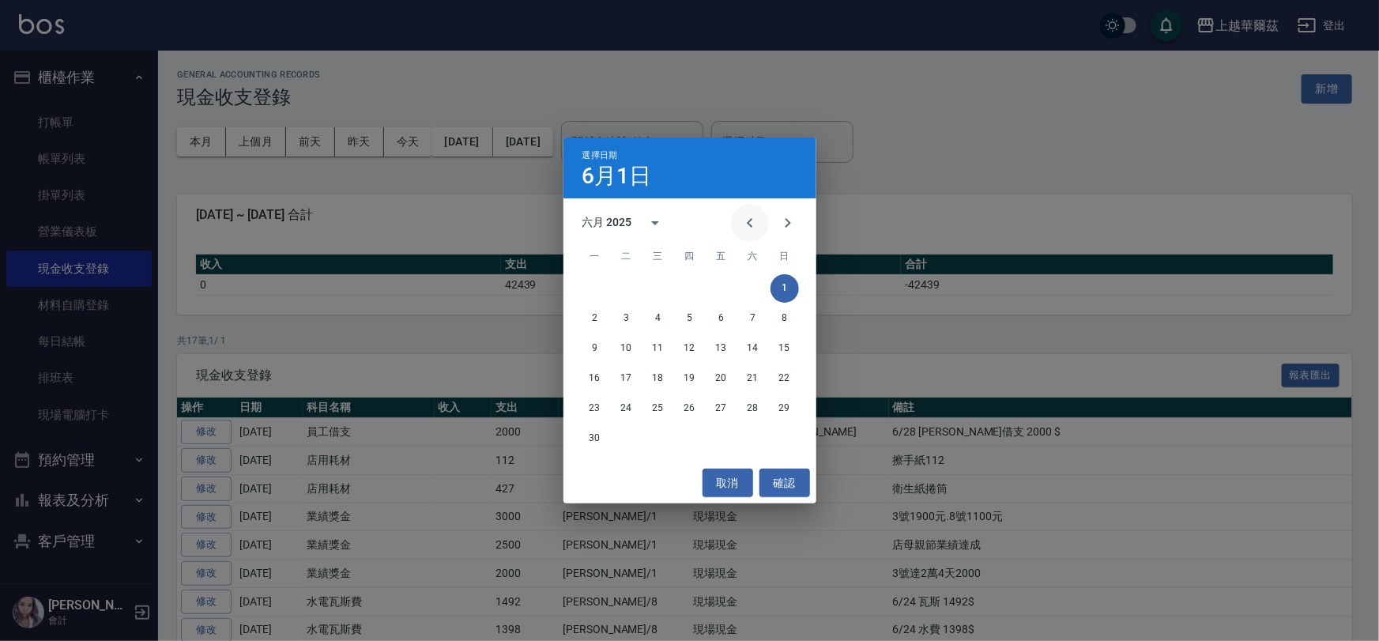
click at [746, 220] on icon "Previous month" at bounding box center [750, 222] width 19 height 19
click at [682, 292] on button "1" at bounding box center [690, 288] width 28 height 28
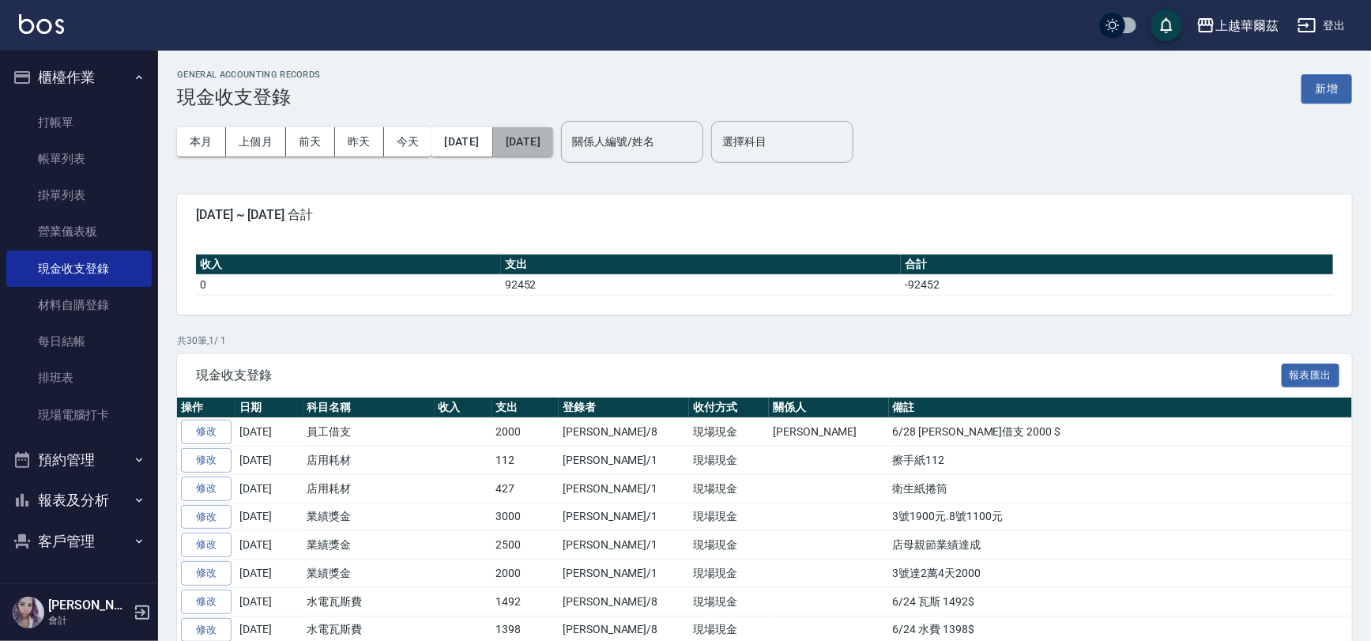
click at [553, 139] on button "[DATE]" at bounding box center [523, 141] width 60 height 29
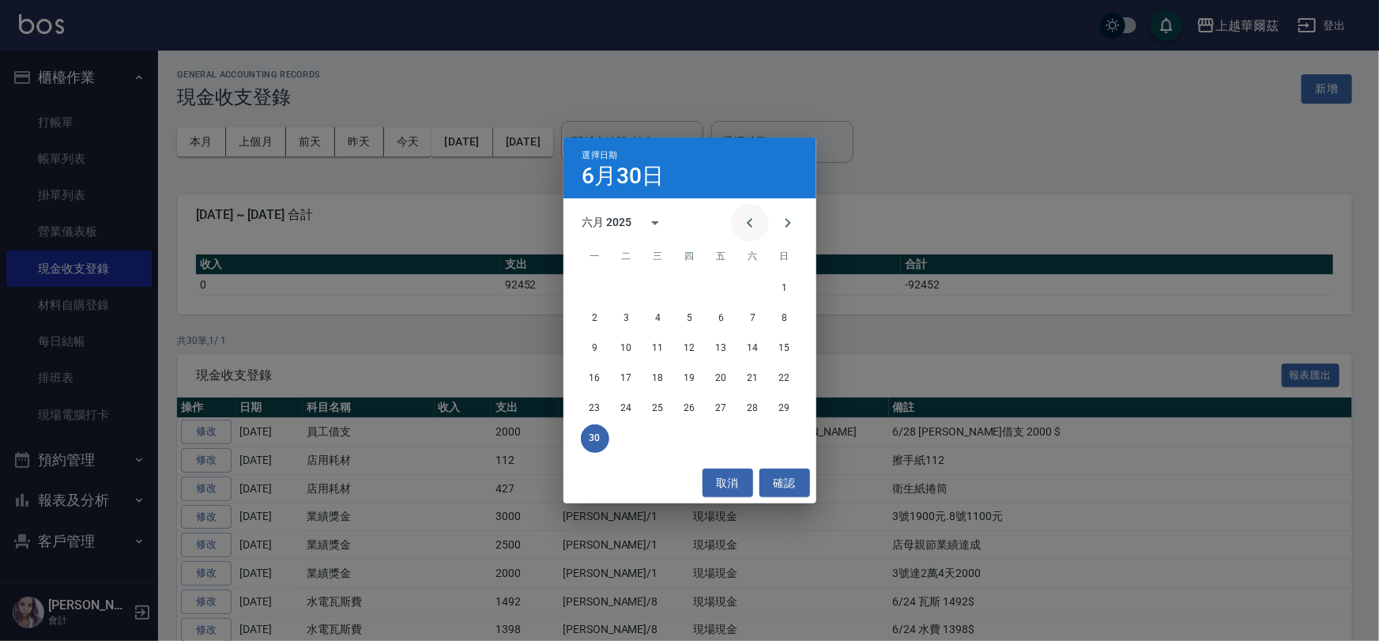
click at [750, 222] on icon "Previous month" at bounding box center [750, 222] width 19 height 19
click at [751, 409] on button "31" at bounding box center [753, 408] width 28 height 28
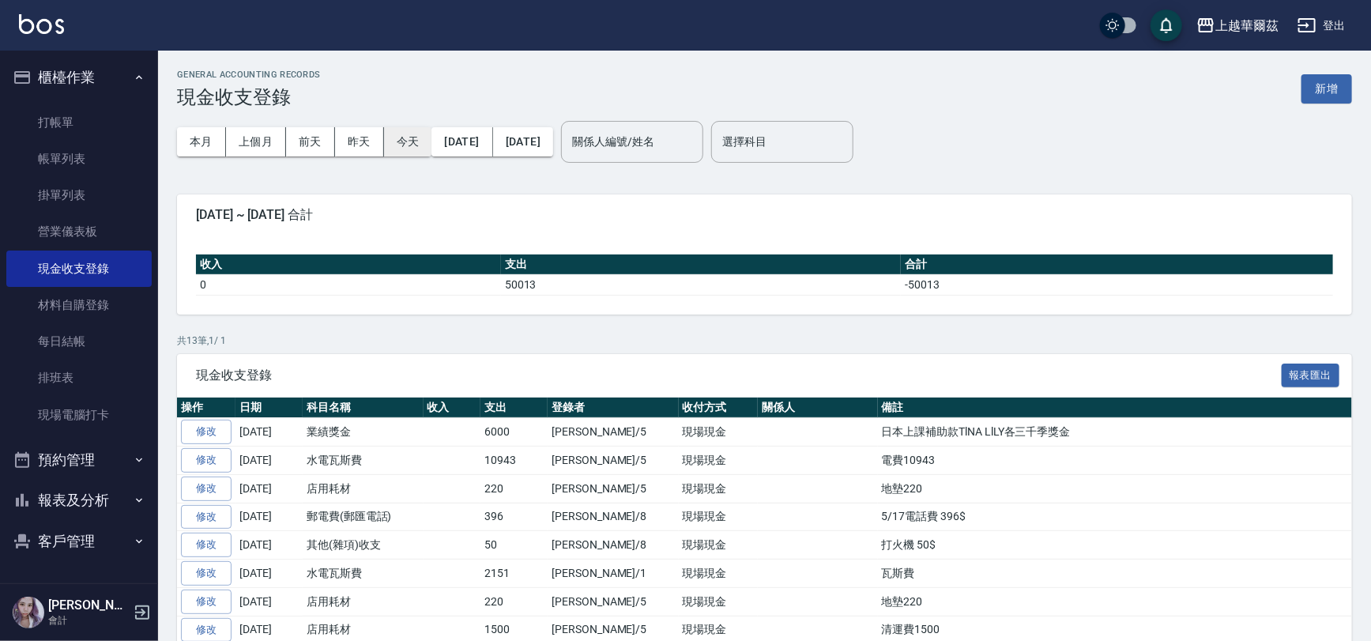
click at [413, 144] on button "今天" at bounding box center [408, 141] width 48 height 29
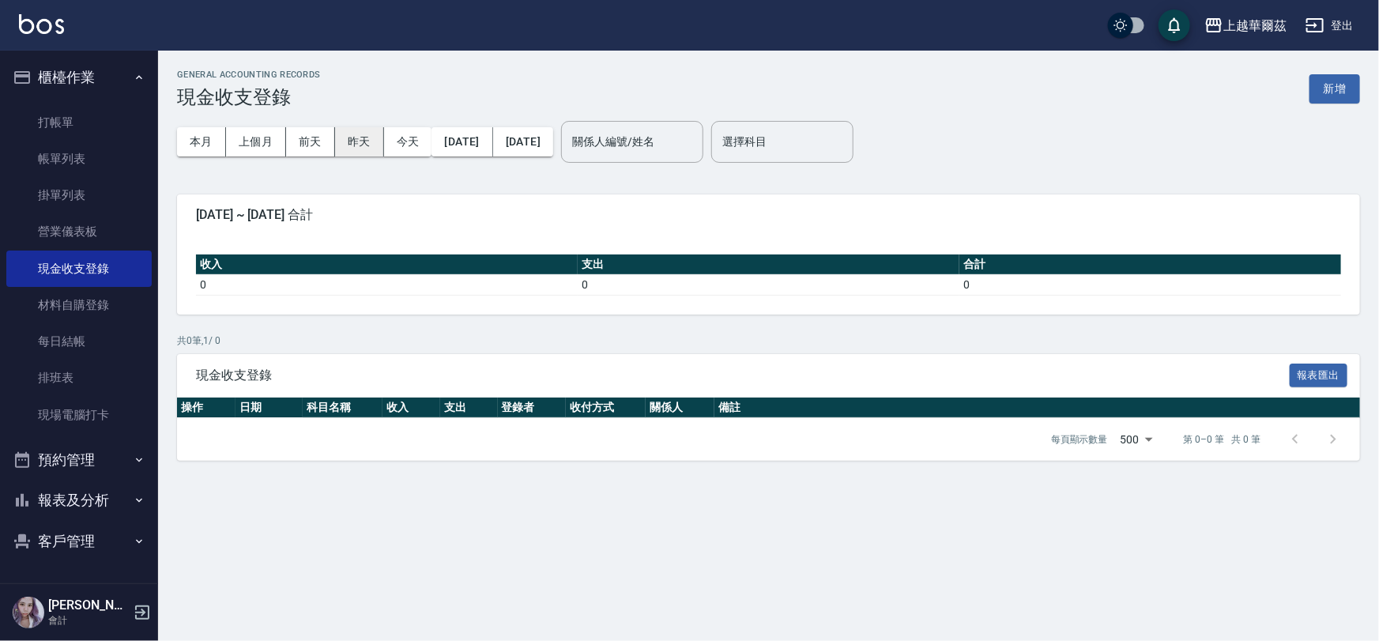
click at [360, 146] on button "昨天" at bounding box center [359, 141] width 49 height 29
click at [96, 262] on link "現金收支登錄" at bounding box center [78, 269] width 145 height 36
click at [77, 231] on link "營業儀表板" at bounding box center [78, 231] width 145 height 36
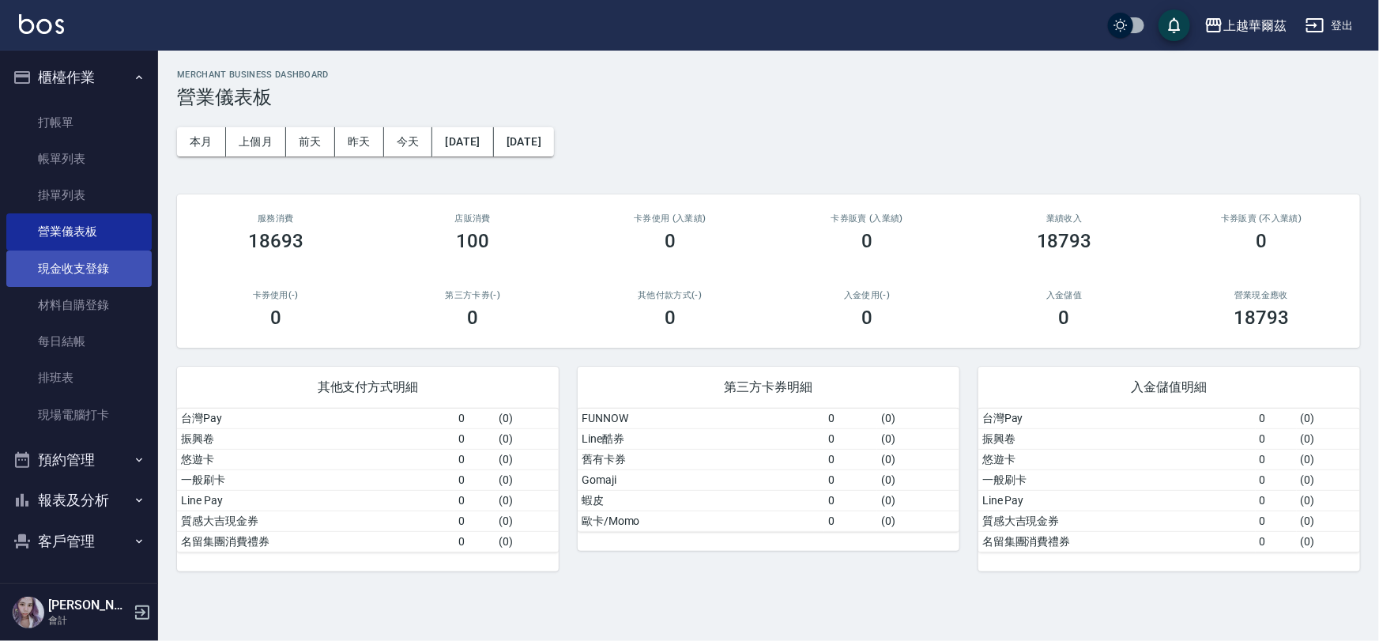
click at [92, 272] on link "現金收支登錄" at bounding box center [78, 269] width 145 height 36
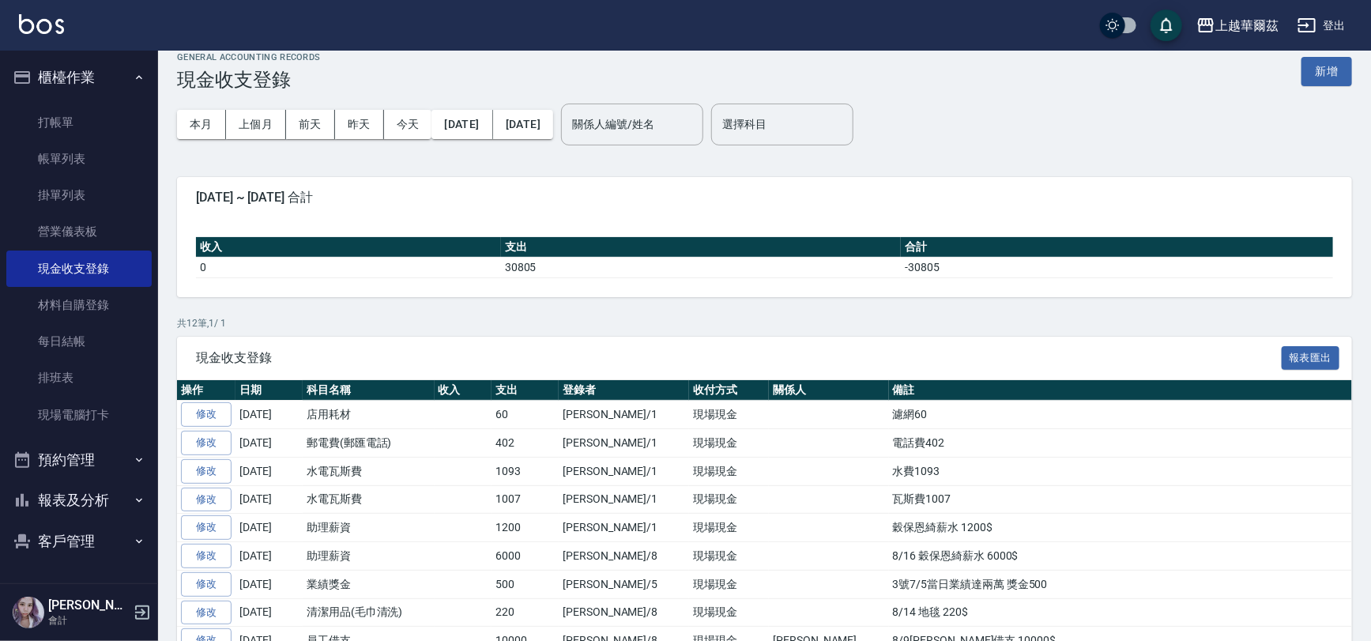
scroll to position [14, 0]
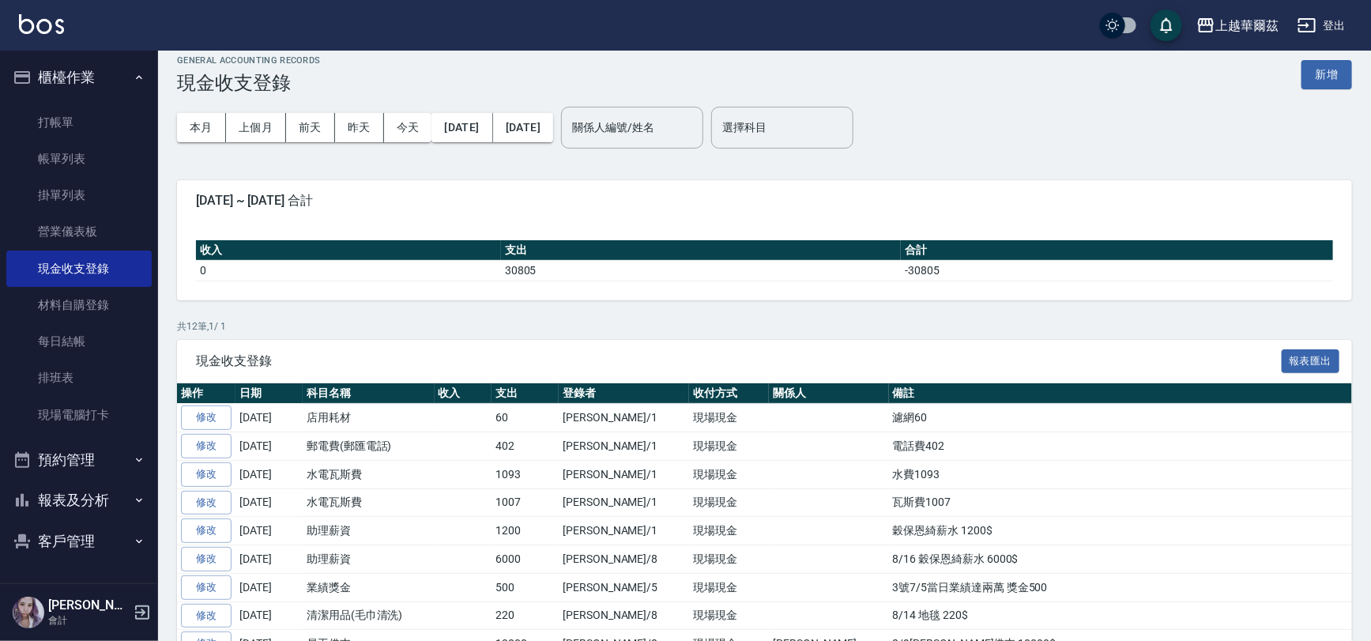
click at [1322, 72] on button "新增" at bounding box center [1327, 74] width 51 height 29
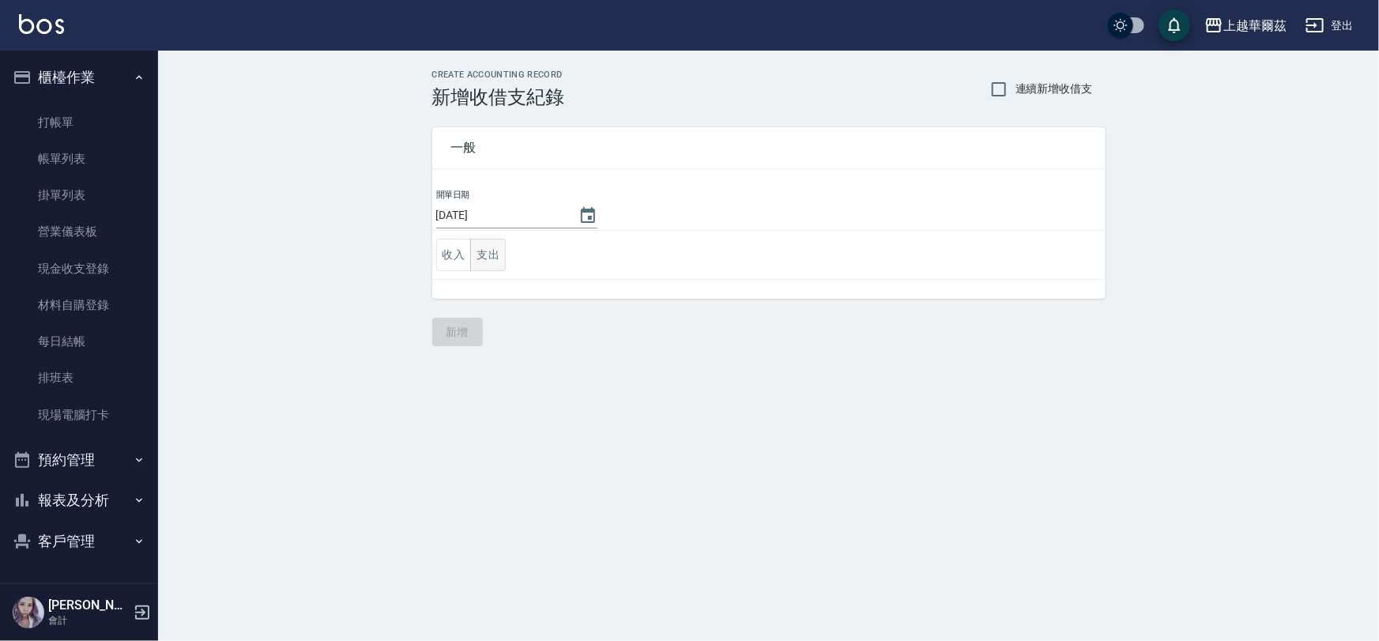
click at [483, 256] on button "支出" at bounding box center [488, 255] width 36 height 32
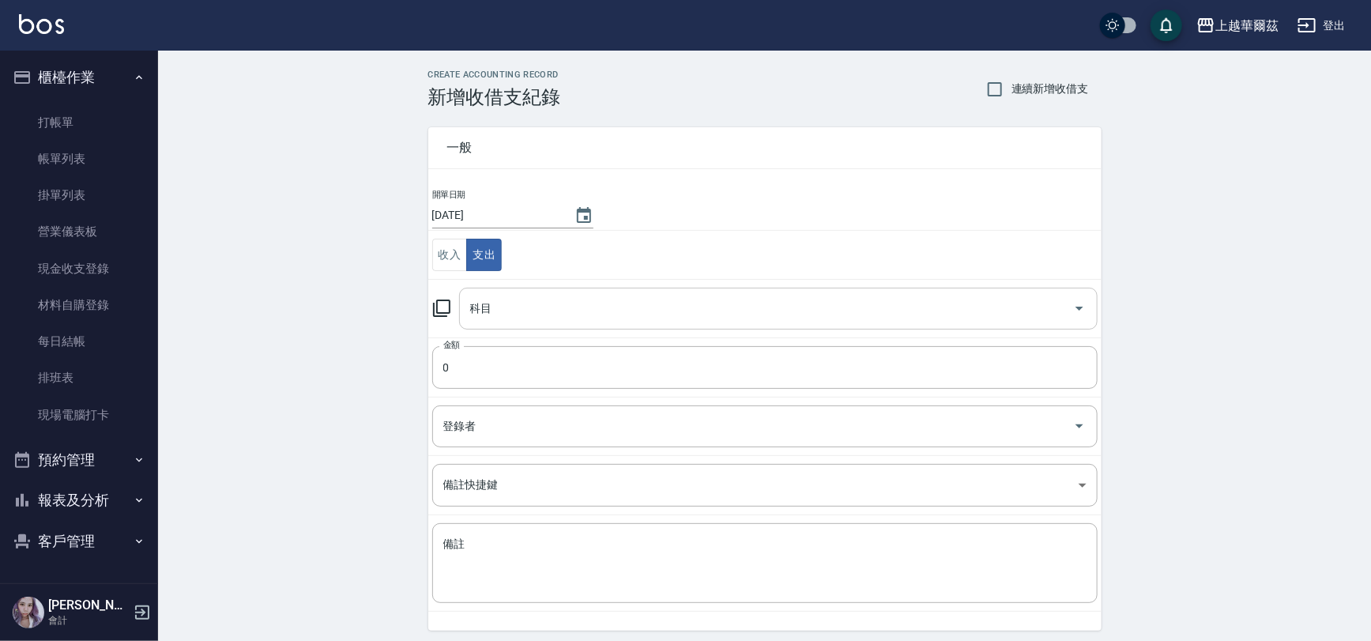
click at [495, 305] on input "科目" at bounding box center [766, 309] width 601 height 28
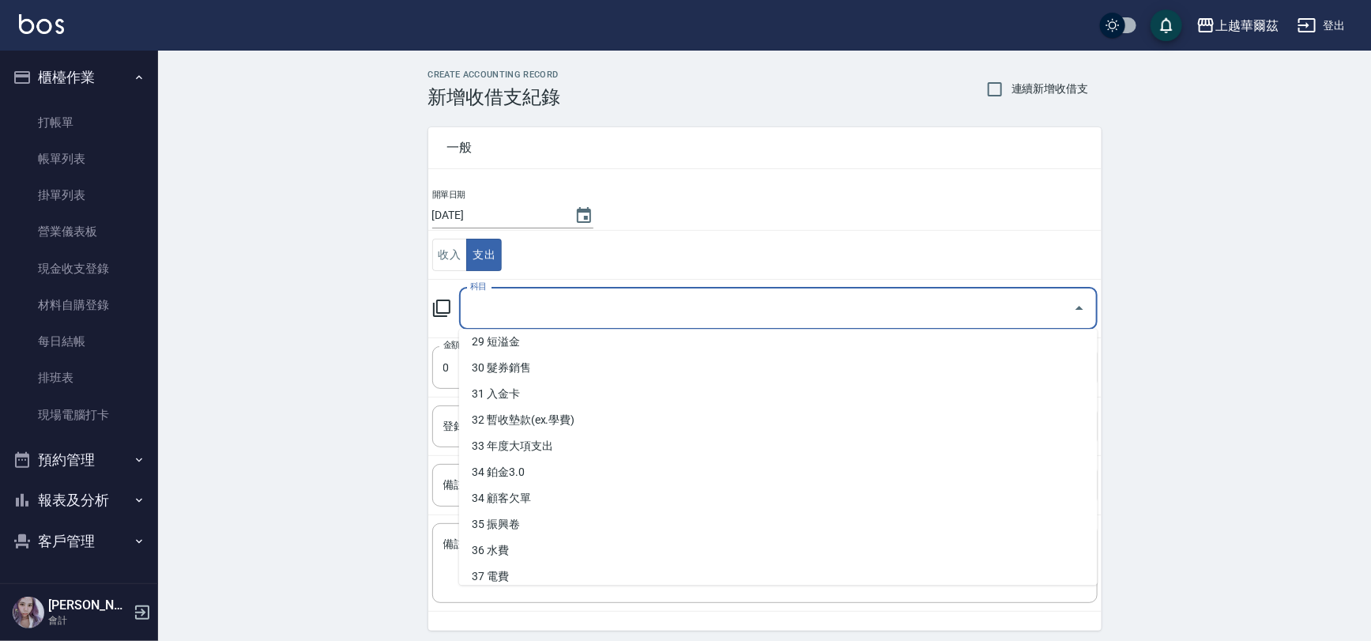
scroll to position [824, 0]
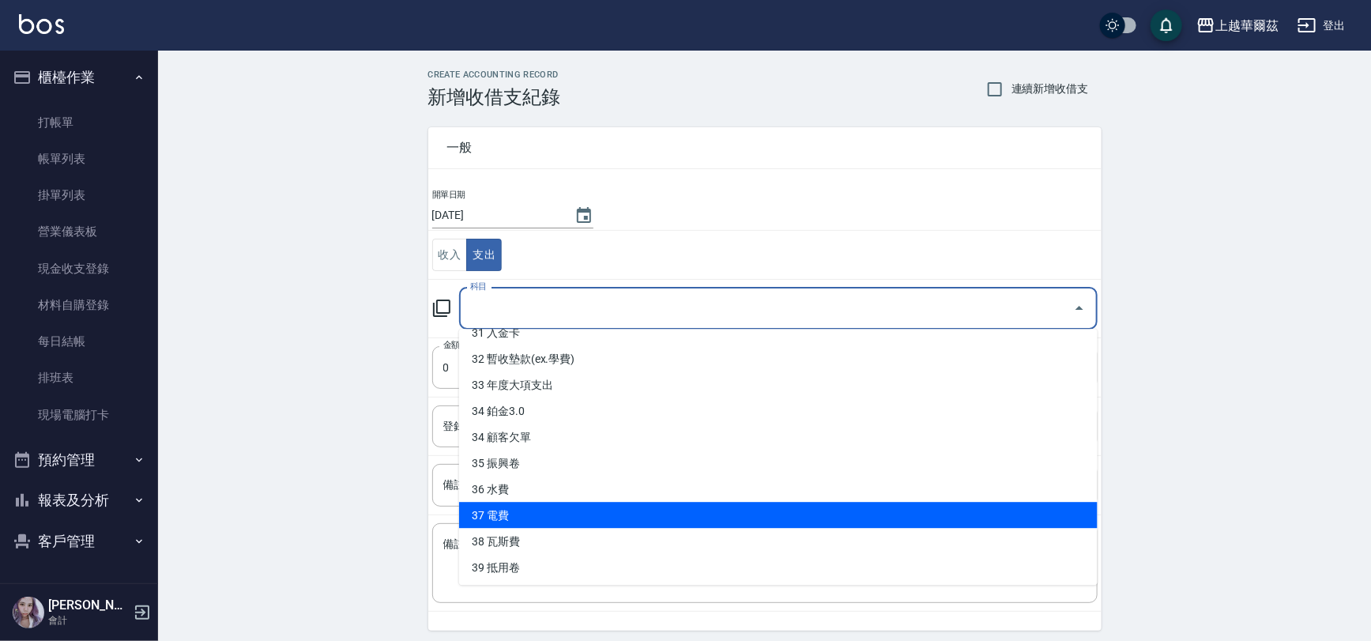
click at [519, 511] on li "37 電費" at bounding box center [778, 515] width 639 height 26
type input "37 電費"
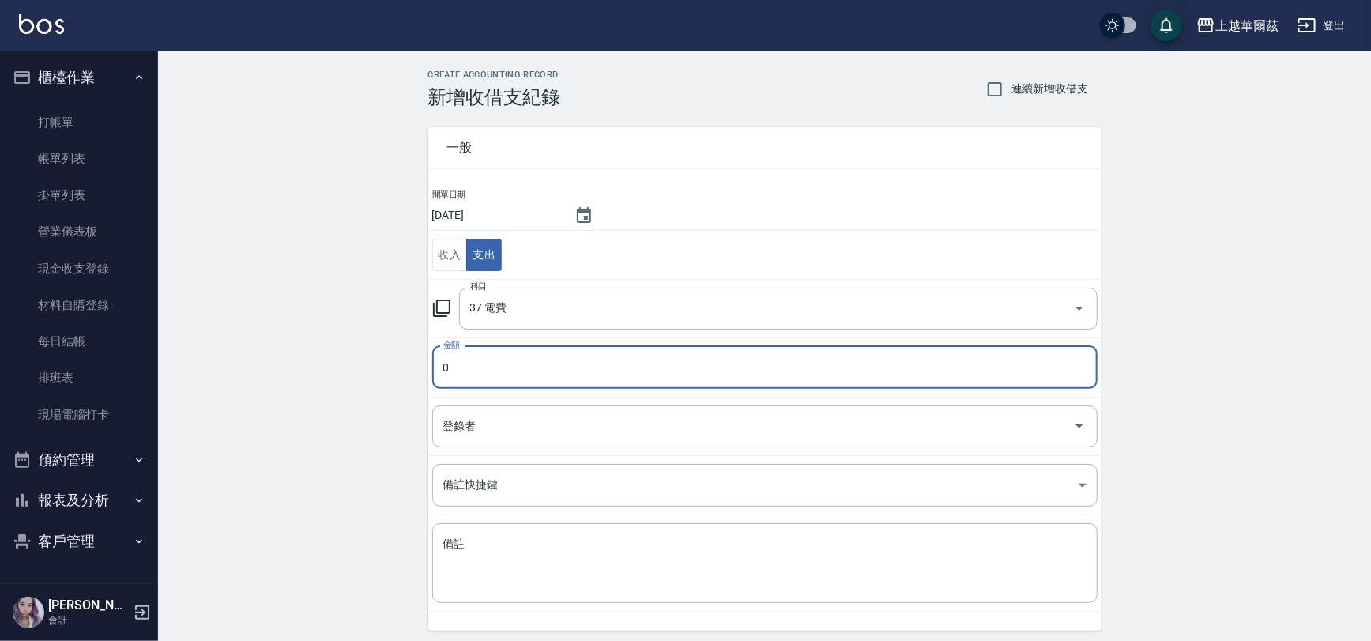
click at [470, 378] on input "0" at bounding box center [764, 367] width 665 height 43
type input "15688"
click at [941, 427] on input "登錄者" at bounding box center [753, 427] width 628 height 28
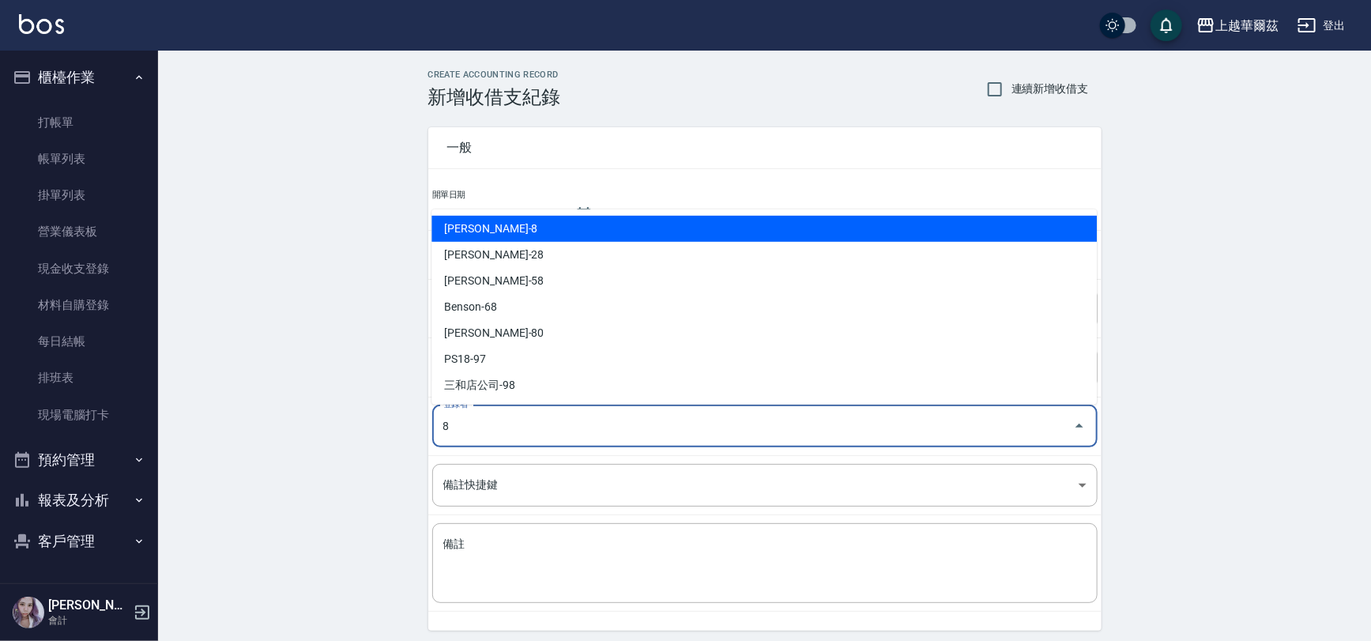
type input "[PERSON_NAME]-8"
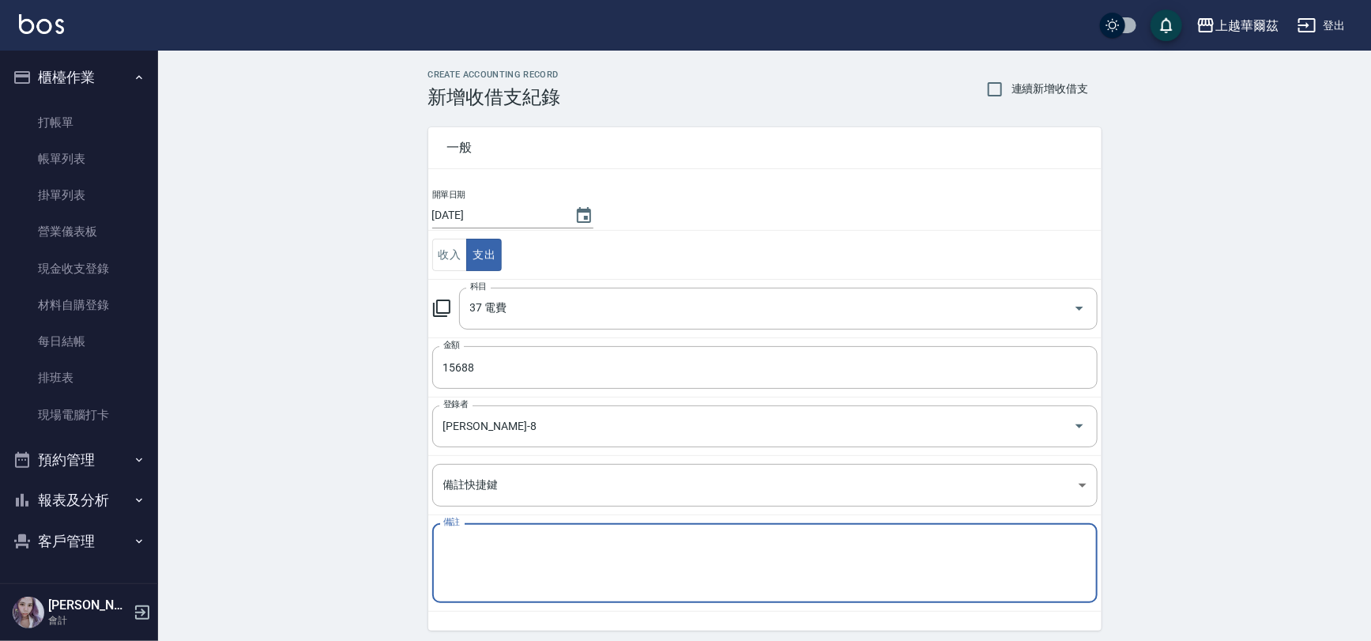
click at [656, 560] on textarea "備註" at bounding box center [764, 564] width 643 height 54
type textarea "8/22 電費15688$"
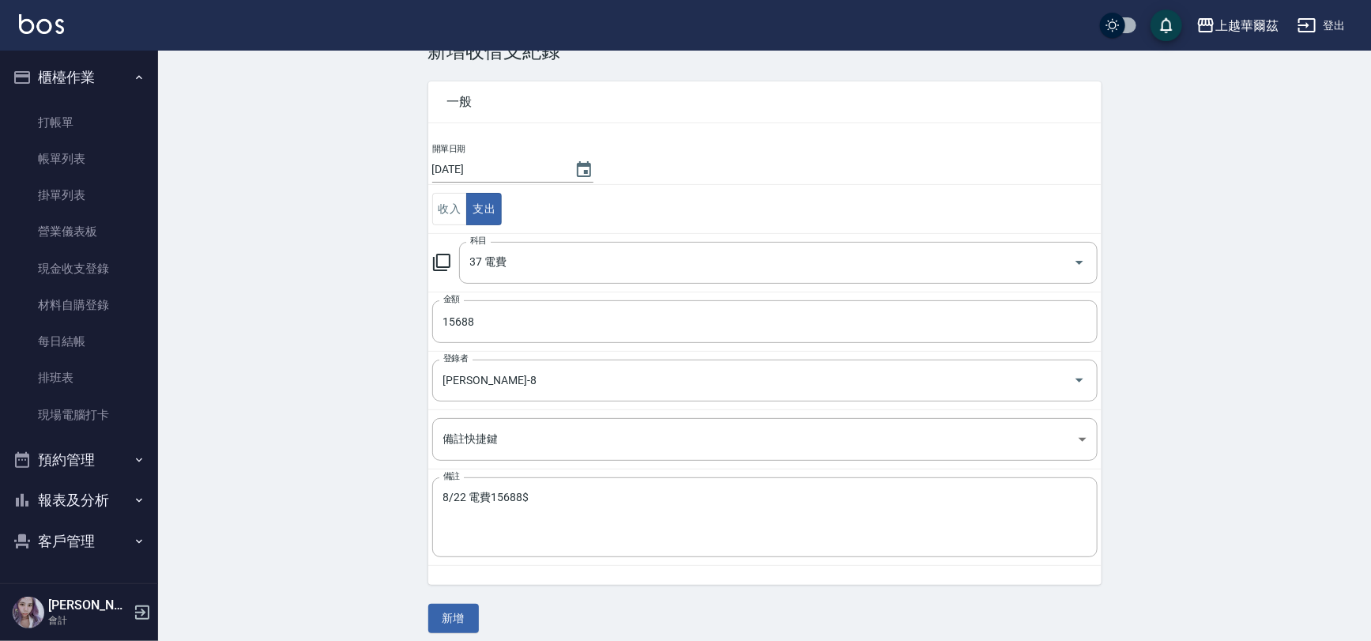
scroll to position [55, 0]
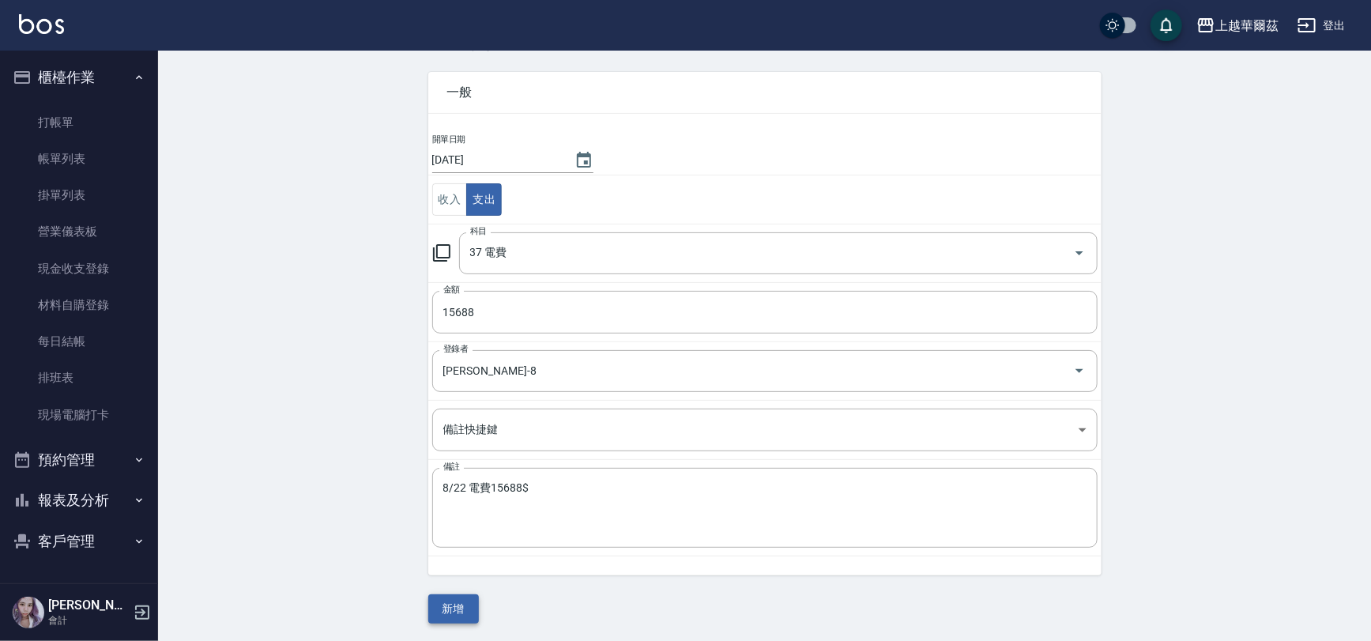
click at [439, 609] on button "新增" at bounding box center [453, 608] width 51 height 29
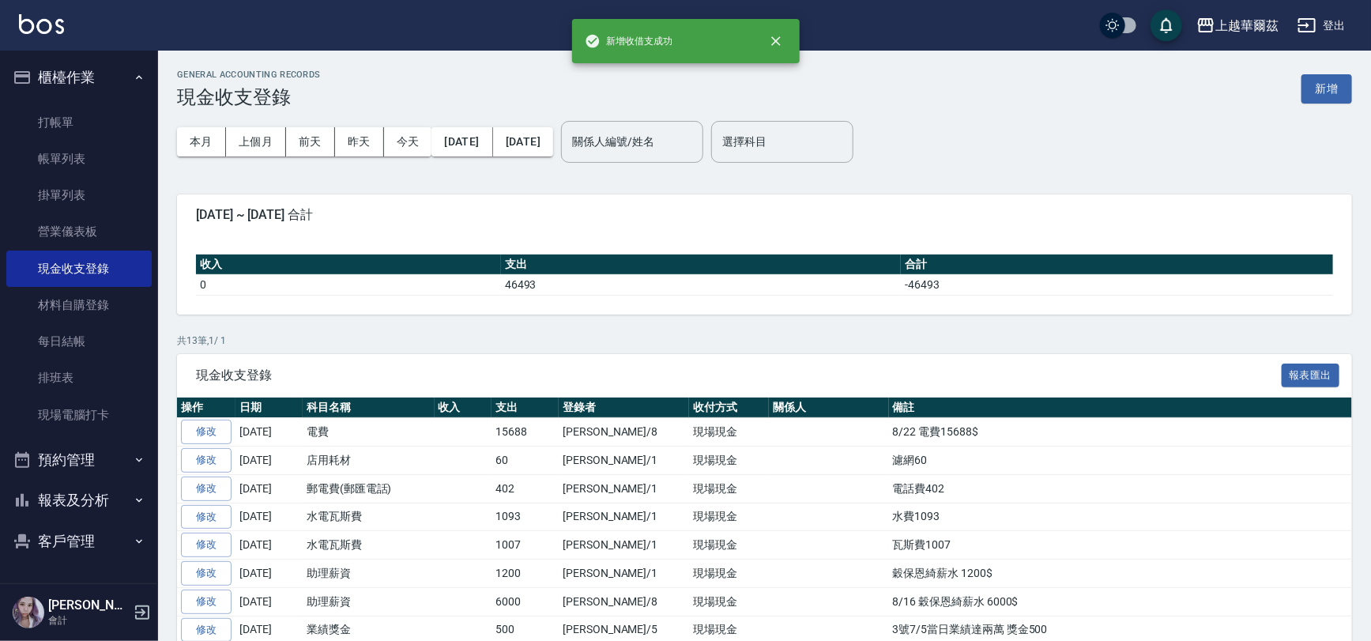
click at [68, 74] on button "櫃檯作業" at bounding box center [78, 77] width 145 height 41
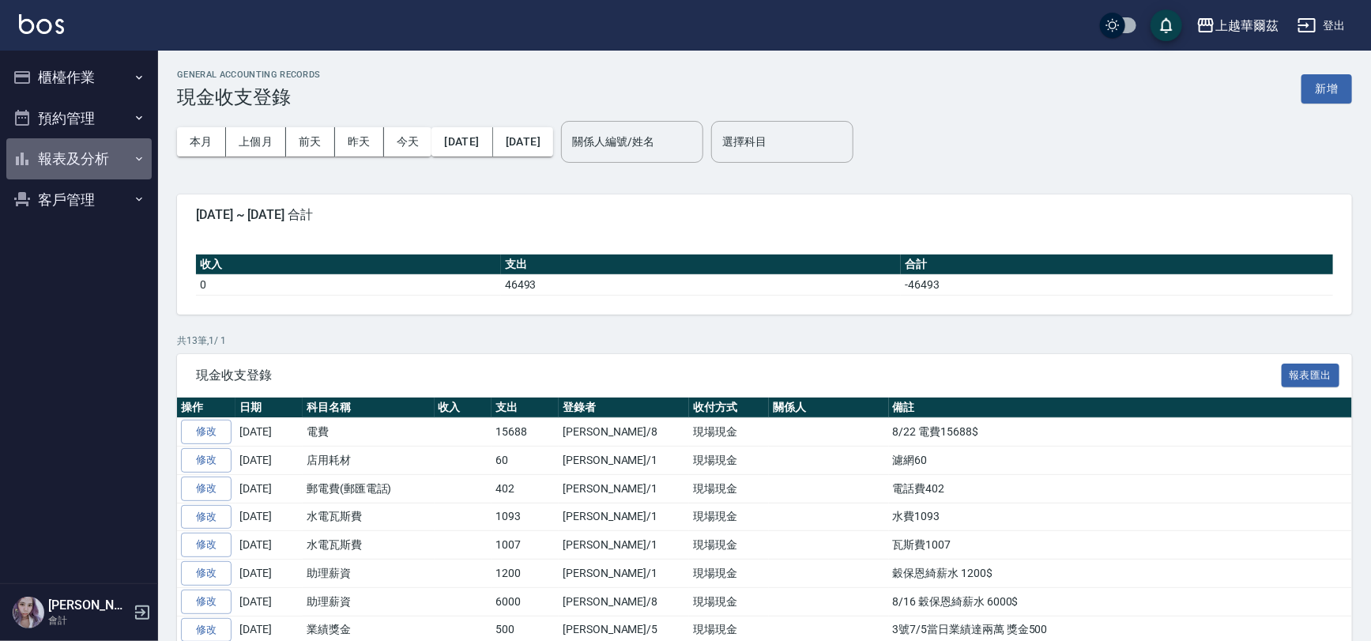
click at [56, 166] on button "報表及分析" at bounding box center [78, 158] width 145 height 41
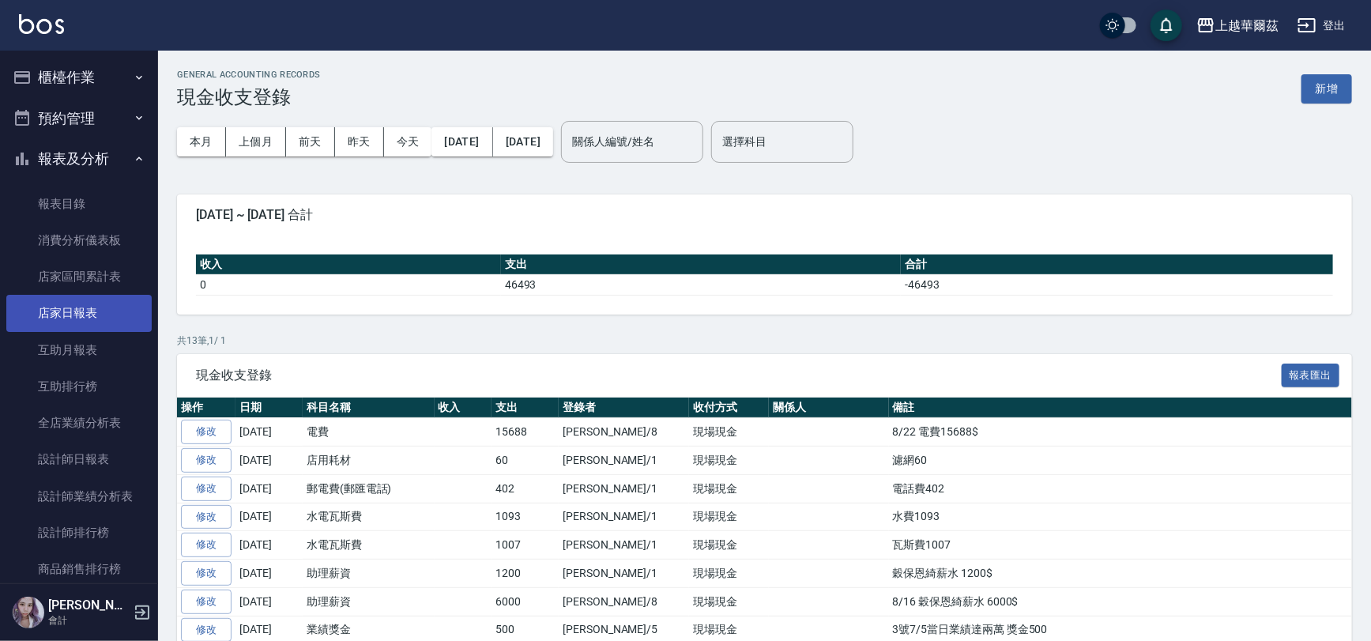
click at [80, 311] on link "店家日報表" at bounding box center [78, 313] width 145 height 36
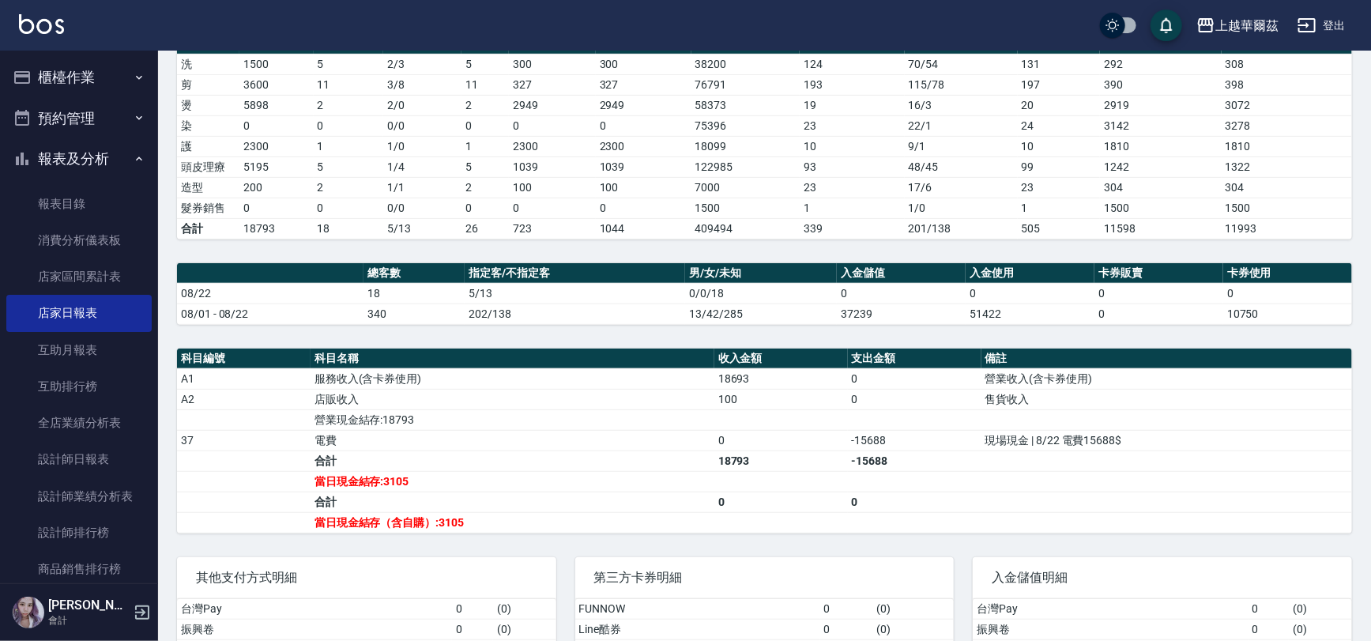
scroll to position [250, 0]
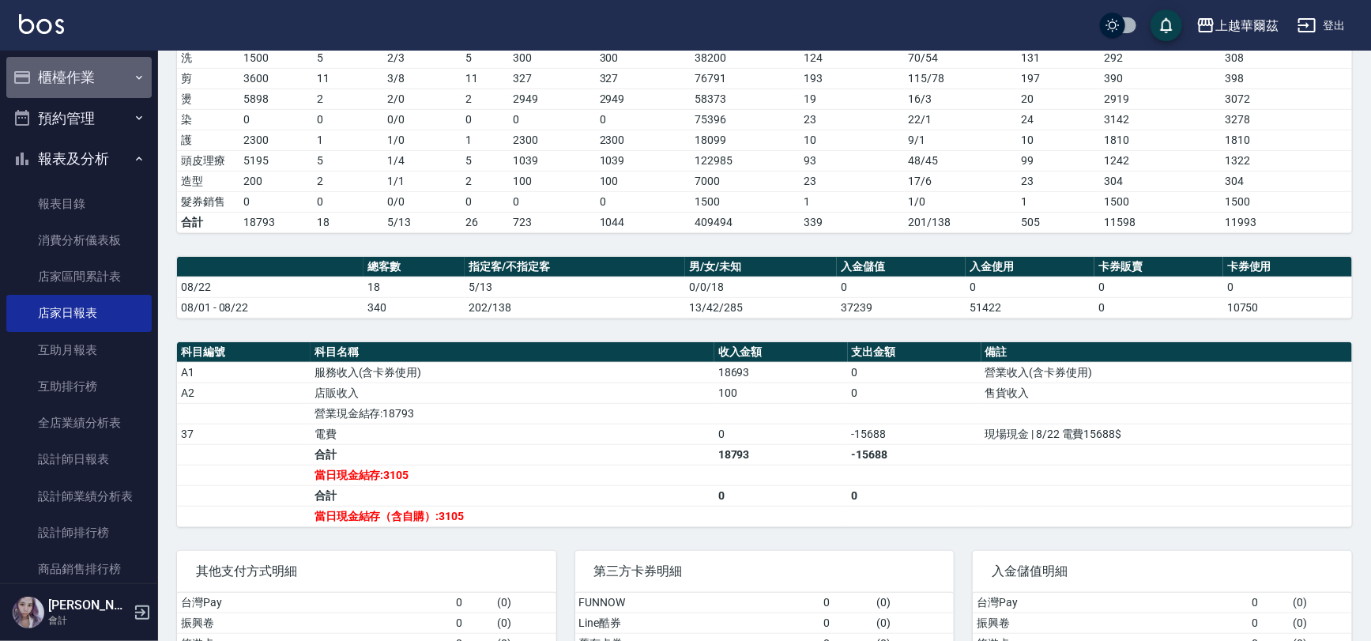
click at [82, 79] on button "櫃檯作業" at bounding box center [78, 77] width 145 height 41
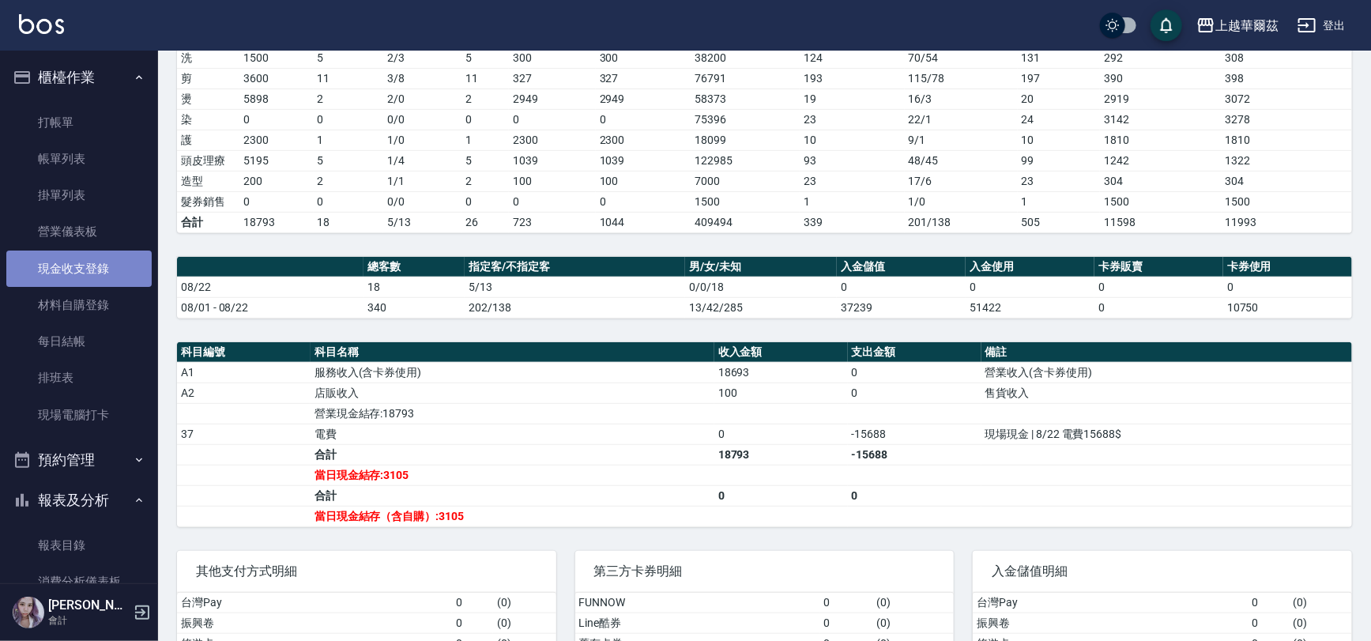
click at [100, 268] on link "現金收支登錄" at bounding box center [78, 269] width 145 height 36
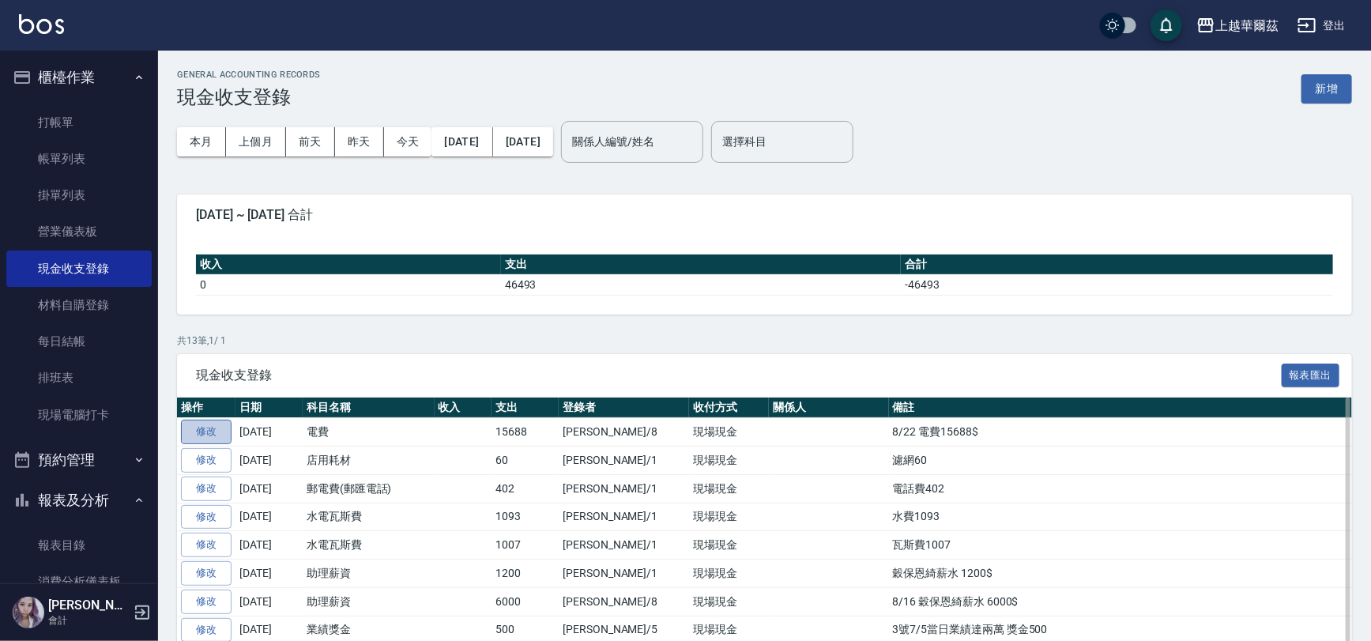
click at [204, 432] on link "修改" at bounding box center [206, 432] width 51 height 25
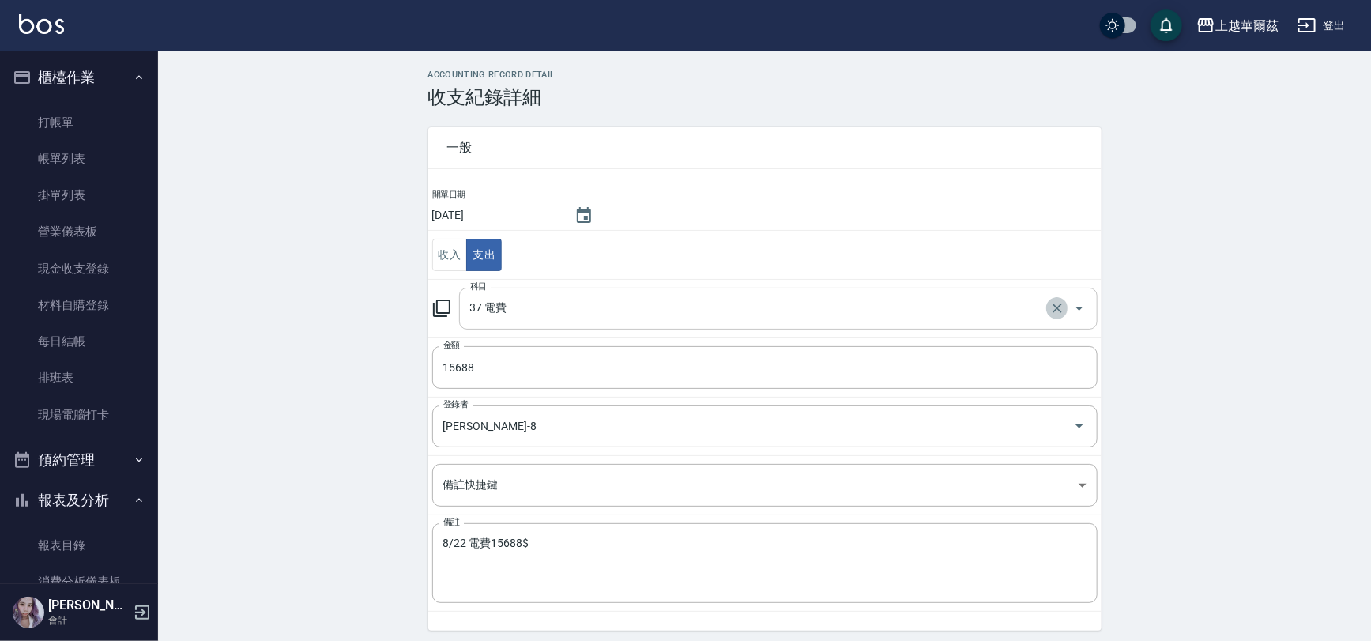
click at [1054, 308] on icon "Clear" at bounding box center [1058, 308] width 16 height 16
type input "37 電費"
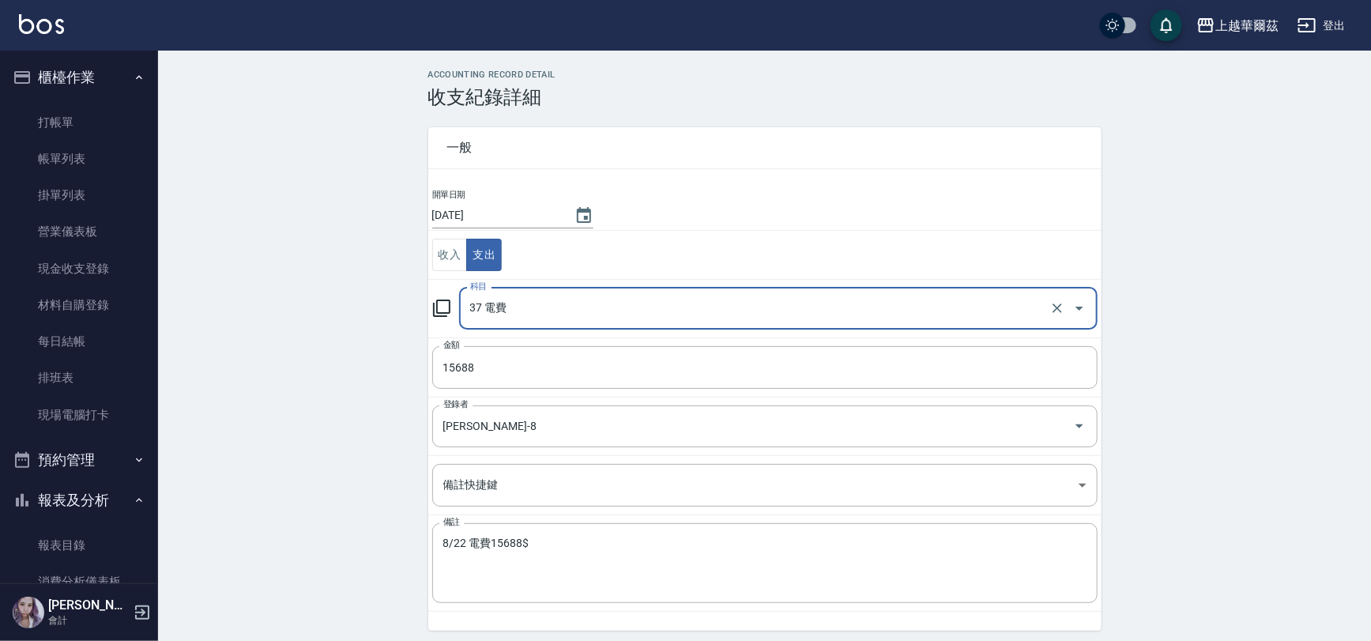
scroll to position [36, 0]
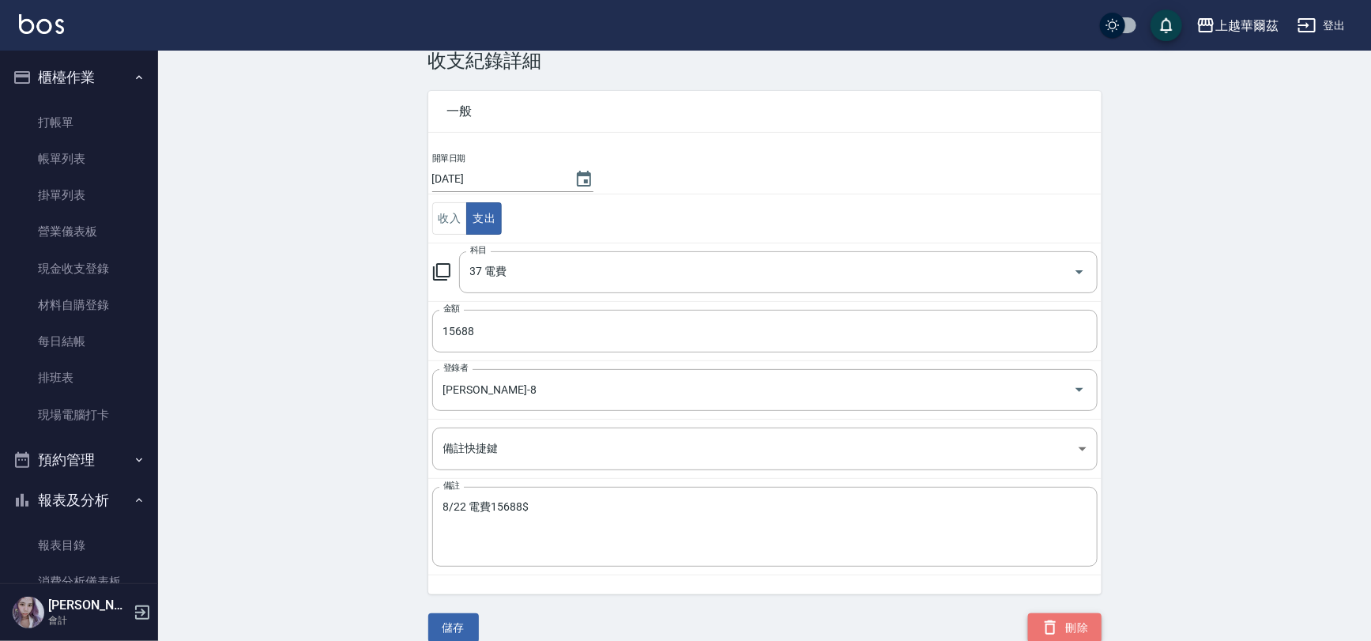
click at [1073, 635] on button "刪除" at bounding box center [1065, 627] width 74 height 29
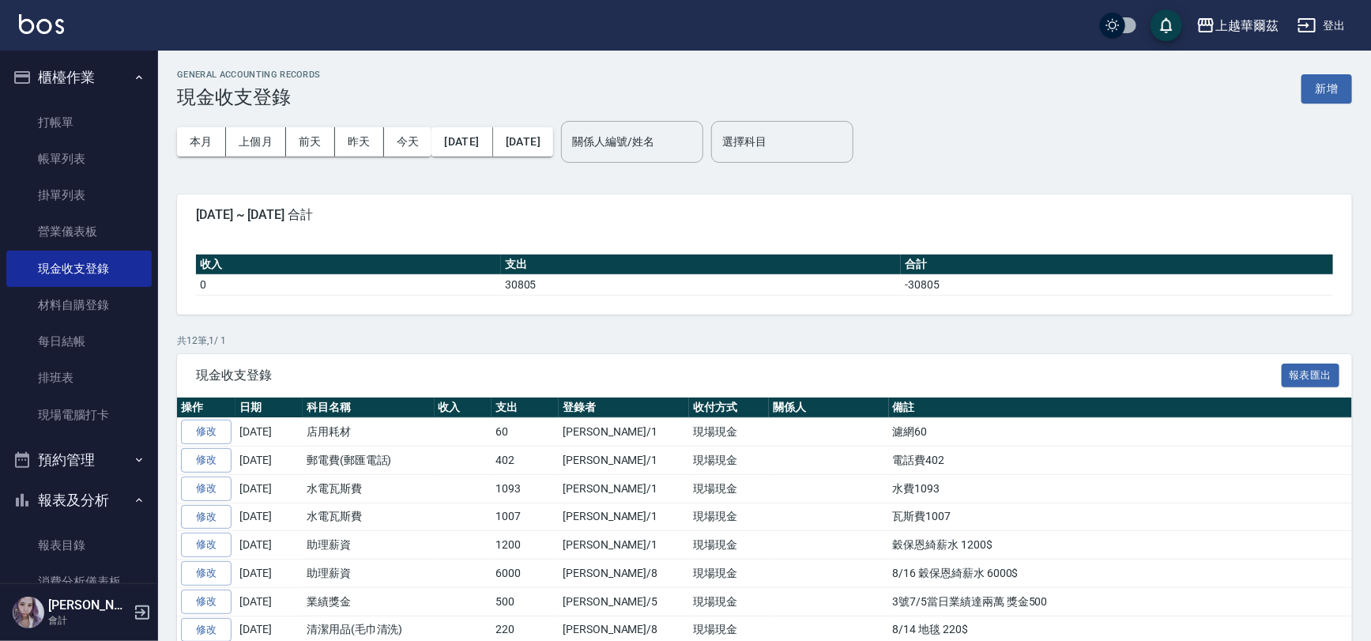
click at [80, 78] on button "櫃檯作業" at bounding box center [78, 77] width 145 height 41
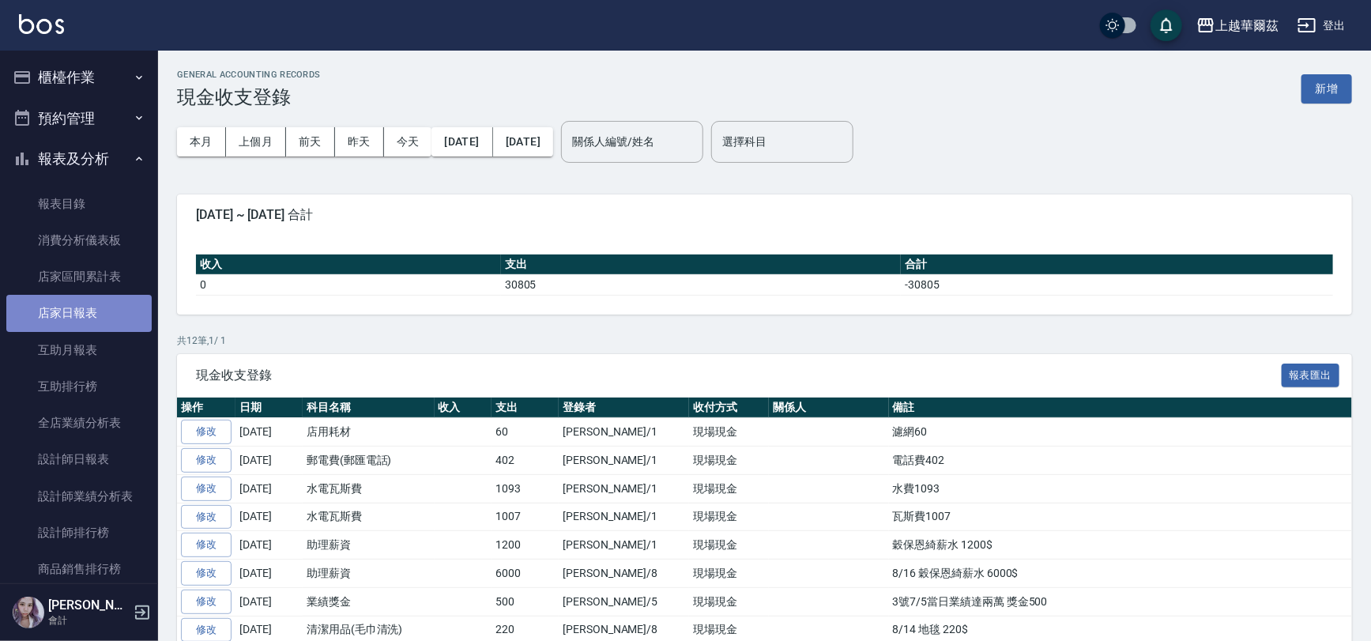
click at [86, 313] on link "店家日報表" at bounding box center [78, 313] width 145 height 36
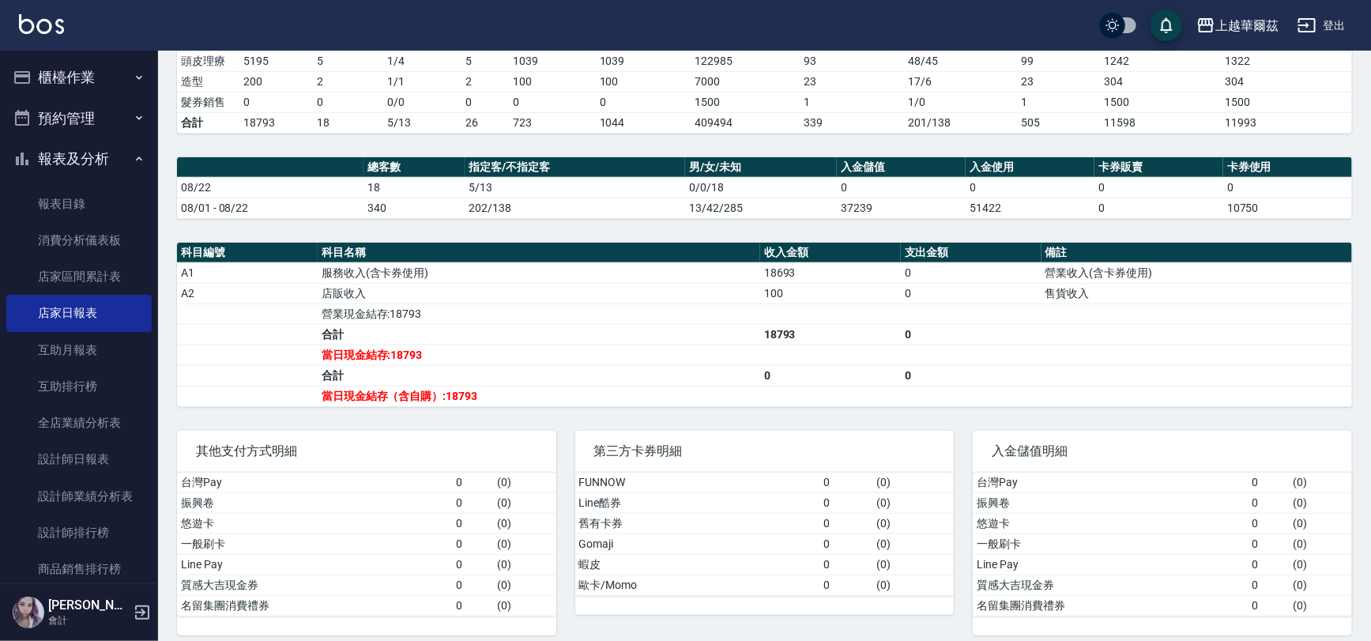
scroll to position [359, 0]
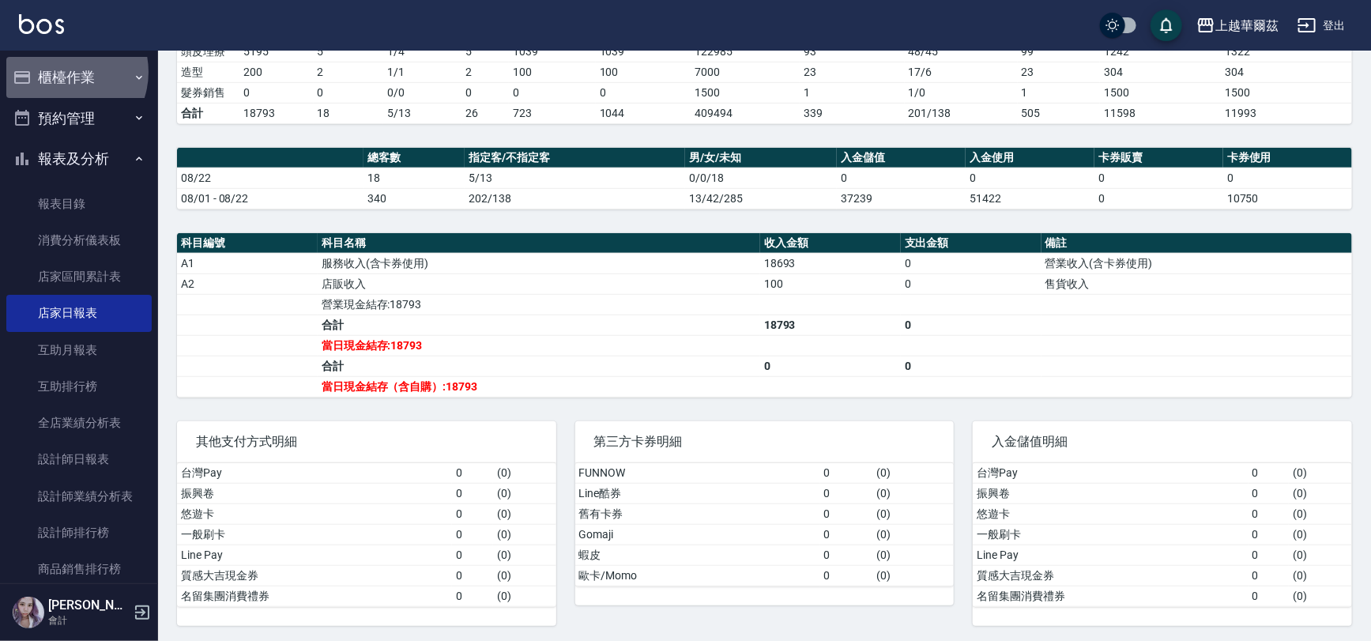
click at [63, 72] on button "櫃檯作業" at bounding box center [78, 77] width 145 height 41
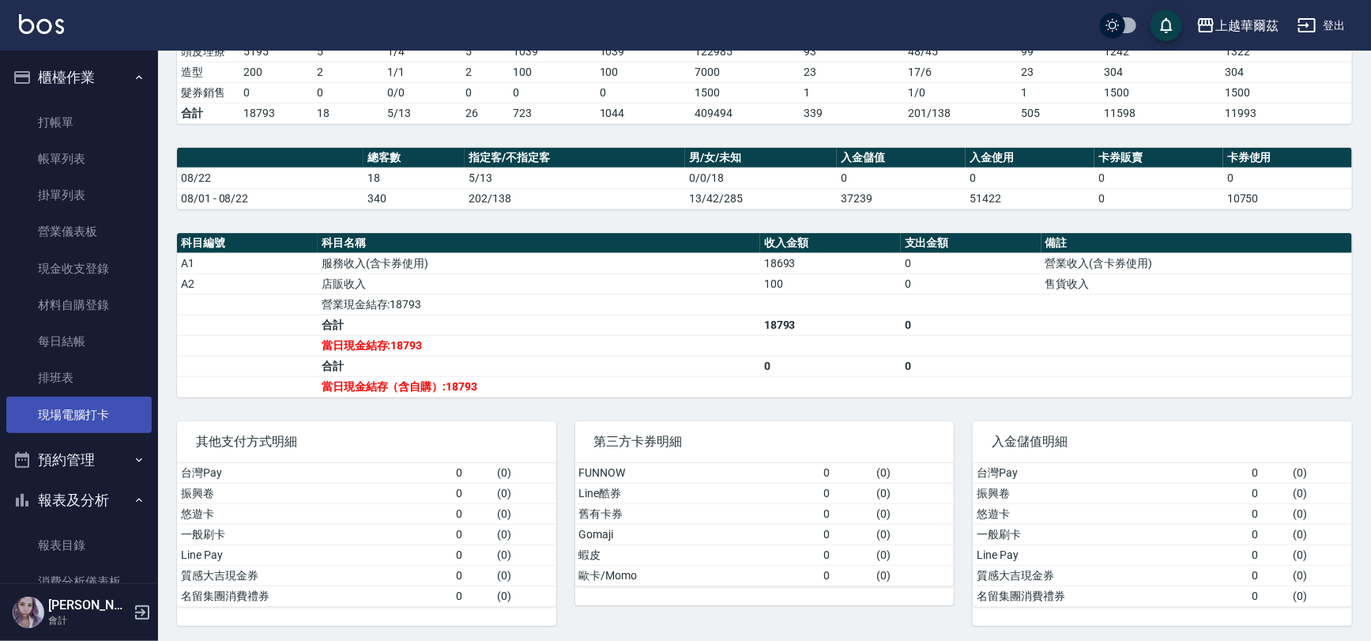
click at [76, 412] on link "現場電腦打卡" at bounding box center [78, 415] width 145 height 36
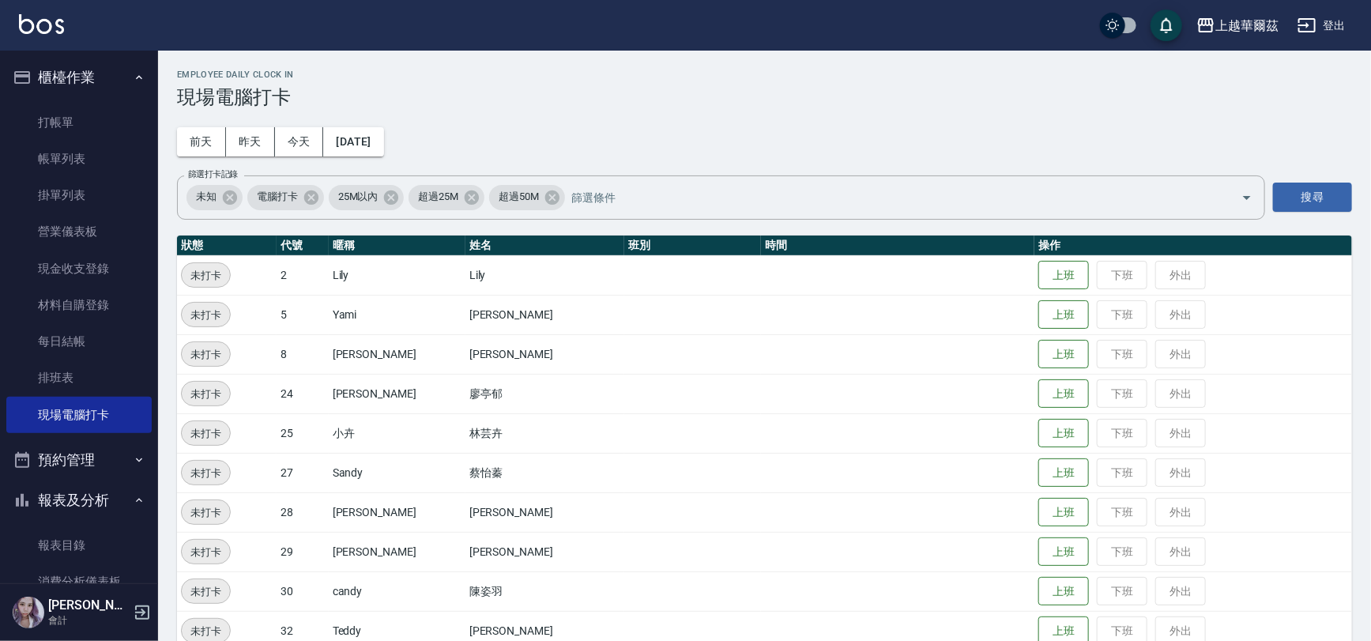
scroll to position [147, 0]
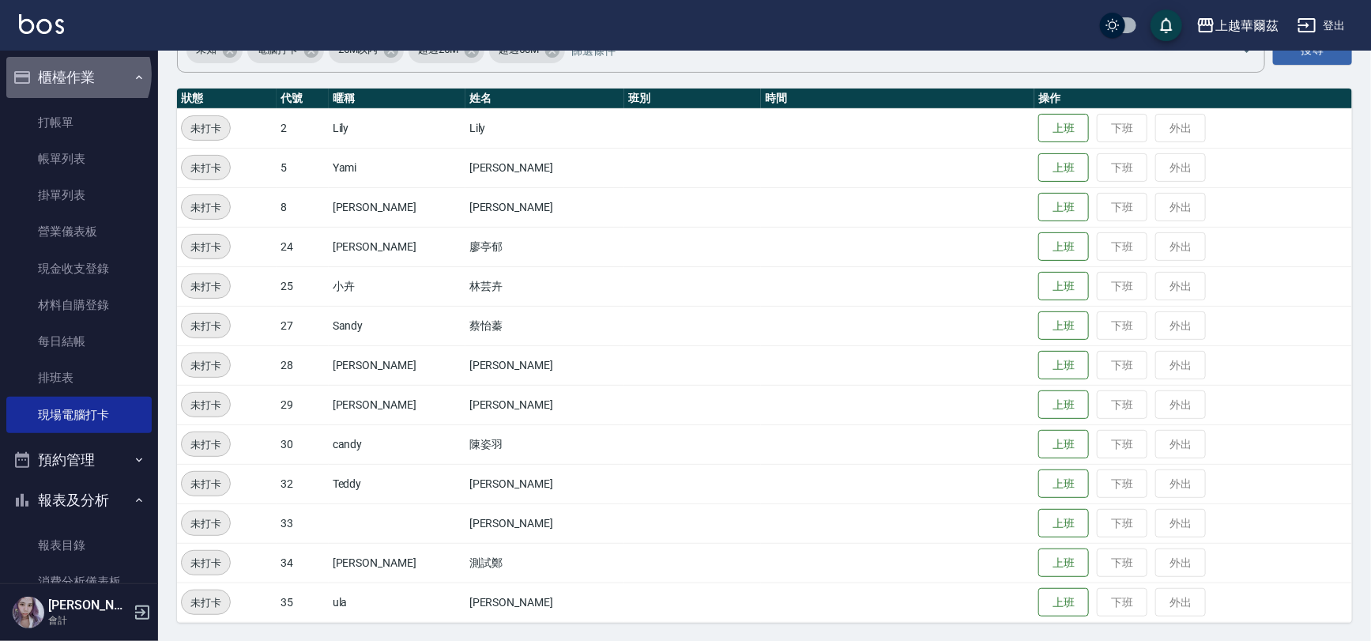
click at [77, 74] on button "櫃檯作業" at bounding box center [78, 77] width 145 height 41
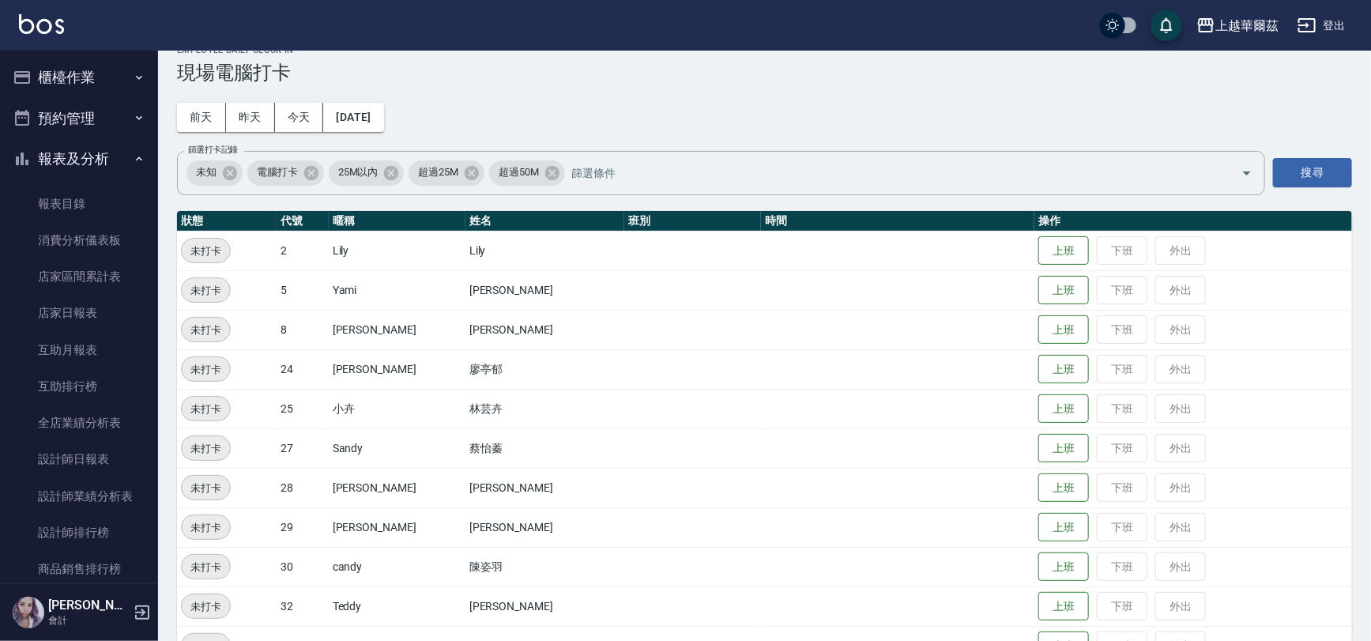
scroll to position [14, 0]
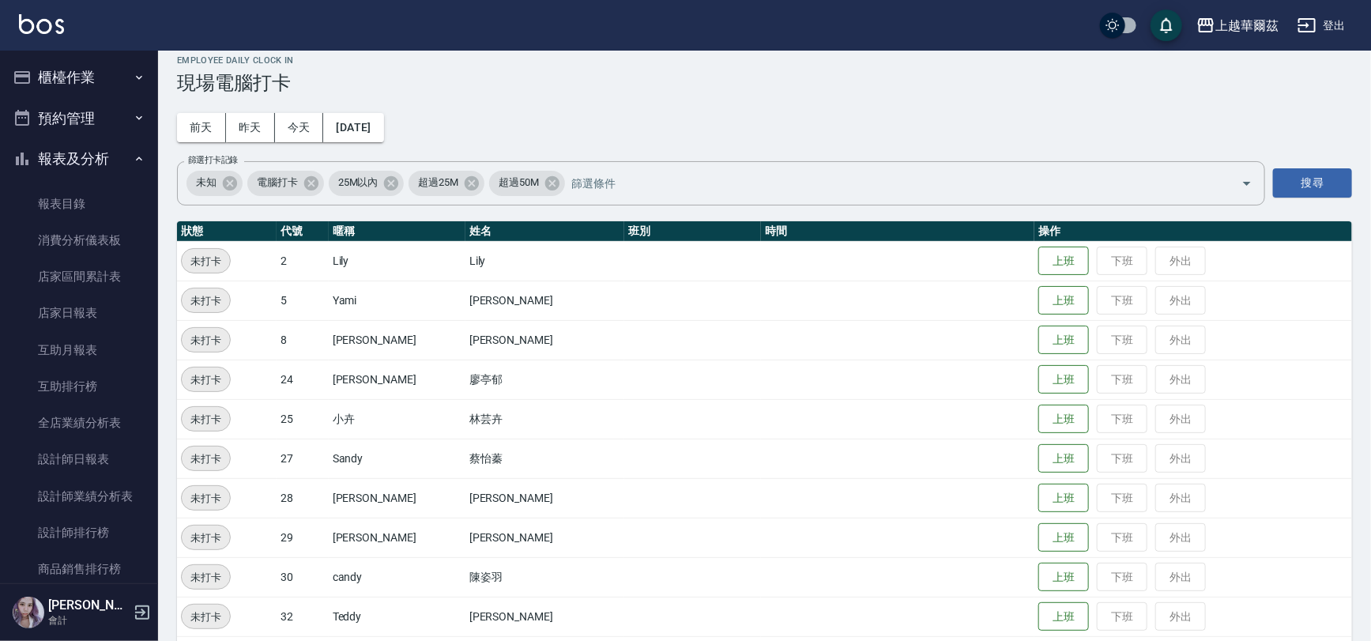
click at [64, 150] on button "報表及分析" at bounding box center [78, 158] width 145 height 41
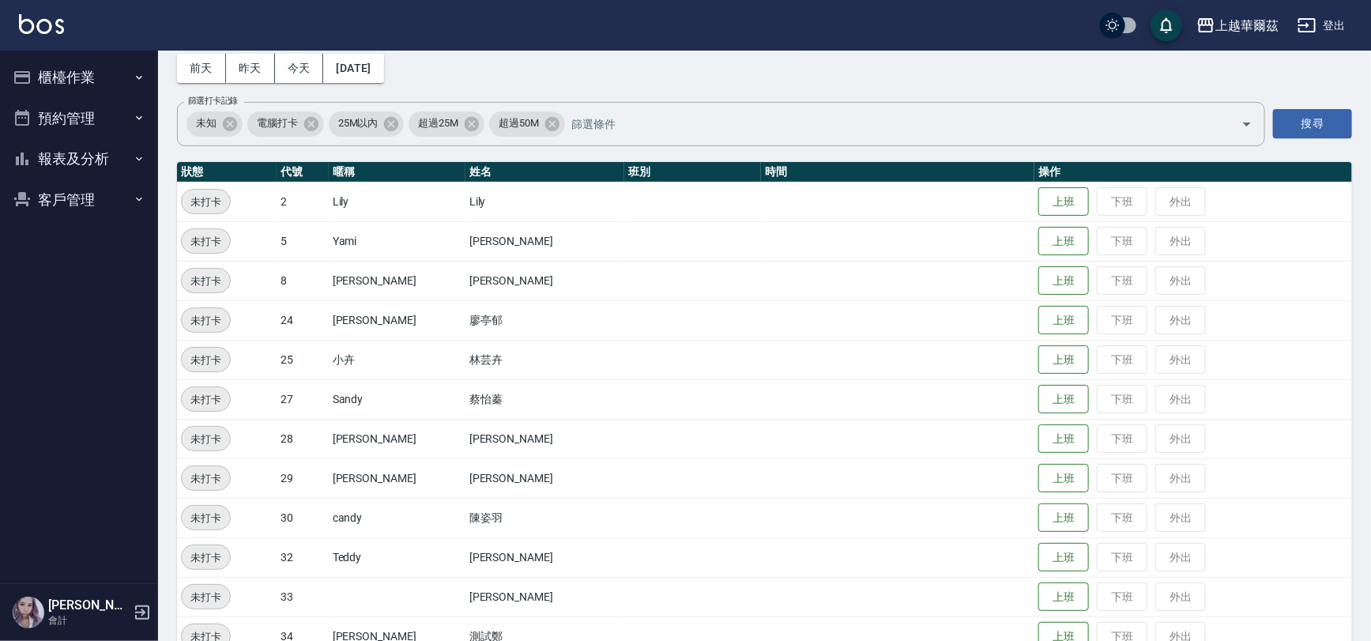
scroll to position [147, 0]
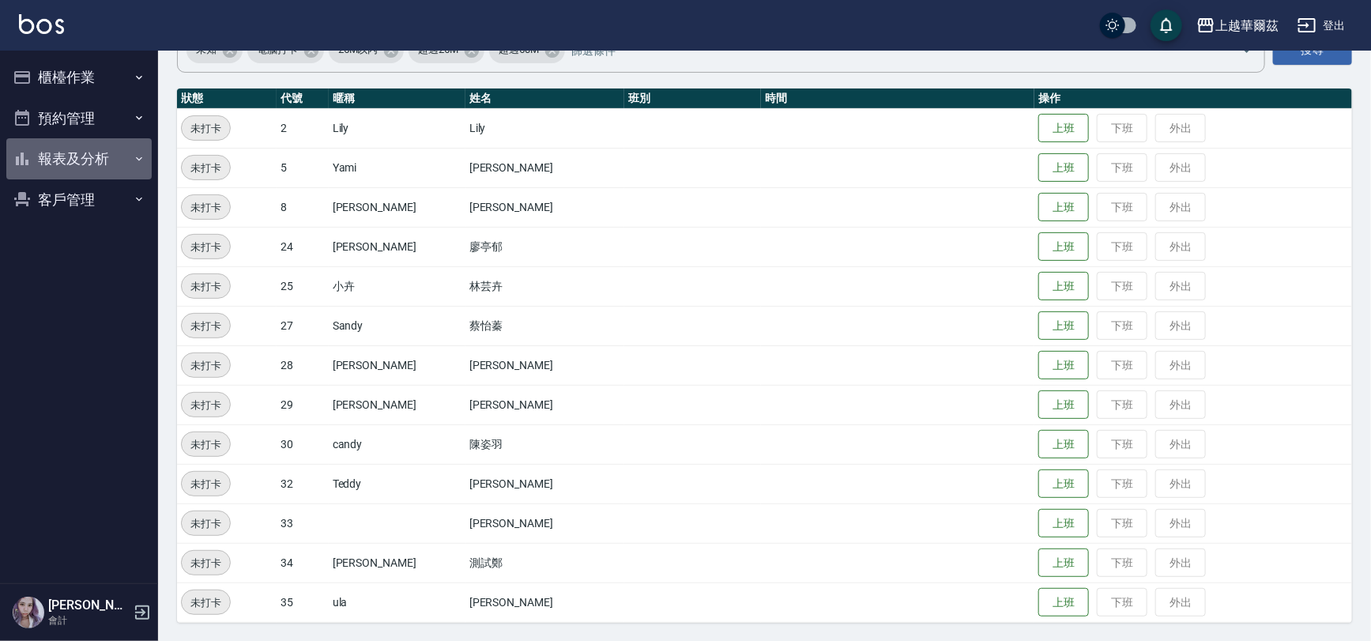
click at [91, 158] on button "報表及分析" at bounding box center [78, 158] width 145 height 41
